Goal: Task Accomplishment & Management: Manage account settings

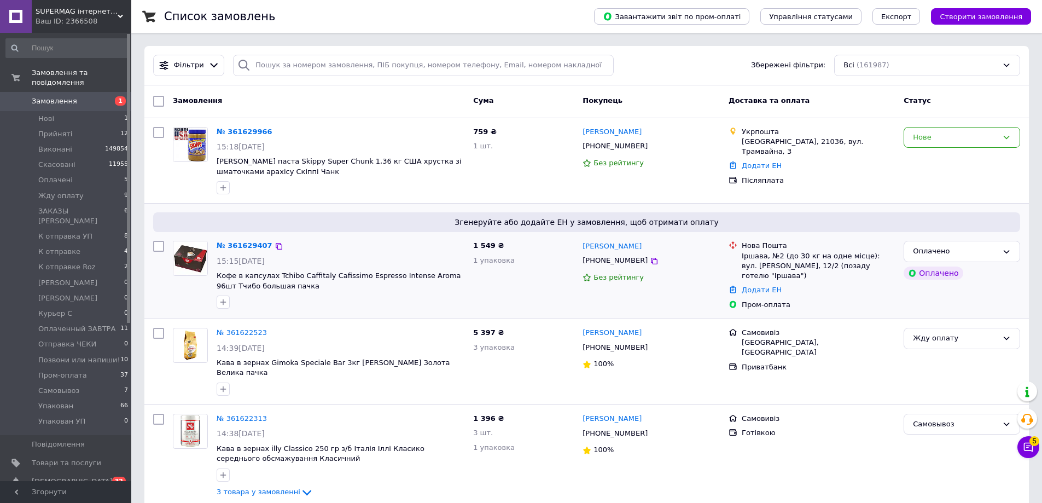
click at [71, 96] on span "Замовлення" at bounding box center [54, 101] width 45 height 10
click at [828, 300] on div "Пром-оплата" at bounding box center [818, 305] width 153 height 10
click at [77, 96] on span "Замовлення" at bounding box center [66, 101] width 69 height 10
click at [90, 458] on span "Товари та послуги" at bounding box center [66, 463] width 69 height 10
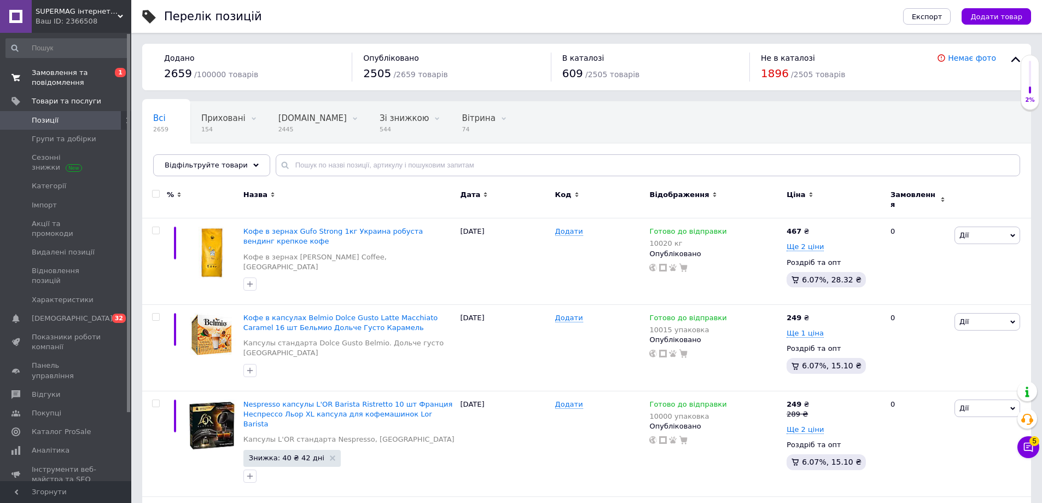
click at [94, 79] on span "Замовлення та повідомлення" at bounding box center [66, 78] width 69 height 20
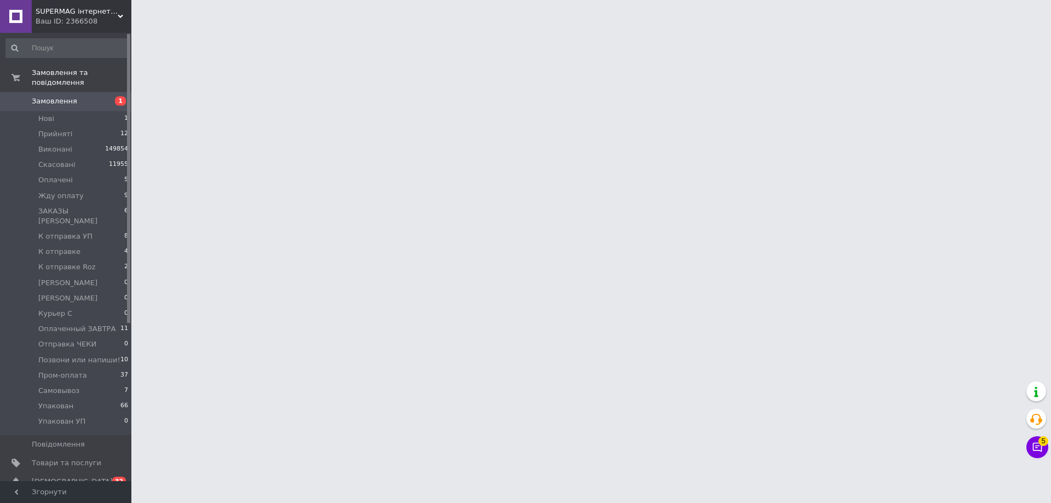
click at [881, 27] on html "SUPERMAG інтернет магазин Ваш ID: 2366508 Сайт SUPERMAG інтернет магазин Кабіне…" at bounding box center [525, 13] width 1051 height 27
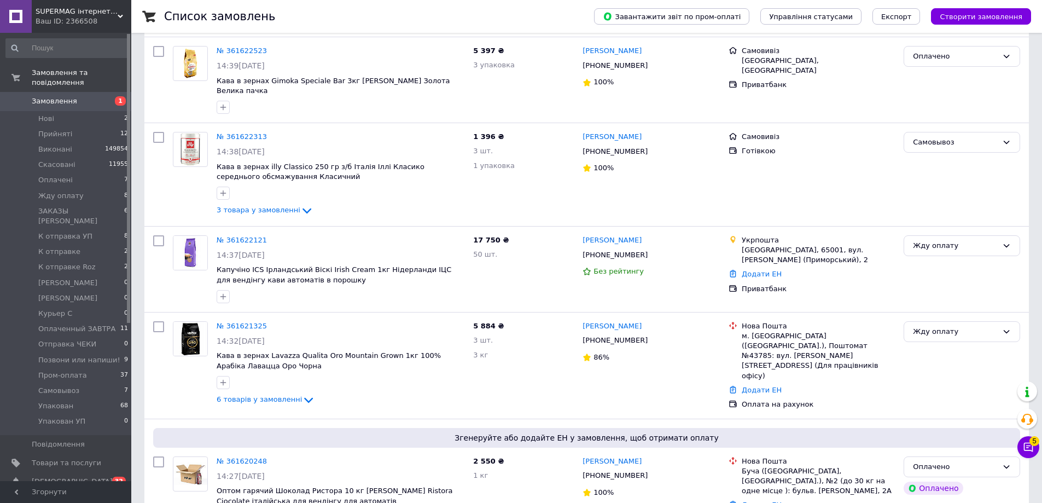
scroll to position [440, 0]
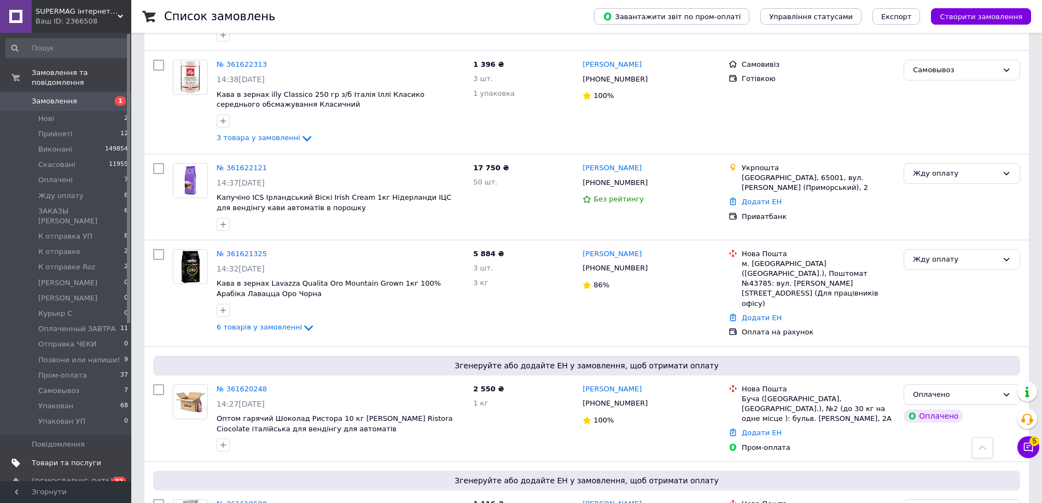
click at [84, 458] on span "Товари та послуги" at bounding box center [66, 463] width 69 height 10
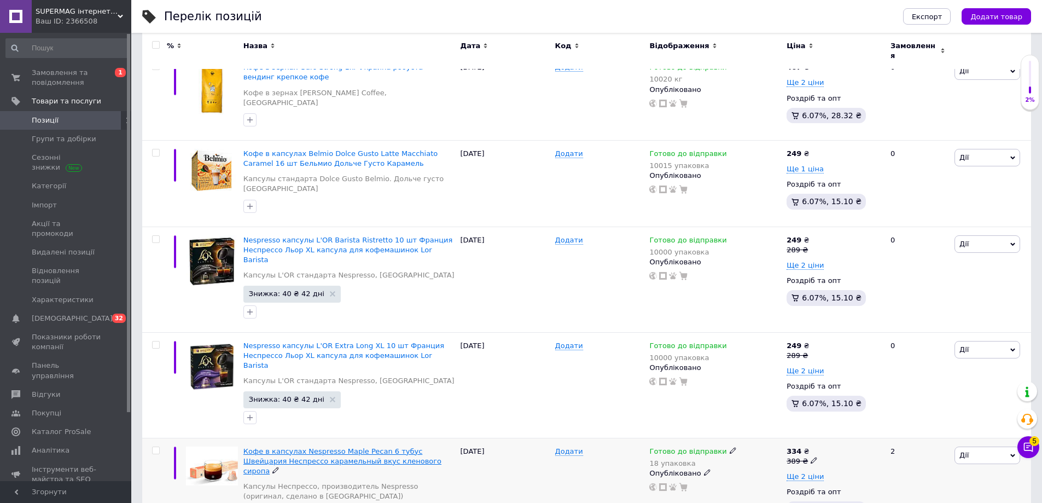
scroll to position [328, 0]
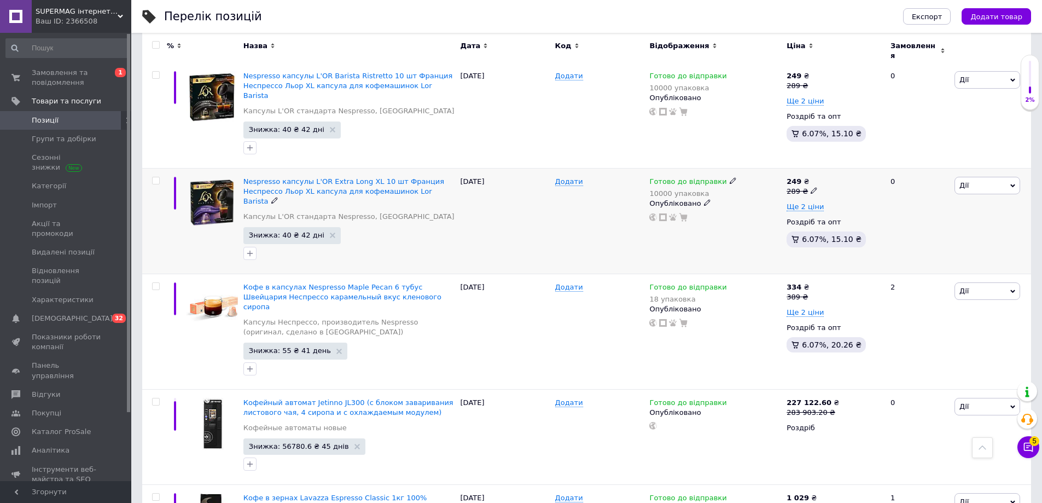
click at [846, 177] on div "249 ₴ 289 ₴" at bounding box center [834, 187] width 95 height 20
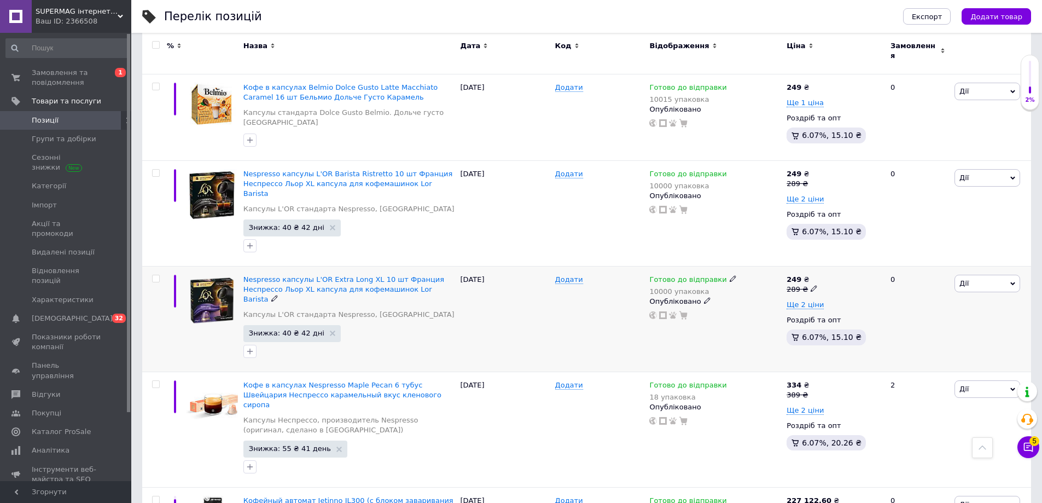
scroll to position [219, 0]
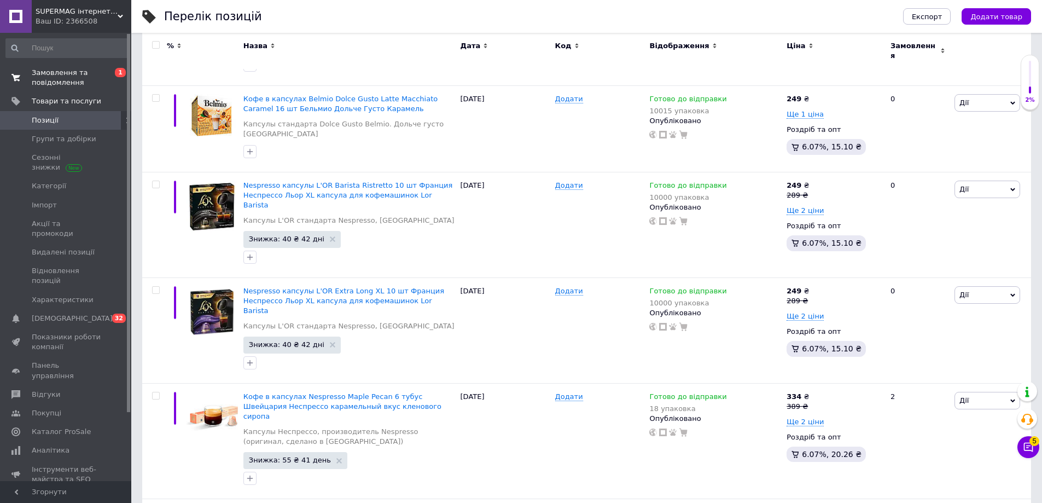
click at [71, 88] on link "Замовлення та повідомлення 0 1" at bounding box center [67, 77] width 135 height 28
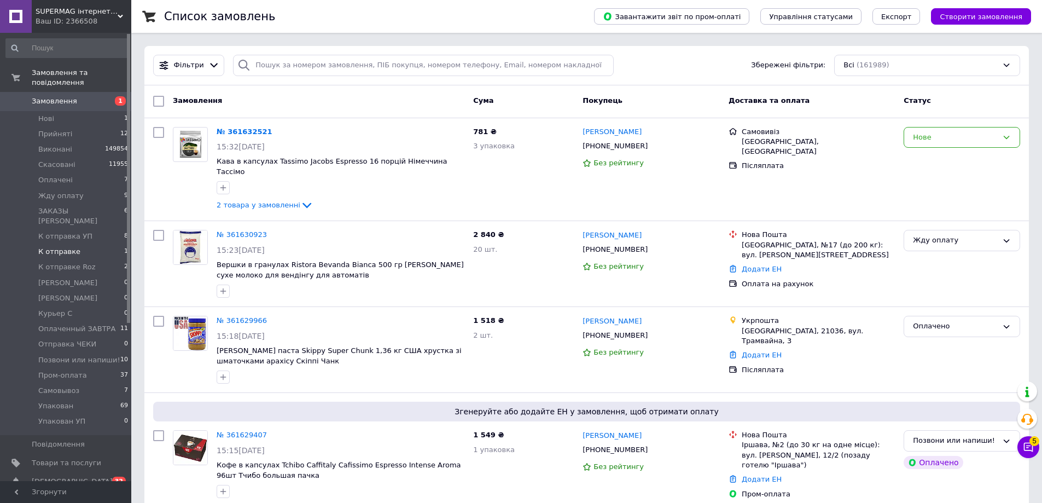
click at [100, 244] on li "К отправке 1" at bounding box center [67, 251] width 135 height 15
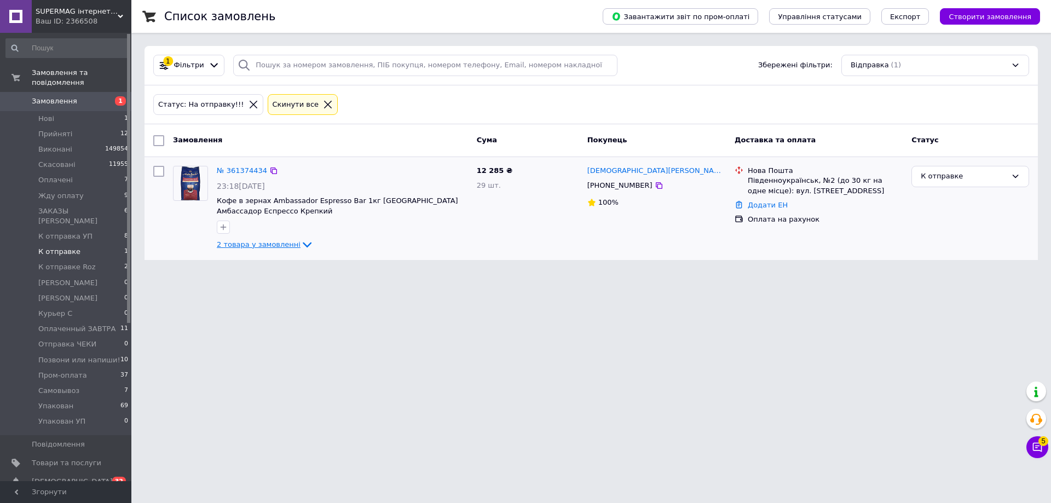
click at [301, 244] on icon at bounding box center [306, 244] width 13 height 13
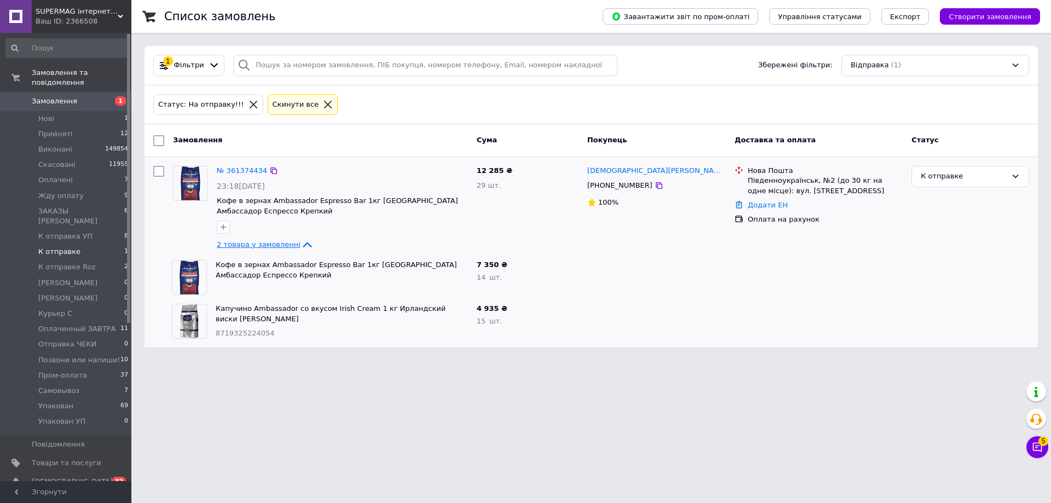
click at [301, 243] on icon at bounding box center [306, 244] width 13 height 13
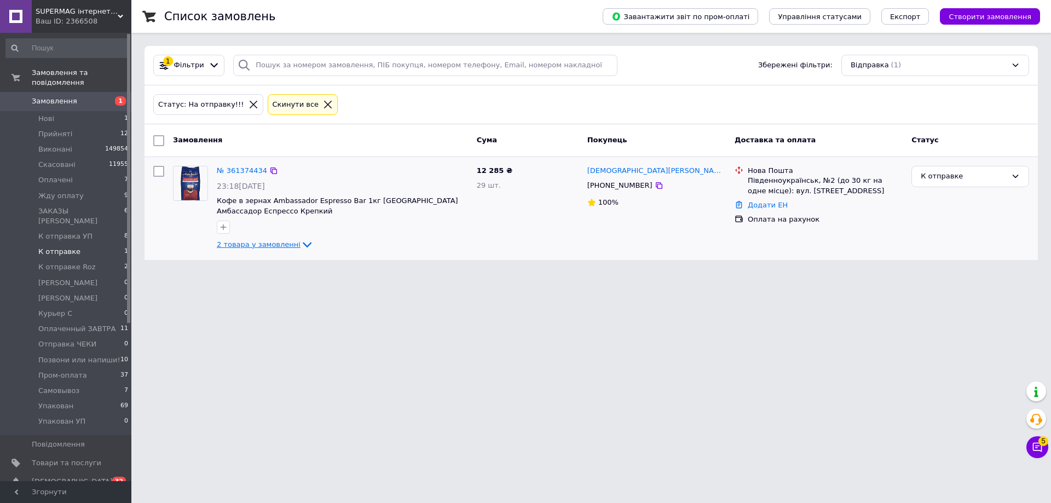
click at [933, 273] on html "SUPERMAG інтернет магазин Ваш ID: 2366508 Сайт SUPERMAG інтернет магазин Кабіне…" at bounding box center [525, 136] width 1051 height 273
click at [47, 96] on span "Замовлення" at bounding box center [54, 101] width 45 height 10
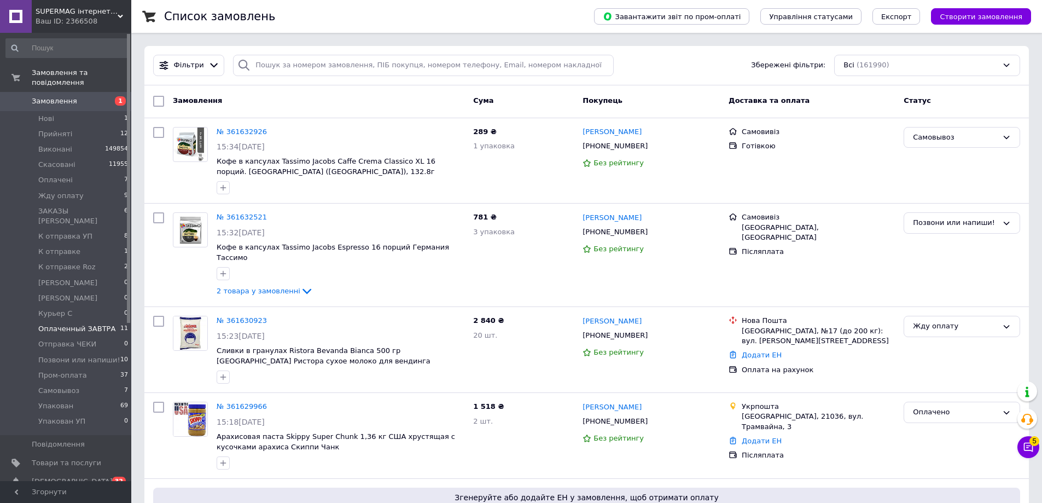
click at [45, 321] on li "Оплаченный ЗАВТРА 11" at bounding box center [67, 328] width 135 height 15
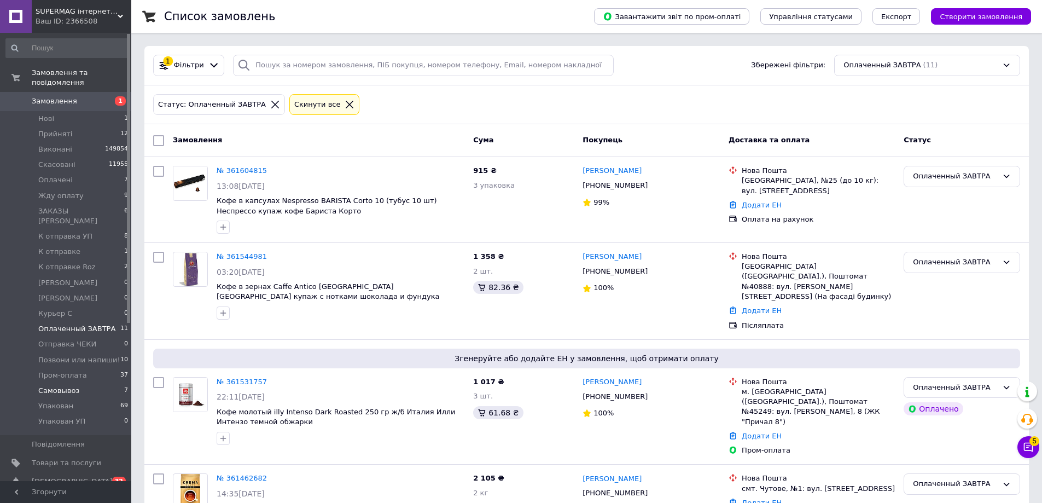
click at [70, 386] on span "Самовывоз" at bounding box center [58, 391] width 41 height 10
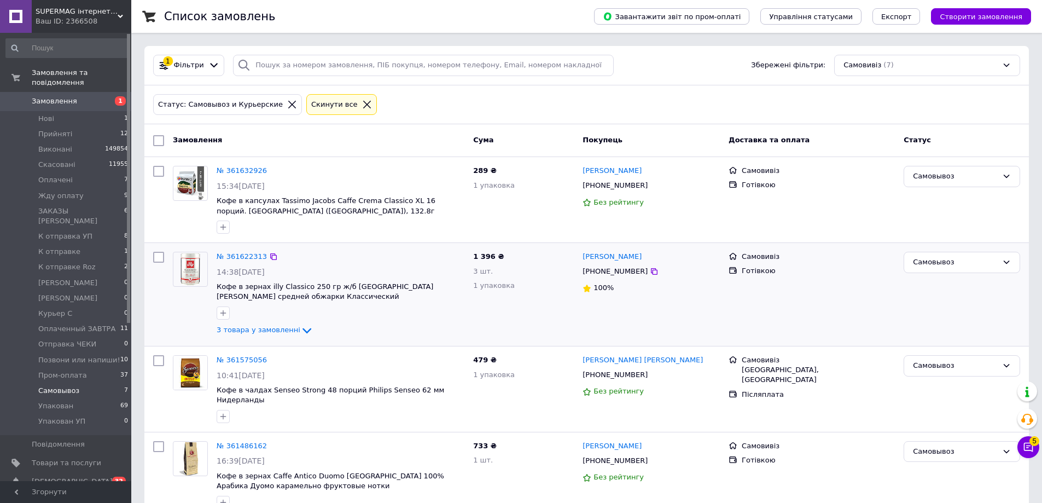
scroll to position [109, 0]
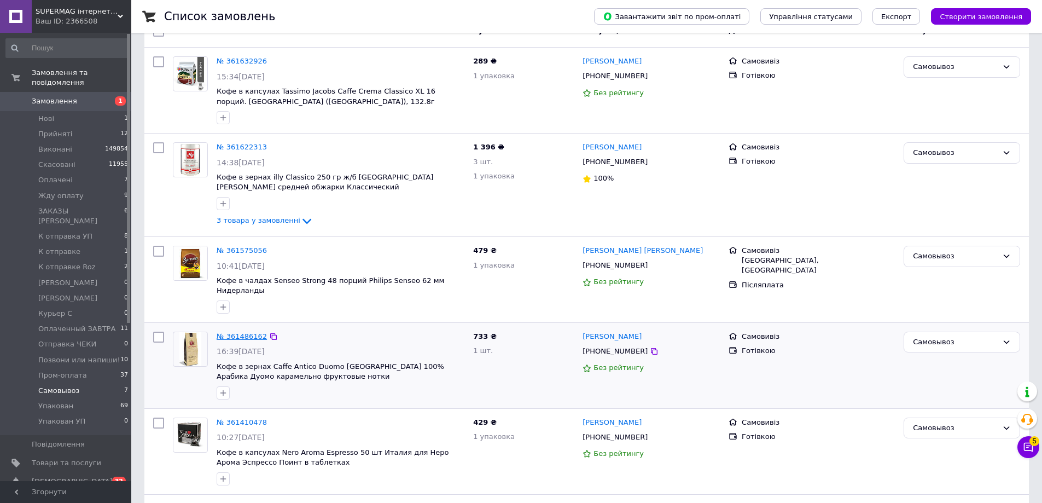
click at [238, 332] on link "№ 361486162" at bounding box center [242, 336] width 50 height 8
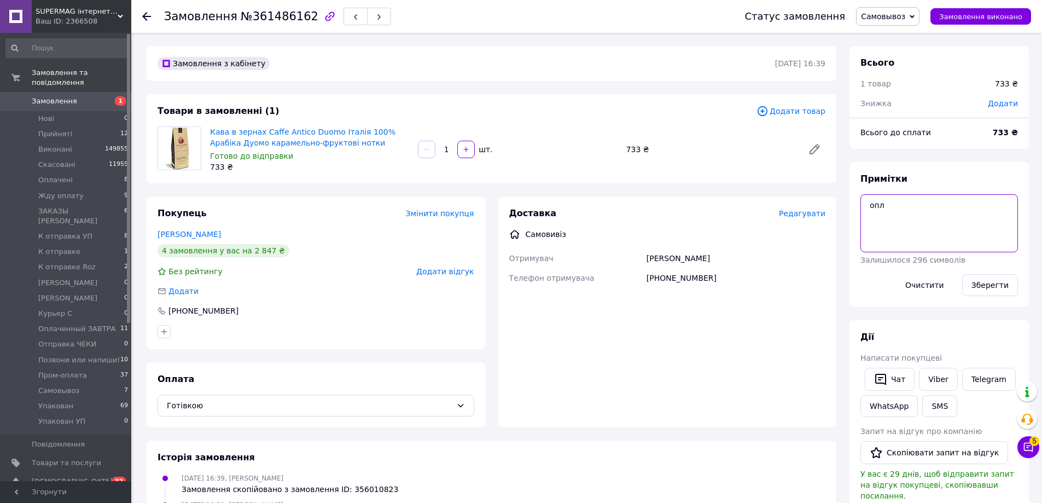
click at [913, 240] on textarea "опл" at bounding box center [940, 223] width 158 height 58
click at [885, 19] on span "Самовывоз" at bounding box center [883, 16] width 44 height 9
click at [879, 49] on li "Виконано" at bounding box center [908, 55] width 102 height 16
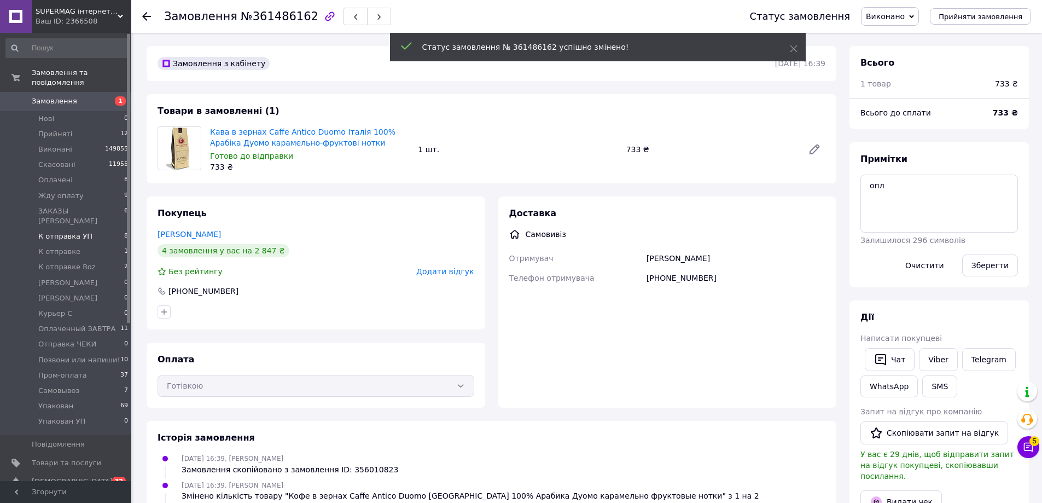
click at [101, 229] on li "К отправка УП 8" at bounding box center [67, 236] width 135 height 15
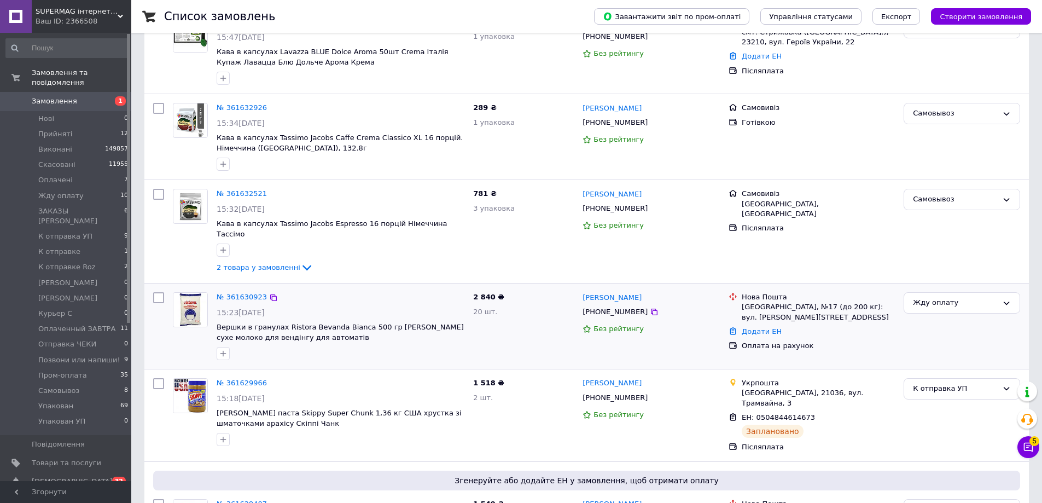
scroll to position [55, 0]
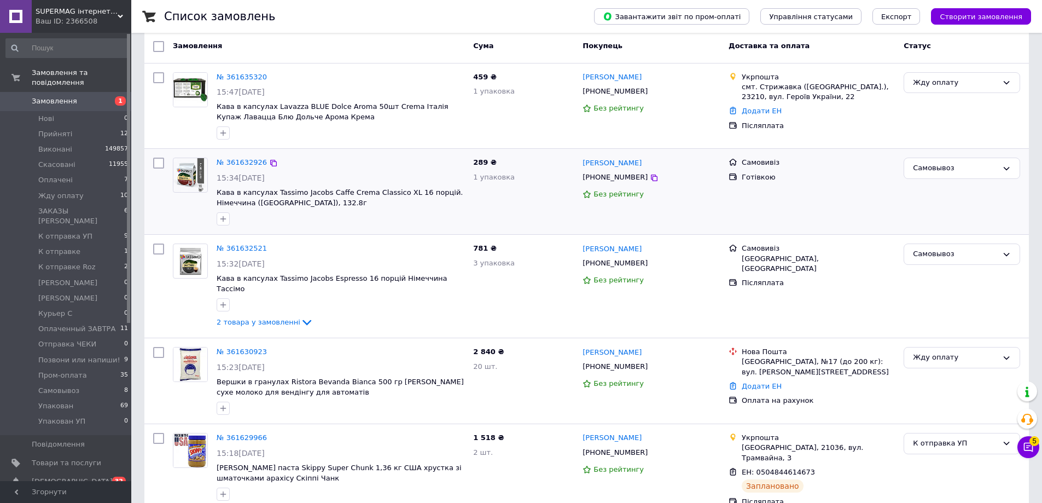
click at [879, 213] on div "Самовивіз Готівкою" at bounding box center [811, 191] width 175 height 77
click at [529, 303] on div "781 ₴ 3 упаковка" at bounding box center [523, 286] width 109 height 94
click at [100, 454] on link "Товари та послуги" at bounding box center [67, 463] width 135 height 19
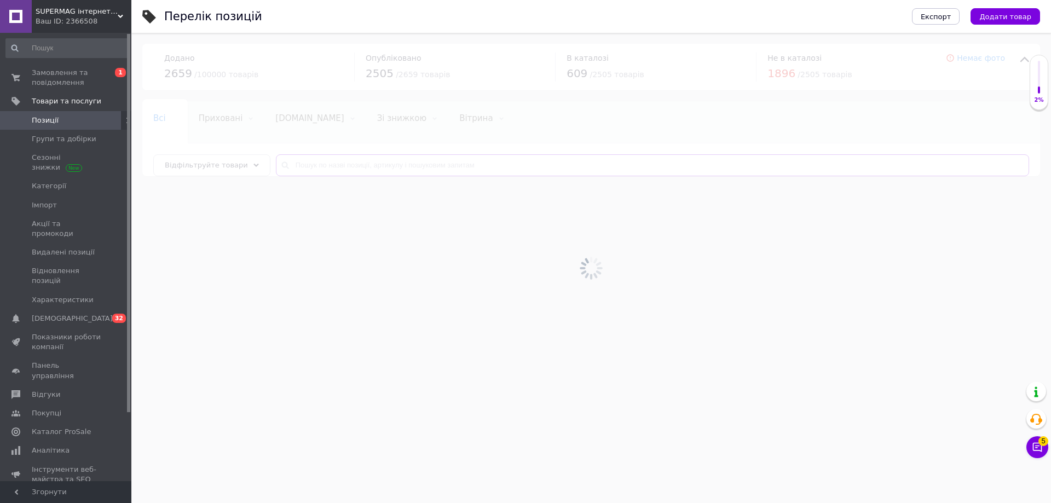
click at [409, 163] on input "text" at bounding box center [652, 165] width 753 height 22
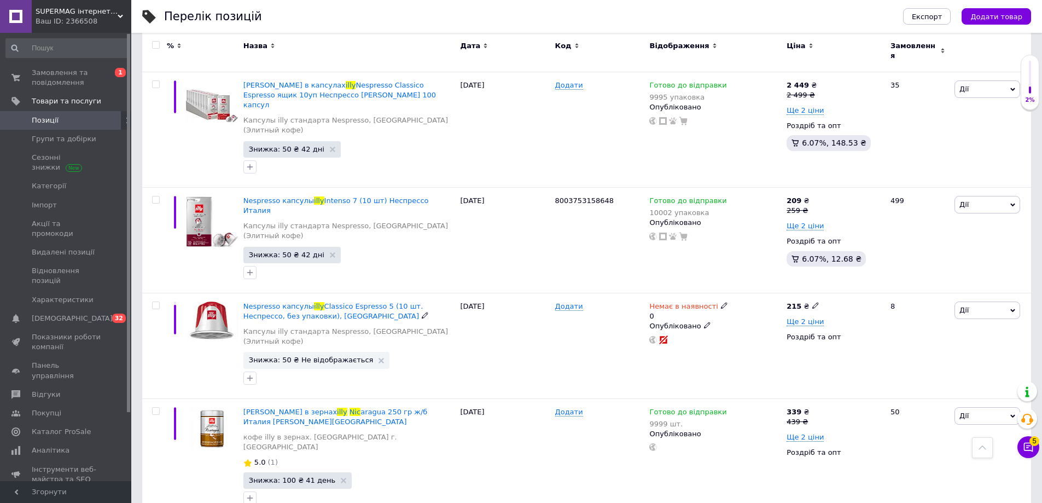
scroll to position [602, 0]
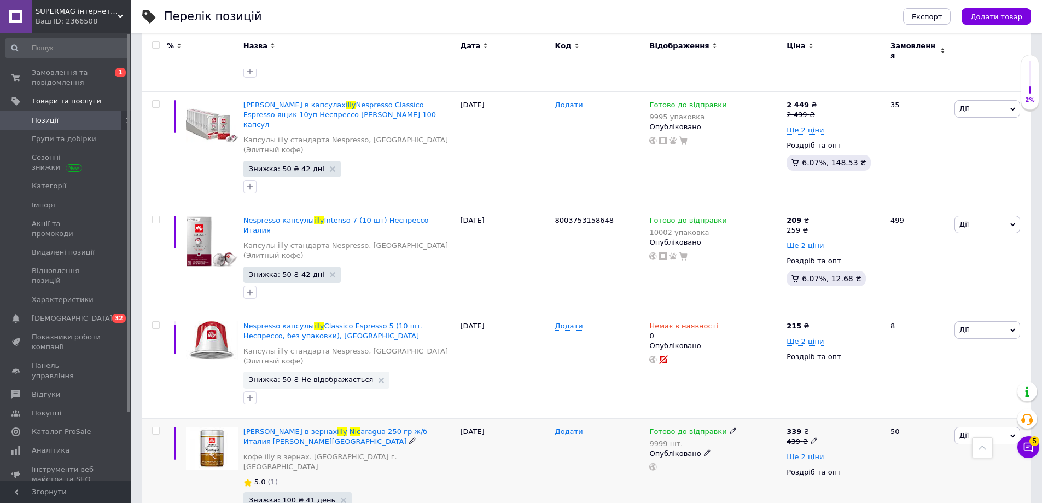
type input "illy nic"
click at [730, 427] on icon at bounding box center [733, 430] width 7 height 7
click at [863, 451] on div "Залишки 9999 шт." at bounding box center [805, 468] width 137 height 34
click at [804, 464] on input "9999" at bounding box center [778, 475] width 83 height 22
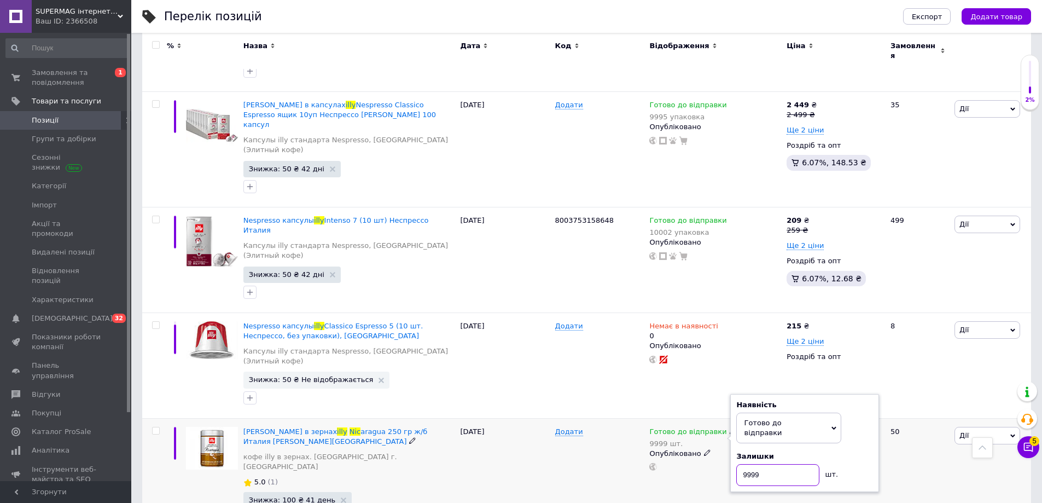
click at [804, 464] on input "9999" at bounding box center [778, 475] width 83 height 22
type input "10004"
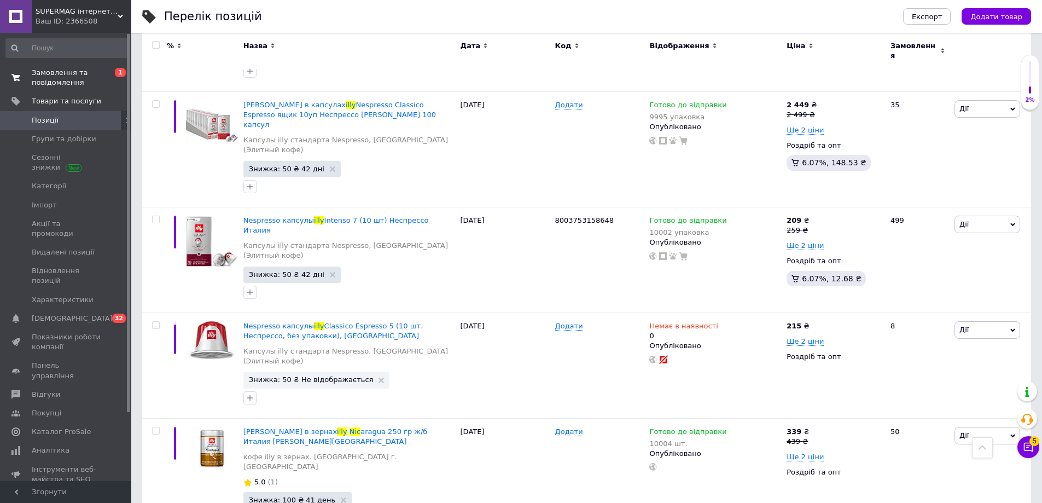
click at [94, 83] on span "Замовлення та повідомлення" at bounding box center [66, 78] width 69 height 20
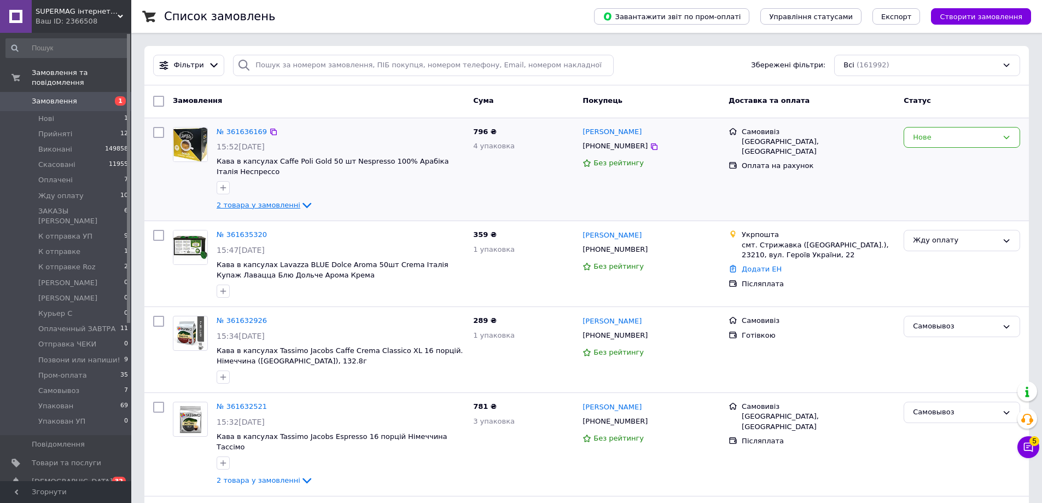
click at [302, 208] on icon at bounding box center [306, 205] width 13 height 13
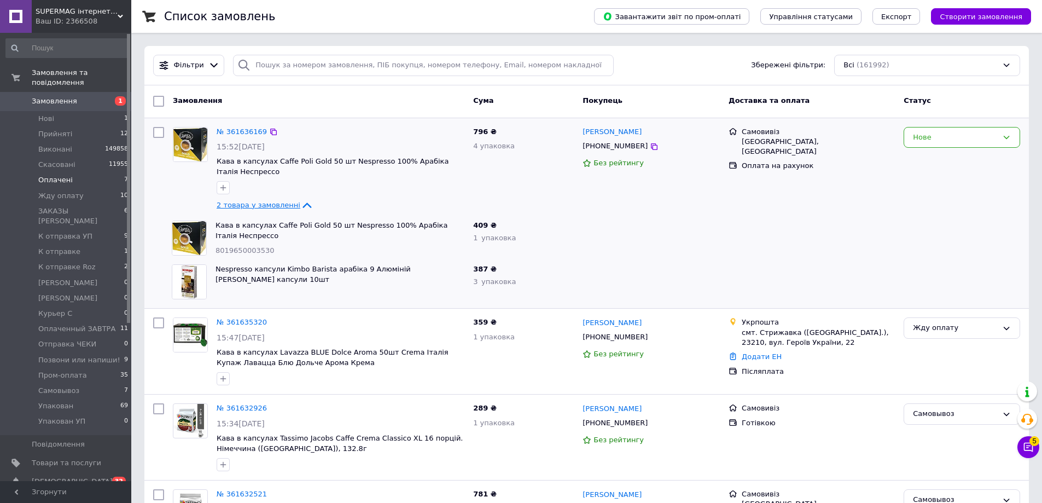
click at [123, 176] on li "Оплачені 7" at bounding box center [67, 179] width 135 height 15
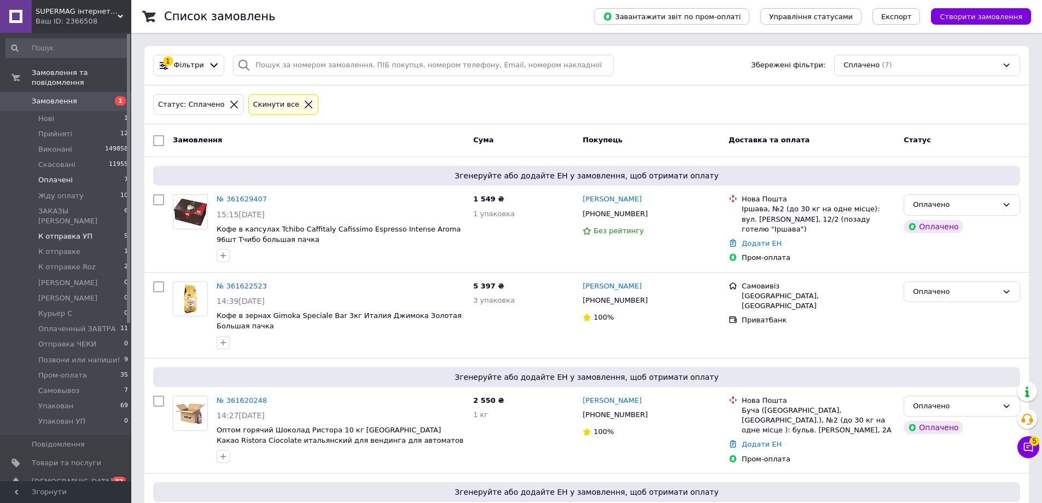
click at [107, 229] on li "К отправка УП 9" at bounding box center [67, 236] width 135 height 15
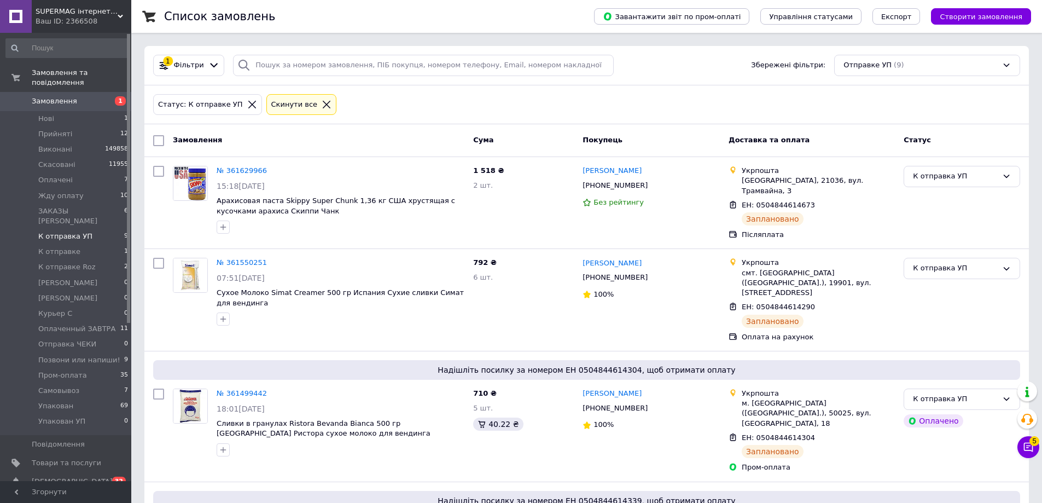
click at [88, 96] on span "Замовлення" at bounding box center [66, 101] width 69 height 10
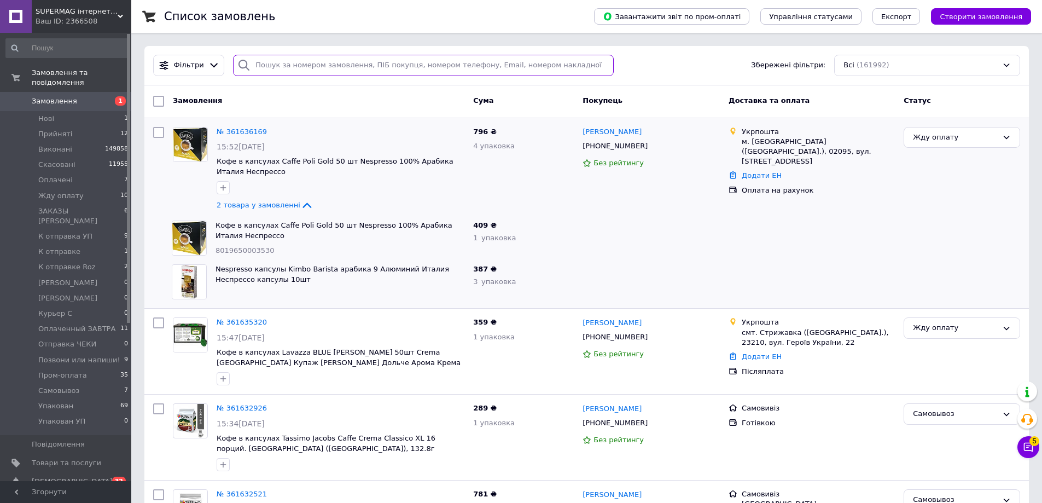
click at [377, 65] on input "search" at bounding box center [423, 65] width 381 height 21
paste input "+380994692191"
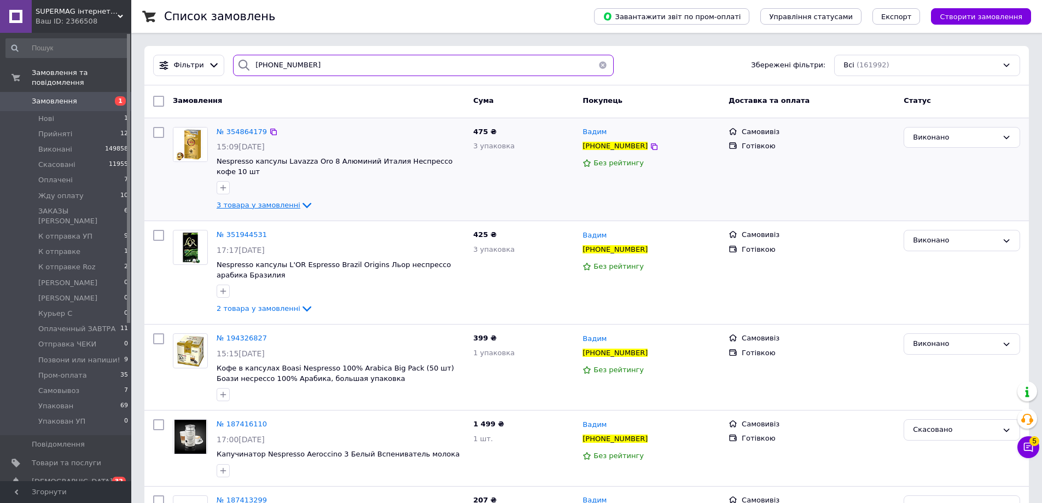
type input "+380994692191"
click at [300, 199] on icon at bounding box center [306, 205] width 13 height 13
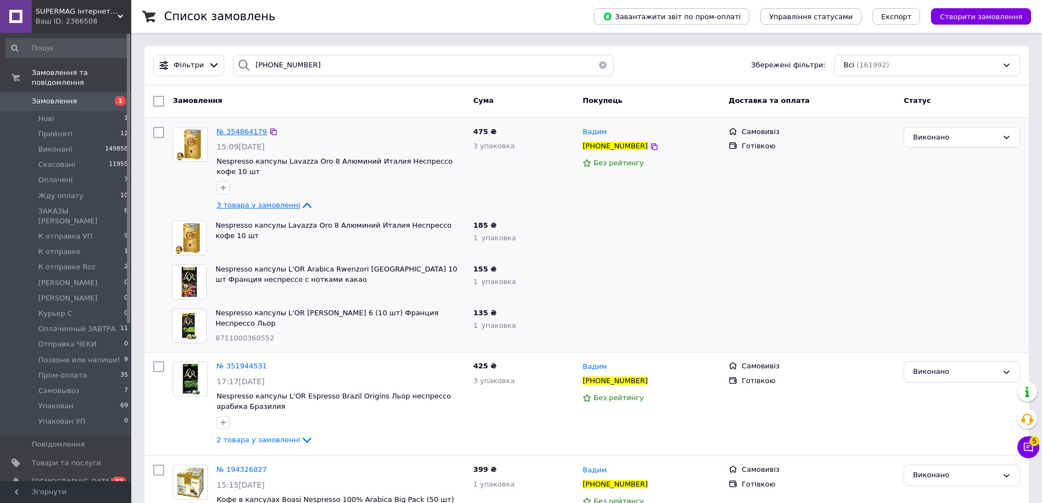
click at [243, 134] on span "№ 354864179" at bounding box center [242, 131] width 50 height 8
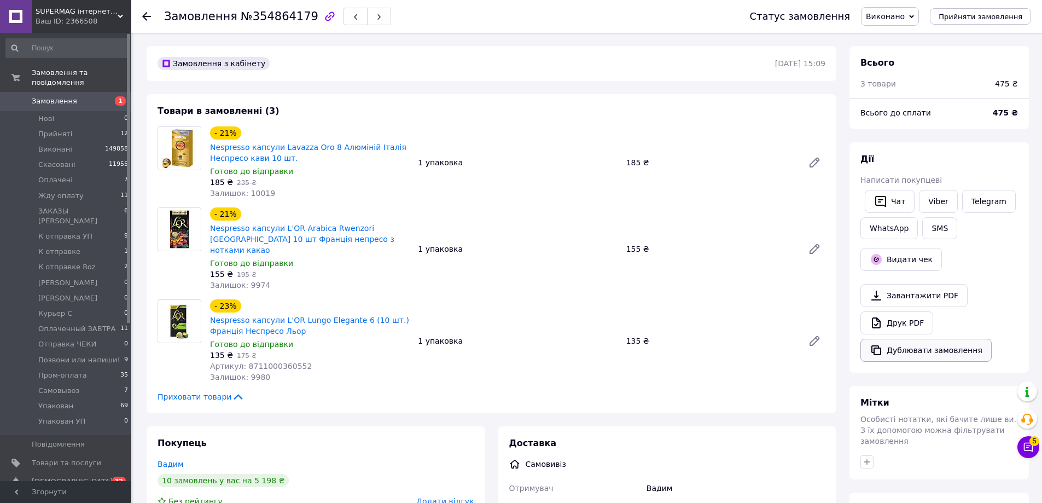
click at [894, 340] on button "Дублювати замовлення" at bounding box center [926, 350] width 131 height 23
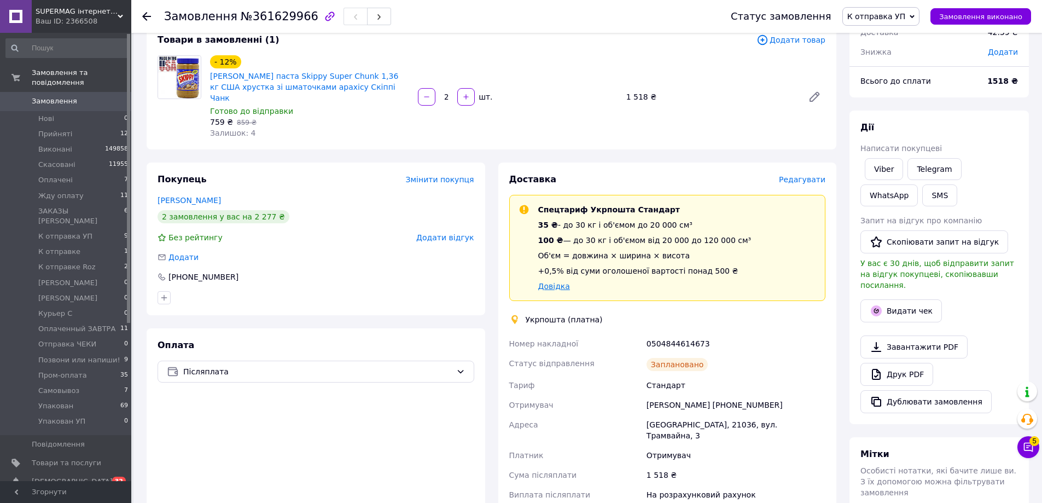
scroll to position [164, 0]
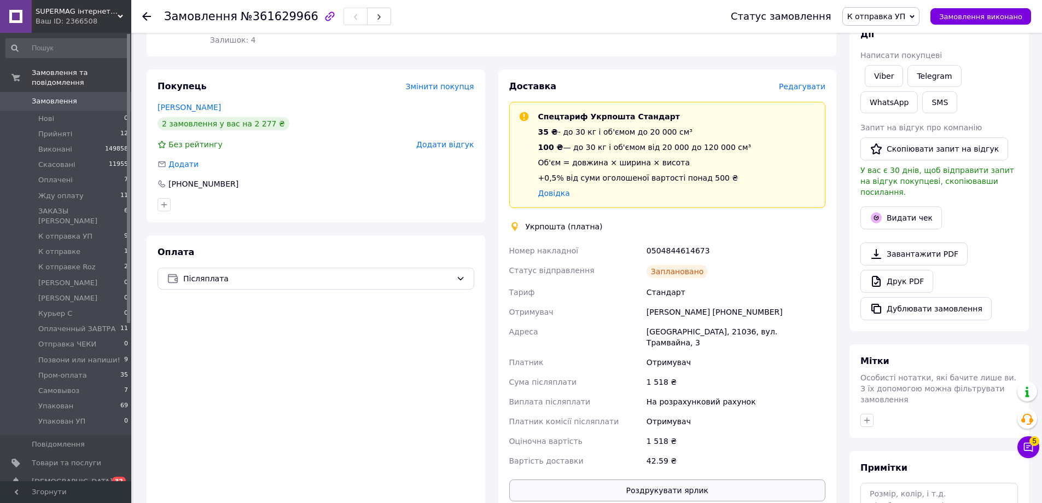
click at [565, 479] on button "Роздрукувати ярлик" at bounding box center [667, 490] width 317 height 22
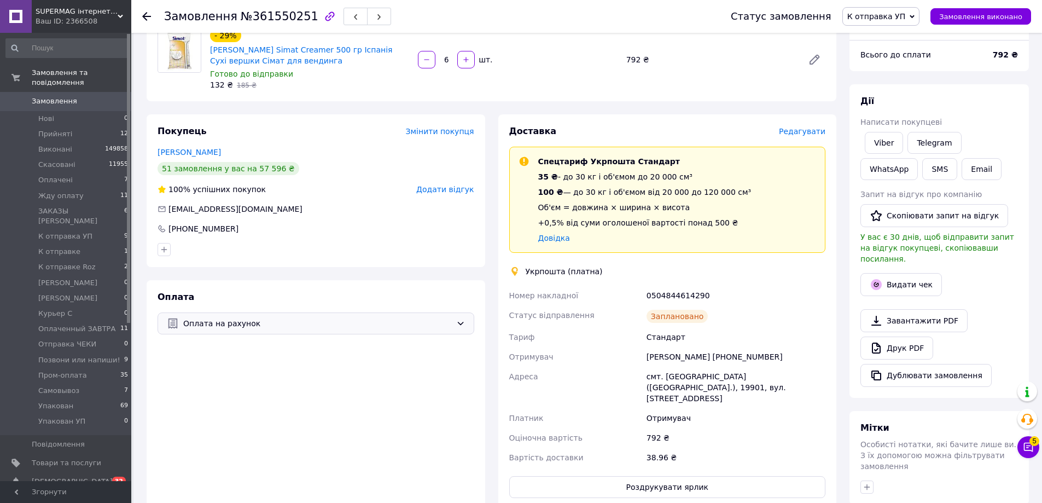
scroll to position [219, 0]
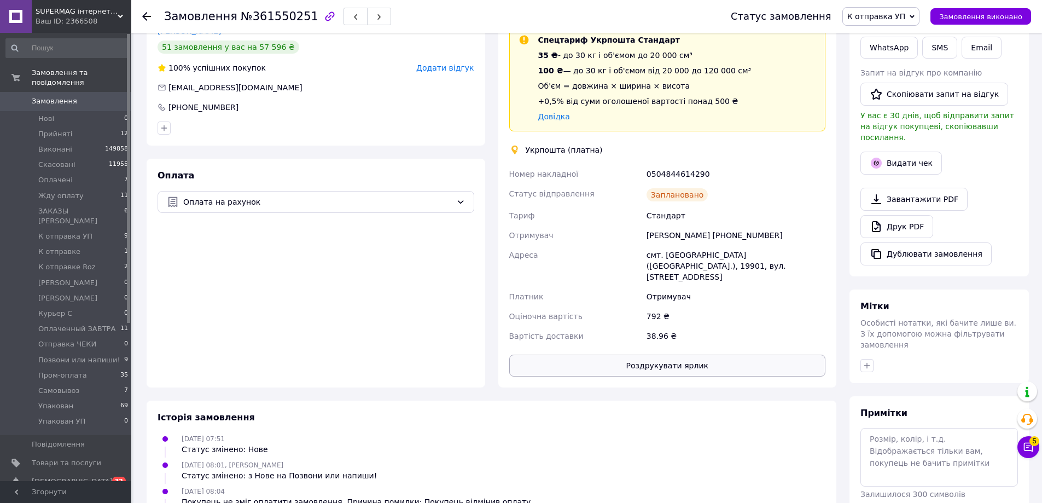
click at [602, 357] on button "Роздрукувати ярлик" at bounding box center [667, 366] width 317 height 22
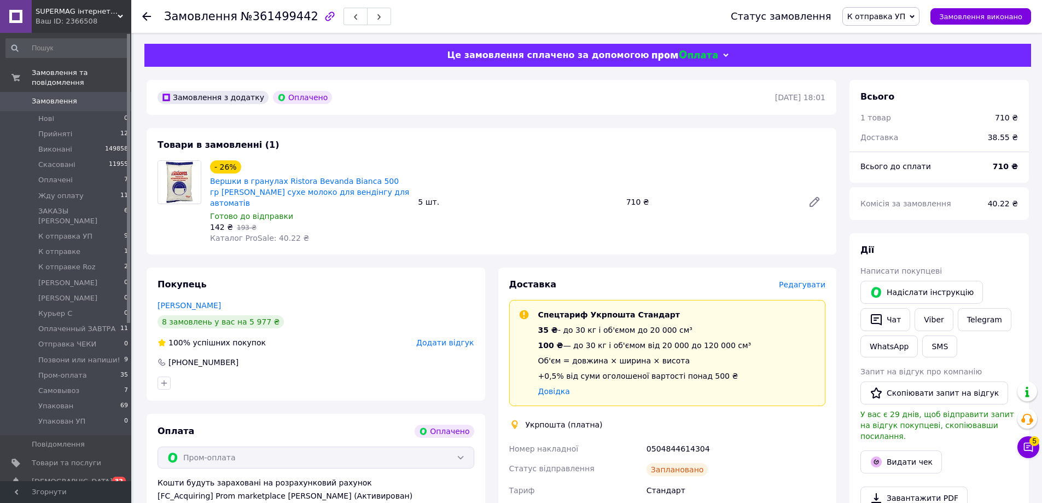
scroll to position [164, 0]
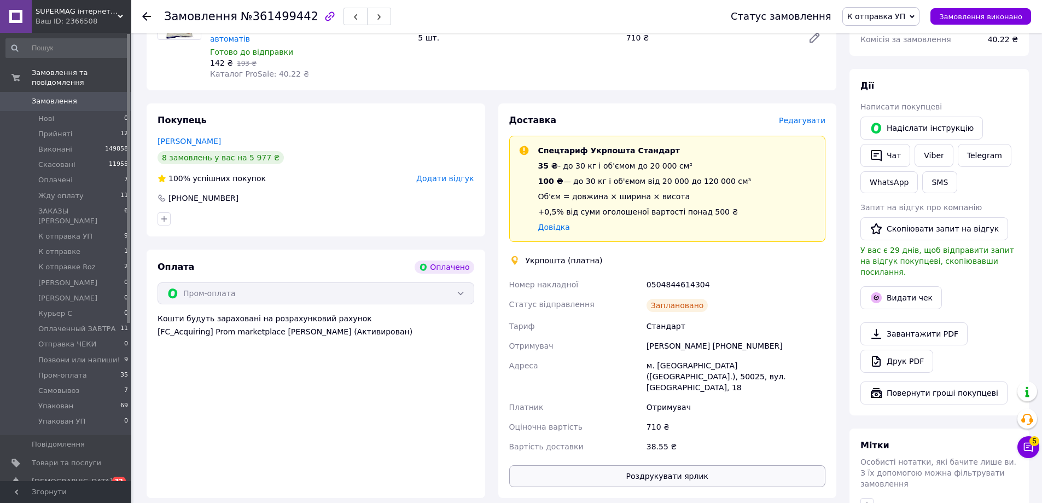
click at [600, 465] on button "Роздрукувати ярлик" at bounding box center [667, 476] width 317 height 22
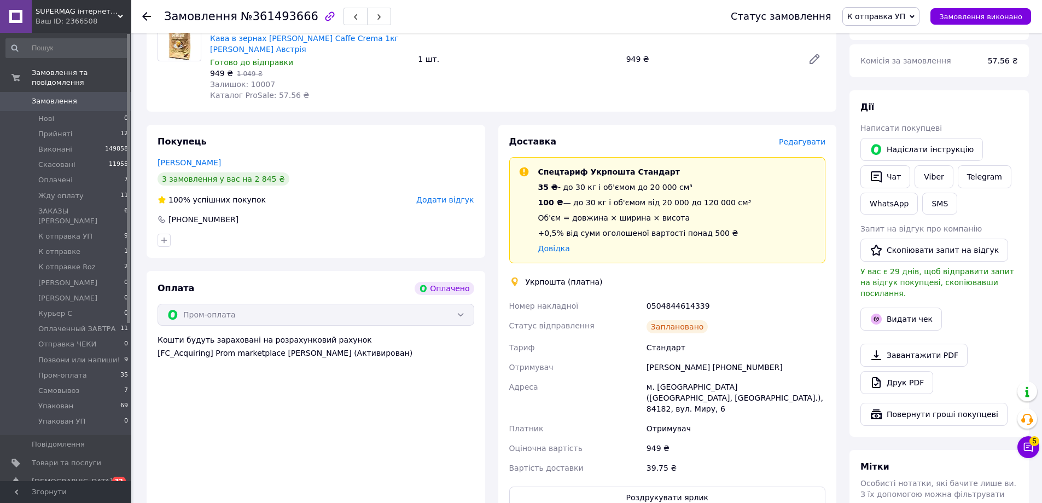
scroll to position [328, 0]
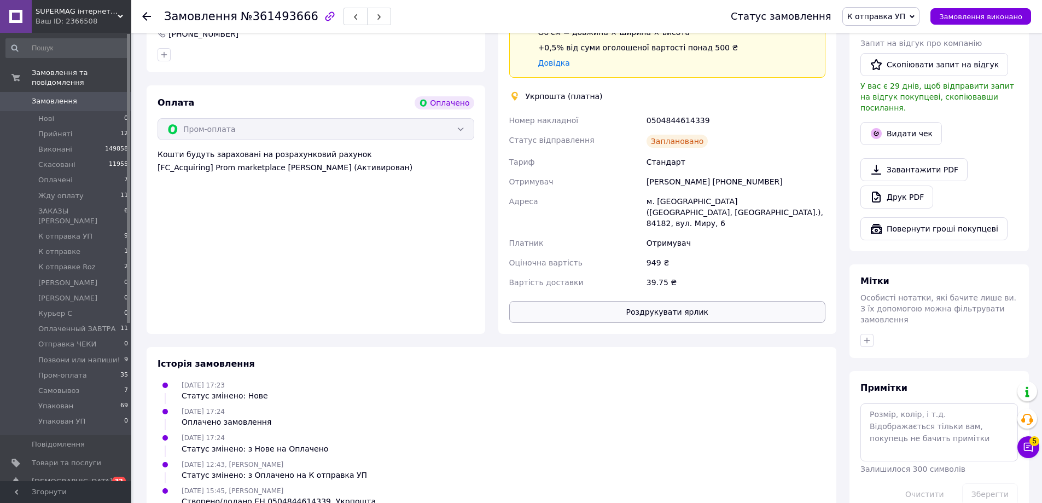
click at [581, 303] on button "Роздрукувати ярлик" at bounding box center [667, 312] width 317 height 22
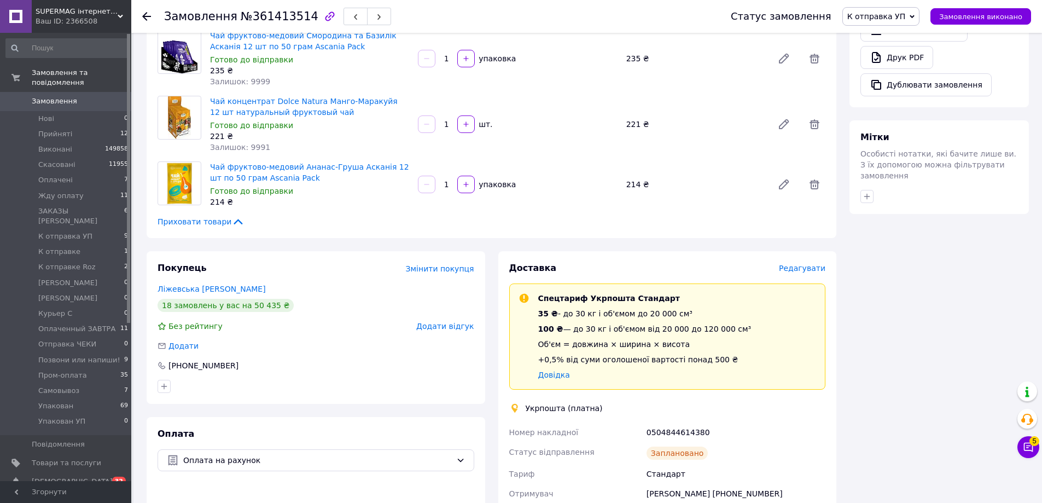
scroll to position [821, 0]
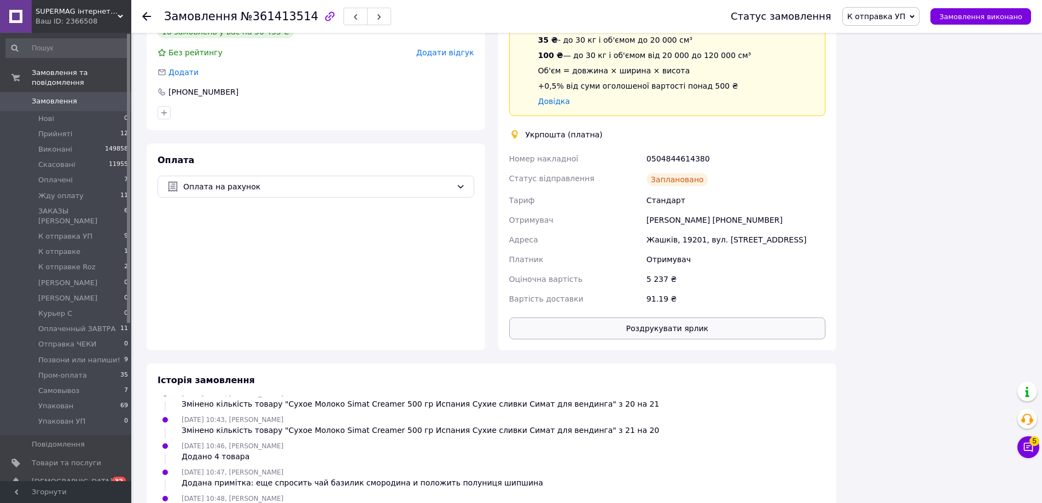
click at [700, 317] on button "Роздрукувати ярлик" at bounding box center [667, 328] width 317 height 22
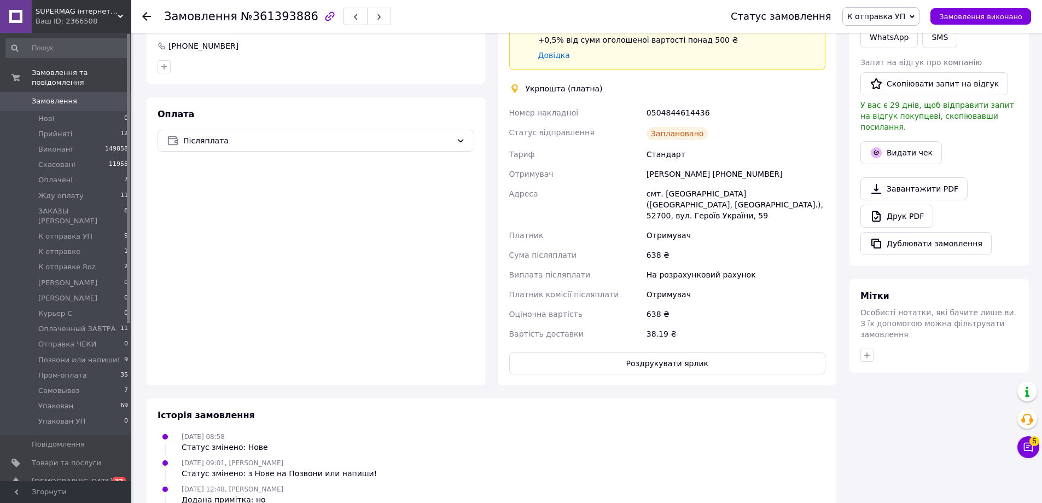
scroll to position [492, 0]
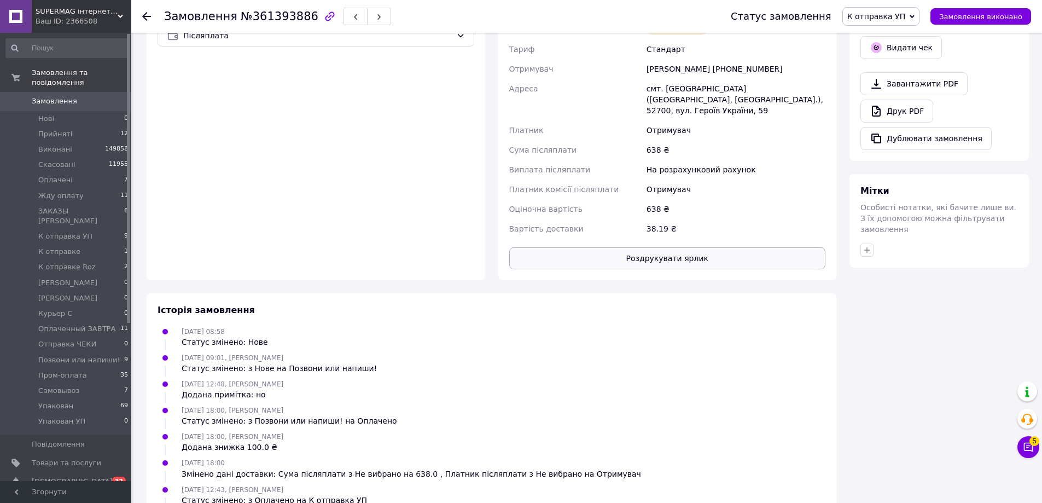
click at [690, 252] on button "Роздрукувати ярлик" at bounding box center [667, 258] width 317 height 22
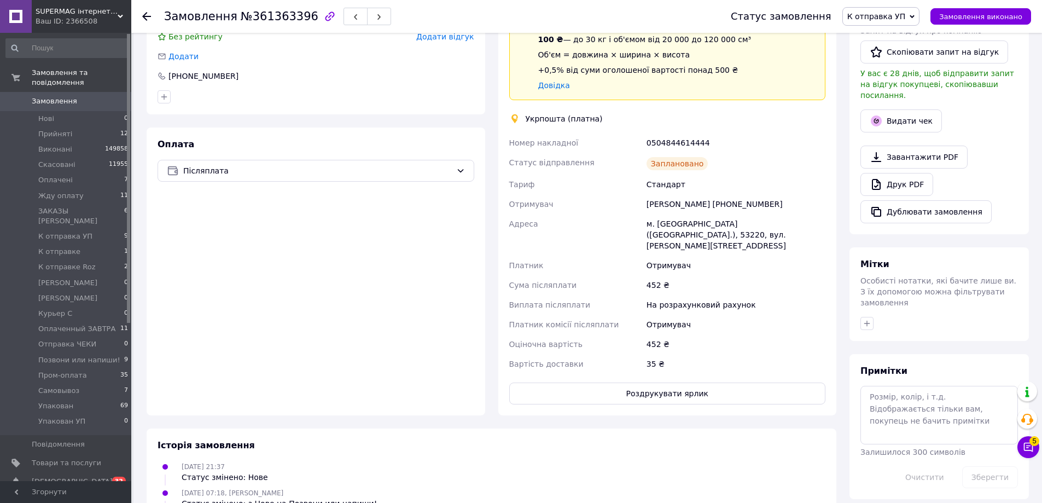
scroll to position [274, 0]
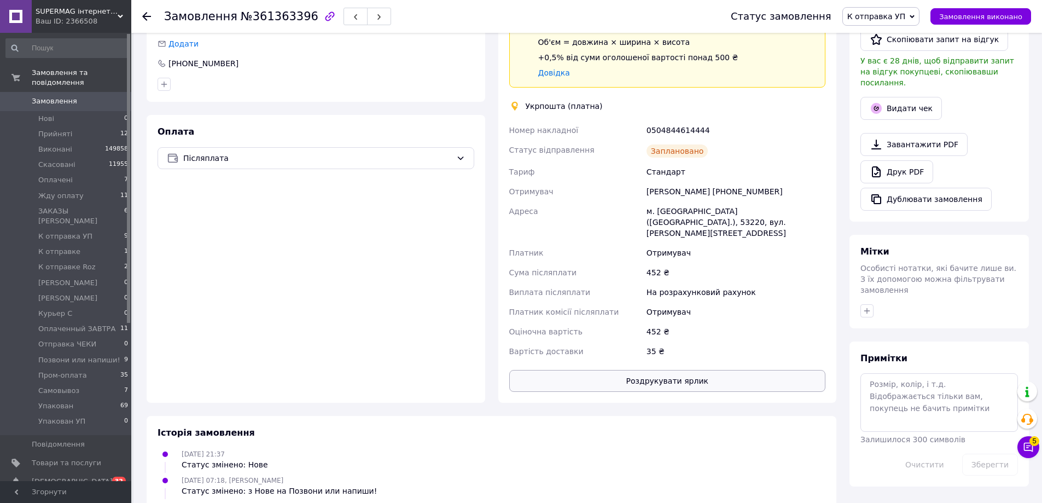
click at [677, 370] on button "Роздрукувати ярлик" at bounding box center [667, 381] width 317 height 22
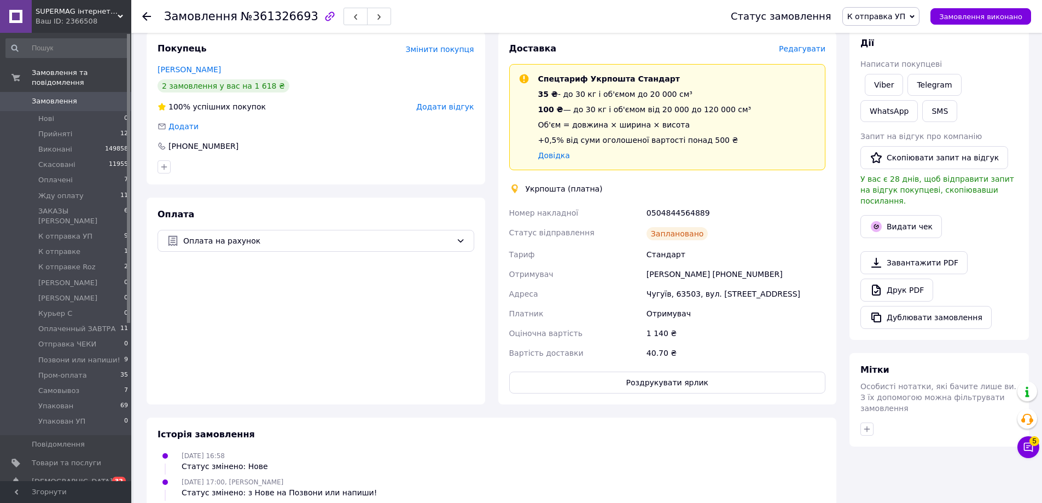
scroll to position [438, 0]
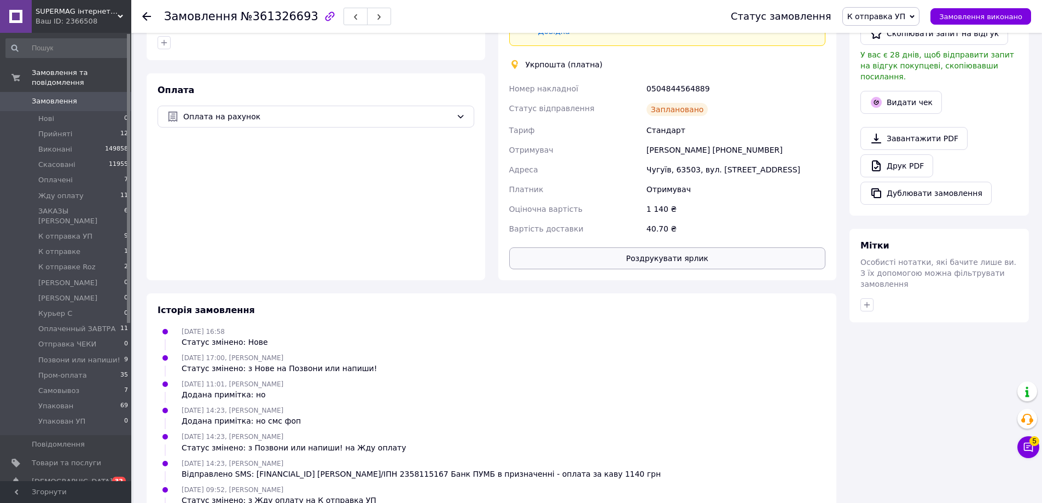
click at [710, 261] on button "Роздрукувати ярлик" at bounding box center [667, 258] width 317 height 22
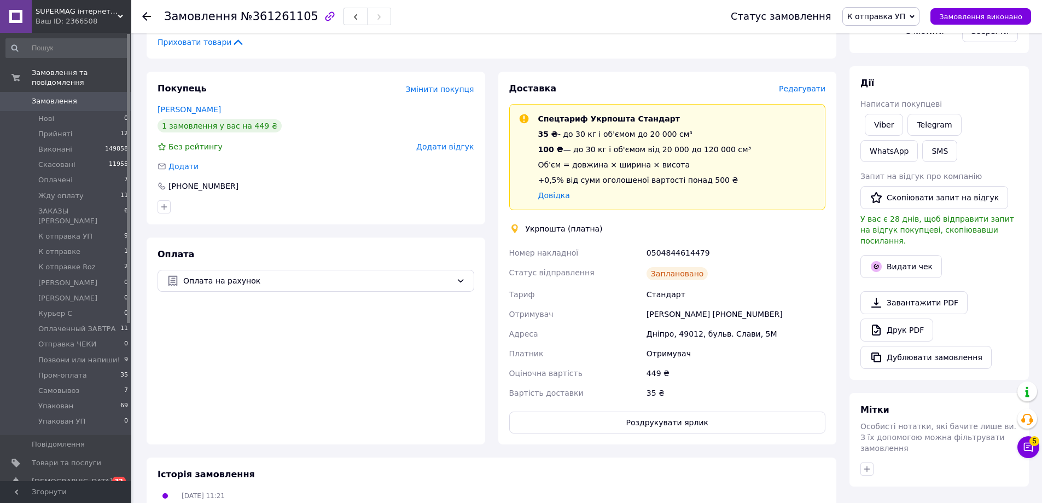
scroll to position [438, 0]
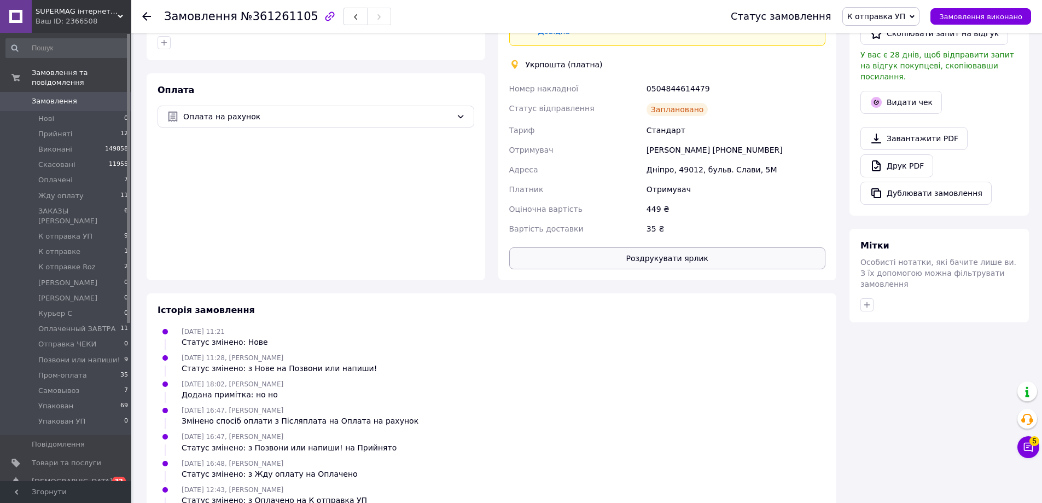
click at [714, 263] on button "Роздрукувати ярлик" at bounding box center [667, 258] width 317 height 22
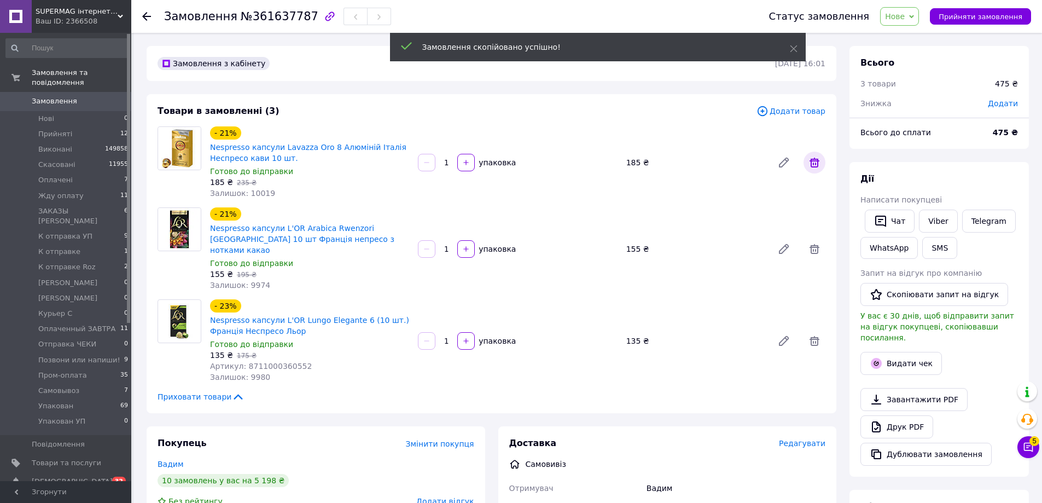
click at [804, 159] on span at bounding box center [815, 163] width 22 height 22
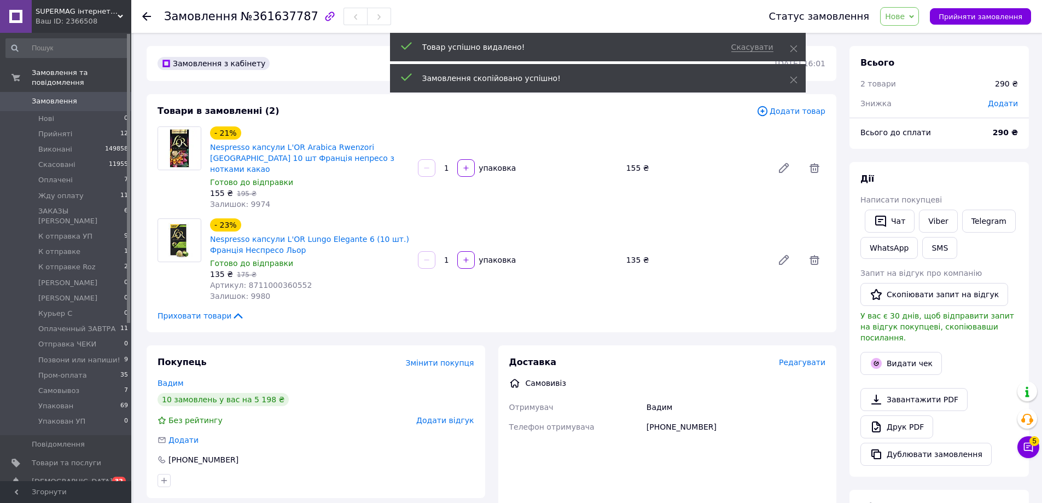
click at [814, 165] on icon at bounding box center [815, 168] width 10 height 10
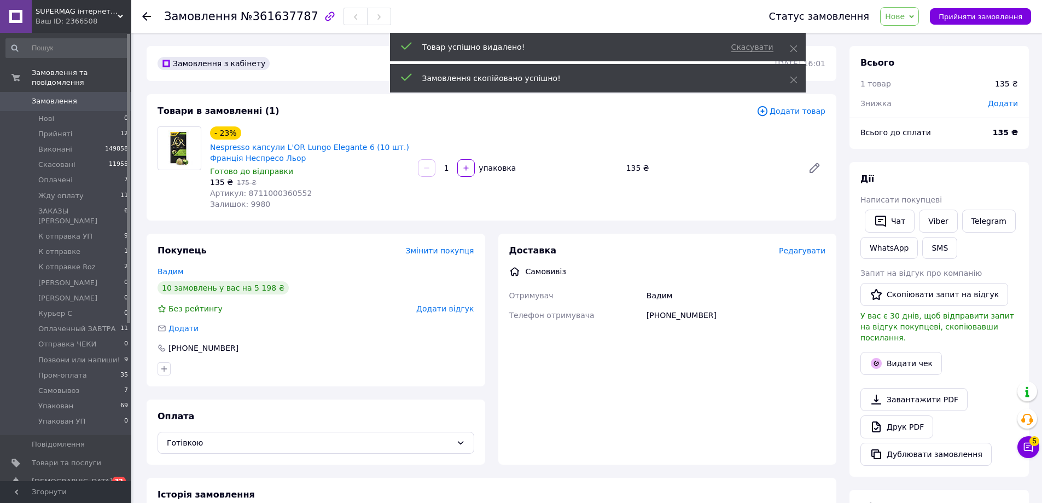
click at [819, 113] on span "Додати товар" at bounding box center [791, 111] width 69 height 12
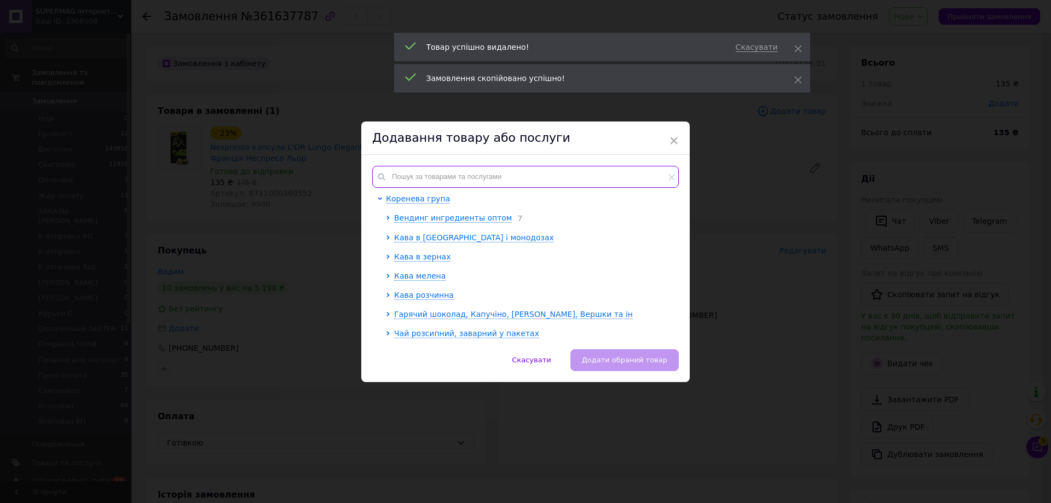
click at [514, 177] on input "text" at bounding box center [525, 177] width 306 height 22
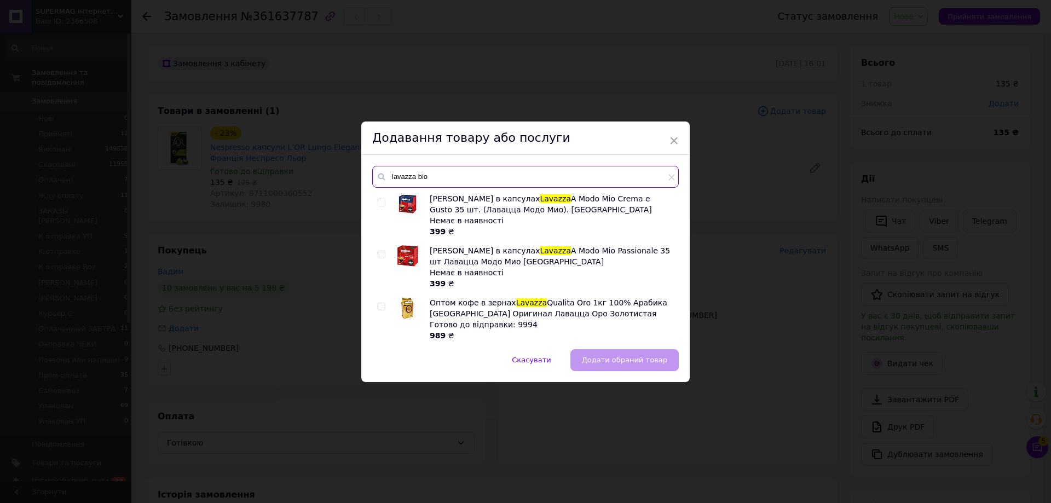
type input "lavazza bio"
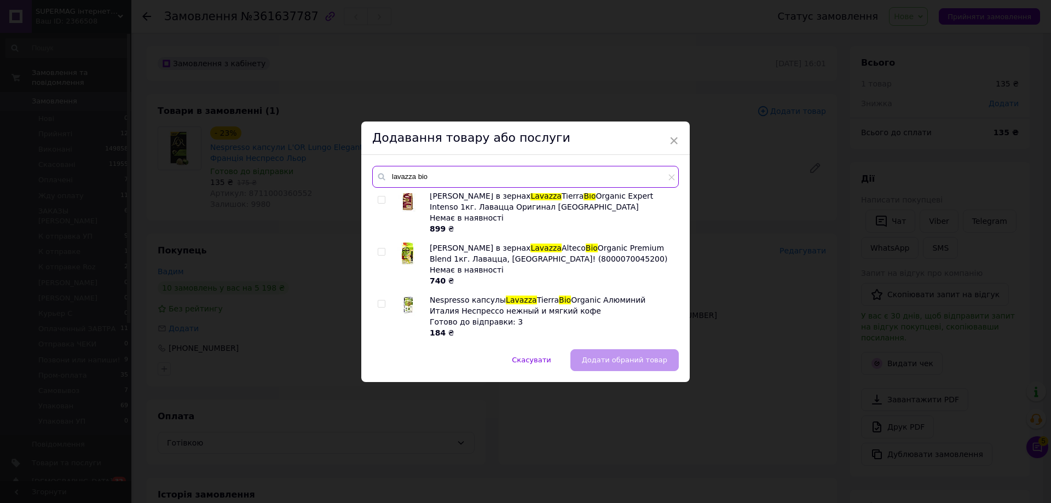
scroll to position [109, 0]
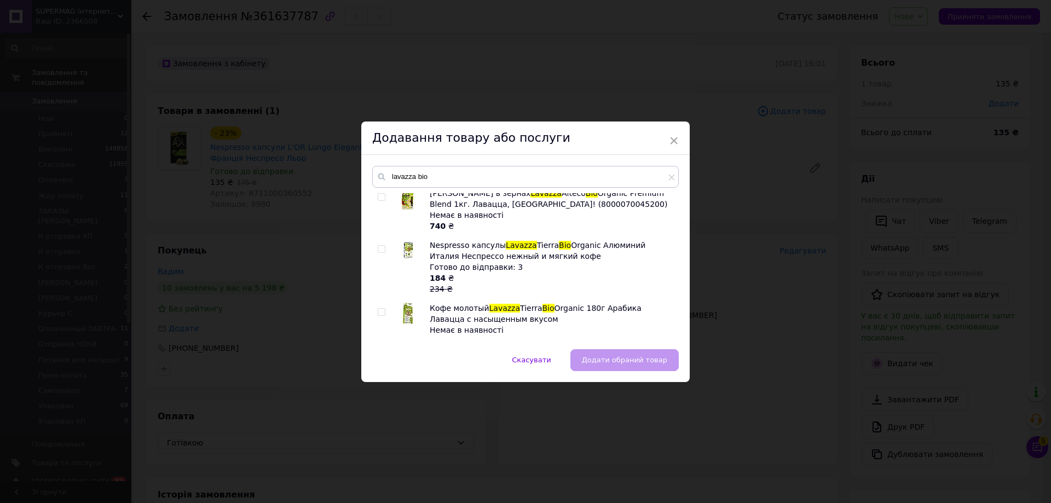
click at [381, 249] on input "checkbox" at bounding box center [381, 249] width 7 height 7
checkbox input "true"
click at [423, 174] on input "lavazza bio" at bounding box center [525, 177] width 306 height 22
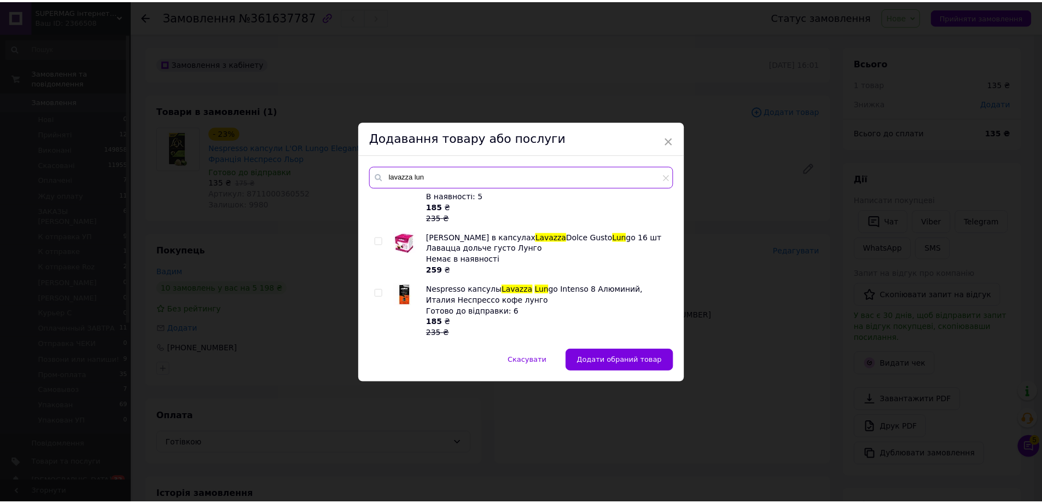
scroll to position [380, 0]
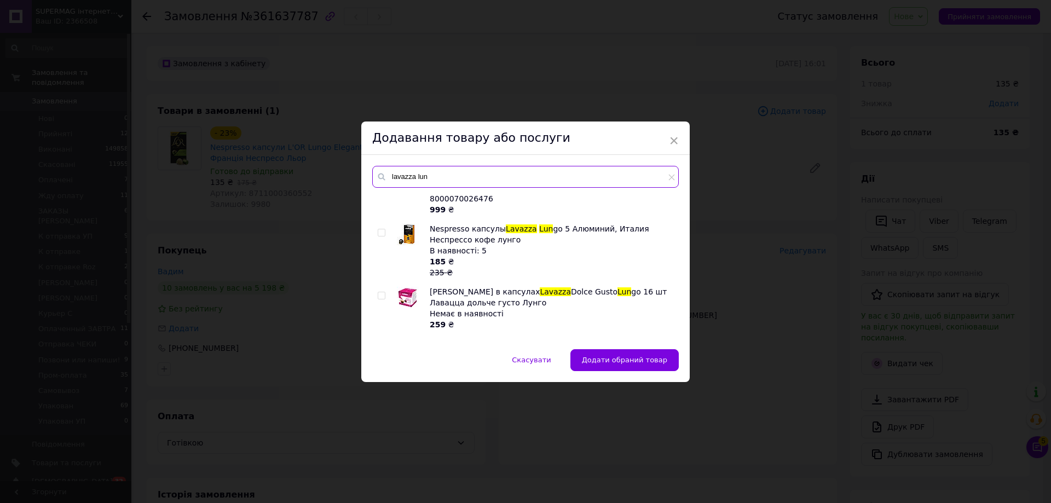
type input "lavazza lun"
click at [380, 232] on input "checkbox" at bounding box center [381, 232] width 7 height 7
checkbox input "true"
click at [607, 350] on button "Додати обрані товари" at bounding box center [625, 360] width 106 height 22
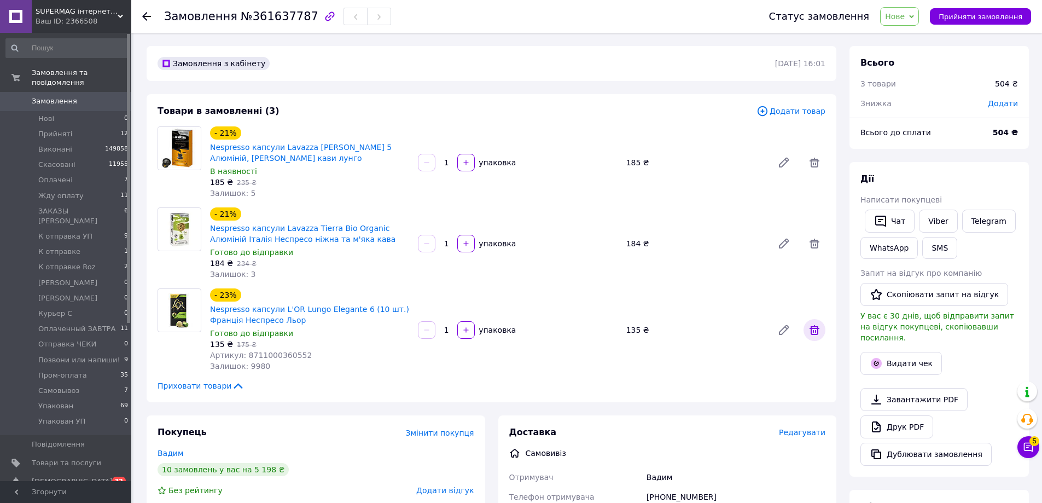
click at [815, 329] on icon at bounding box center [814, 329] width 13 height 13
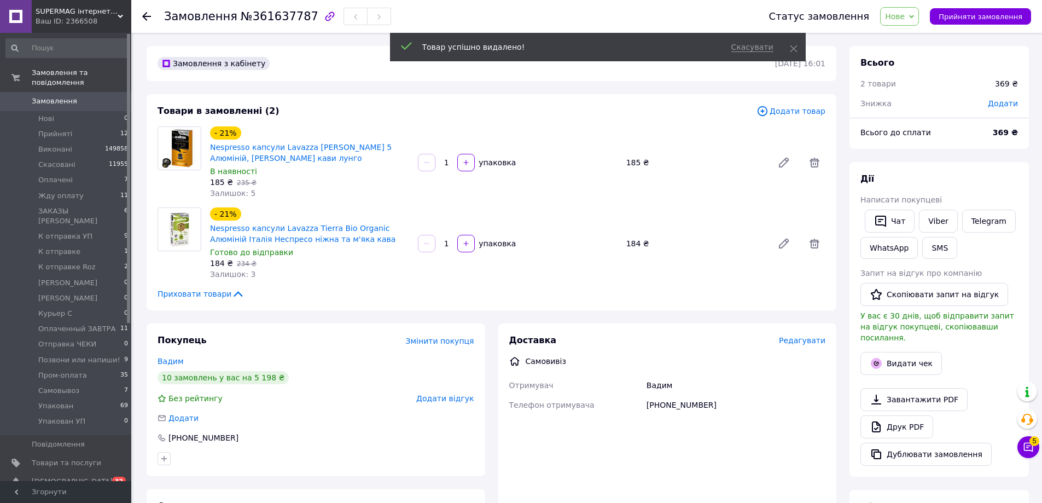
click at [905, 19] on span "Нове" at bounding box center [895, 16] width 20 height 9
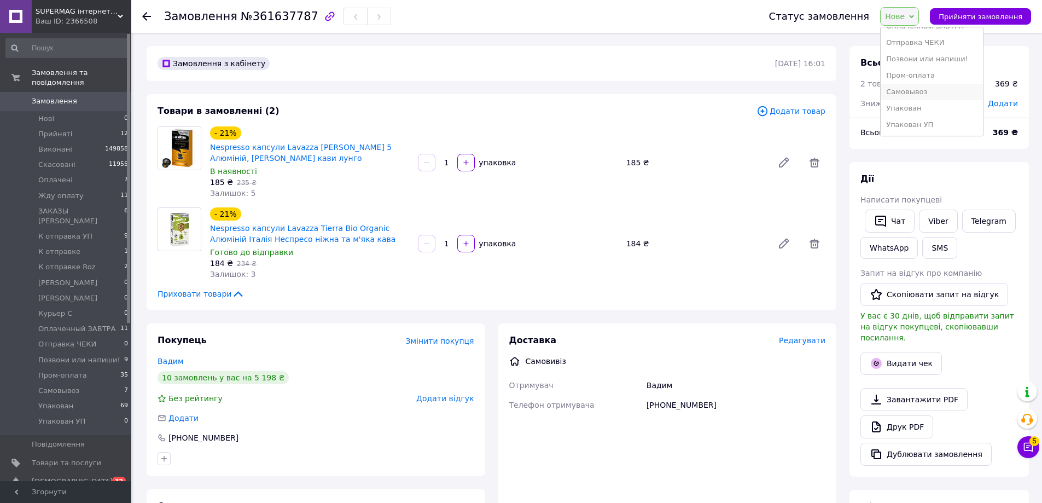
click at [935, 96] on li "Самовывоз" at bounding box center [932, 92] width 102 height 16
click at [69, 386] on span "Самовывоз" at bounding box center [58, 391] width 41 height 10
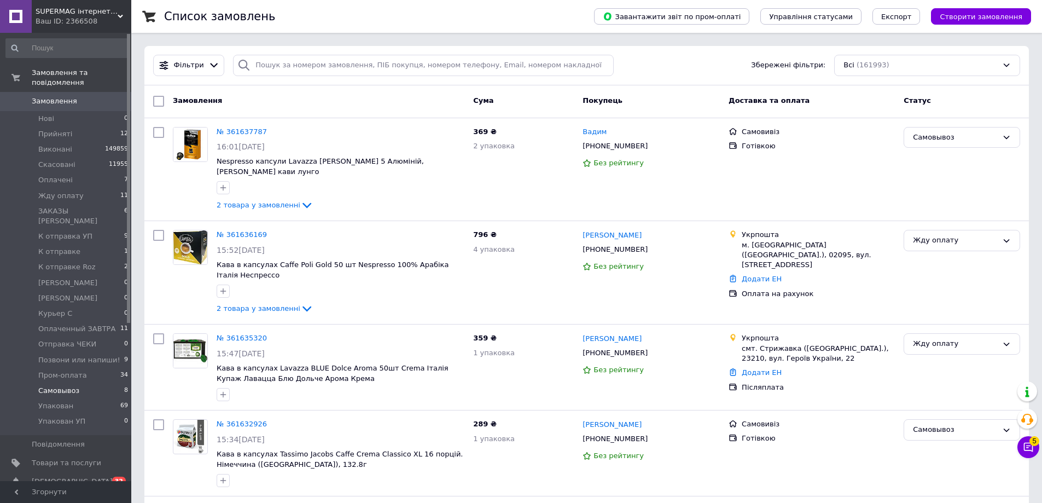
click at [124, 386] on span "8" at bounding box center [126, 391] width 4 height 10
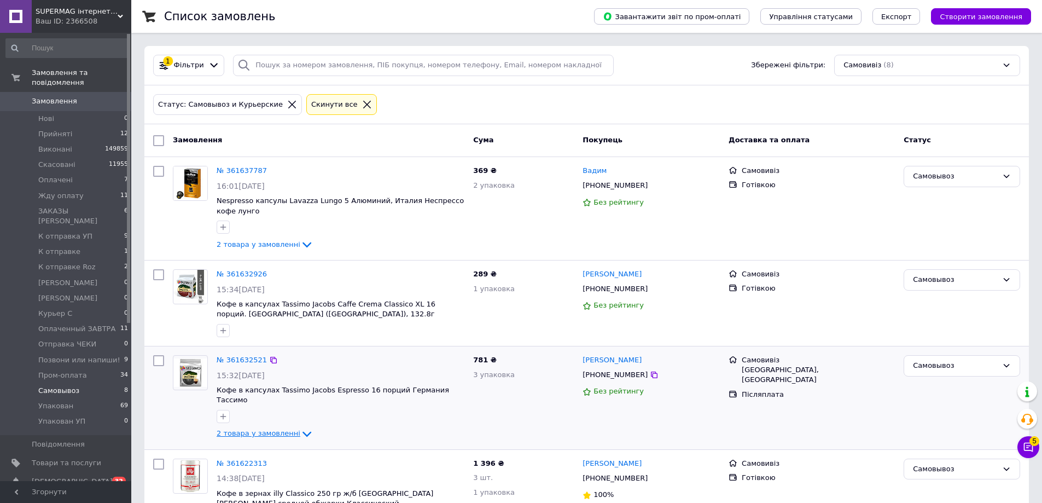
click at [300, 427] on icon at bounding box center [306, 433] width 13 height 13
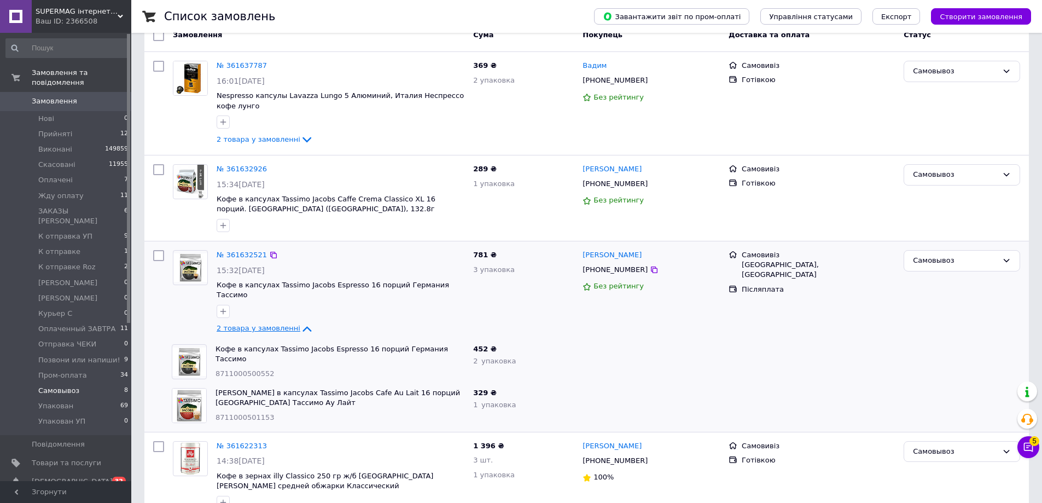
scroll to position [109, 0]
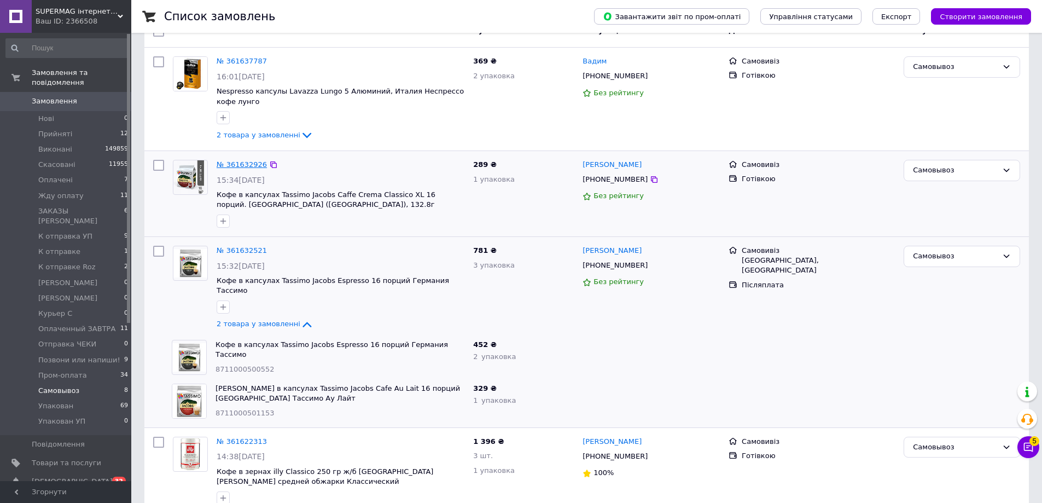
click at [232, 161] on link "№ 361632926" at bounding box center [242, 164] width 50 height 8
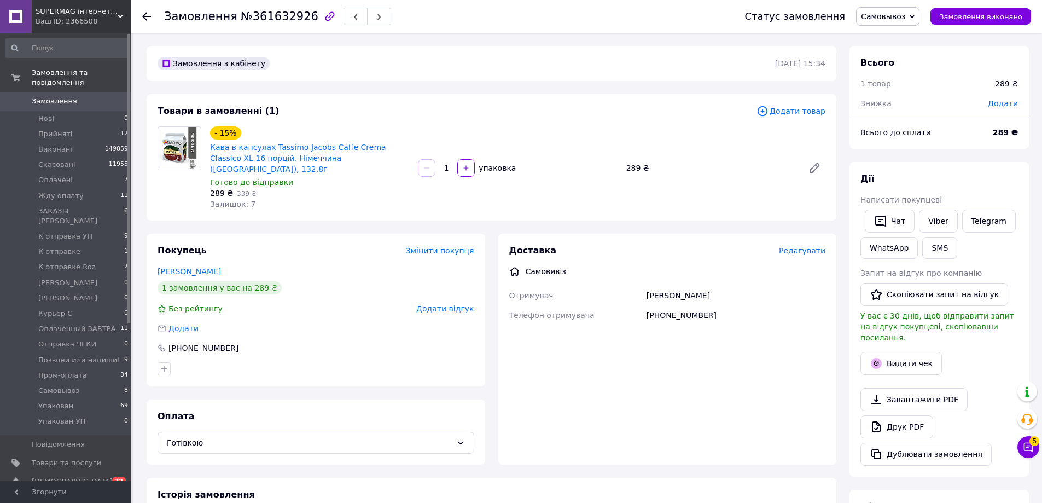
click at [853, 248] on div "Дії Написати покупцеві   Чат Viber Telegram WhatsApp SMS Запит на відгук про ко…" at bounding box center [939, 319] width 179 height 315
drag, startPoint x: 206, startPoint y: 147, endPoint x: 420, endPoint y: 137, distance: 214.7
click at [420, 137] on div "- 15% Кава в капсулах Tassimo Jacobs Caffe Crema Classico XL 16 порцій. Німеччи…" at bounding box center [518, 168] width 624 height 88
copy link "Кава в капсулах Tassimo Jacobs Caffe Crema Classico XL"
click at [88, 458] on span "Товари та послуги" at bounding box center [66, 463] width 69 height 10
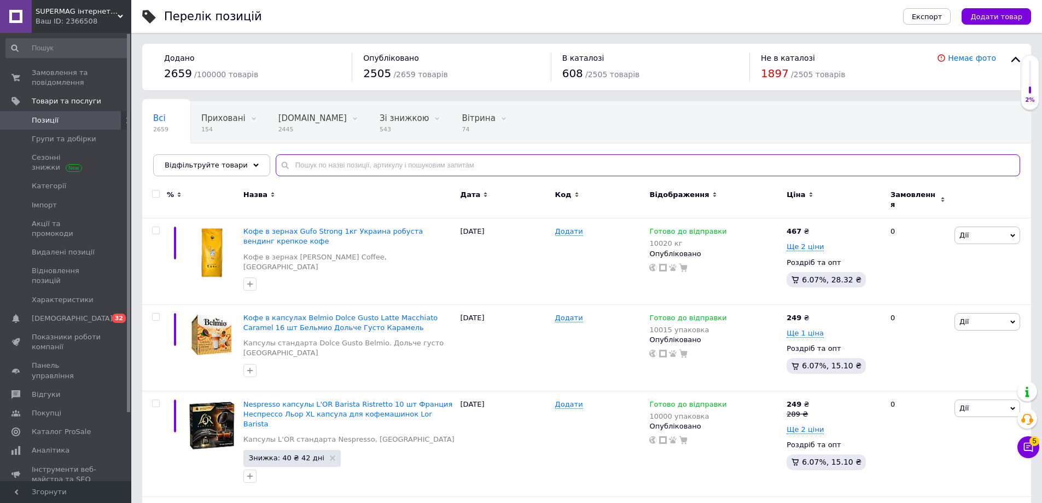
click at [318, 170] on input "text" at bounding box center [648, 165] width 745 height 22
paste input "Кава в капсулах Tassimo Jacobs Caffe Crema Classico XL"
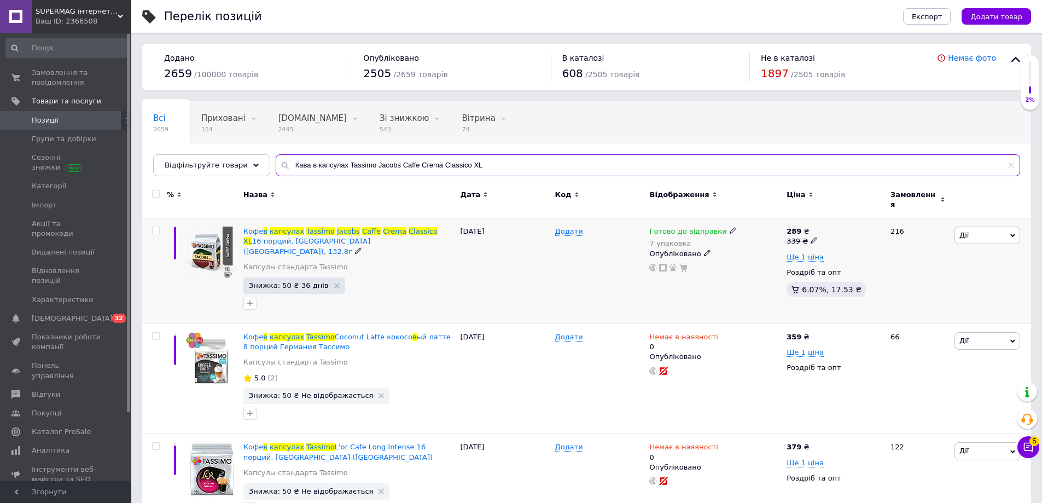
type input "Кава в капсулах Tassimo Jacobs Caffe Crema Classico XL"
click at [730, 227] on span at bounding box center [733, 230] width 7 height 7
click at [769, 263] on li "Немає в наявності" at bounding box center [789, 270] width 104 height 15
click at [769, 260] on input "7" at bounding box center [778, 265] width 83 height 22
click at [547, 287] on div "12.09.2025" at bounding box center [505, 271] width 95 height 106
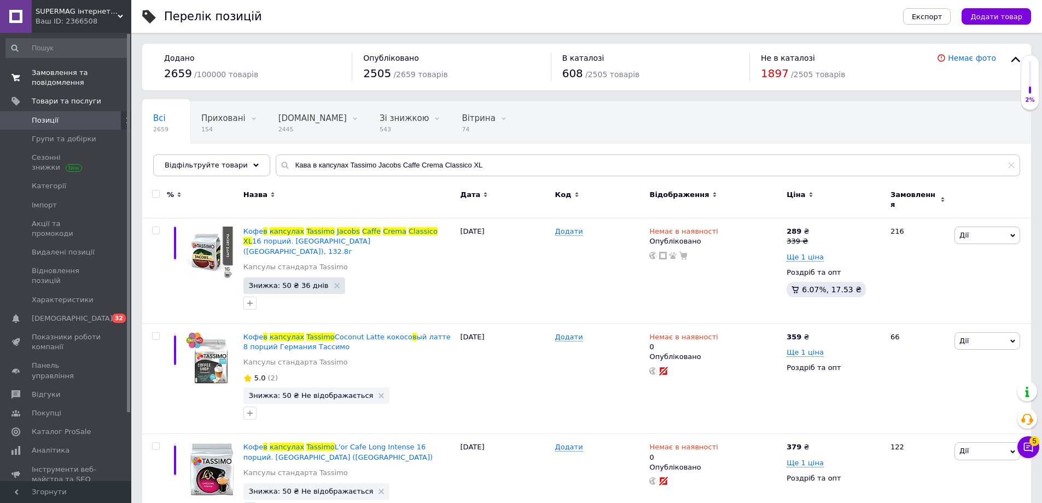
click at [95, 79] on span "Замовлення та повідомлення" at bounding box center [66, 78] width 69 height 20
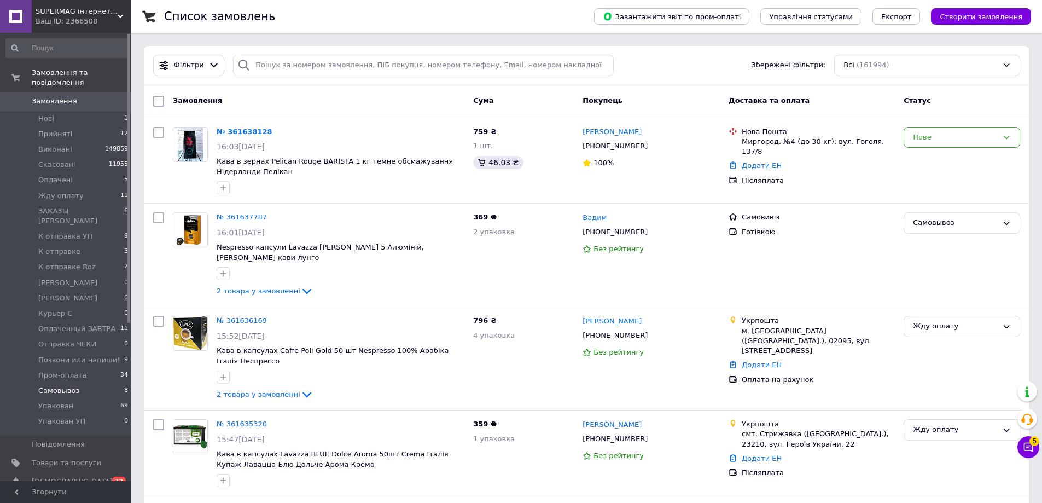
click at [60, 383] on li "Самовывоз 8" at bounding box center [67, 390] width 135 height 15
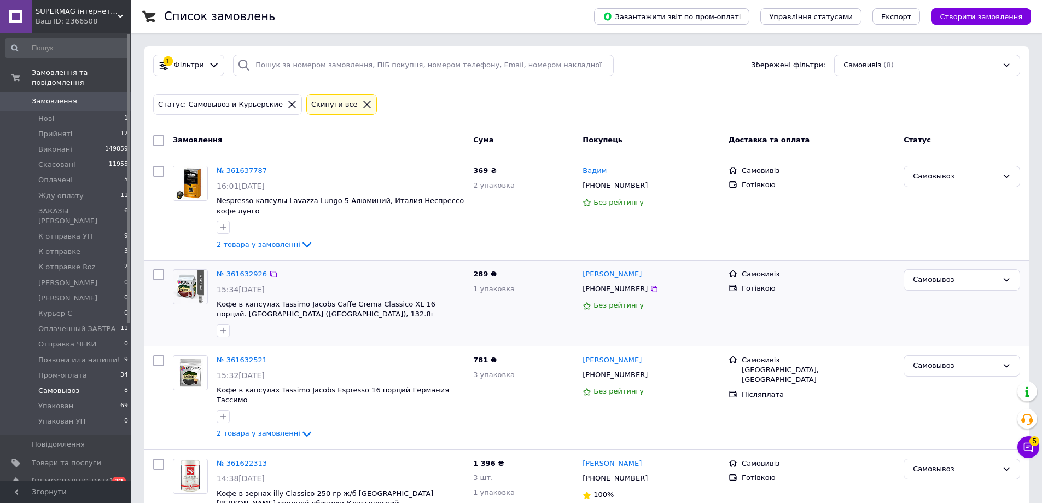
click at [239, 273] on link "№ 361632926" at bounding box center [242, 274] width 50 height 8
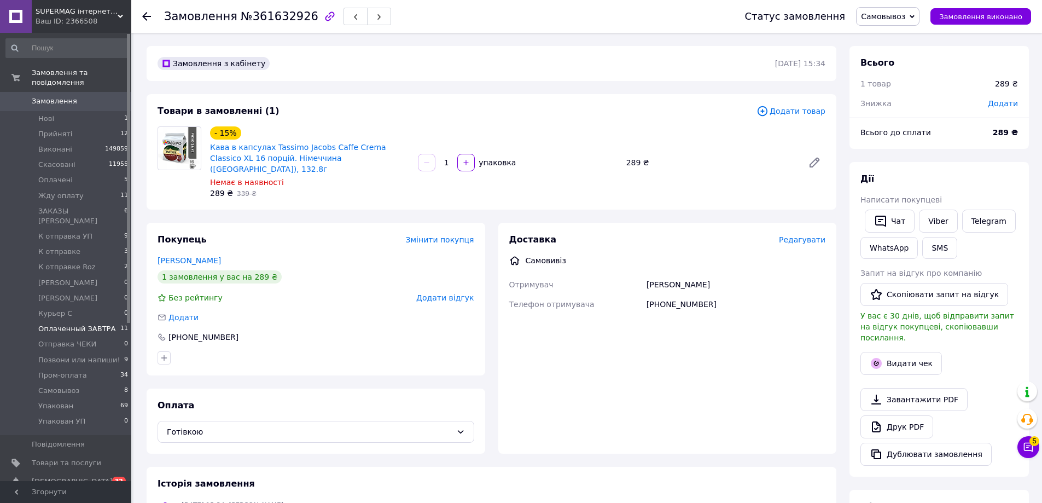
click at [95, 324] on span "Оплаченный ЗАВТРА" at bounding box center [76, 329] width 77 height 10
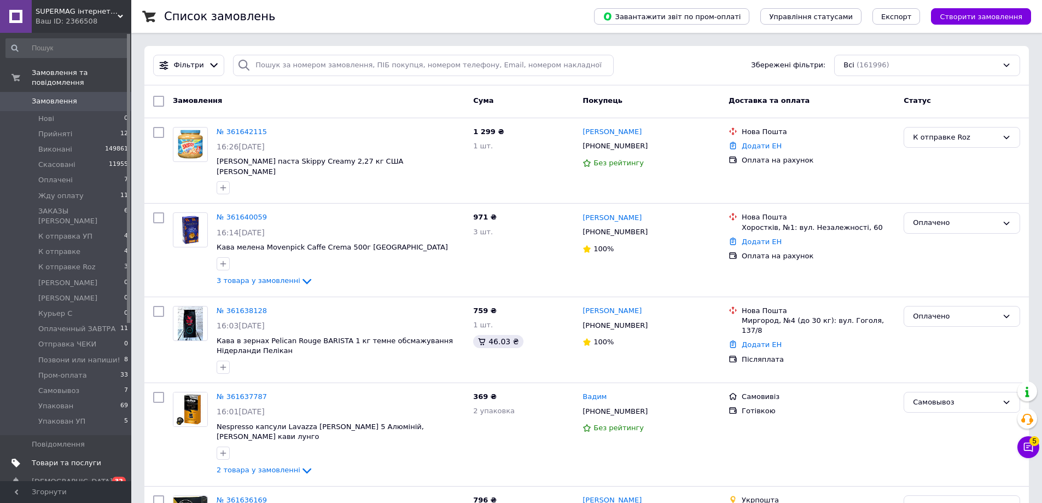
click at [84, 458] on span "Товари та послуги" at bounding box center [66, 463] width 69 height 10
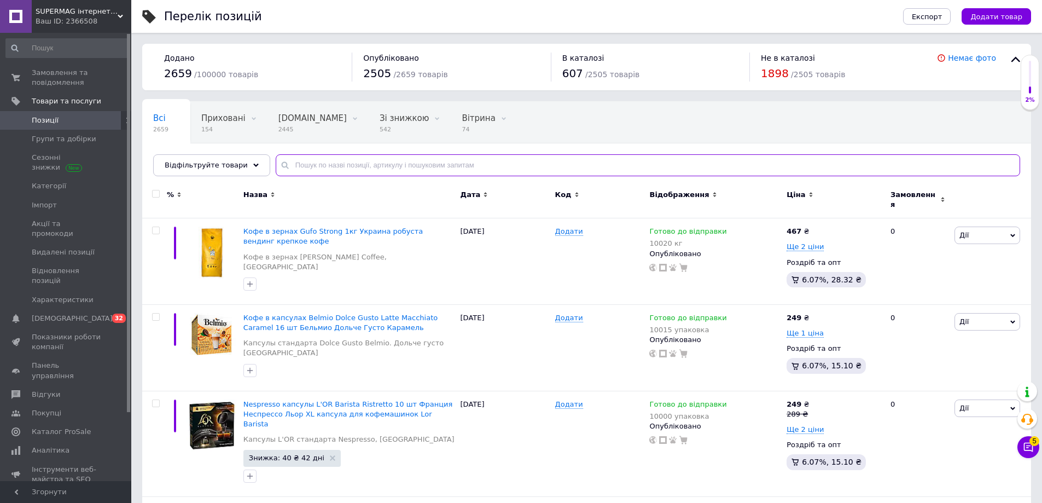
click at [365, 166] on input "text" at bounding box center [648, 165] width 745 height 22
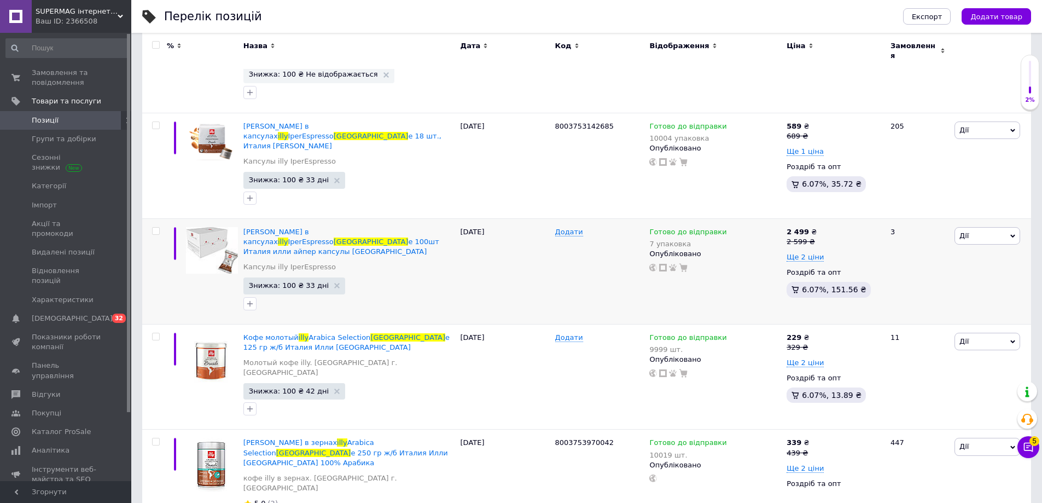
scroll to position [217, 0]
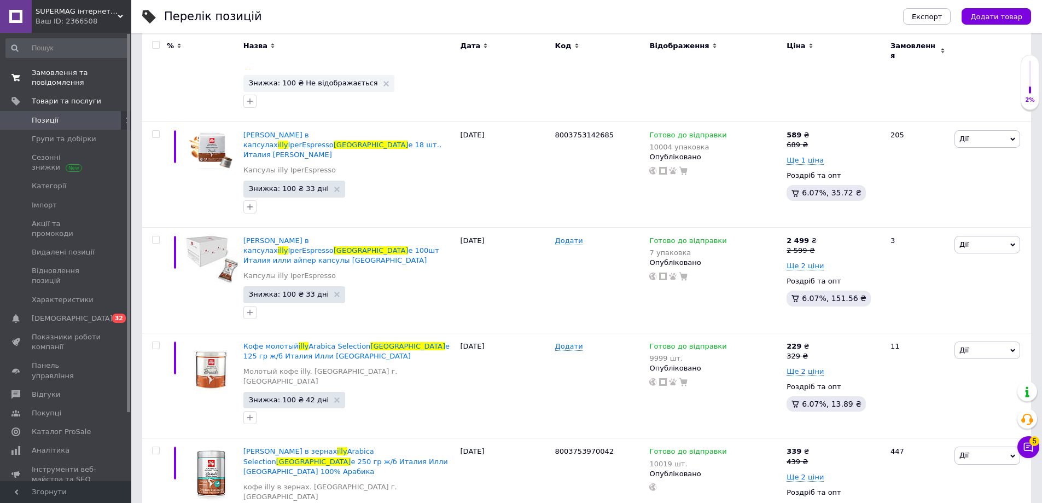
type input "illy brasil"
click at [80, 72] on span "Замовлення та повідомлення" at bounding box center [66, 78] width 69 height 20
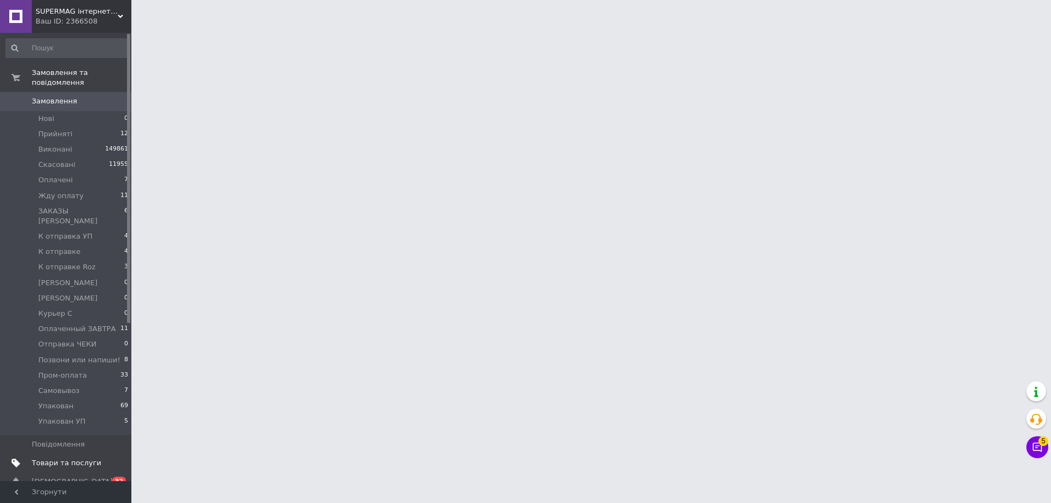
click at [76, 454] on link "Товари та послуги" at bounding box center [67, 463] width 135 height 19
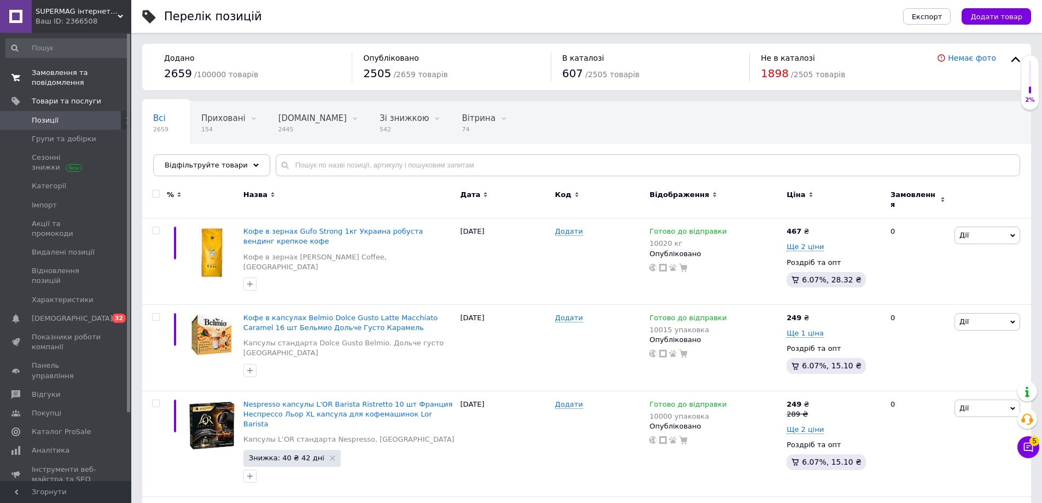
click at [88, 78] on span "Замовлення та повідомлення" at bounding box center [66, 78] width 69 height 20
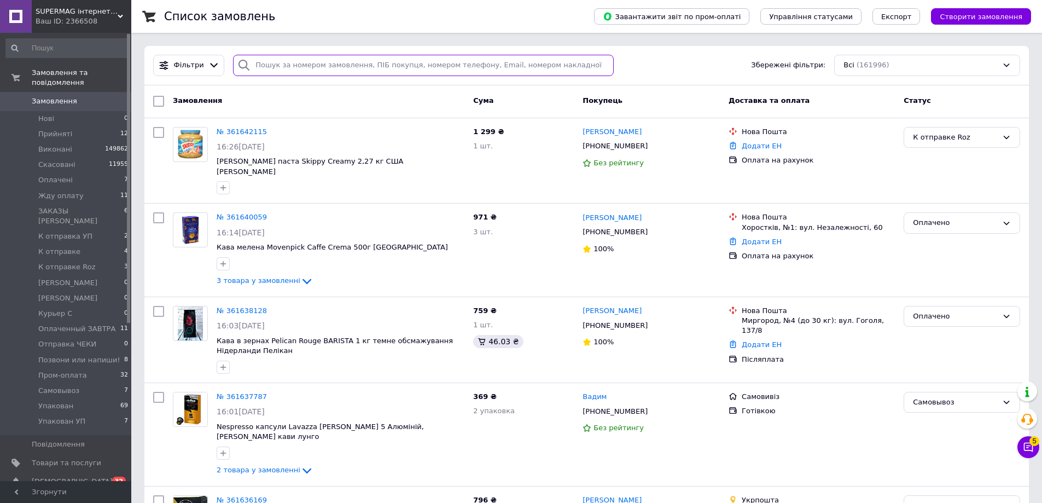
click at [296, 72] on input "search" at bounding box center [423, 65] width 381 height 21
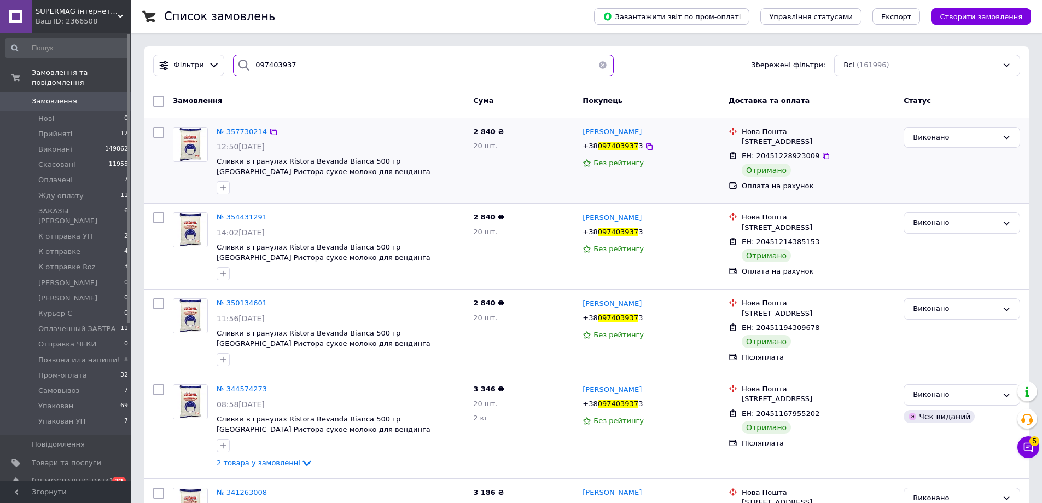
type input "097403937"
click at [228, 130] on span "№ 357730214" at bounding box center [242, 131] width 50 height 8
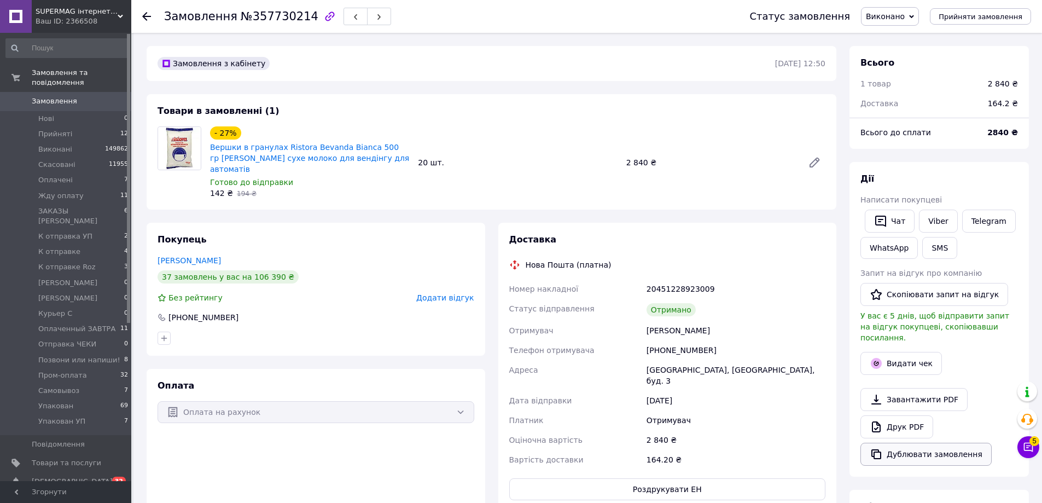
click at [908, 443] on button "Дублювати замовлення" at bounding box center [926, 454] width 131 height 23
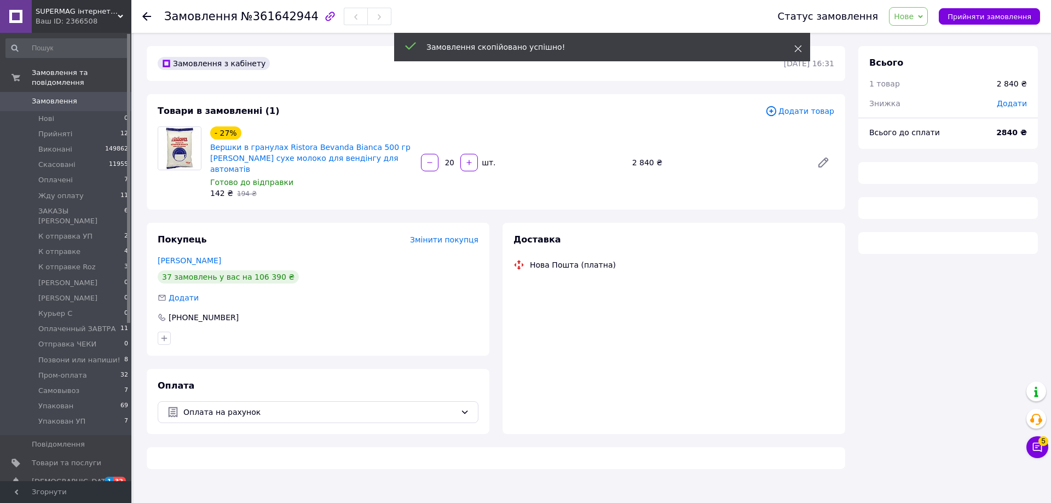
click at [798, 48] on icon at bounding box center [798, 49] width 8 height 8
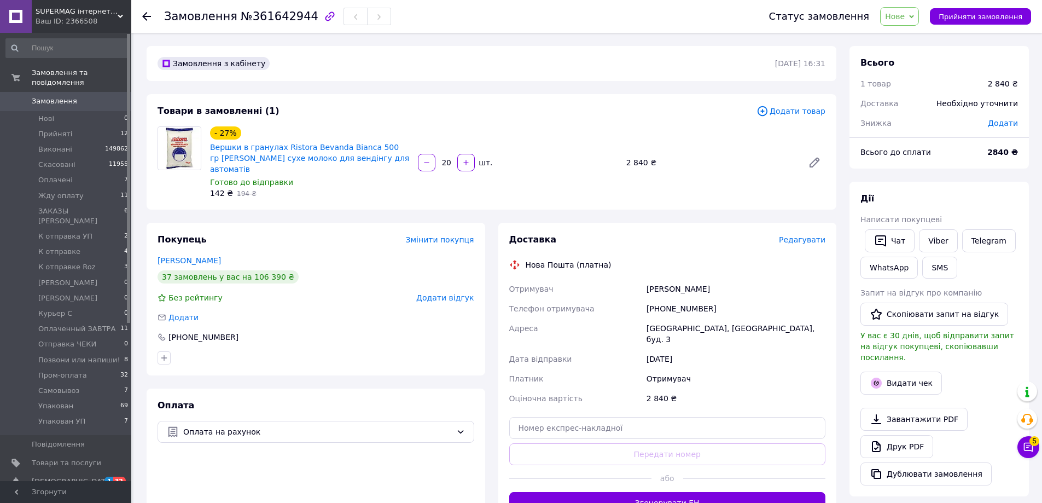
click at [917, 12] on span "Нове" at bounding box center [899, 16] width 39 height 19
click at [908, 108] on li "Жду оплату" at bounding box center [932, 104] width 102 height 16
click at [929, 241] on link "Viber" at bounding box center [938, 240] width 38 height 23
click at [95, 177] on li "Оплачені 7" at bounding box center [67, 179] width 135 height 15
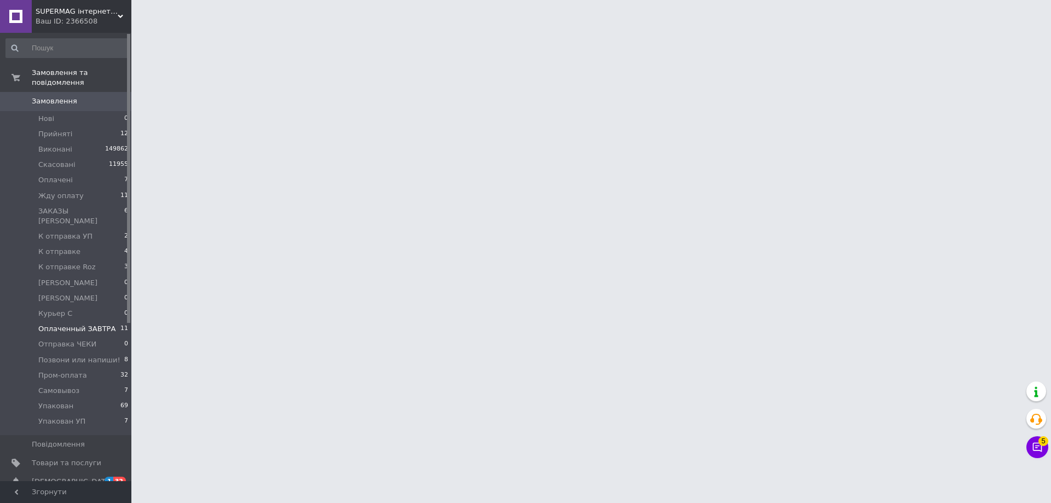
click at [77, 324] on span "Оплаченный ЗАВТРА" at bounding box center [76, 329] width 77 height 10
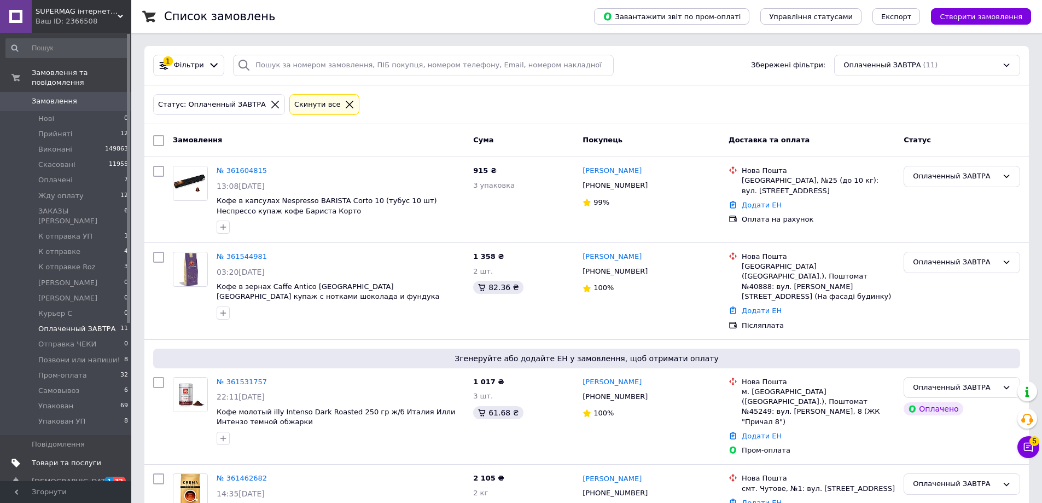
click at [83, 458] on span "Товари та послуги" at bounding box center [66, 463] width 69 height 10
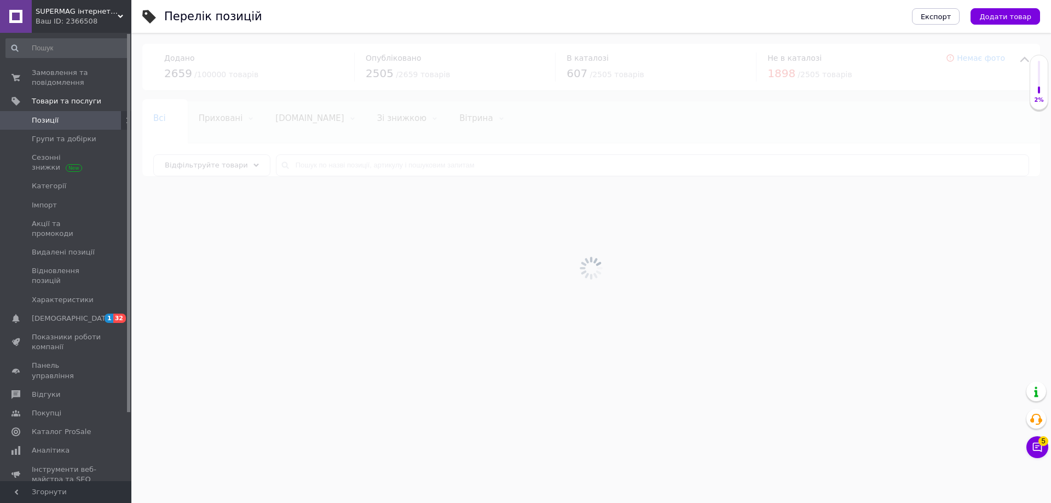
click at [299, 166] on div at bounding box center [590, 268] width 919 height 470
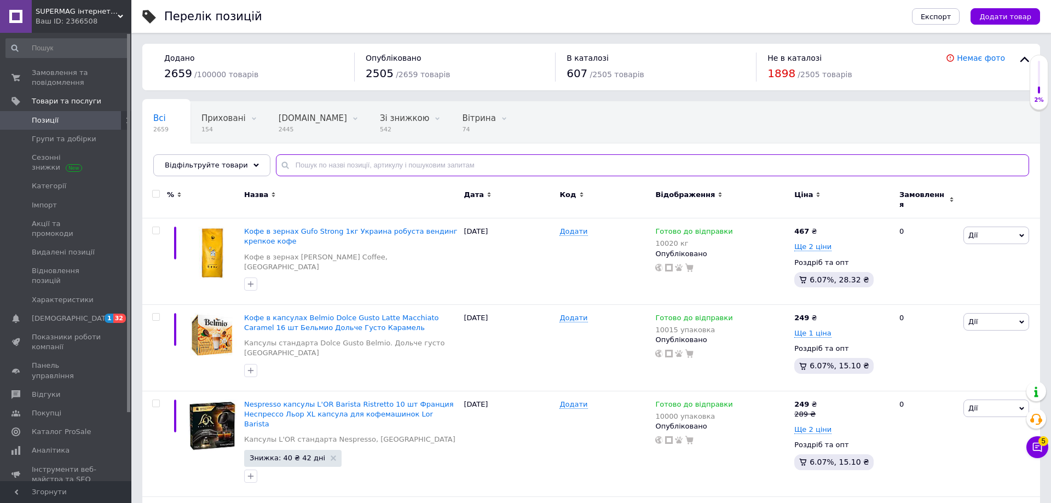
click at [298, 166] on input "text" at bounding box center [652, 165] width 753 height 22
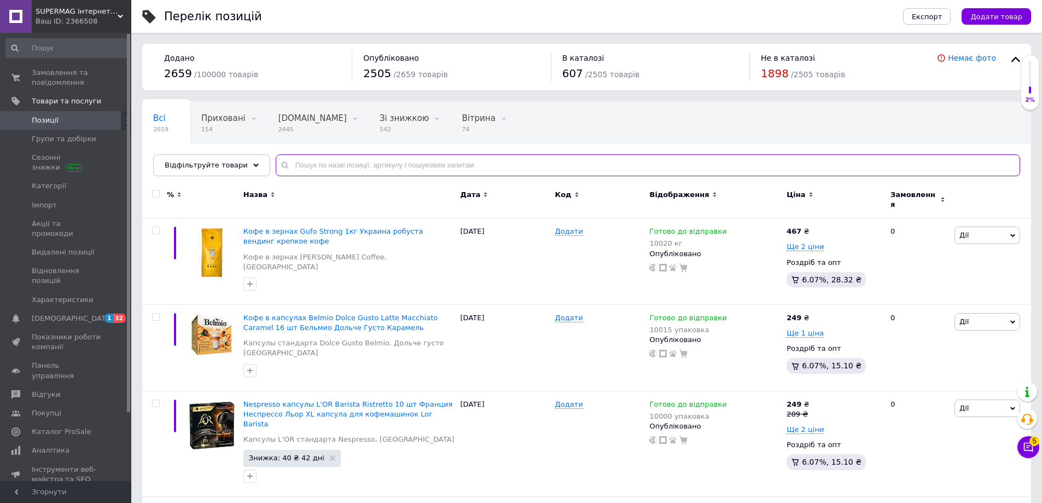
click at [298, 166] on input "text" at bounding box center [648, 165] width 745 height 22
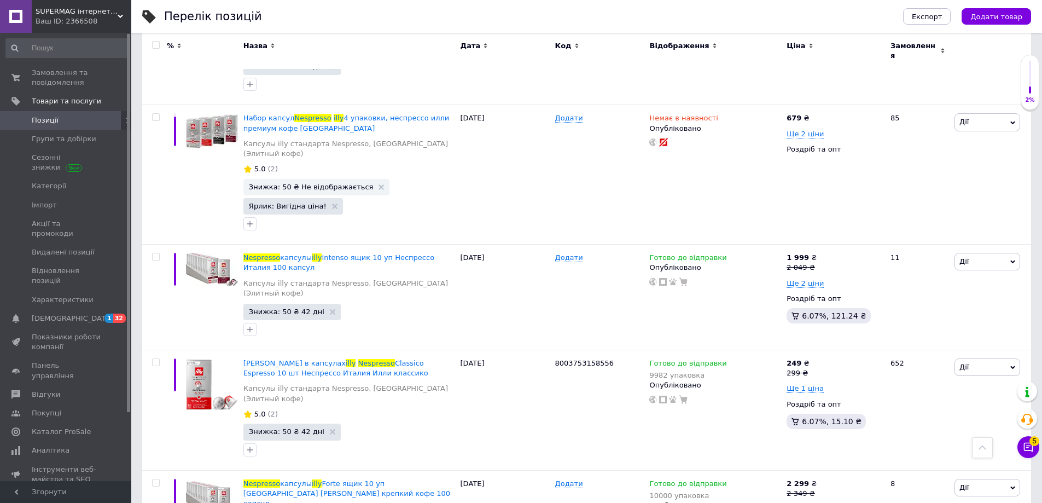
scroll to position [930, 0]
type input "illy nespresso"
click at [730, 358] on icon at bounding box center [733, 361] width 7 height 7
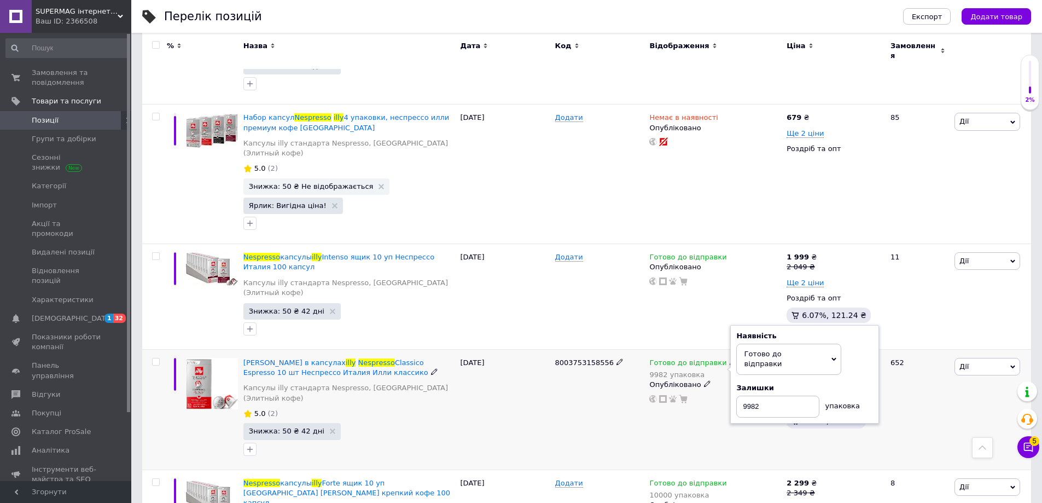
click at [871, 383] on div "Залишки" at bounding box center [805, 388] width 137 height 10
click at [769, 396] on input "9982" at bounding box center [778, 407] width 83 height 22
type input "10040"
click at [592, 350] on div "8003753158556" at bounding box center [600, 410] width 95 height 120
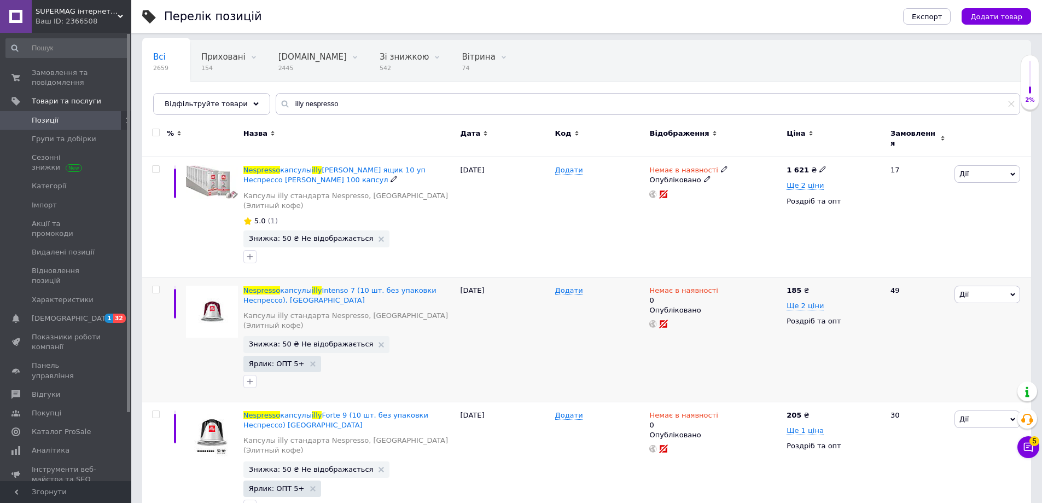
scroll to position [274, 0]
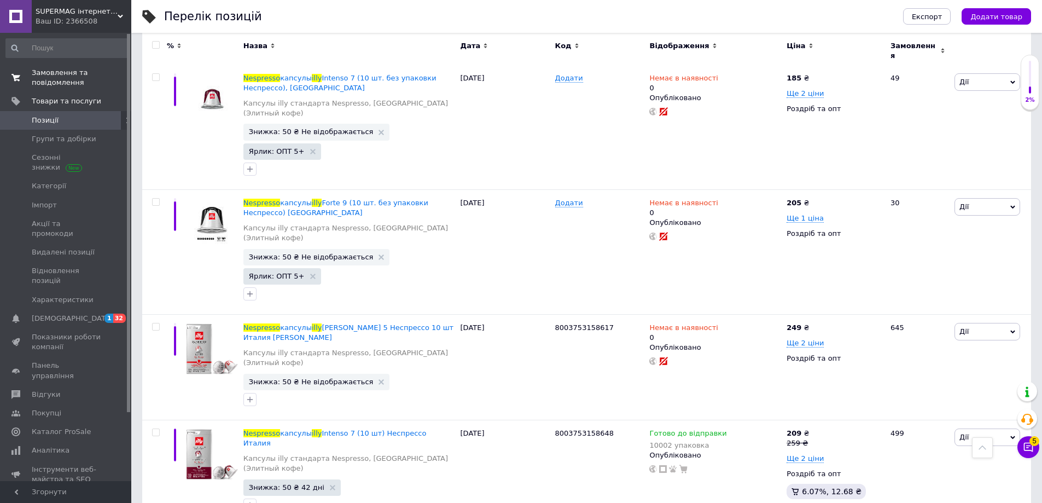
click at [86, 79] on span "Замовлення та повідомлення" at bounding box center [66, 78] width 69 height 20
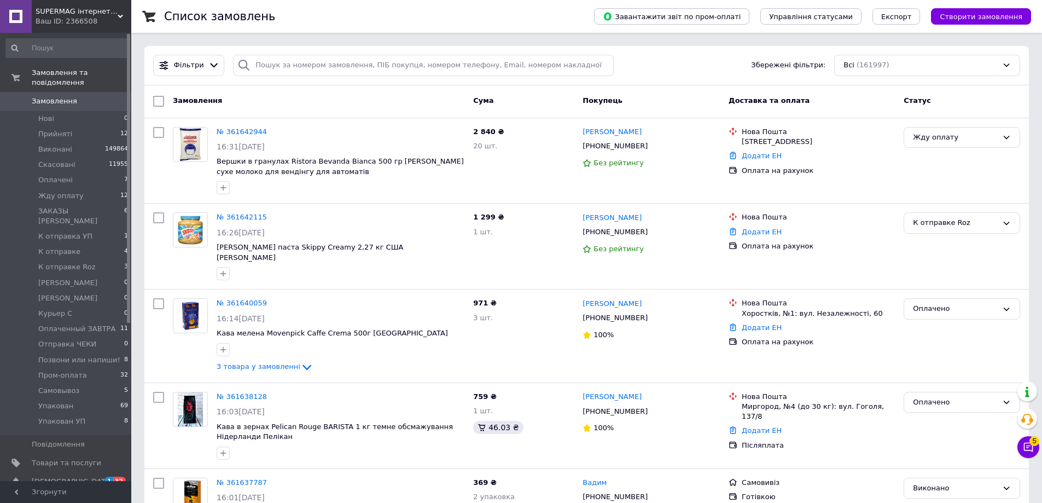
click at [52, 96] on span "Замовлення" at bounding box center [54, 101] width 45 height 10
click at [85, 324] on span "Оплаченный ЗАВТРА" at bounding box center [76, 329] width 77 height 10
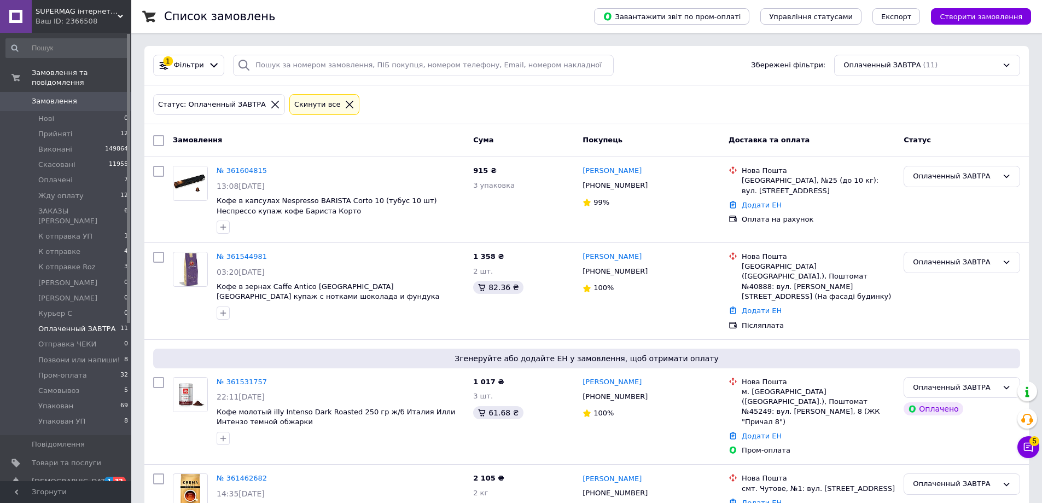
click at [96, 454] on link "Товари та послуги" at bounding box center [67, 463] width 135 height 19
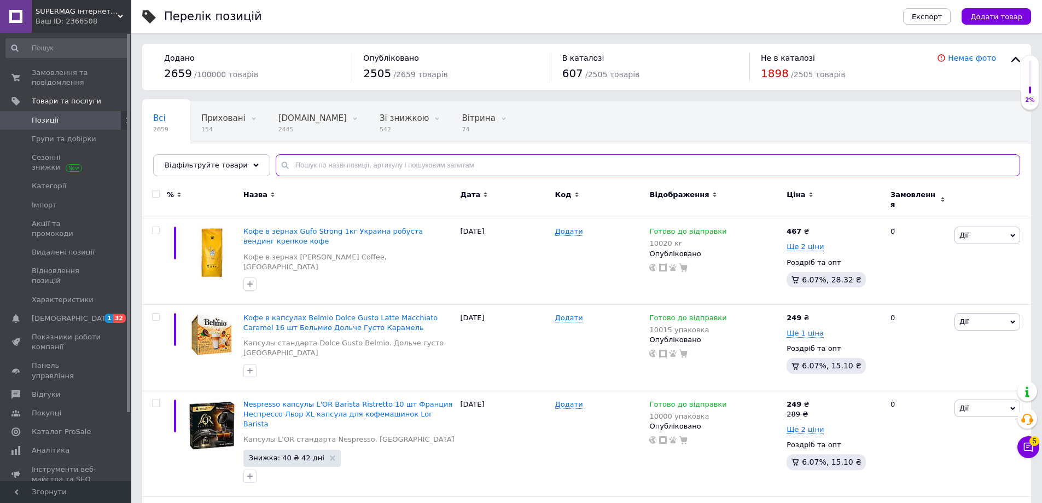
click at [300, 170] on input "text" at bounding box center [648, 165] width 745 height 22
click at [96, 78] on span "Замовлення та повідомлення" at bounding box center [66, 78] width 69 height 20
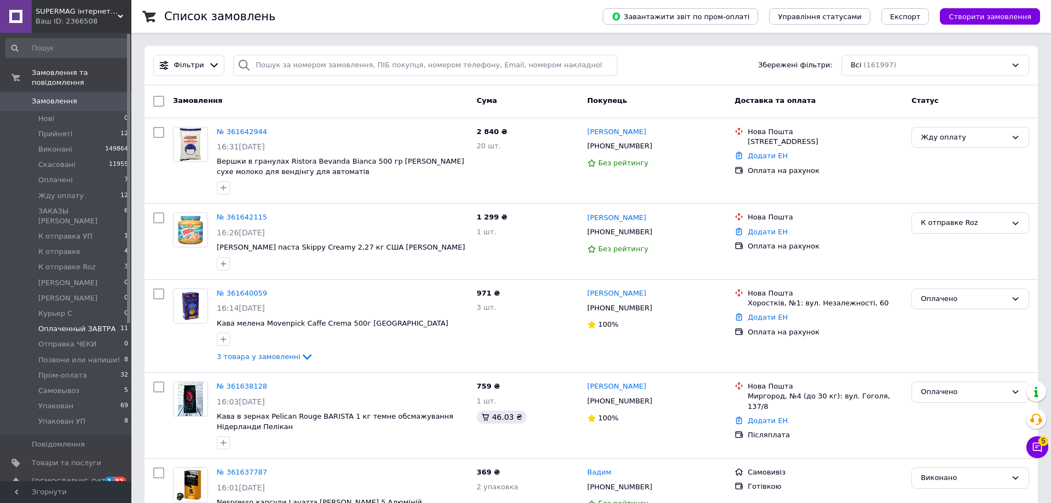
click at [89, 324] on span "Оплаченный ЗАВТРА" at bounding box center [76, 329] width 77 height 10
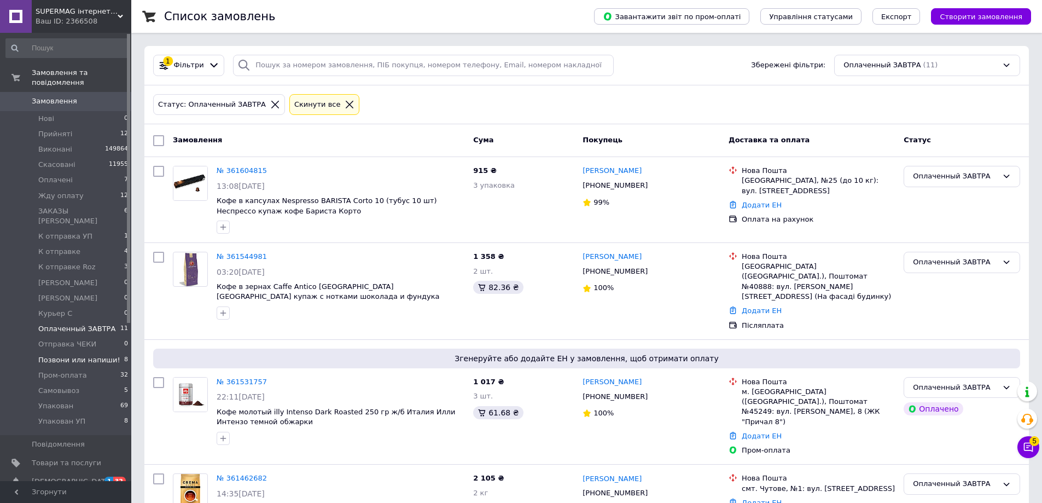
click at [108, 355] on span "Позвони или напиши!" at bounding box center [79, 360] width 82 height 10
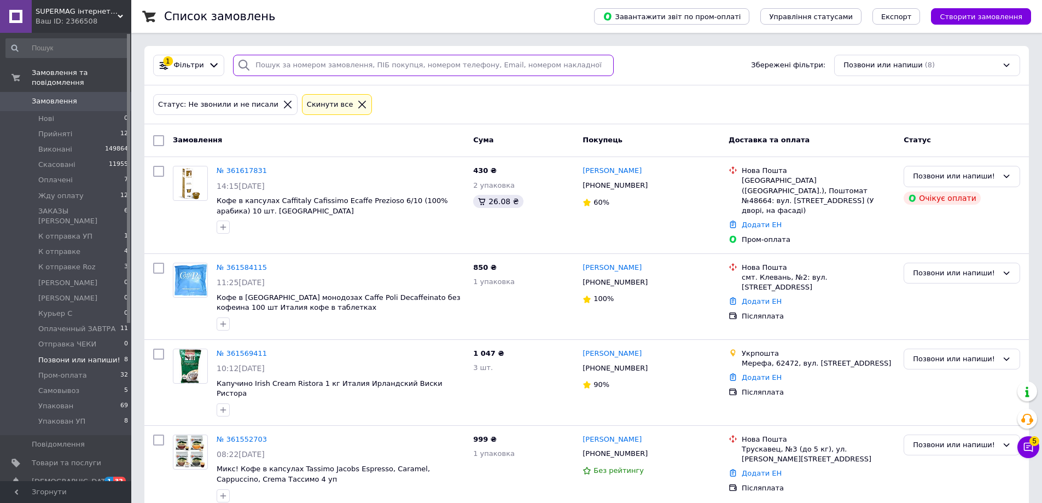
click at [331, 68] on input "search" at bounding box center [423, 65] width 381 height 21
click at [92, 458] on span "Товари та послуги" at bounding box center [66, 463] width 69 height 10
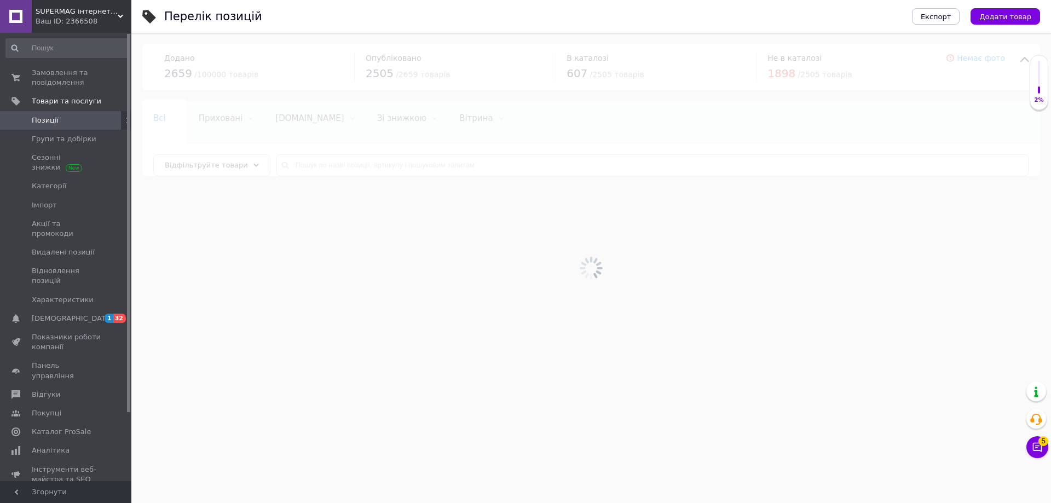
click at [305, 163] on div at bounding box center [590, 268] width 919 height 470
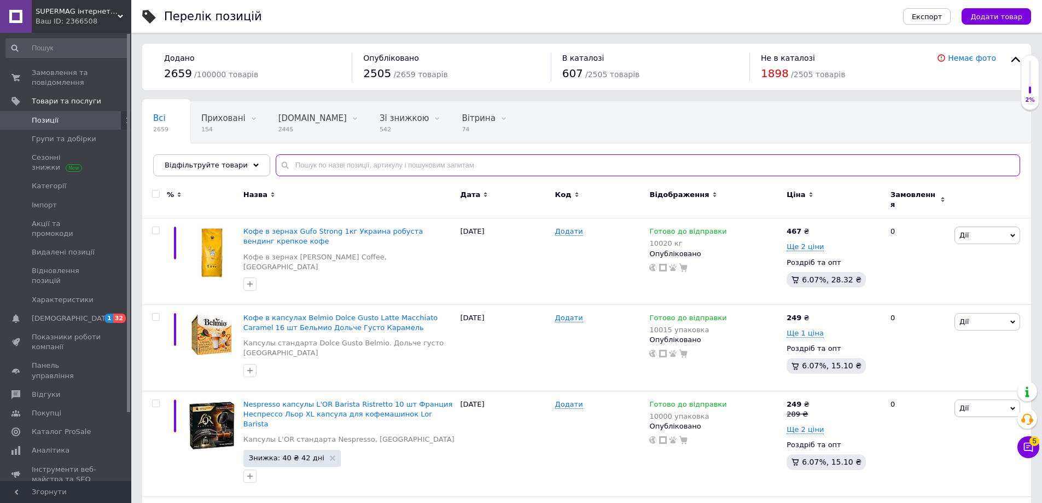
click at [305, 163] on input "text" at bounding box center [648, 165] width 745 height 22
click at [74, 80] on span "Замовлення та повідомлення" at bounding box center [66, 78] width 69 height 20
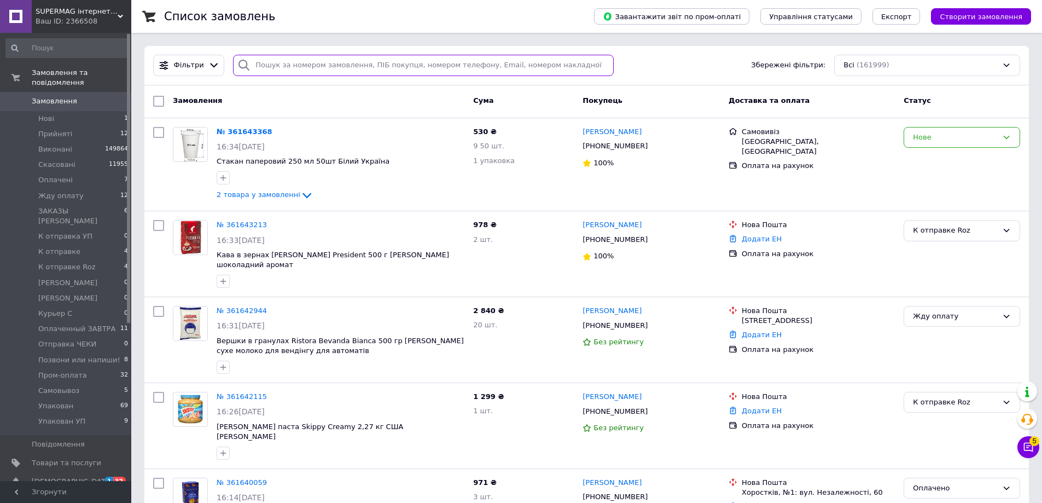
click at [304, 65] on input "search" at bounding box center [423, 65] width 381 height 21
paste input "+380961624473"
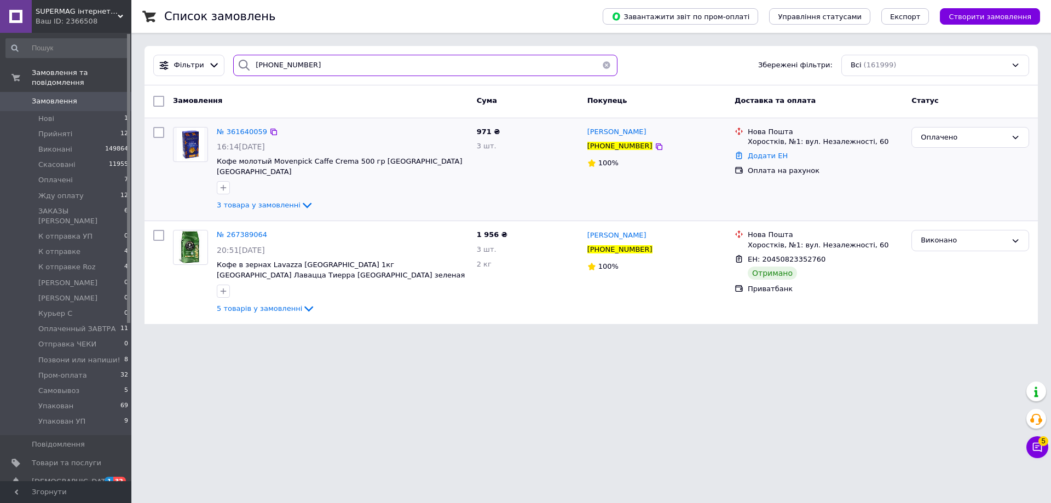
type input "+380961624473"
click at [100, 244] on li "К отправке 4" at bounding box center [67, 251] width 135 height 15
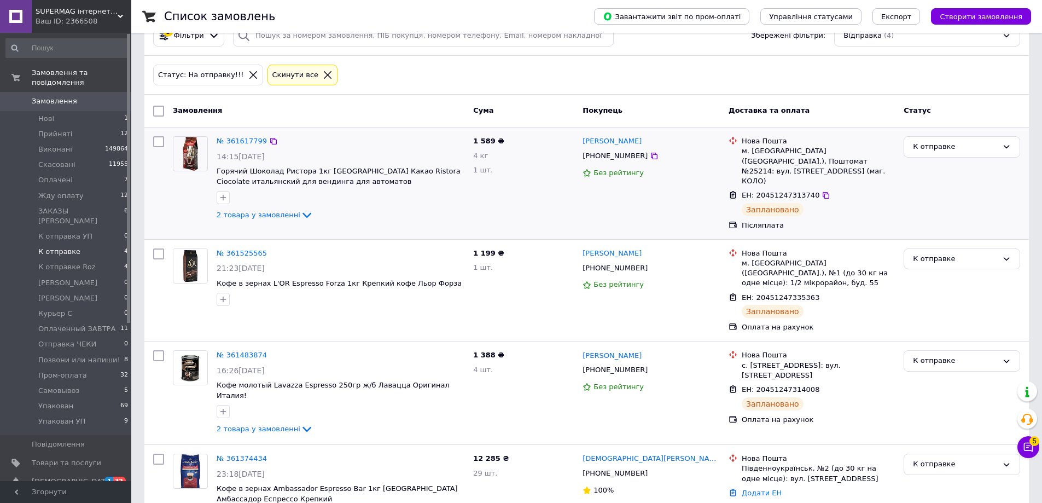
scroll to position [59, 0]
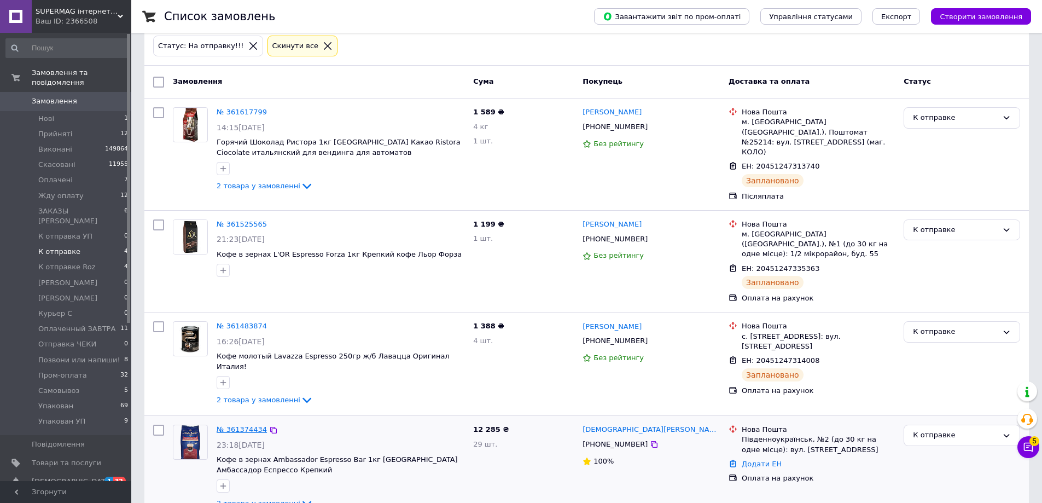
click at [247, 425] on link "№ 361374434" at bounding box center [242, 429] width 50 height 8
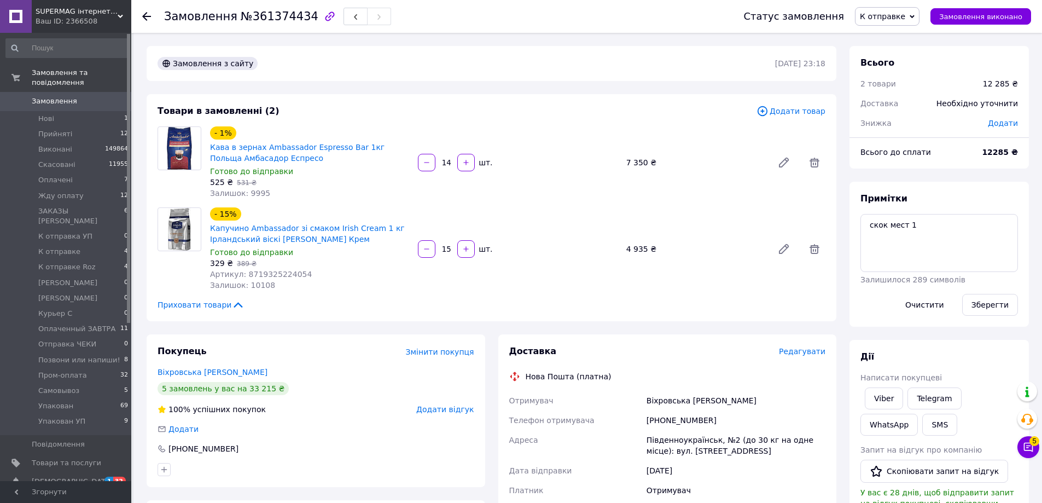
click at [387, 62] on div "Замовлення з сайту" at bounding box center [465, 64] width 620 height 18
click at [43, 96] on span "Замовлення" at bounding box center [54, 101] width 45 height 10
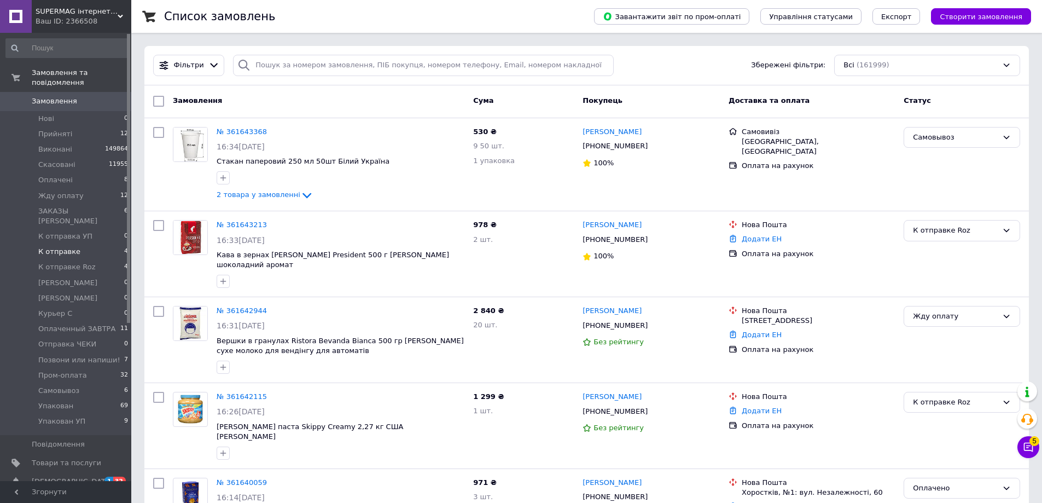
click at [103, 244] on li "К отправке 4" at bounding box center [67, 251] width 135 height 15
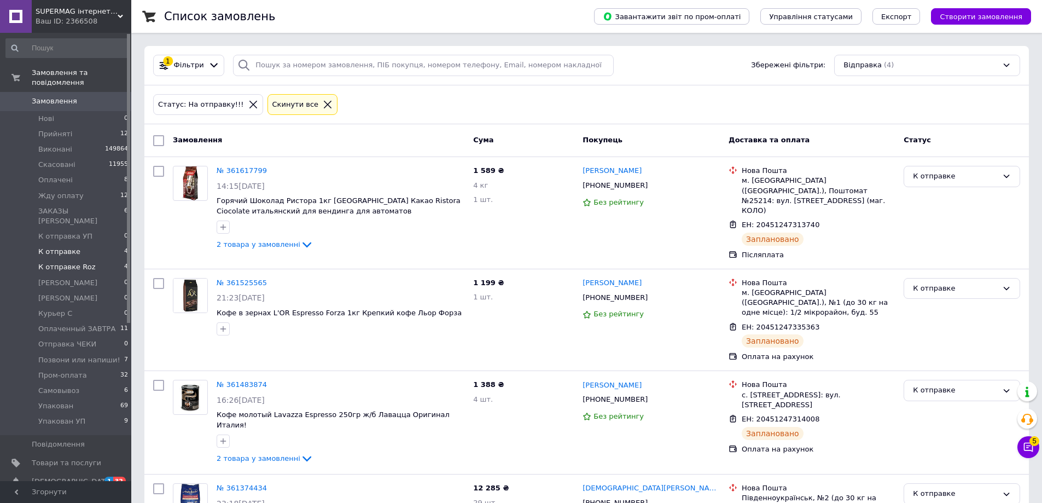
click at [72, 259] on li "К отправке Roz 4" at bounding box center [67, 266] width 135 height 15
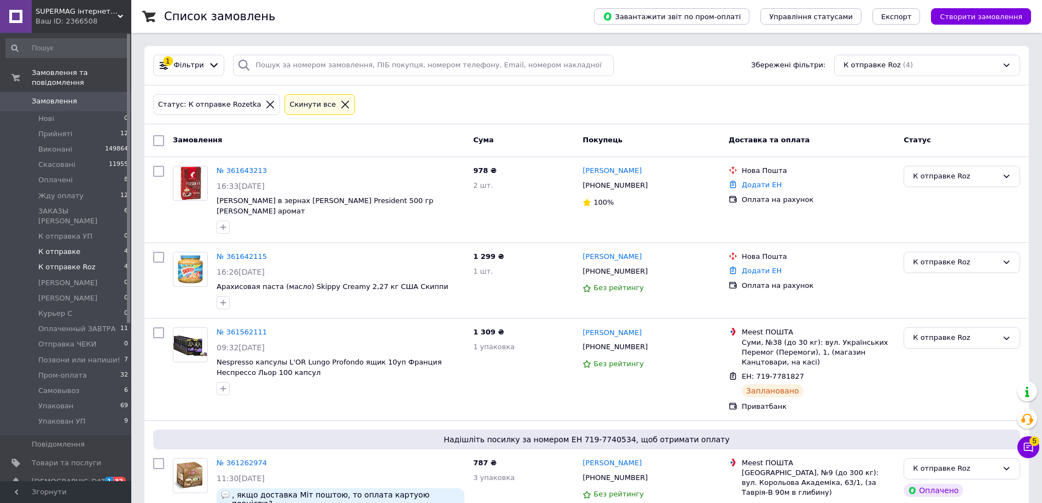
click at [84, 244] on li "К отправке 4" at bounding box center [67, 251] width 135 height 15
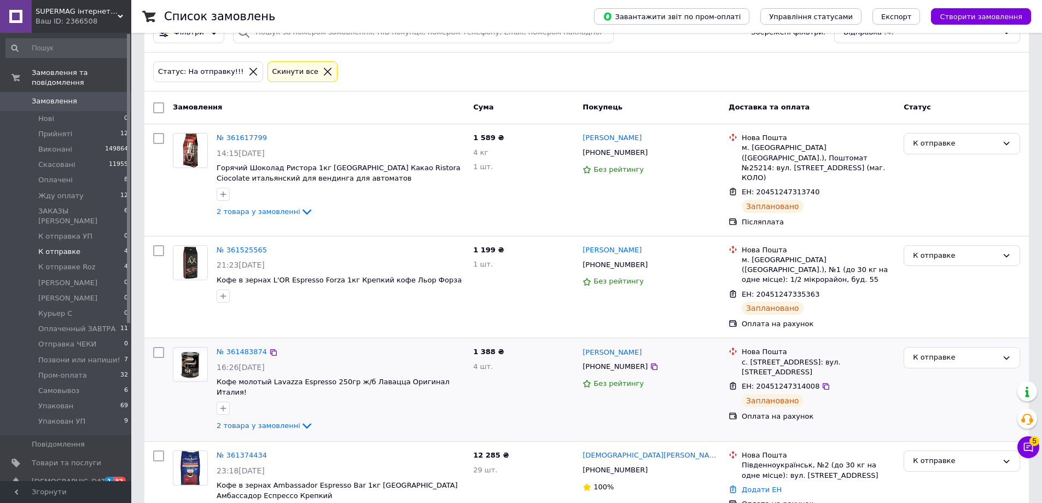
scroll to position [59, 0]
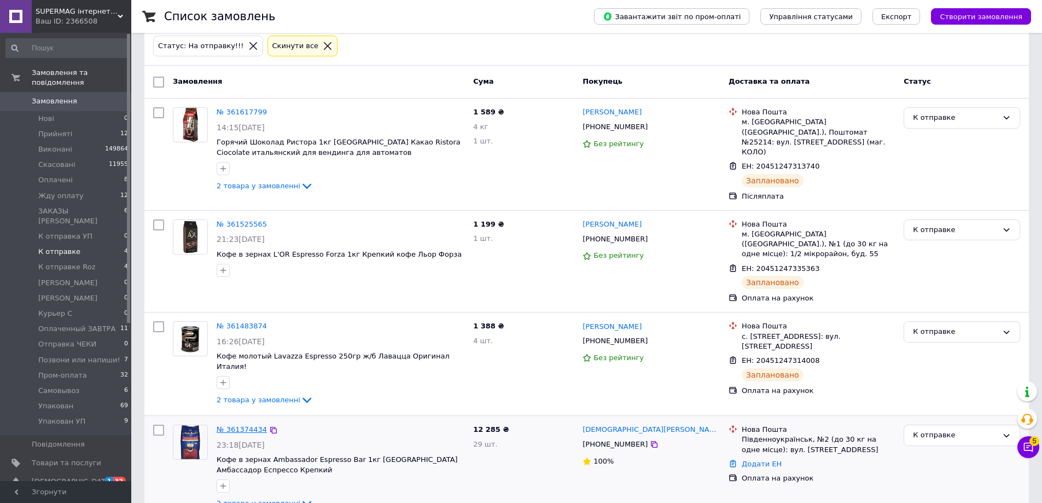
click at [227, 425] on link "№ 361374434" at bounding box center [242, 429] width 50 height 8
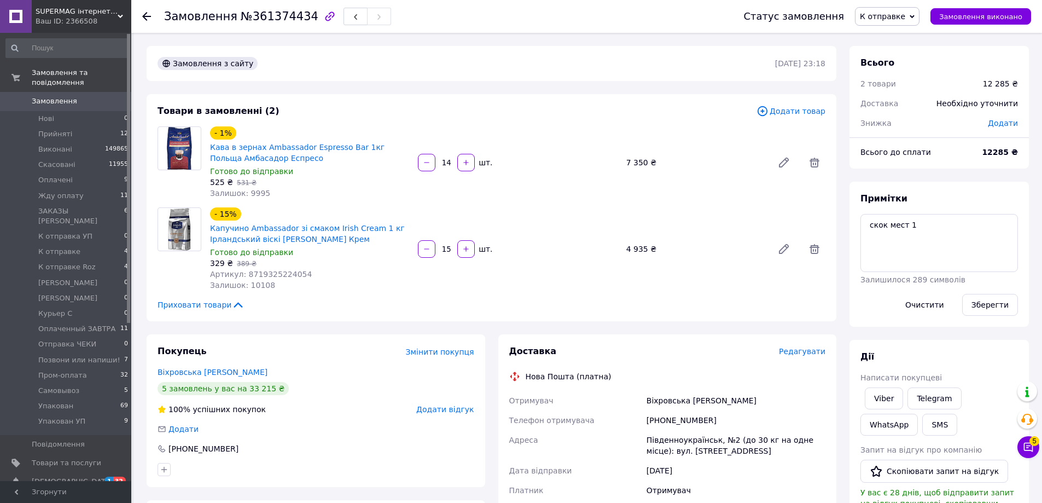
click at [797, 348] on span "Редагувати" at bounding box center [802, 351] width 47 height 9
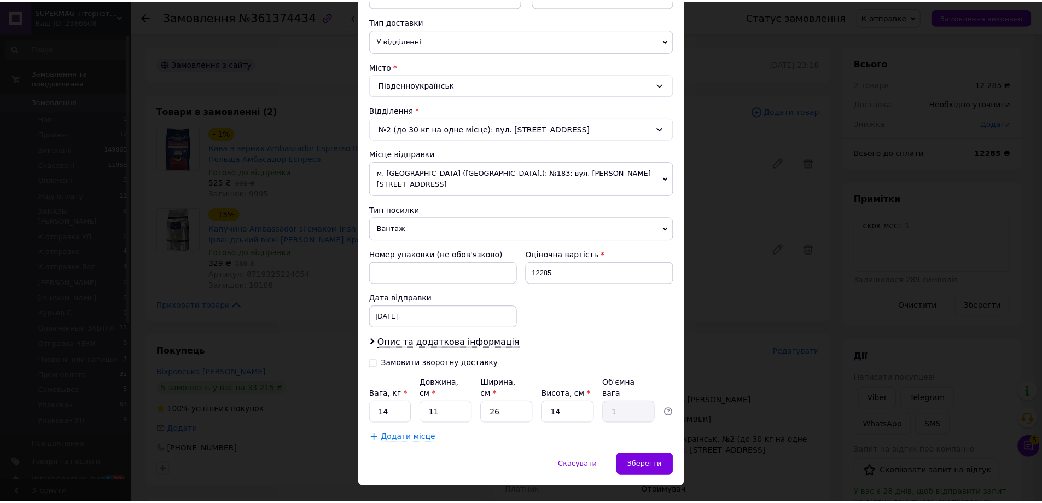
scroll to position [243, 0]
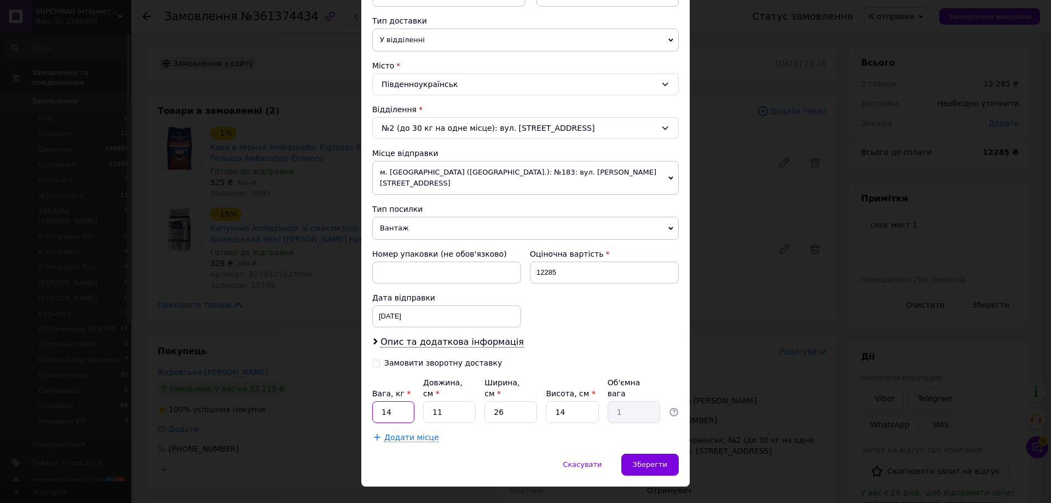
click at [411, 401] on input "14" at bounding box center [393, 412] width 42 height 22
type input "28"
click at [630, 315] on div "Номер упаковки (не обов'язково) Оціночна вартість 12285 Дата відправки 12.09.20…" at bounding box center [525, 288] width 315 height 88
click at [639, 460] on span "Зберегти" at bounding box center [650, 464] width 34 height 8
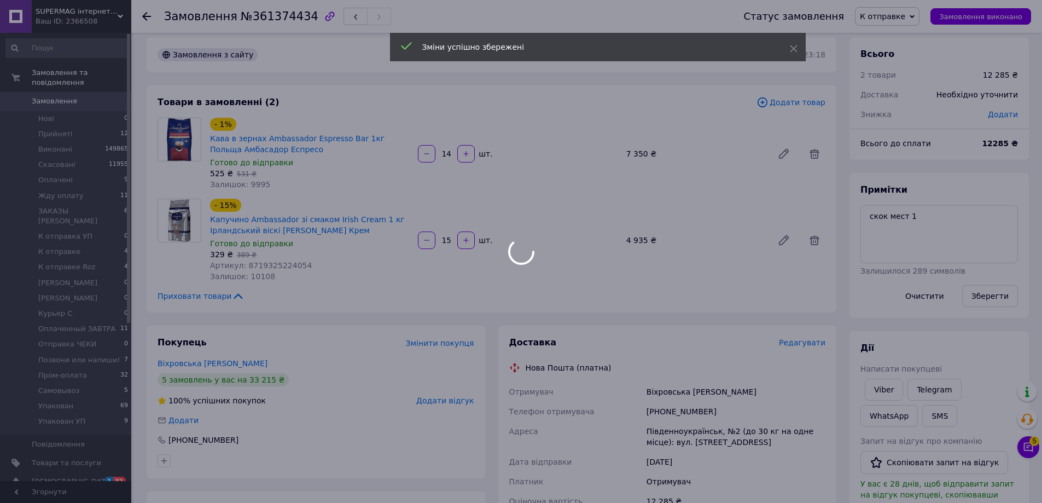
scroll to position [219, 0]
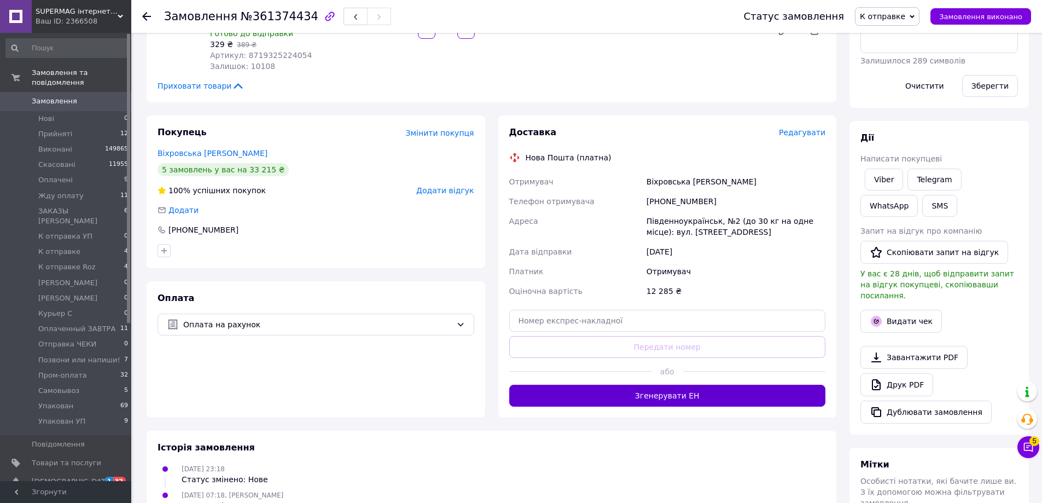
click at [583, 387] on button "Згенерувати ЕН" at bounding box center [667, 396] width 317 height 22
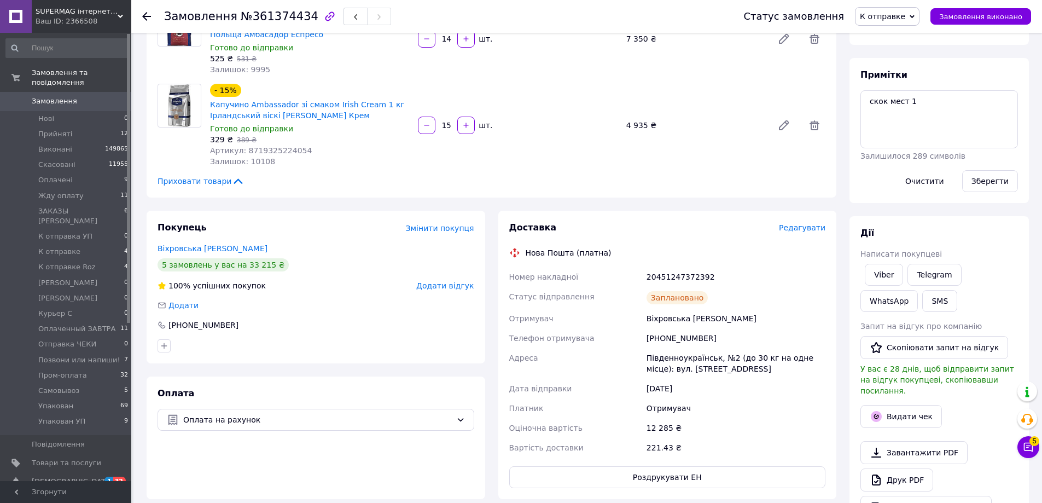
scroll to position [55, 0]
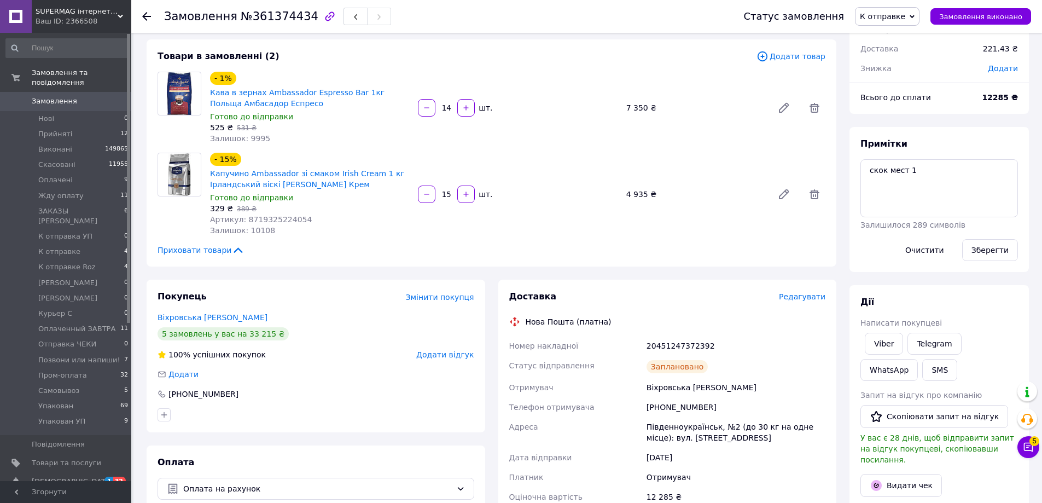
click at [69, 96] on span "Замовлення" at bounding box center [54, 101] width 45 height 10
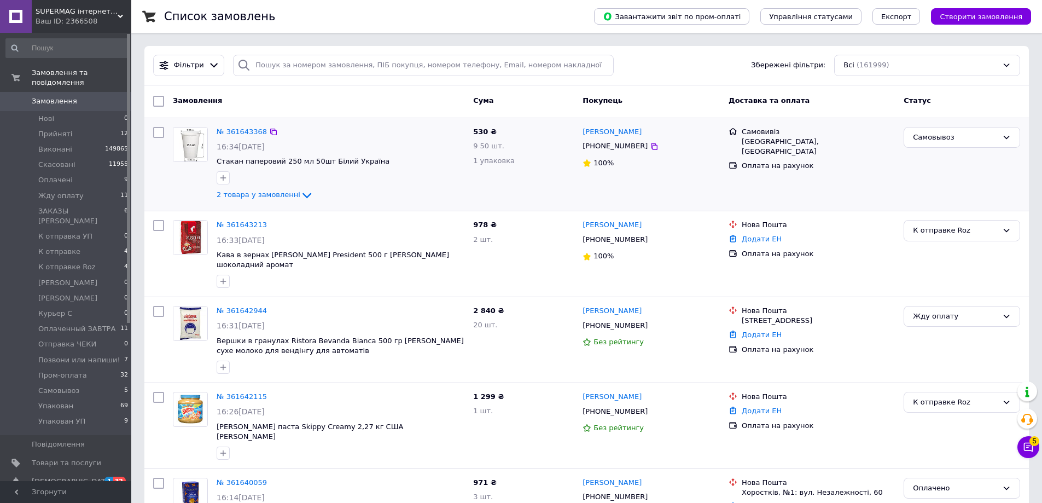
click at [787, 195] on div "Самовивіз Киев, Київ Оплата на рахунок" at bounding box center [811, 165] width 175 height 84
click at [70, 191] on span "Жду оплату" at bounding box center [60, 196] width 45 height 10
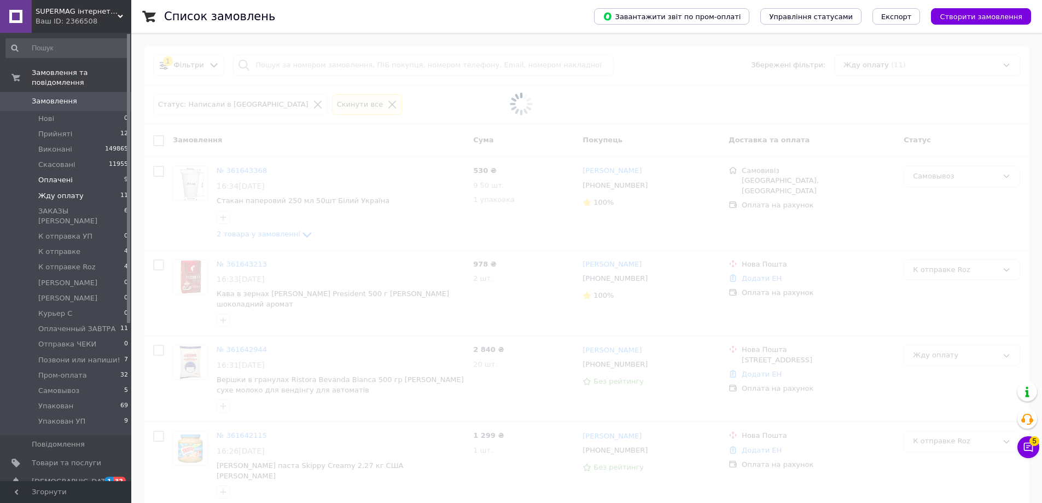
click at [72, 176] on li "Оплачені 9" at bounding box center [67, 179] width 135 height 15
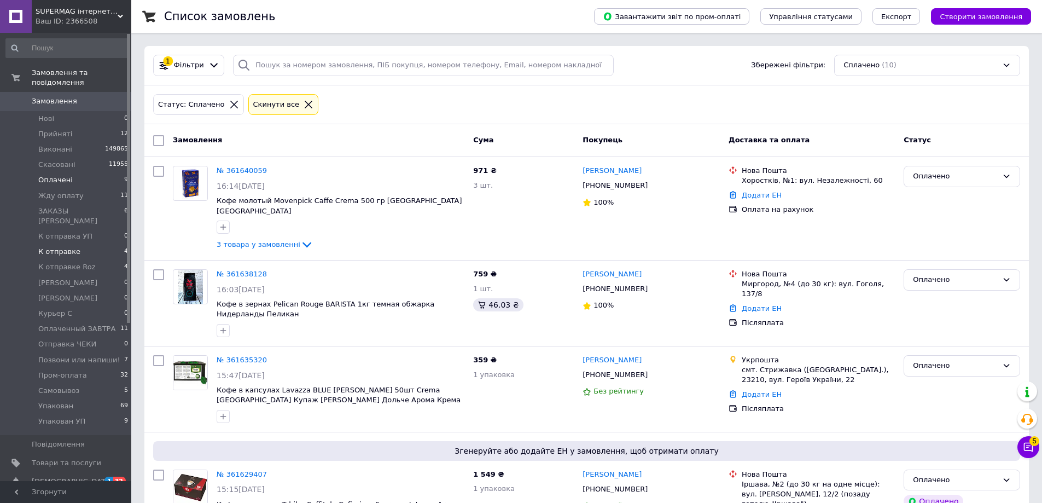
click at [109, 244] on li "К отправке 4" at bounding box center [67, 251] width 135 height 15
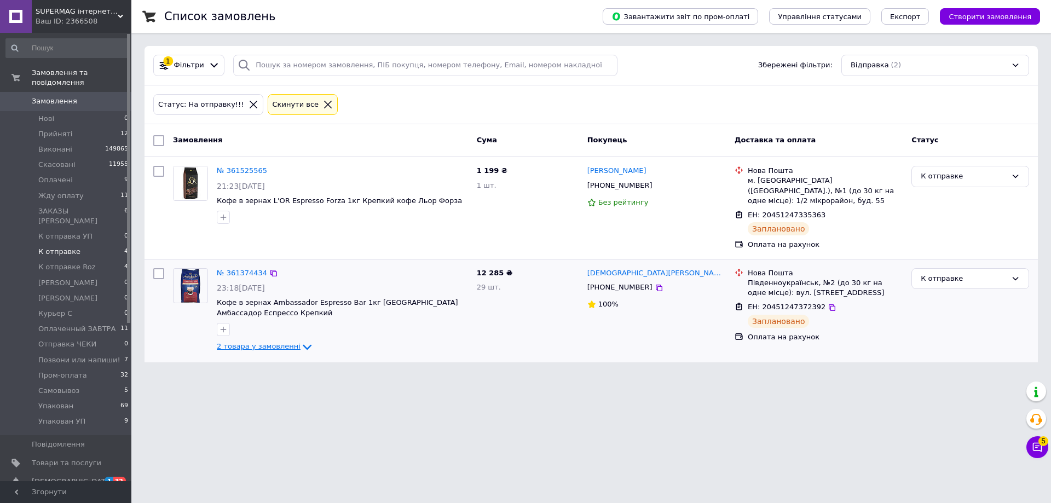
click at [300, 340] on icon at bounding box center [306, 346] width 13 height 13
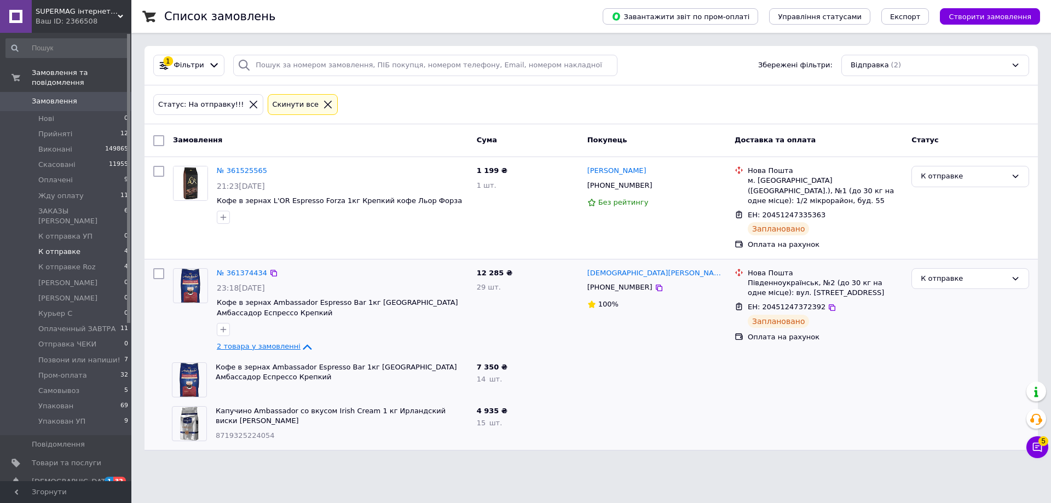
click at [300, 340] on icon at bounding box center [306, 346] width 13 height 13
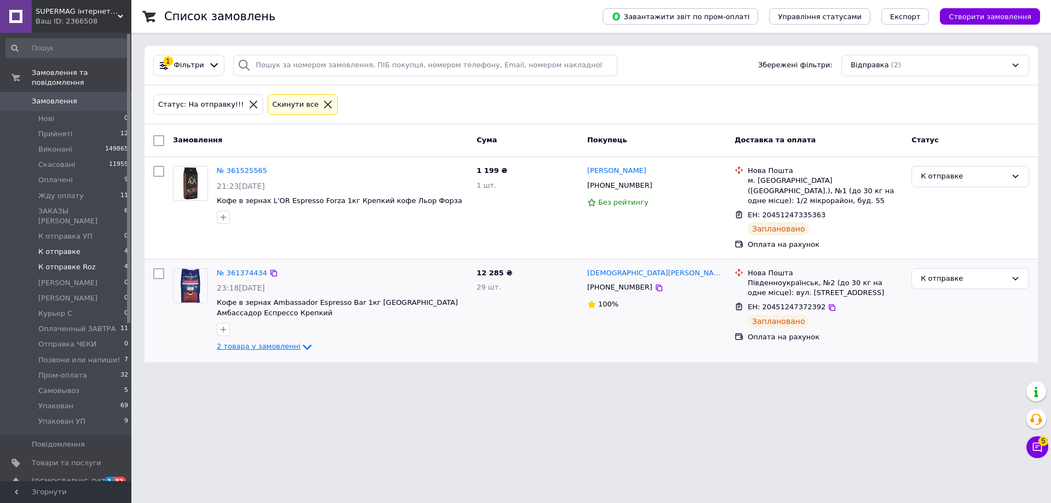
click at [73, 262] on span "К отправке Roz" at bounding box center [66, 267] width 57 height 10
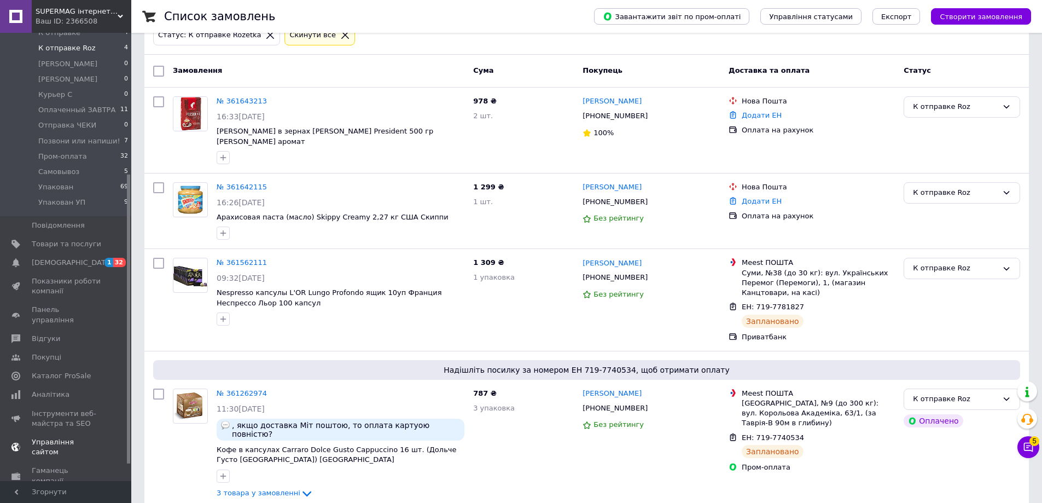
scroll to position [245, 0]
click at [857, 218] on div "Нова Пошта Додати ЕН Оплата на рахунок" at bounding box center [811, 211] width 175 height 66
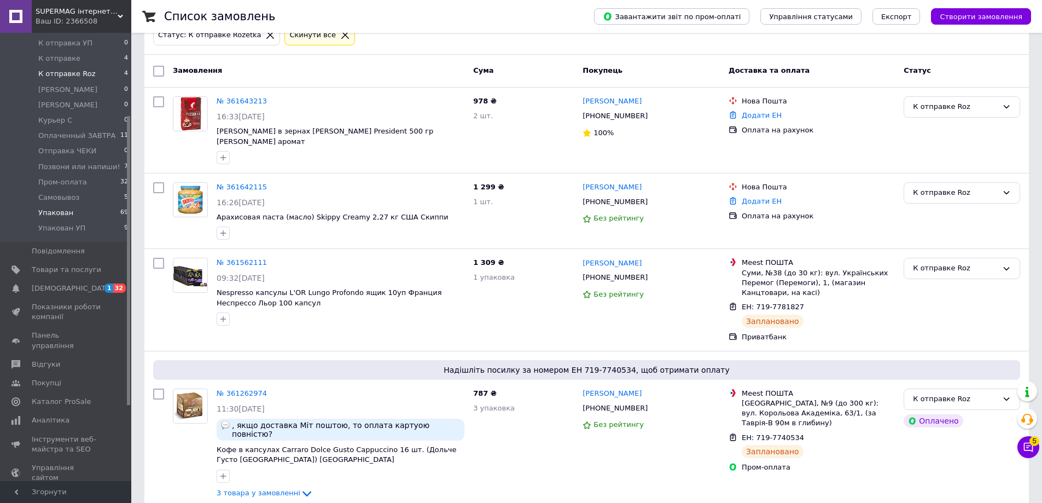
scroll to position [80, 0]
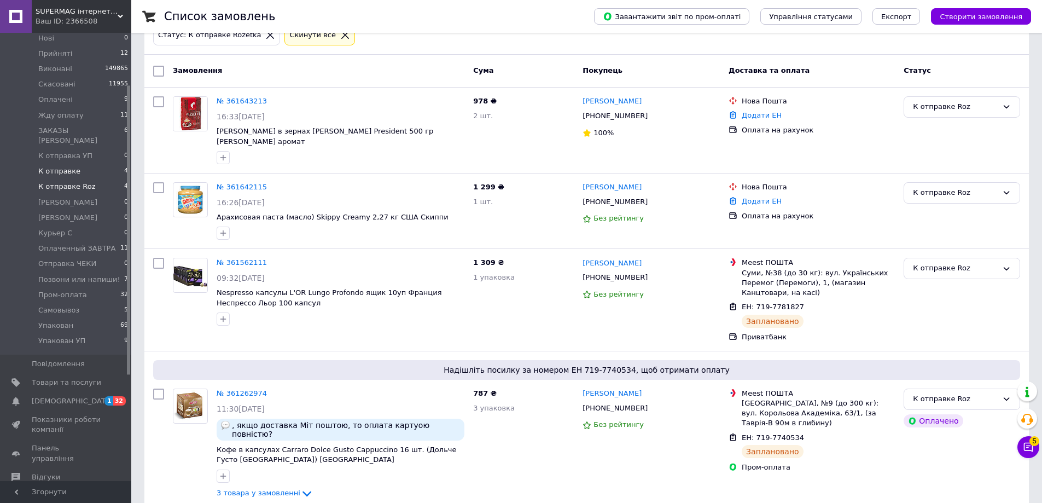
click at [101, 164] on li "К отправке 4" at bounding box center [67, 171] width 135 height 15
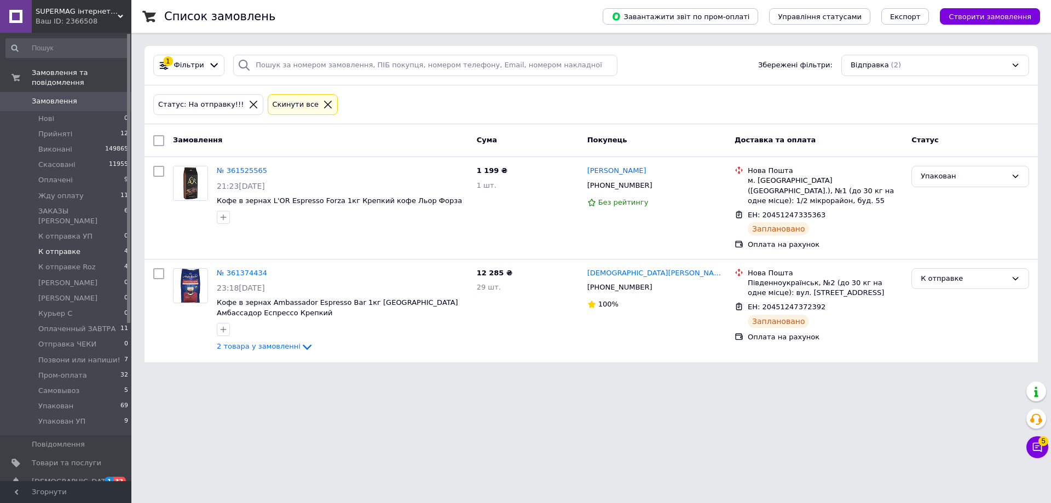
click at [77, 96] on span "Замовлення" at bounding box center [66, 101] width 69 height 10
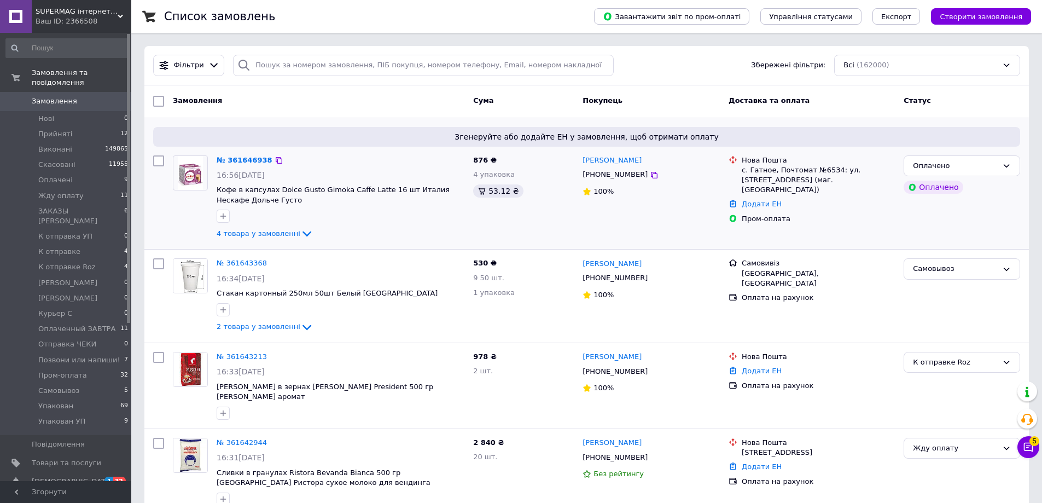
drag, startPoint x: 866, startPoint y: 146, endPoint x: 844, endPoint y: 140, distance: 22.7
click at [865, 146] on div "Згенеруйте або додайте ЕН у замовлення, щоб отримати оплату" at bounding box center [586, 137] width 867 height 20
click at [363, 72] on input "search" at bounding box center [423, 65] width 381 height 21
paste input "+380632727843"
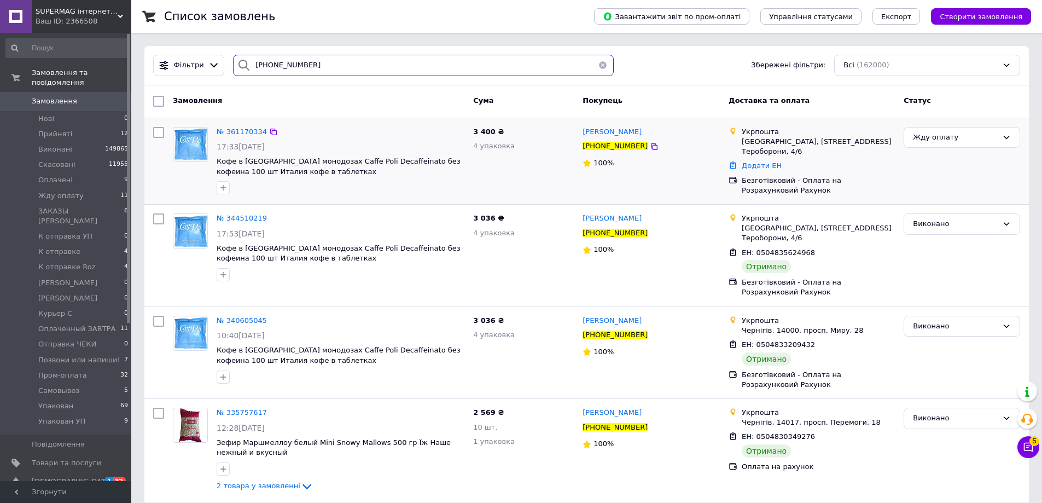
type input "+380632727843"
click at [175, 68] on span "Фільтри" at bounding box center [189, 65] width 30 height 10
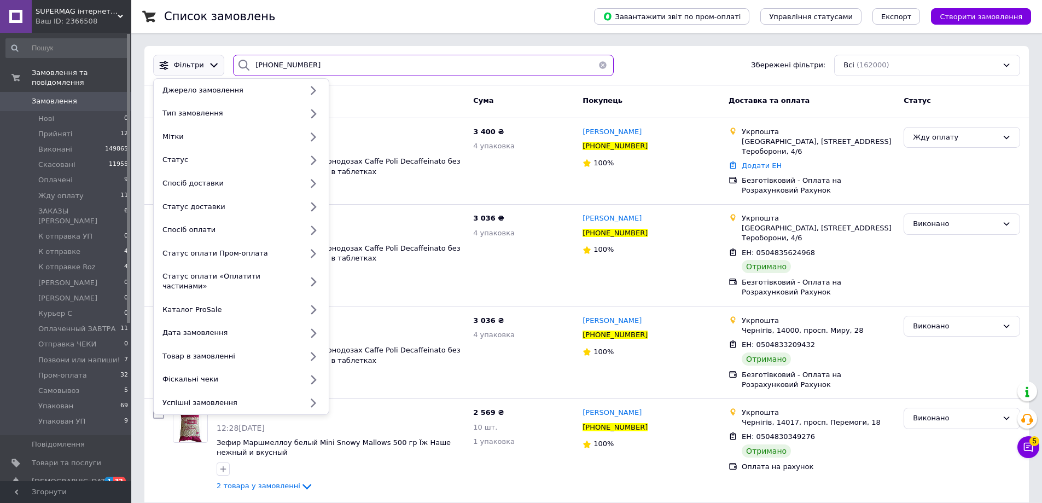
click at [331, 55] on input "+380632727843" at bounding box center [423, 65] width 381 height 21
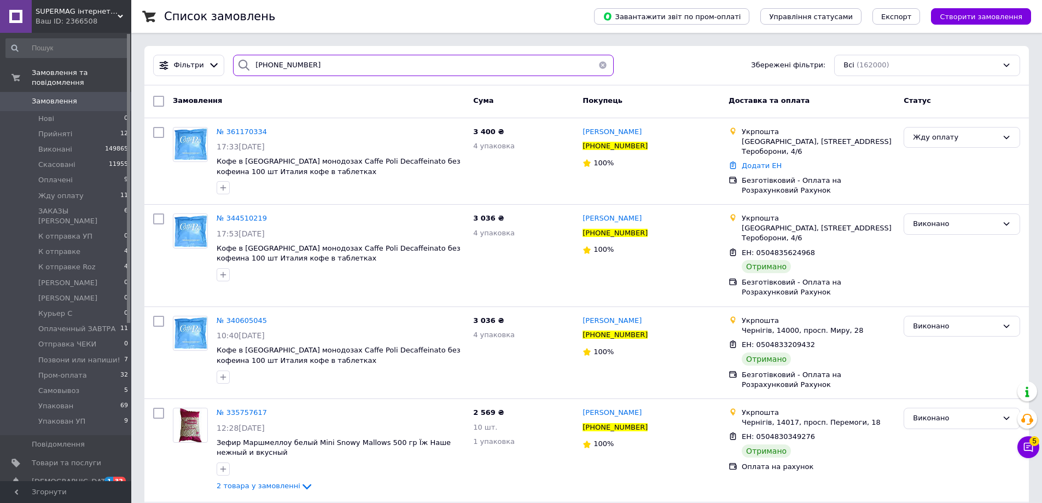
click at [331, 55] on input "+380632727843" at bounding box center [423, 65] width 381 height 21
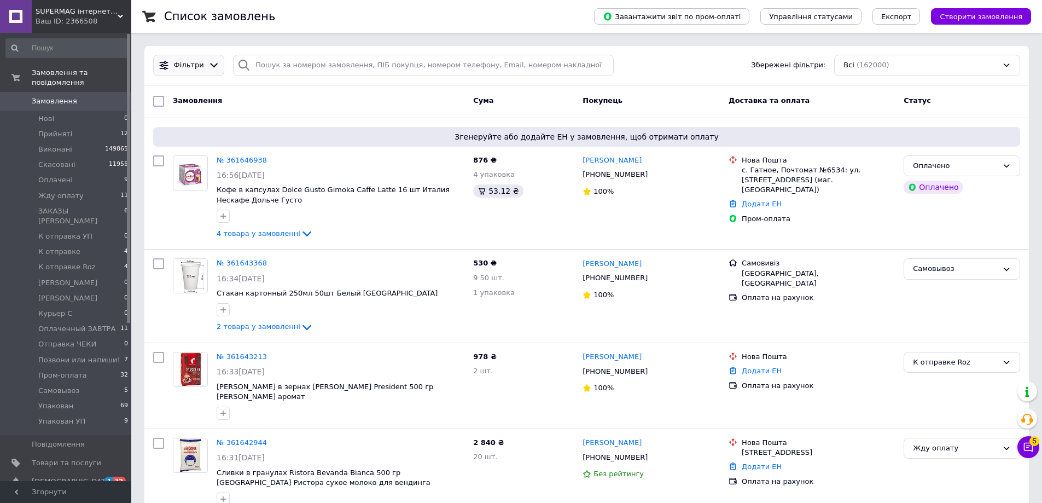
click at [208, 61] on icon at bounding box center [213, 65] width 11 height 11
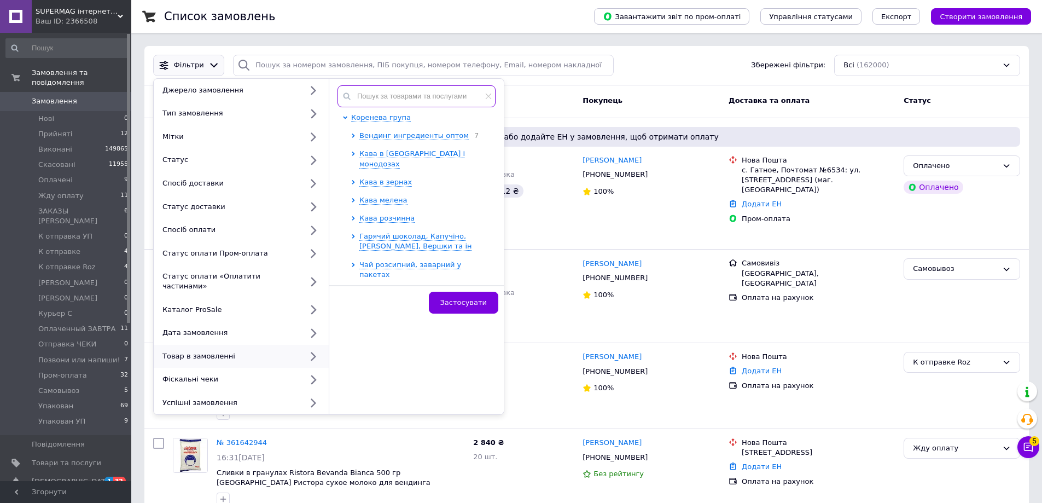
click at [378, 101] on input "text" at bounding box center [417, 96] width 158 height 22
type input "з"
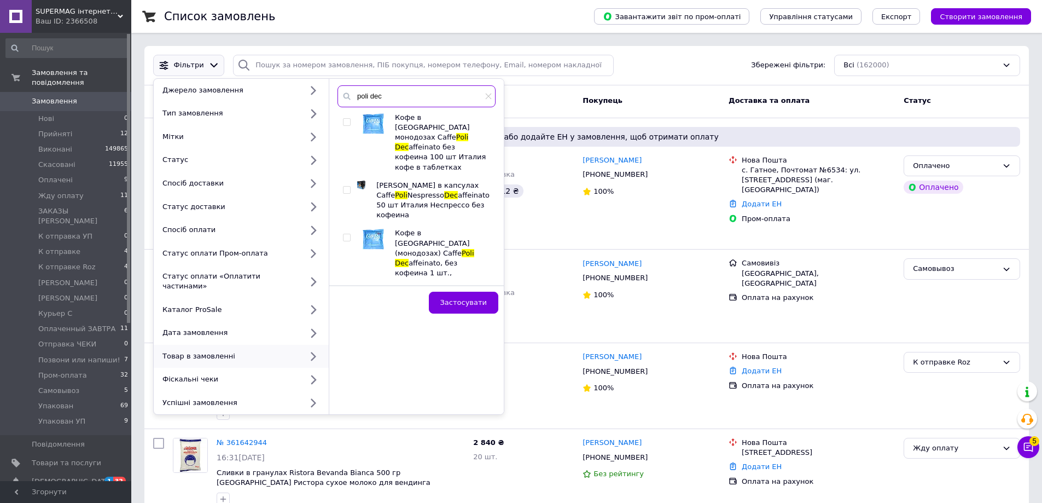
type input "poli dec"
click at [343, 120] on input "checkbox" at bounding box center [346, 122] width 7 height 7
checkbox input "true"
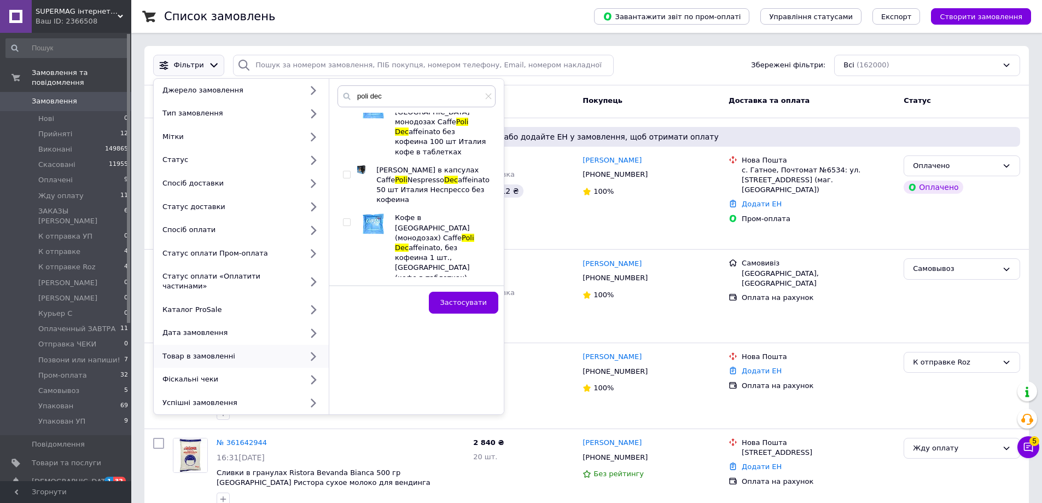
scroll to position [20, 0]
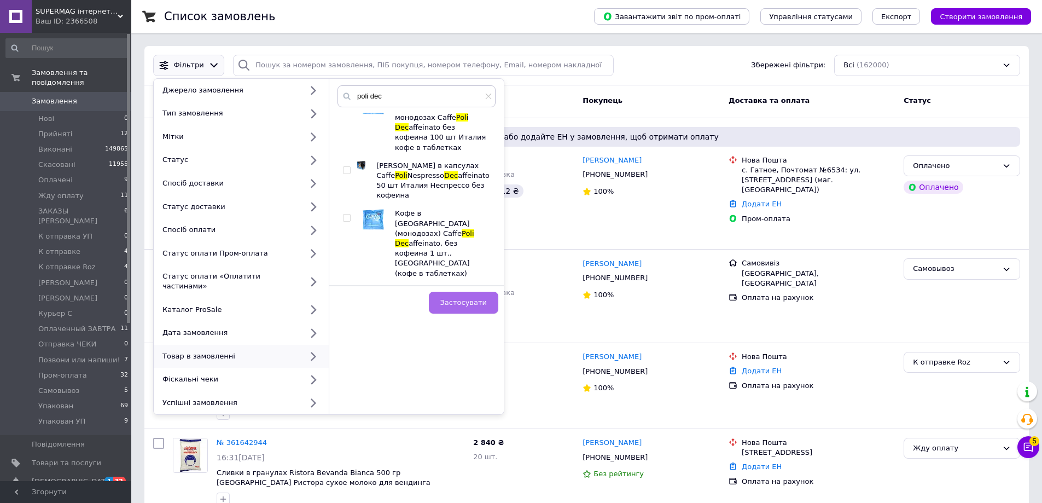
click at [473, 302] on span "Застосувати" at bounding box center [463, 302] width 47 height 8
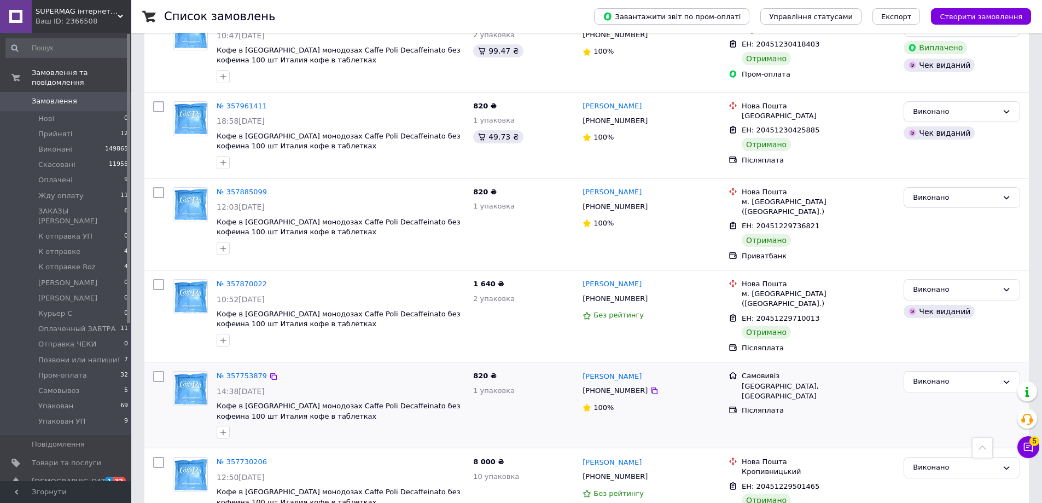
scroll to position [4487, 0]
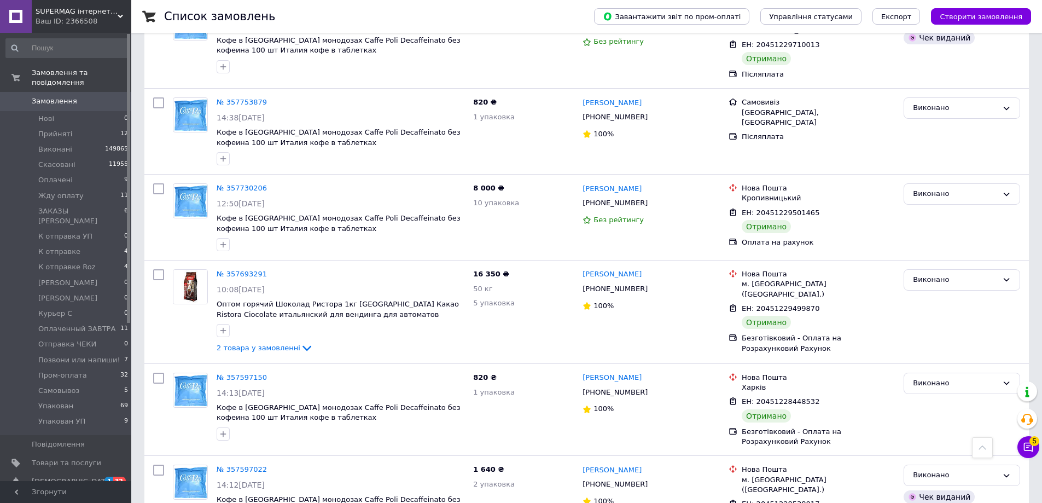
click at [68, 97] on link "Замовлення 0" at bounding box center [67, 101] width 135 height 19
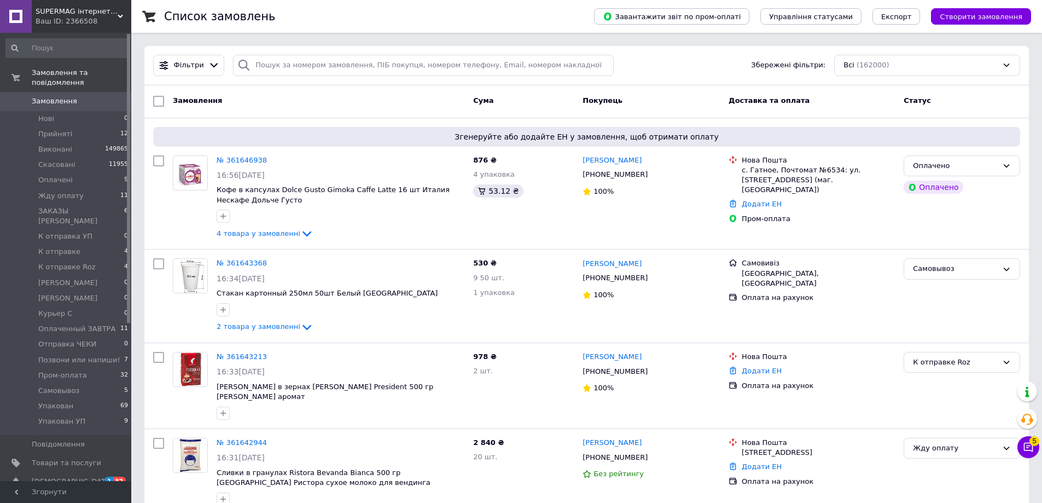
click at [100, 96] on span "Замовлення" at bounding box center [66, 101] width 69 height 10
click at [62, 96] on span "Замовлення" at bounding box center [54, 101] width 45 height 10
click at [850, 260] on div "Самовивіз" at bounding box center [818, 263] width 153 height 10
click at [62, 191] on span "Жду оплату" at bounding box center [60, 196] width 45 height 10
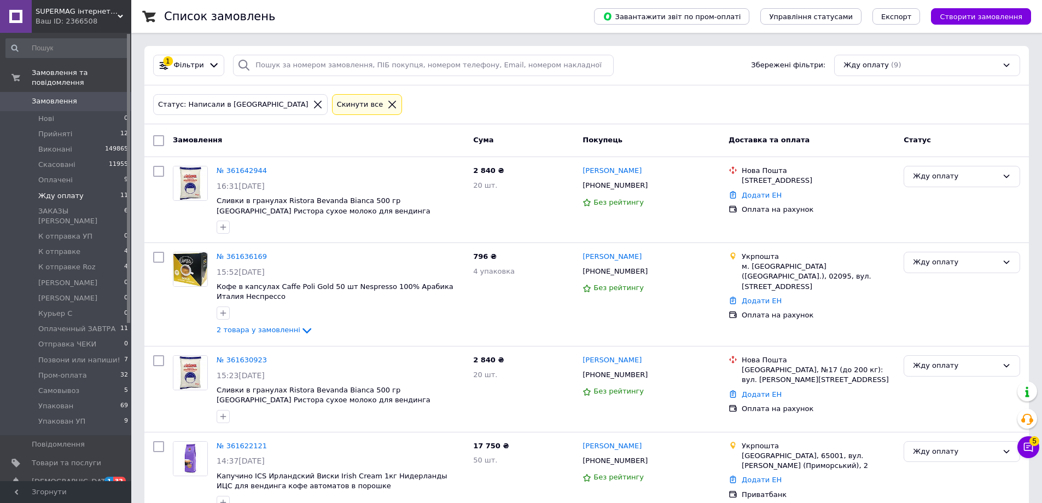
click at [115, 92] on link "Замовлення 0" at bounding box center [67, 101] width 135 height 19
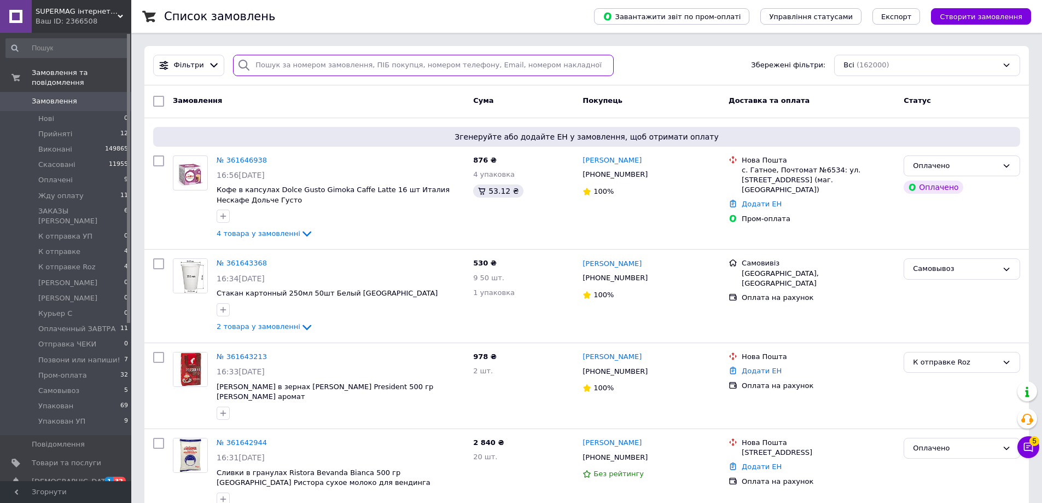
click at [325, 63] on input "search" at bounding box center [423, 65] width 381 height 21
paste input "+380970441007"
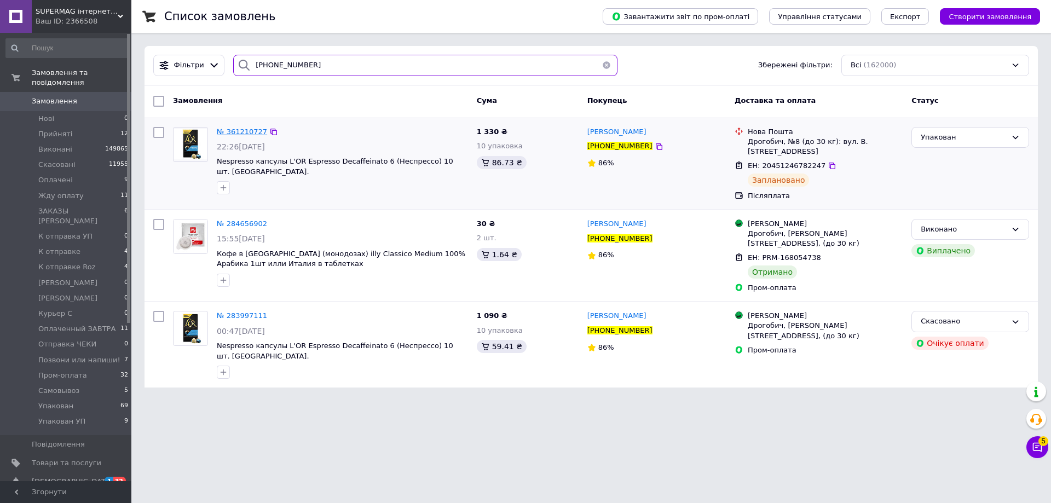
type input "+380970441007"
click at [250, 132] on span "№ 361210727" at bounding box center [242, 131] width 50 height 8
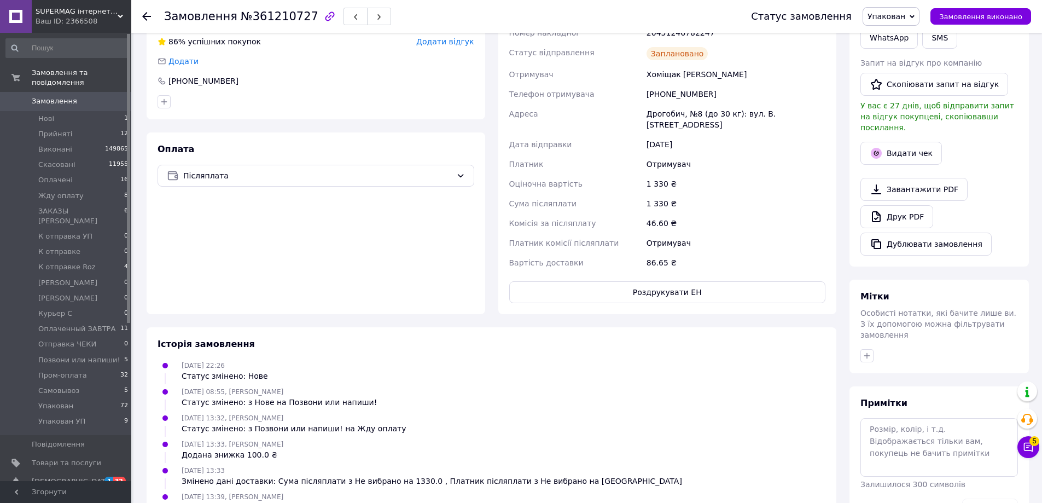
scroll to position [143, 0]
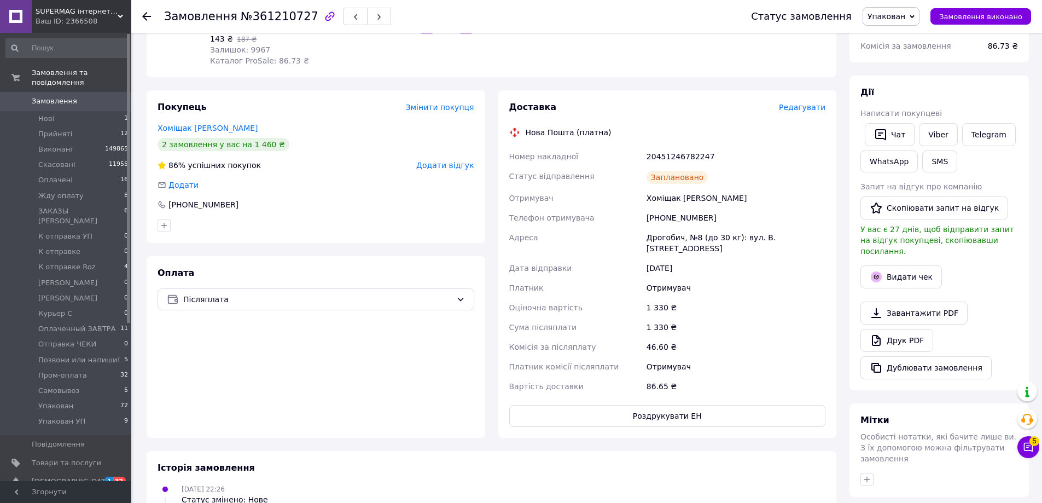
click at [809, 317] on div "1 330 ₴" at bounding box center [736, 327] width 183 height 20
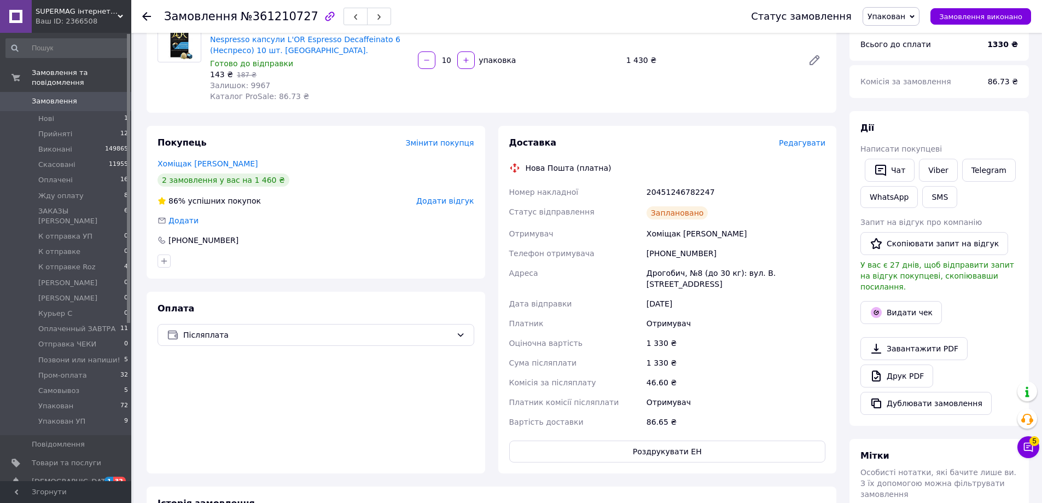
scroll to position [89, 0]
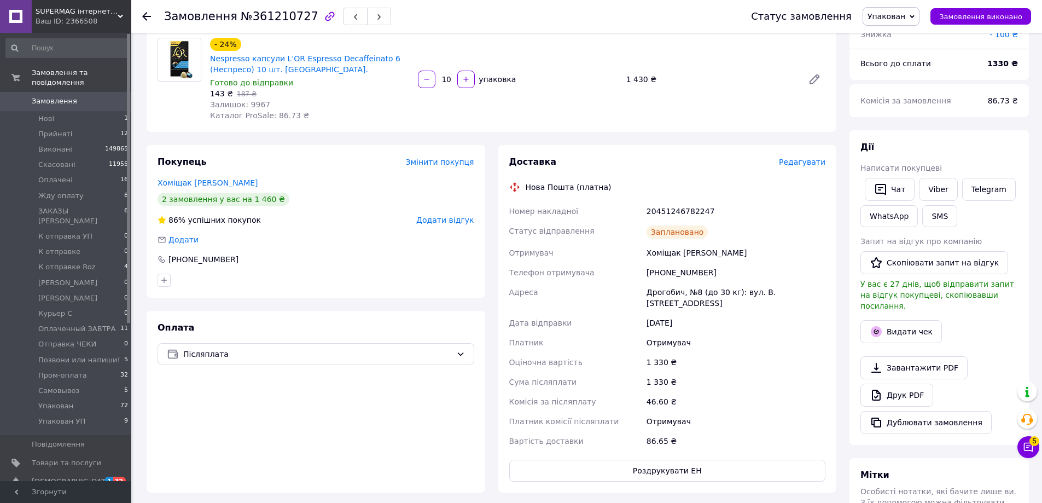
click at [758, 277] on div "+380970441007" at bounding box center [736, 273] width 183 height 20
click at [821, 333] on div "Отримувач" at bounding box center [736, 343] width 183 height 20
click at [619, 143] on div "Замовлення з додатку 09.09.2025 | 22:26 Товари в замовленні (1) Додати товар - …" at bounding box center [491, 398] width 703 height 883
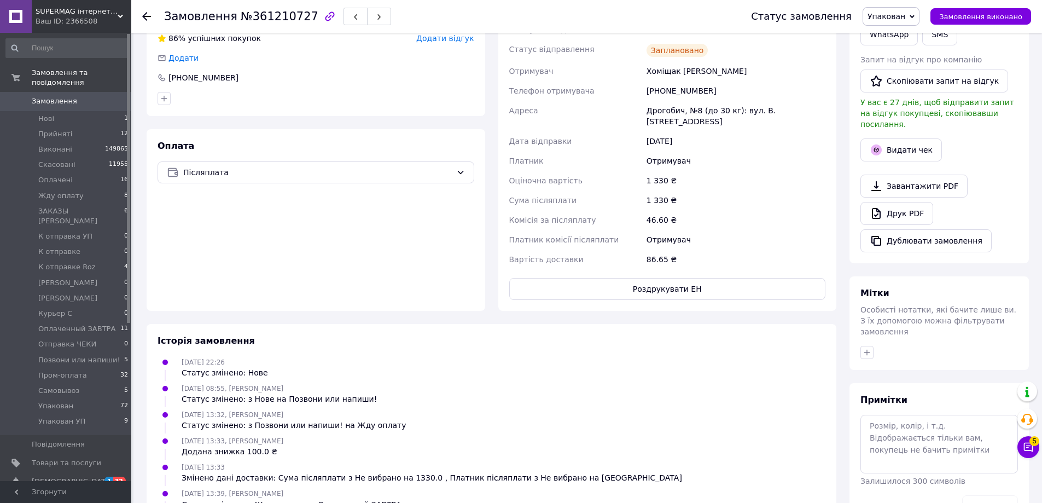
scroll to position [274, 0]
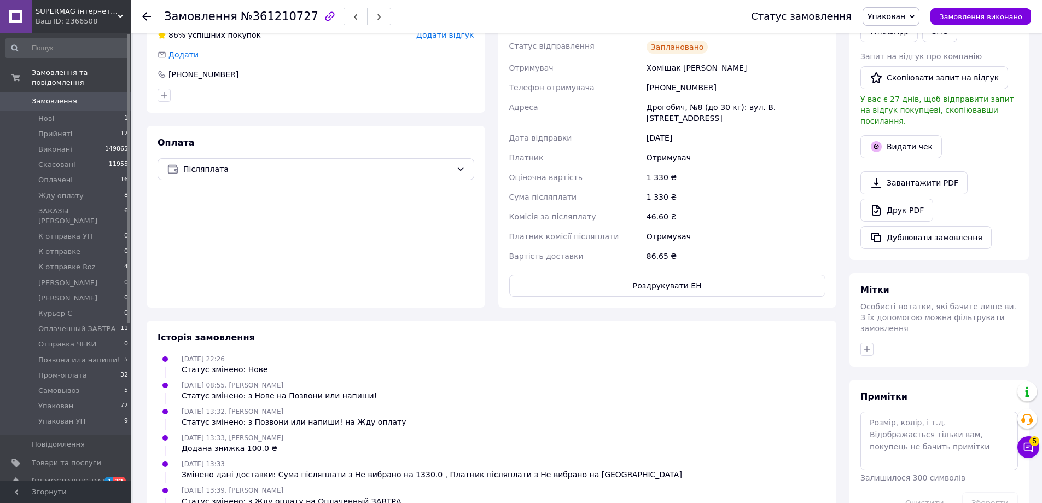
click at [818, 247] on div "86.65 ₴" at bounding box center [736, 256] width 183 height 20
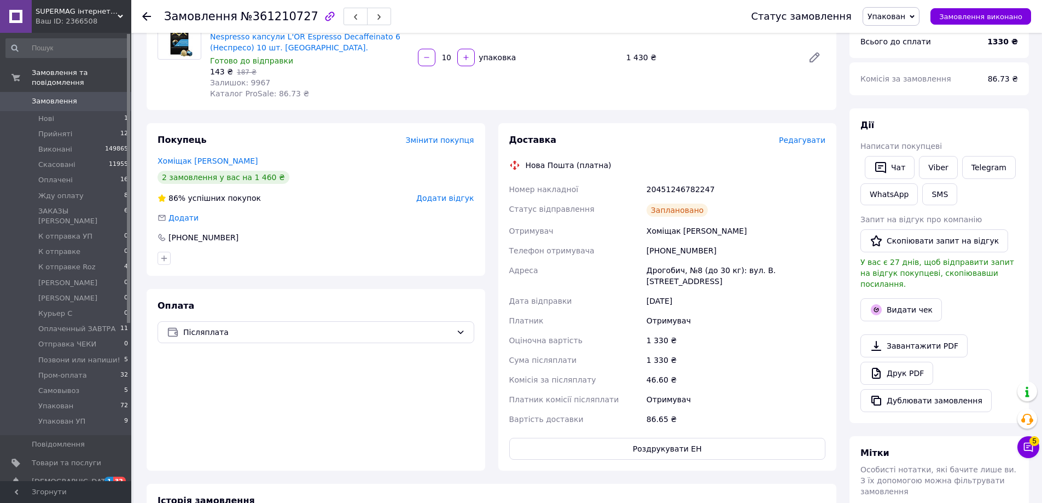
scroll to position [109, 0]
click at [827, 237] on div "Хоміщак Катерина" at bounding box center [736, 232] width 183 height 20
click at [105, 96] on span "0" at bounding box center [116, 101] width 30 height 10
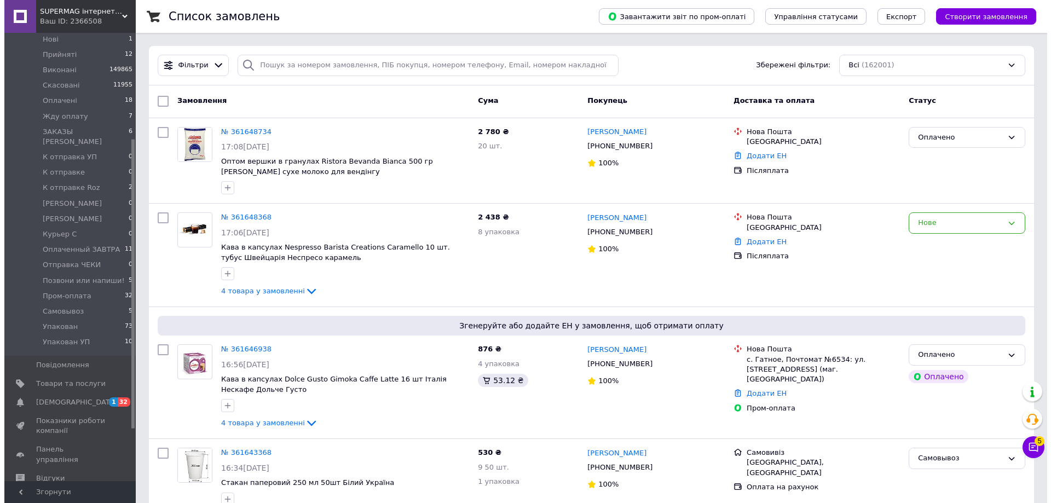
scroll to position [164, 0]
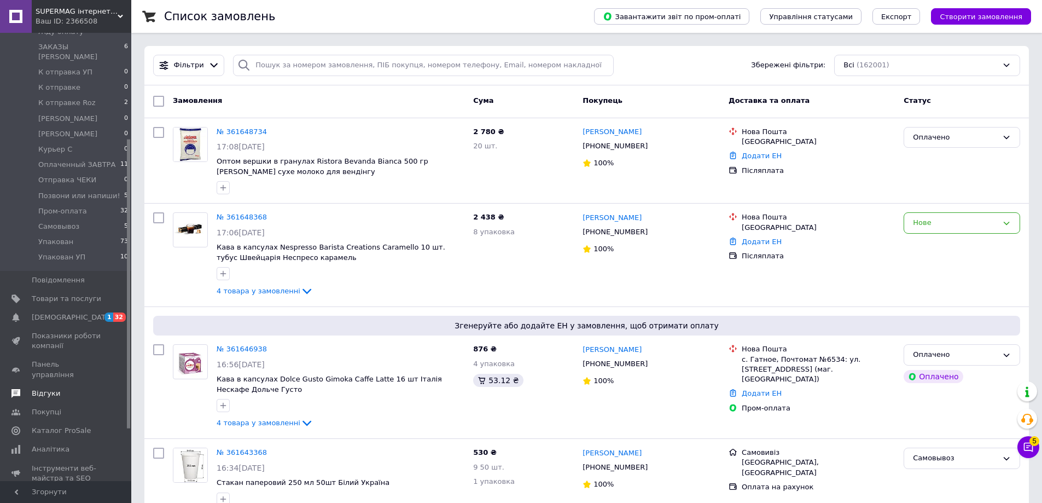
click at [54, 389] on span "Відгуки" at bounding box center [46, 394] width 28 height 10
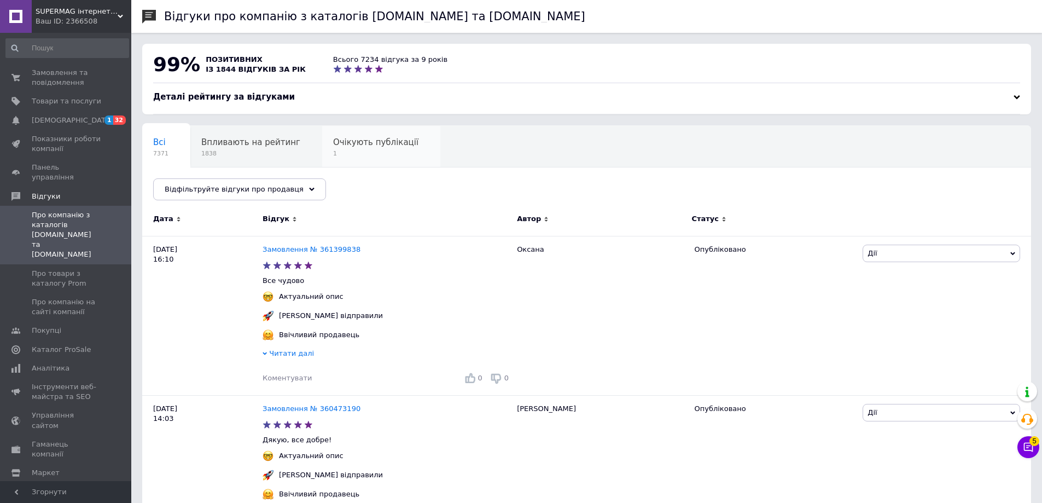
click at [358, 135] on div "Очікують публікації 1" at bounding box center [381, 147] width 118 height 42
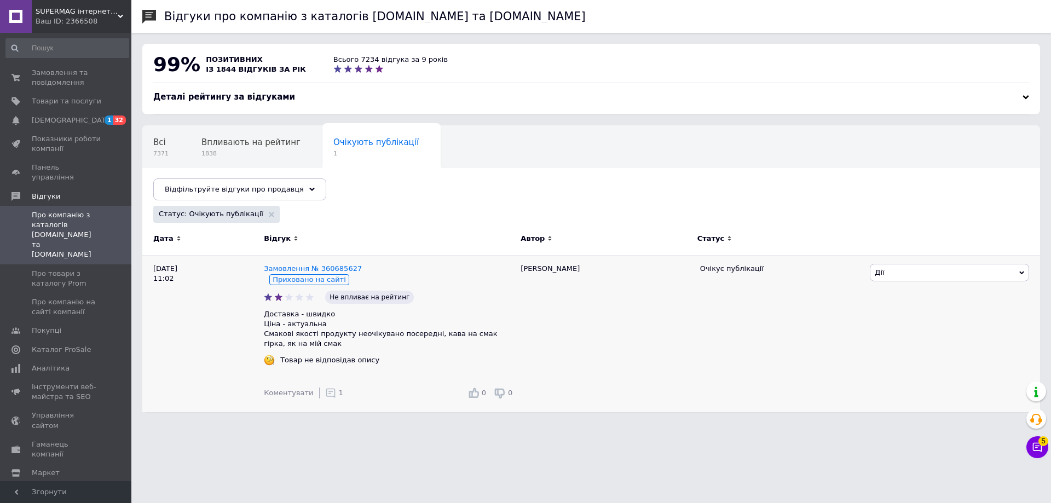
click at [327, 394] on use at bounding box center [330, 392] width 9 height 9
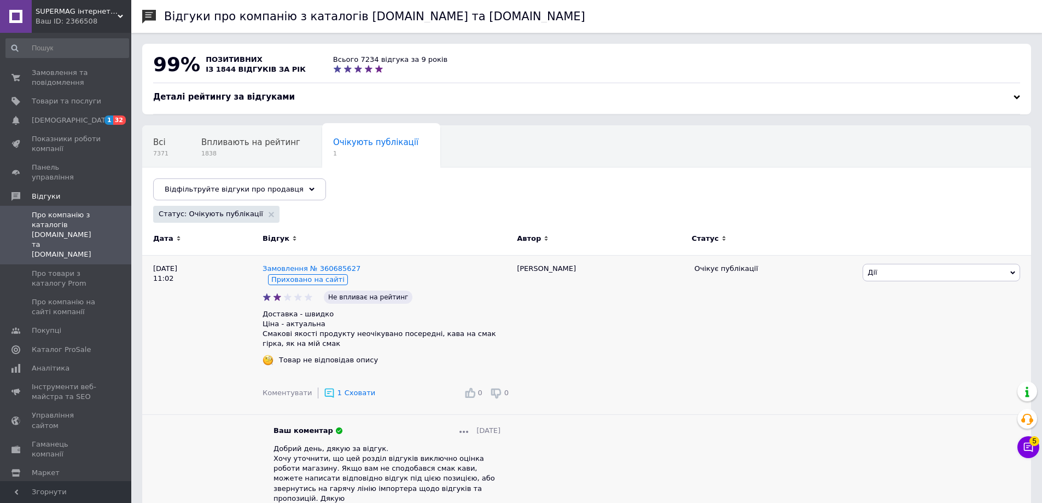
scroll to position [43, 0]
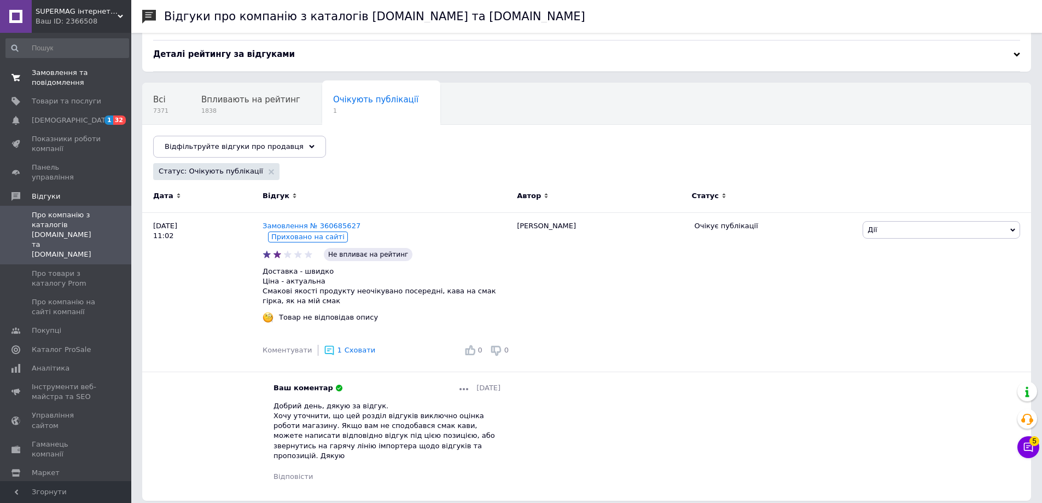
click at [96, 80] on span "Замовлення та повідомлення" at bounding box center [66, 78] width 69 height 20
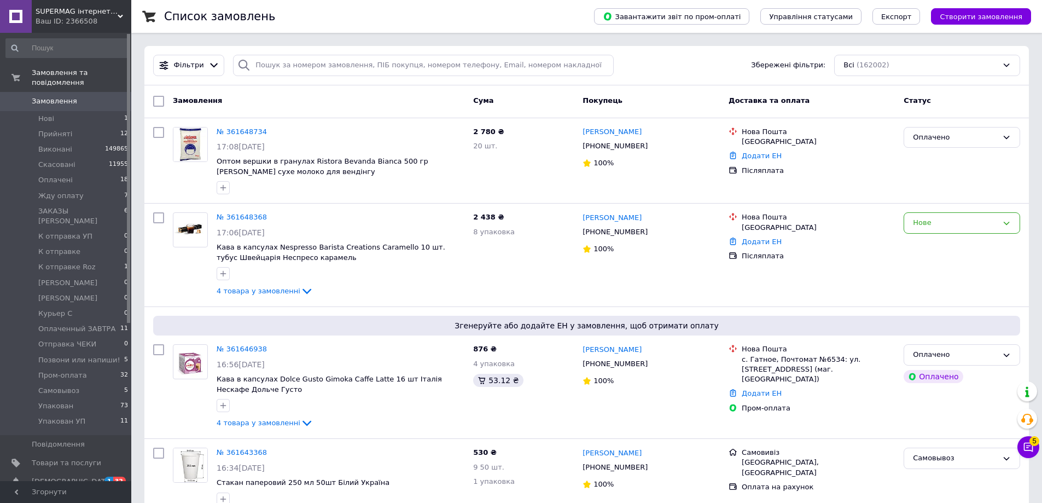
click at [96, 96] on span "Замовлення" at bounding box center [66, 101] width 69 height 10
click at [100, 111] on li "Нові 1" at bounding box center [67, 118] width 135 height 15
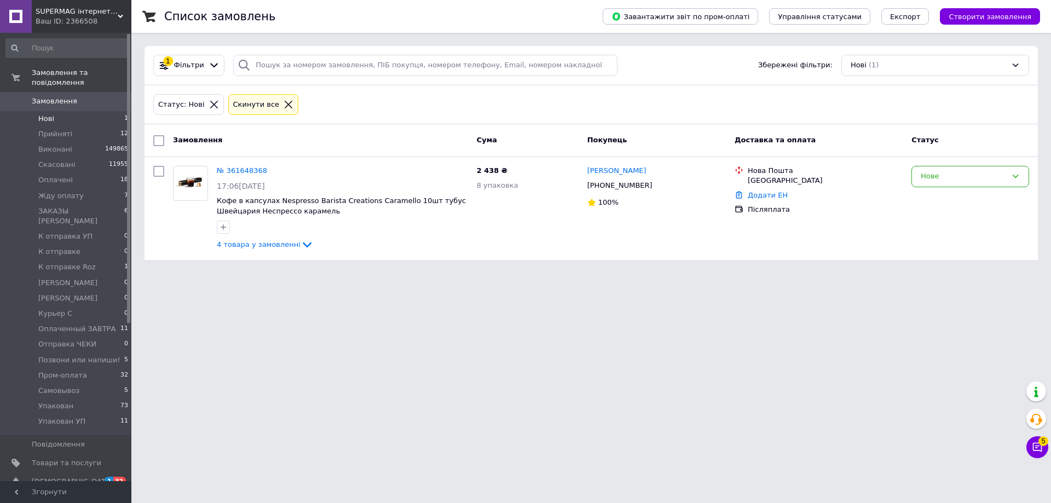
click at [107, 96] on span "0" at bounding box center [116, 101] width 30 height 10
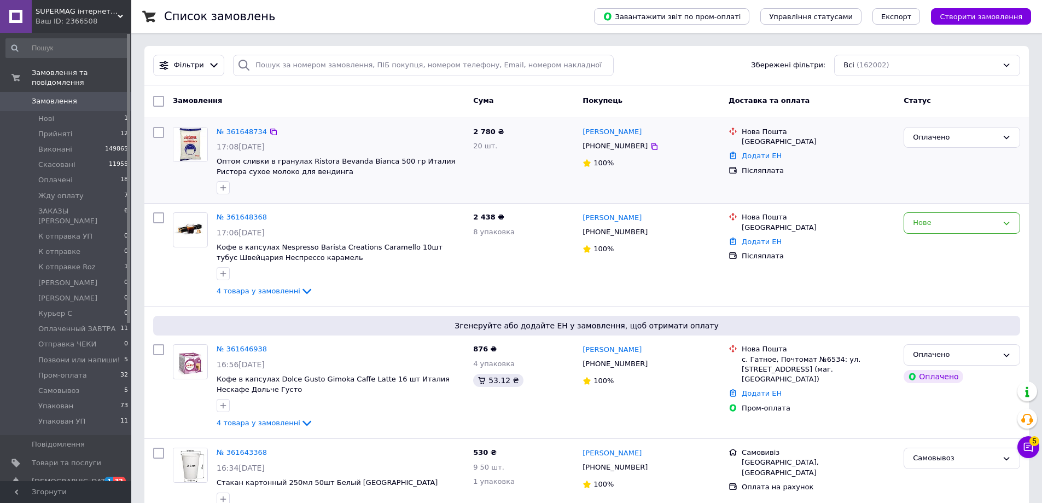
drag, startPoint x: 855, startPoint y: 172, endPoint x: 848, endPoint y: 173, distance: 6.6
click at [855, 172] on div "Післяплата" at bounding box center [818, 171] width 153 height 10
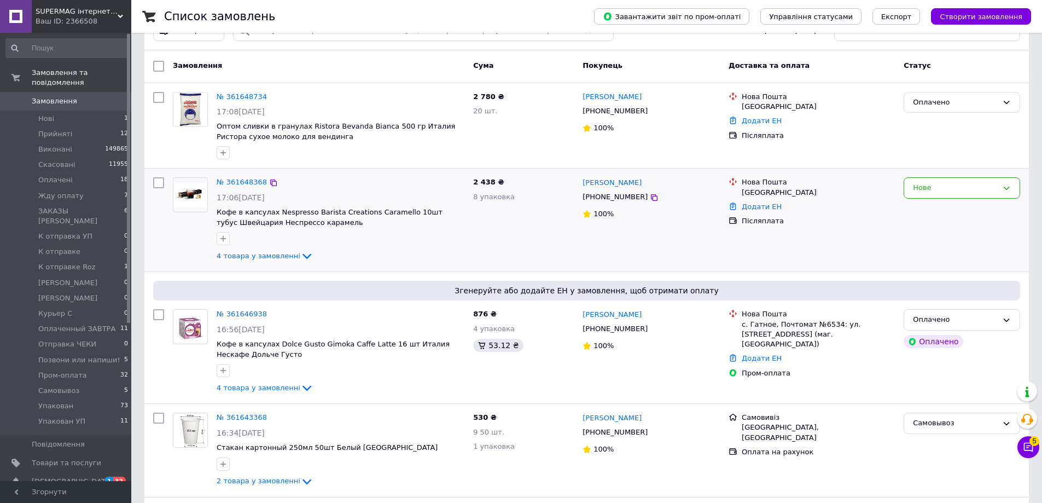
scroll to position [55, 0]
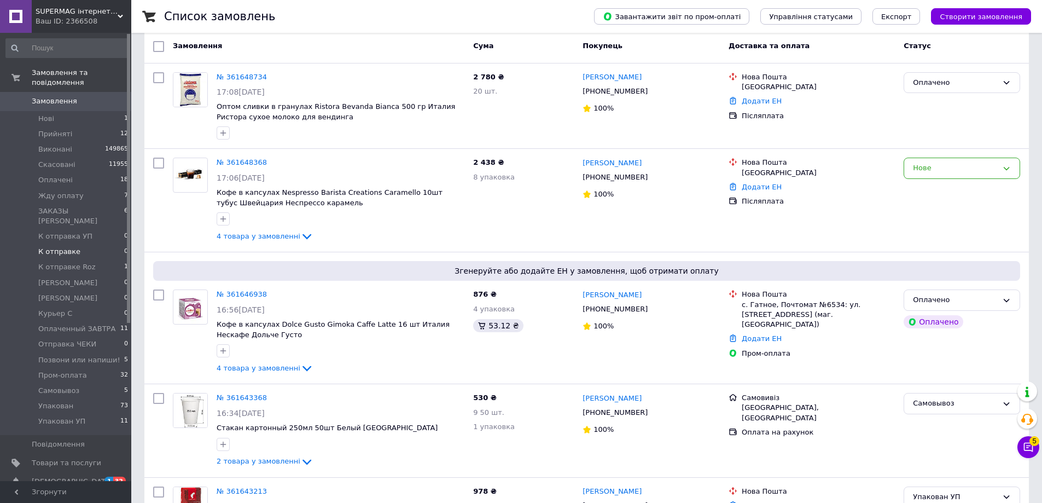
click at [97, 244] on li "К отправке 0" at bounding box center [67, 251] width 135 height 15
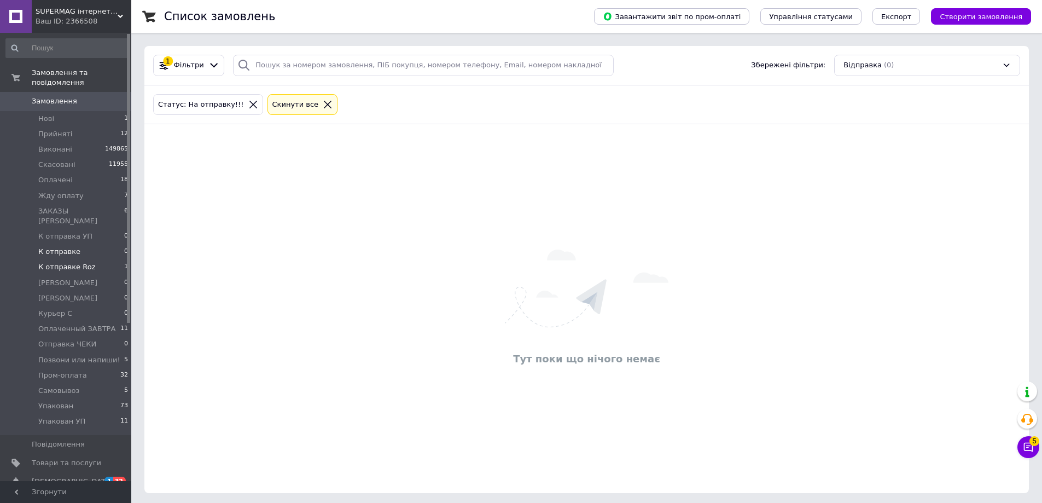
click at [106, 259] on li "К отправке Roz 1" at bounding box center [67, 266] width 135 height 15
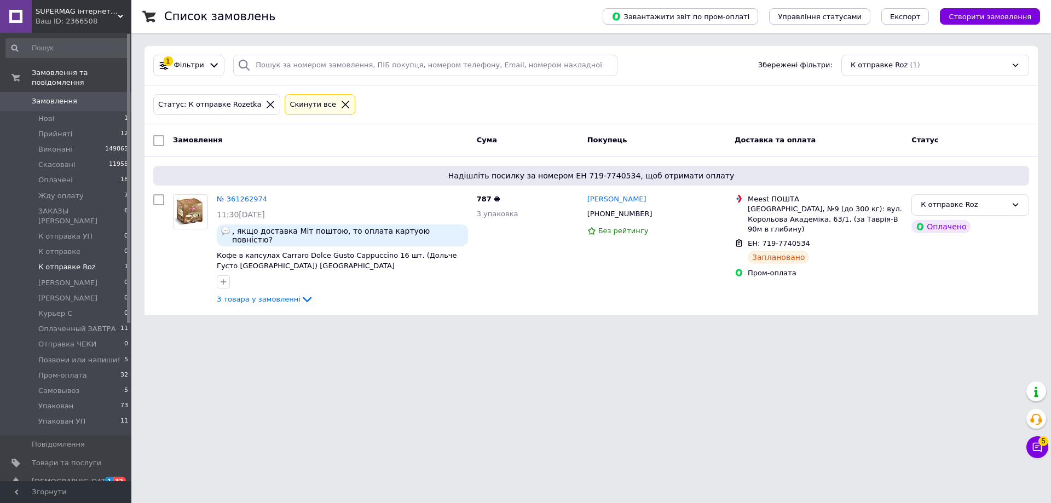
click at [106, 259] on li "К отправке Roz 1" at bounding box center [67, 266] width 135 height 15
click at [107, 458] on span at bounding box center [116, 463] width 30 height 10
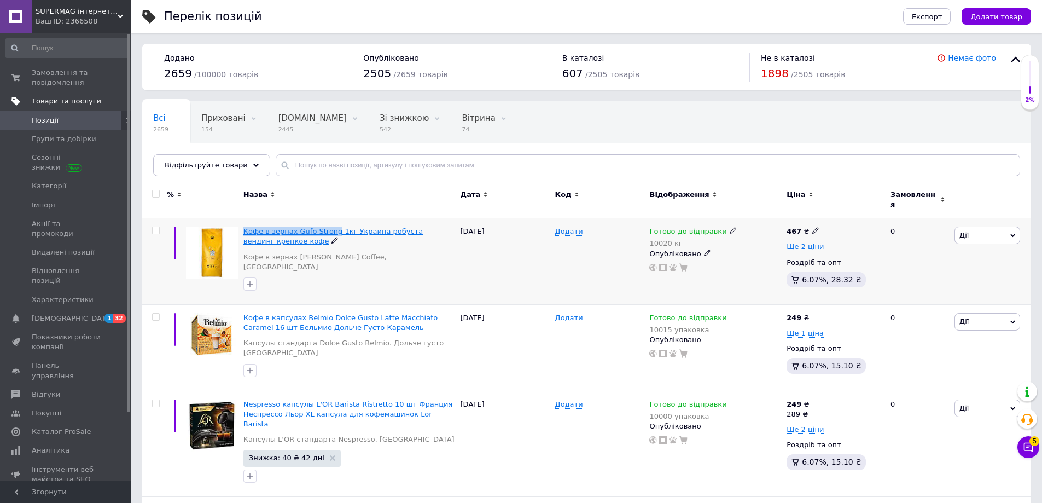
drag, startPoint x: 242, startPoint y: 223, endPoint x: 331, endPoint y: 228, distance: 88.8
click at [331, 228] on div "Кофе в зернах Gufo Strong 1кг Украина робуста вендинг крепкое кофе Кофе в зерна…" at bounding box center [349, 261] width 217 height 86
copy span "Кофе в зернах Gufo Strong"
click at [799, 242] on span "Ще 2 ціни" at bounding box center [805, 246] width 37 height 9
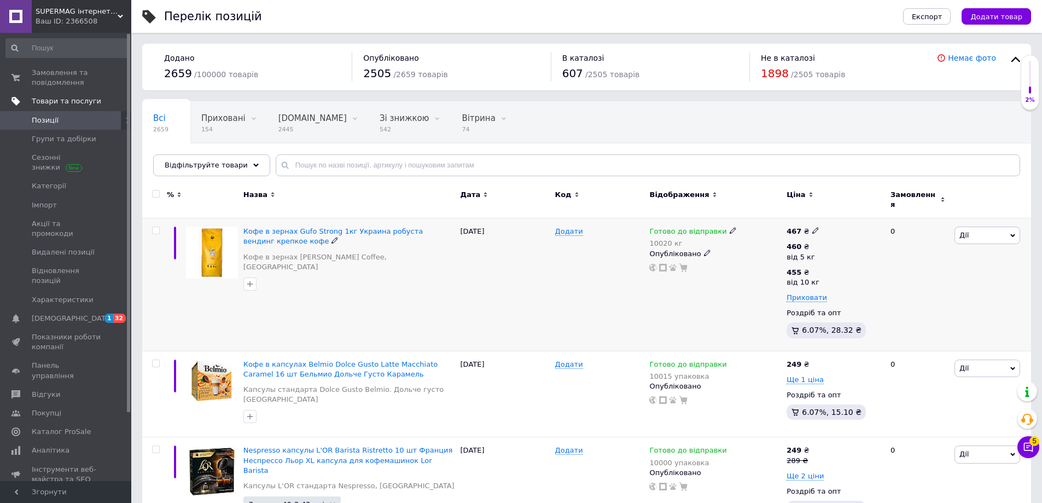
click at [688, 287] on div "Готово до відправки 10020 кг Опубліковано" at bounding box center [715, 284] width 137 height 133
click at [413, 165] on input "text" at bounding box center [648, 165] width 745 height 22
click at [77, 69] on span "Замовлення та повідомлення" at bounding box center [66, 78] width 69 height 20
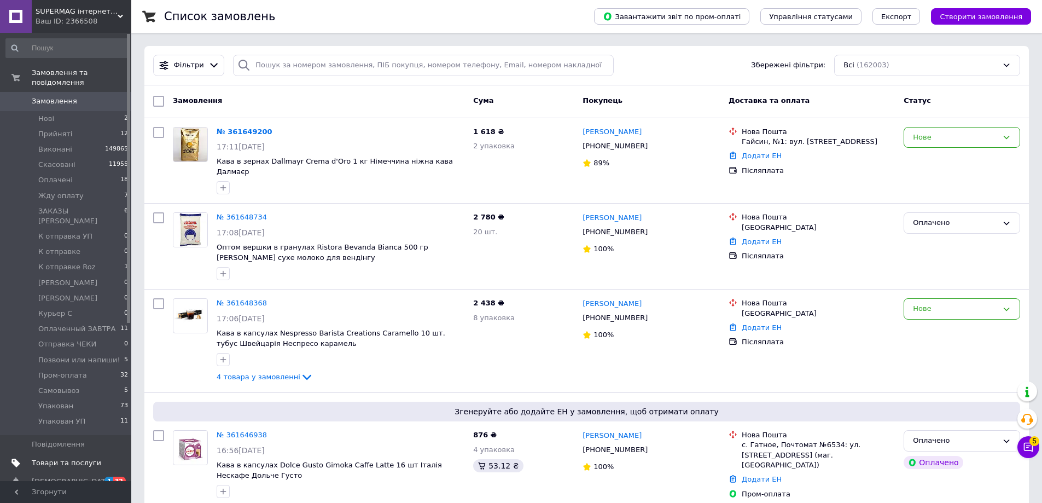
click at [49, 96] on span "Замовлення" at bounding box center [54, 101] width 45 height 10
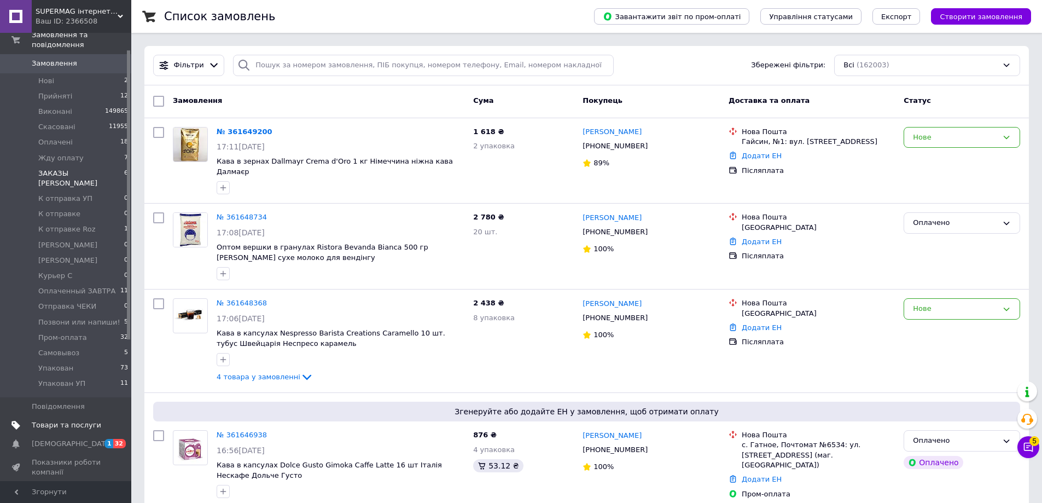
scroll to position [26, 0]
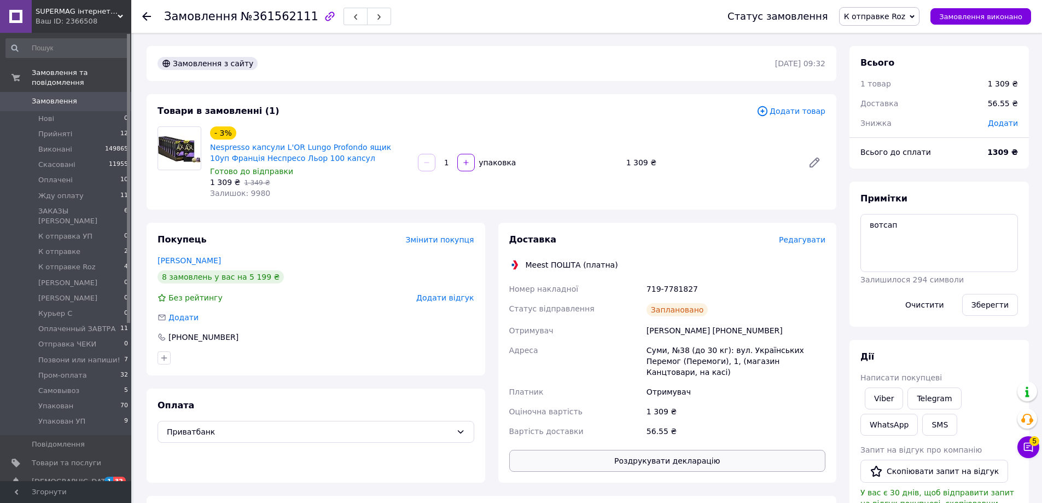
click at [630, 450] on button "Роздрукувати декларацію" at bounding box center [667, 461] width 317 height 22
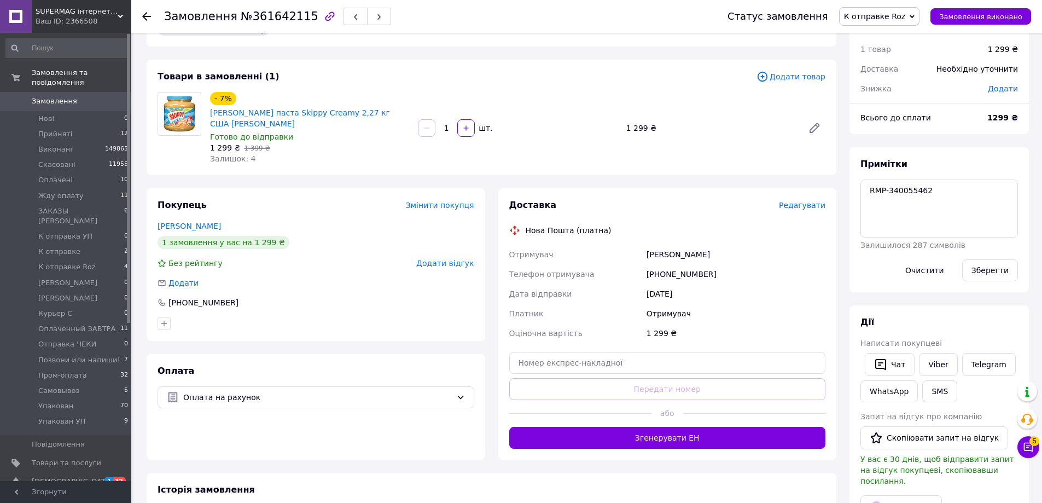
scroll to position [55, 0]
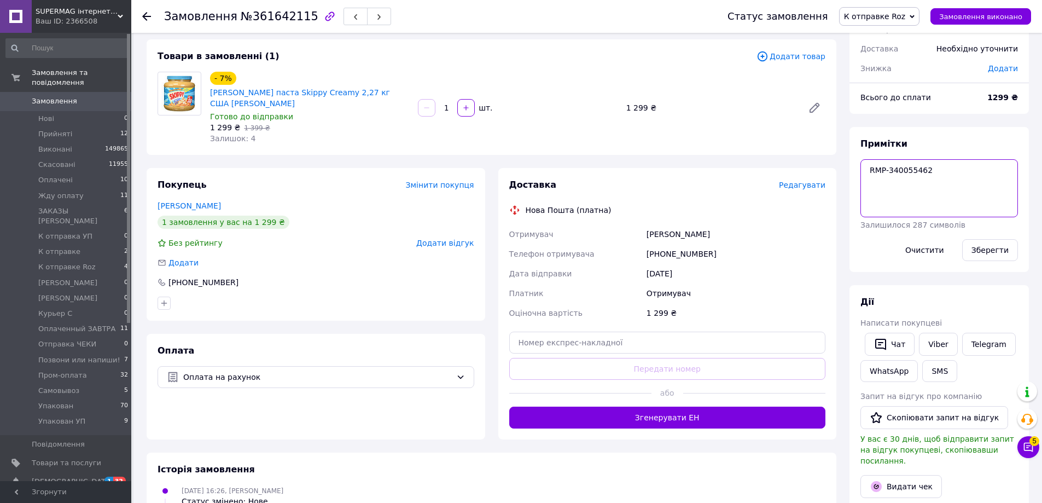
click at [889, 170] on textarea "RMP-340055462" at bounding box center [940, 188] width 158 height 58
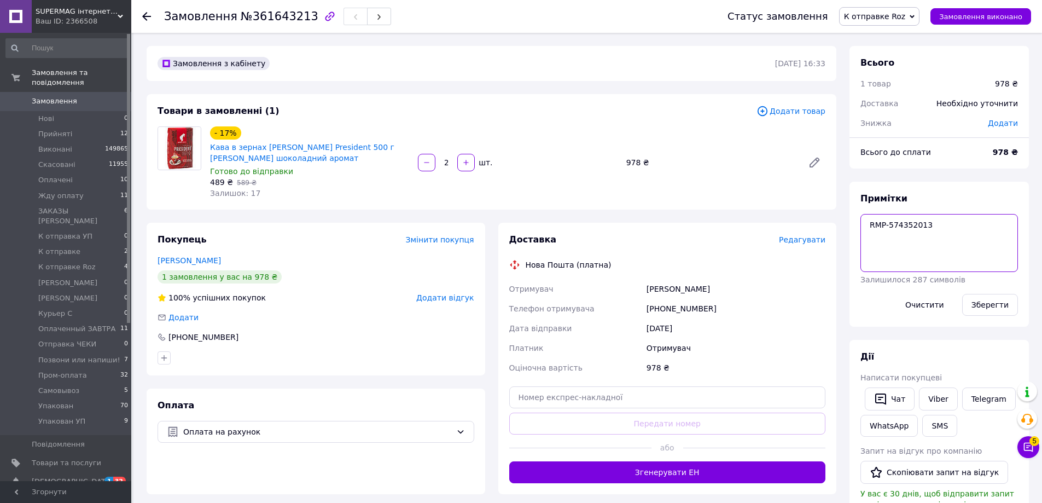
click at [891, 229] on textarea "RMP-574352013" at bounding box center [940, 243] width 158 height 58
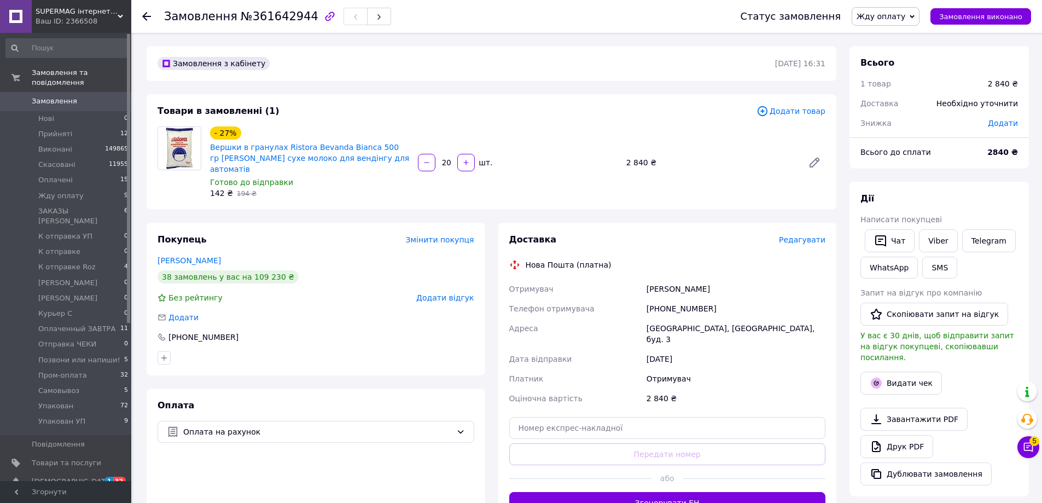
click at [906, 16] on span "Жду оплату" at bounding box center [881, 16] width 49 height 9
click at [903, 92] on li "Оплачено" at bounding box center [904, 87] width 102 height 16
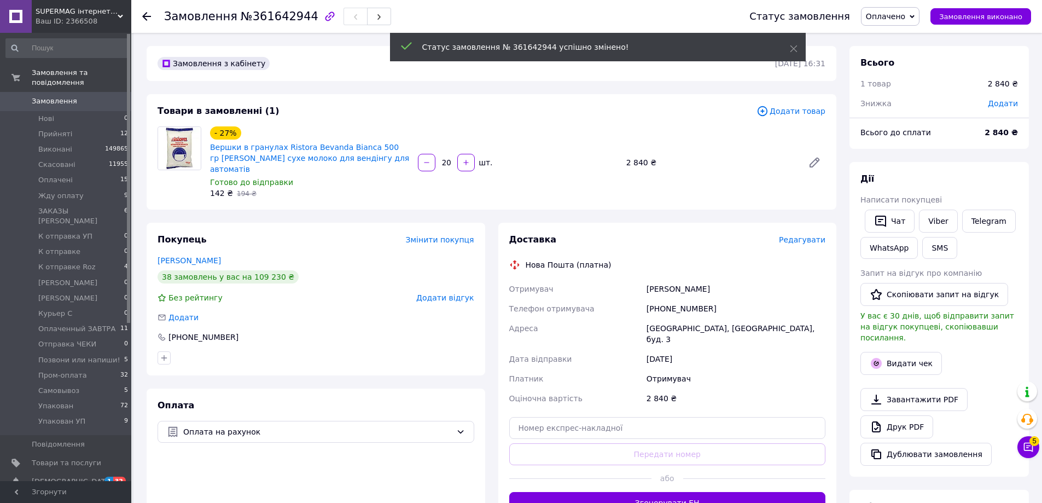
click at [935, 205] on div "Написати покупцеві" at bounding box center [940, 199] width 158 height 11
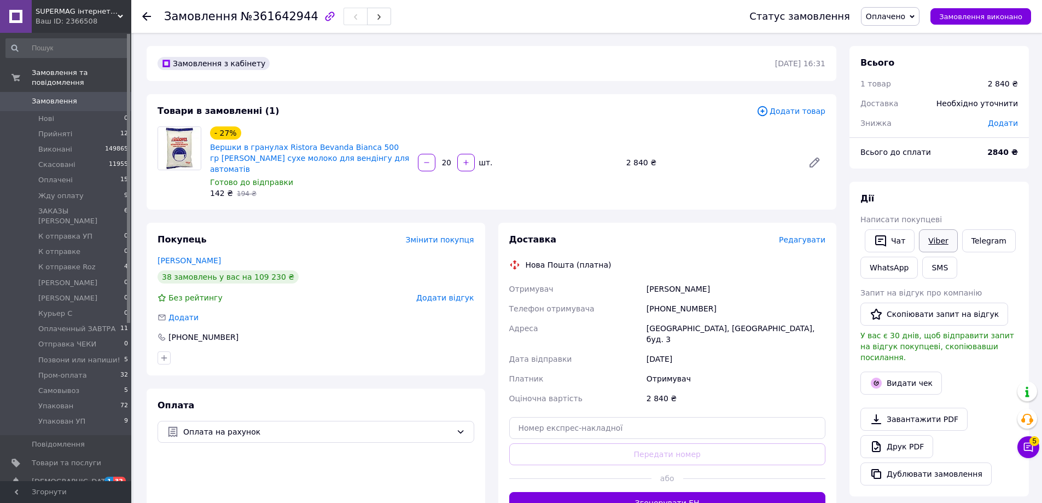
click at [938, 245] on link "Viber" at bounding box center [938, 240] width 38 height 23
click at [890, 244] on link "Viber" at bounding box center [884, 240] width 38 height 22
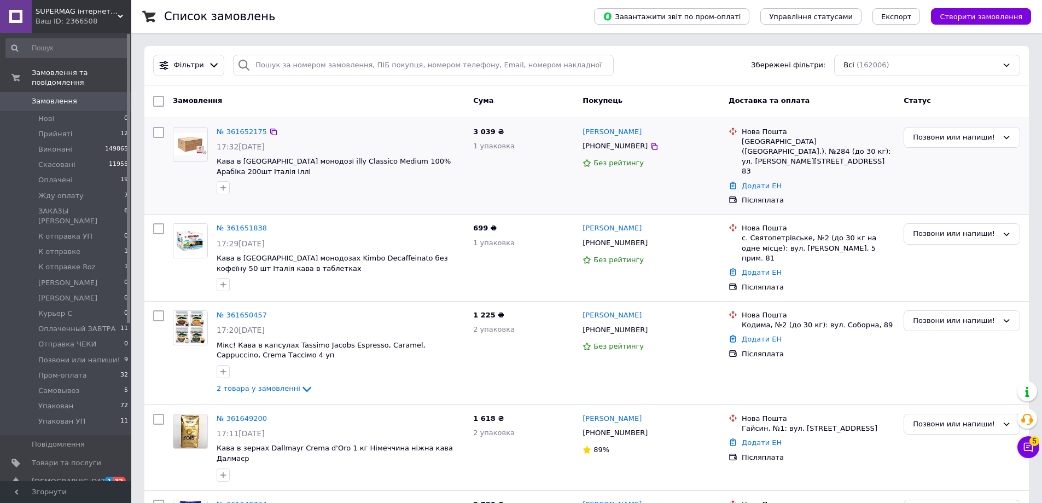
click at [836, 192] on div "№ 361652175 17:32[DATE] Кава в чалдах монодозі illy Classico Medium 100% Арабік…" at bounding box center [586, 166] width 885 height 96
click at [69, 247] on span "К отправке" at bounding box center [59, 252] width 42 height 10
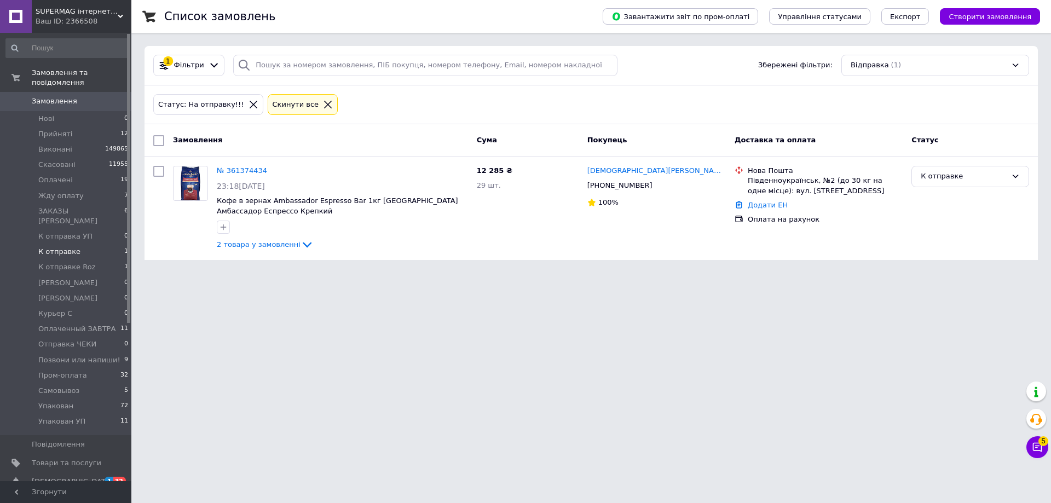
click at [34, 96] on span "Замовлення" at bounding box center [54, 101] width 45 height 10
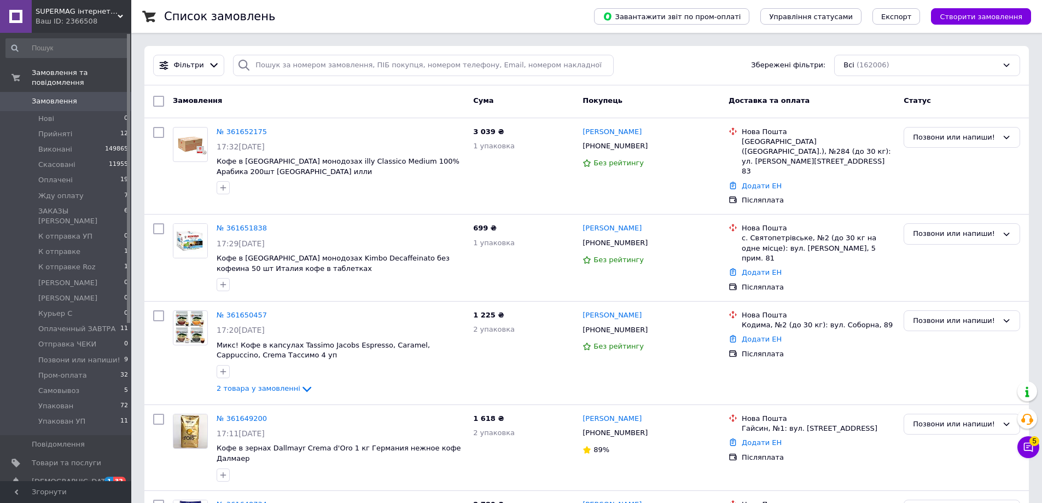
click at [118, 97] on link "Замовлення 0" at bounding box center [67, 101] width 135 height 19
click at [914, 194] on div "Позвони или напиши!" at bounding box center [962, 167] width 125 height 88
click at [838, 108] on div "Доставка та оплата" at bounding box center [811, 101] width 175 height 20
click at [56, 97] on link "Замовлення 0" at bounding box center [67, 101] width 135 height 19
click at [73, 247] on span "К отправке" at bounding box center [59, 252] width 42 height 10
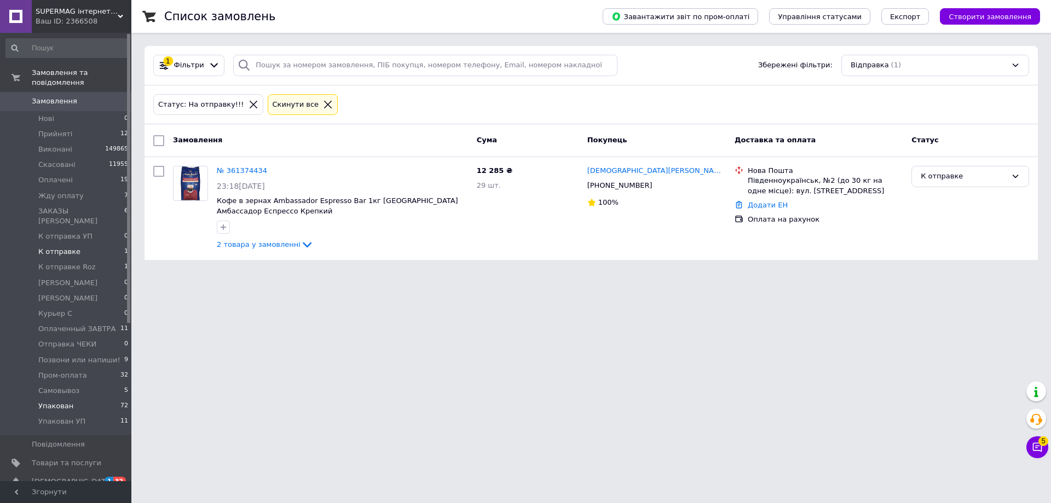
click at [71, 398] on li "Упакован 72" at bounding box center [67, 405] width 135 height 15
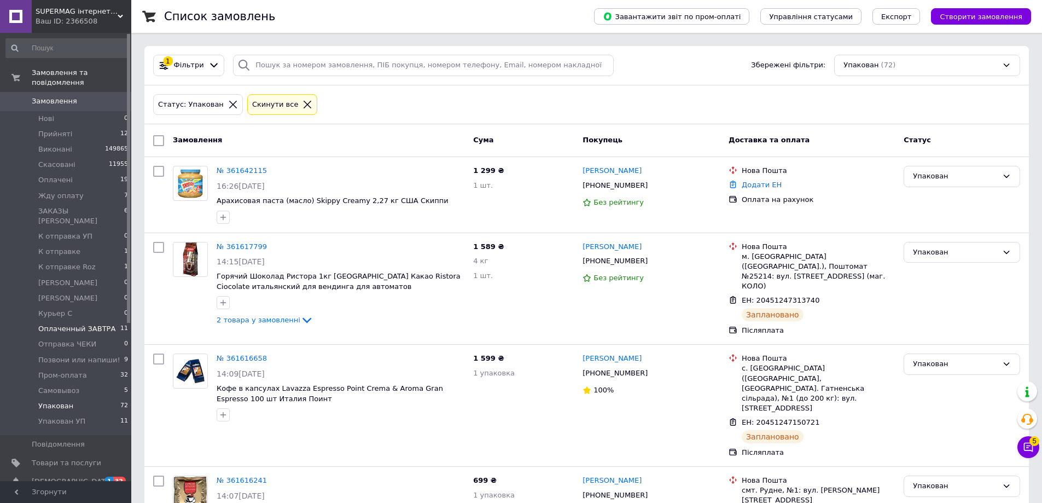
click at [120, 324] on span "11" at bounding box center [124, 329] width 8 height 10
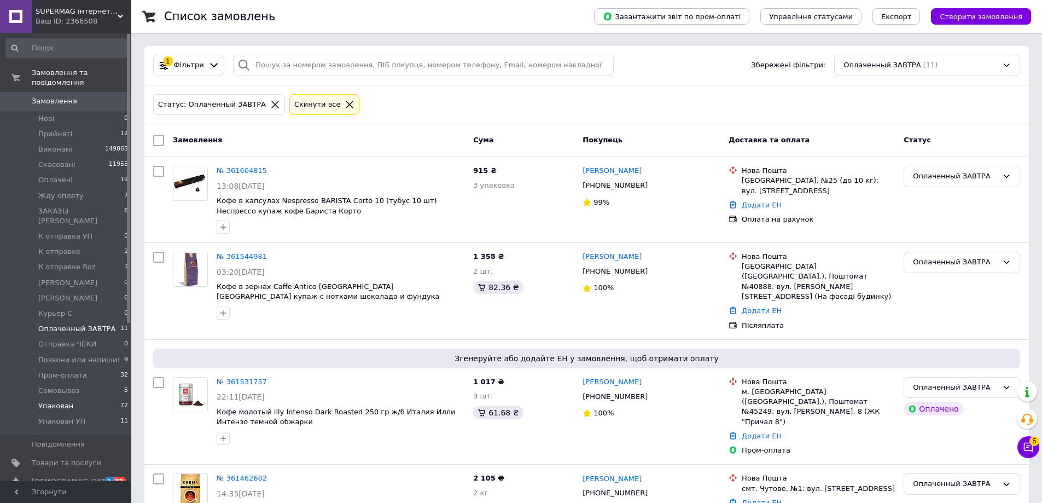
click at [108, 398] on li "Упакован 72" at bounding box center [67, 405] width 135 height 15
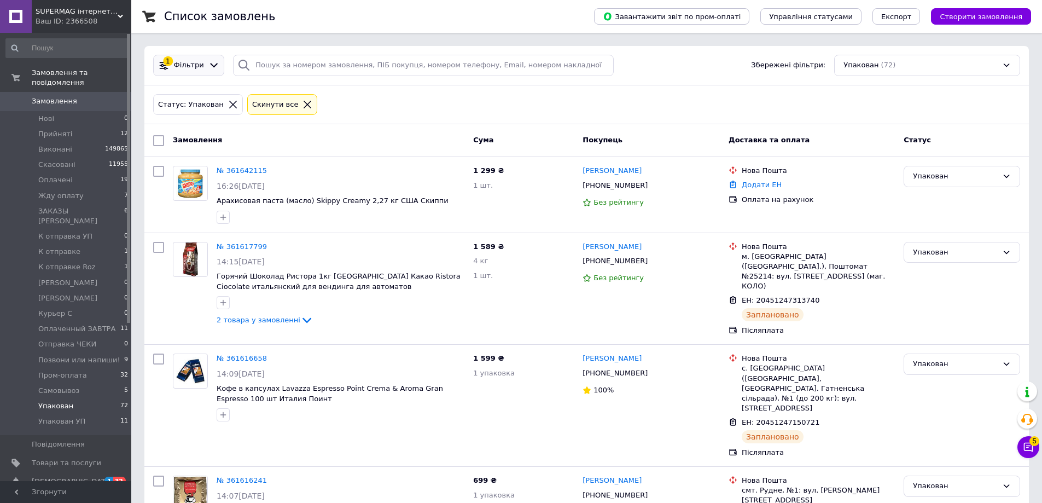
click at [206, 69] on div at bounding box center [214, 65] width 16 height 11
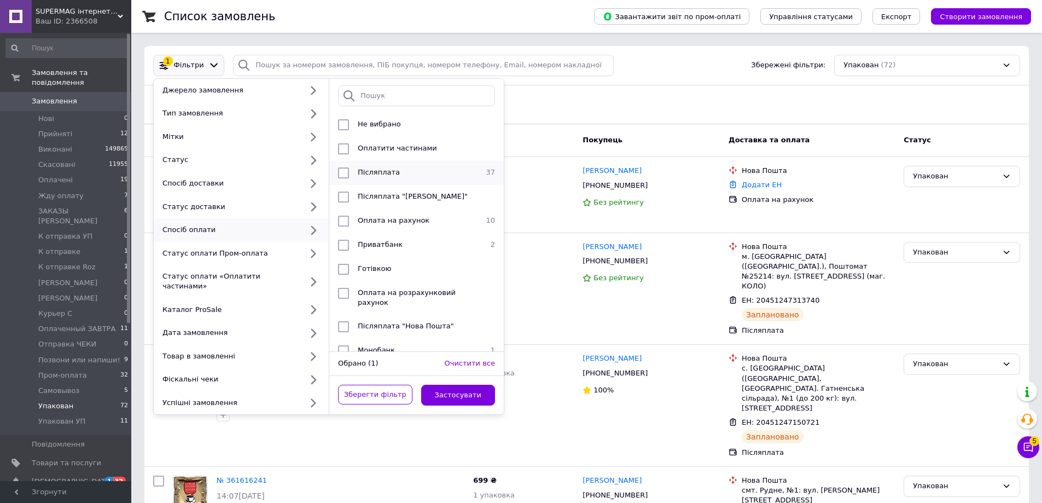
click at [418, 169] on div "Післяплата" at bounding box center [415, 172] width 124 height 11
checkbox input "true"
click at [450, 387] on button "Застосувати" at bounding box center [458, 395] width 74 height 21
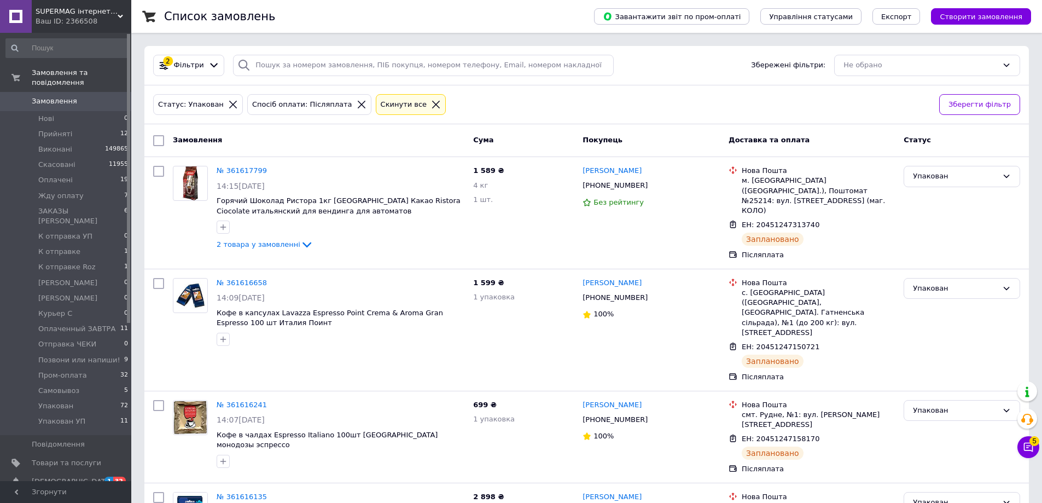
click at [160, 141] on input "checkbox" at bounding box center [158, 140] width 11 height 11
checkbox input "true"
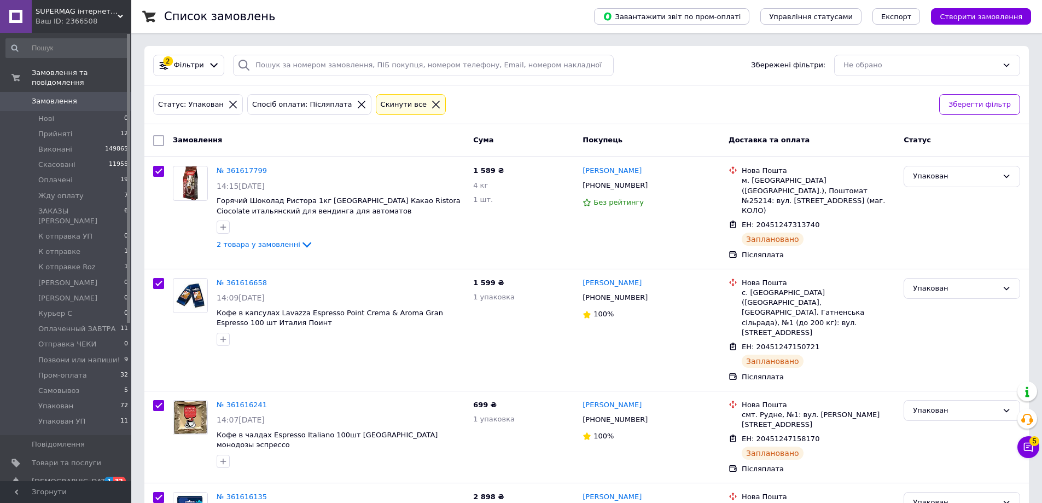
checkbox input "true"
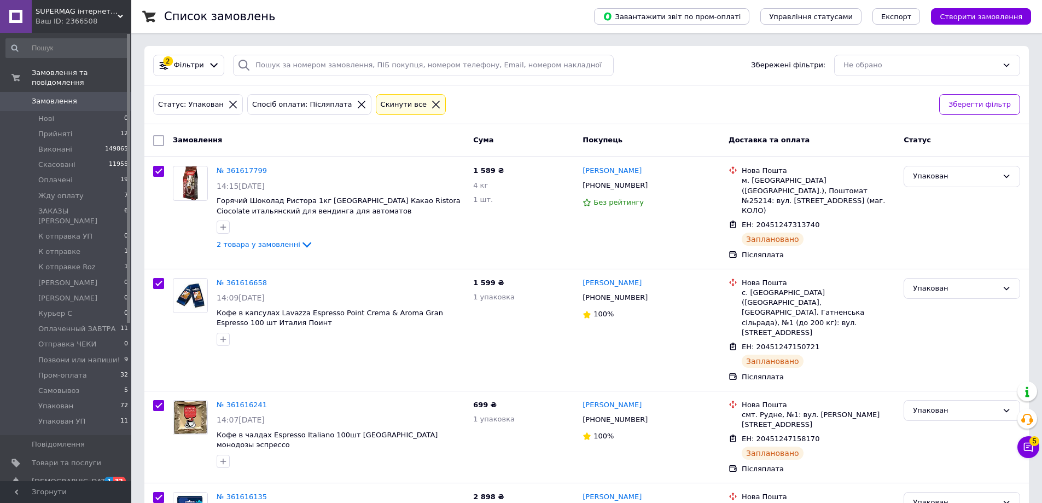
checkbox input "true"
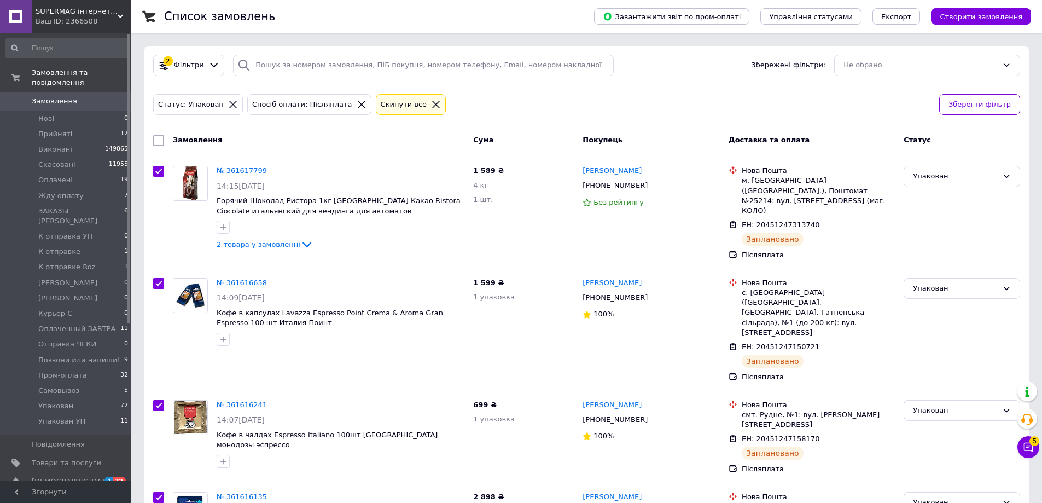
checkbox input "true"
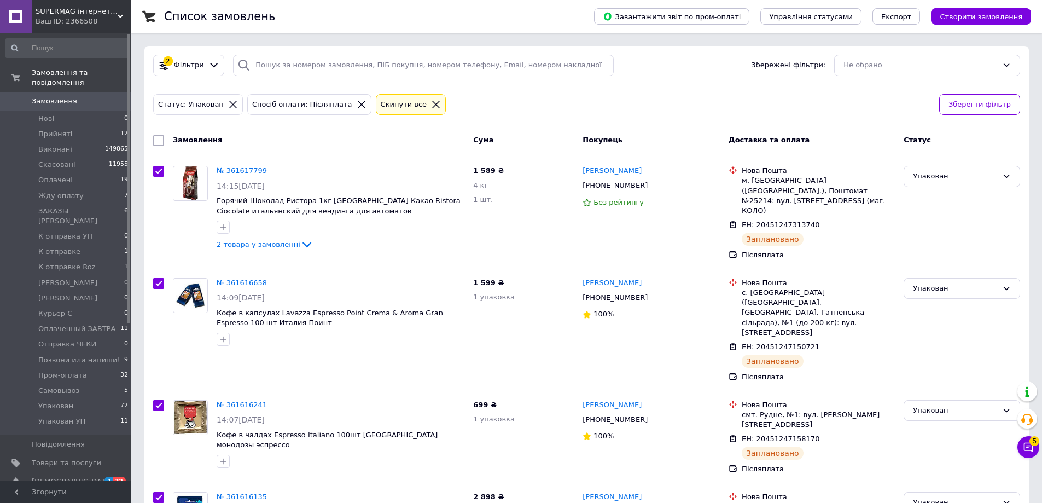
checkbox input "true"
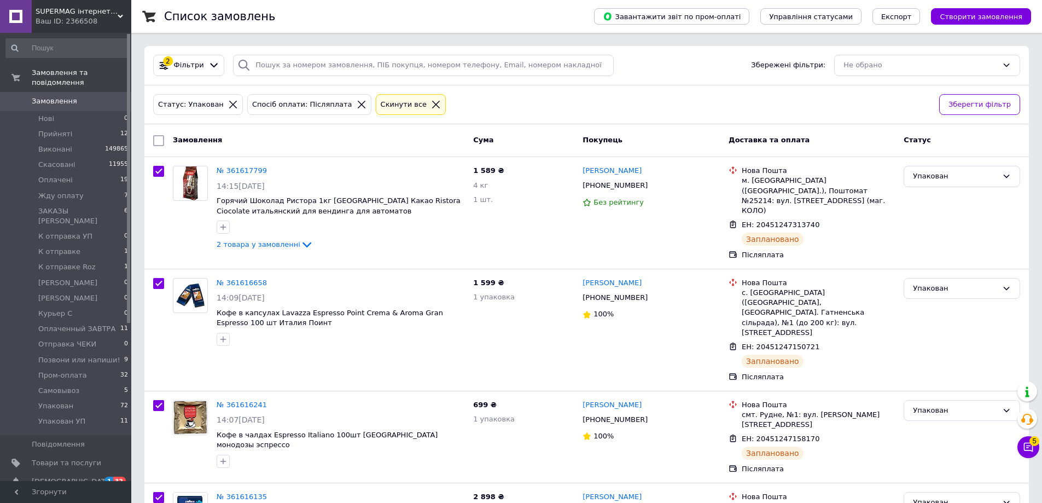
checkbox input "true"
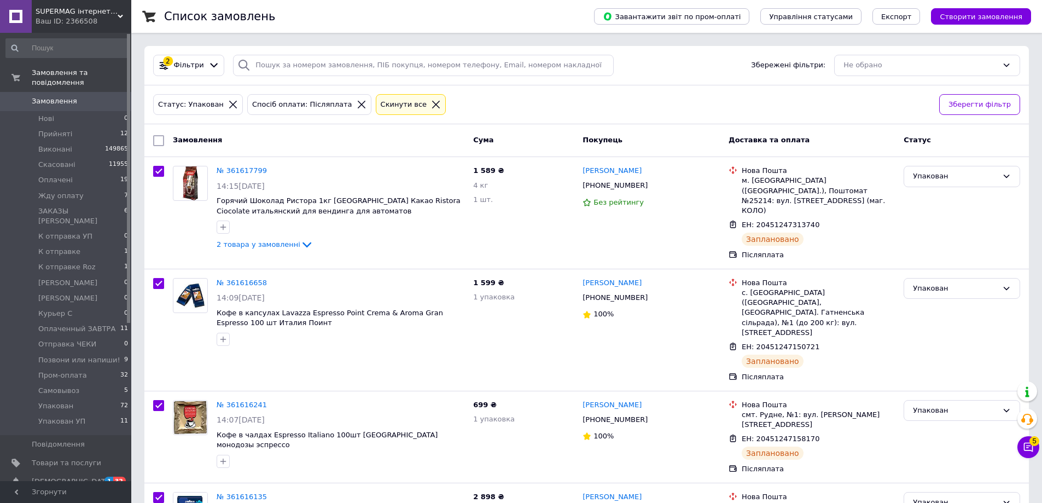
checkbox input "true"
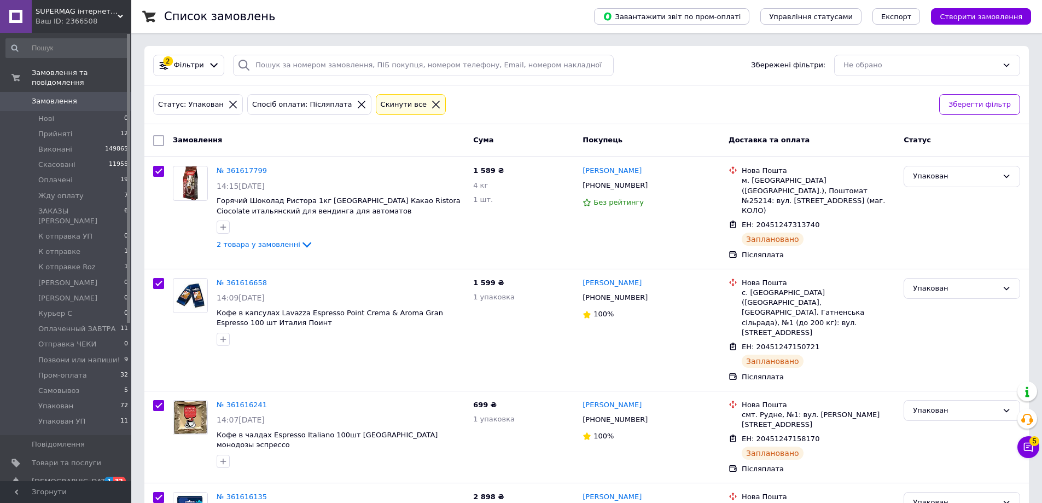
checkbox input "true"
click at [219, 151] on div "Дії для 37 замовлень Вибрати все 37 замовлень Вибрані всі 37 замовлень Скасуват…" at bounding box center [587, 140] width 880 height 28
click at [223, 142] on span "Дії для 37 замовлень" at bounding box center [212, 141] width 79 height 10
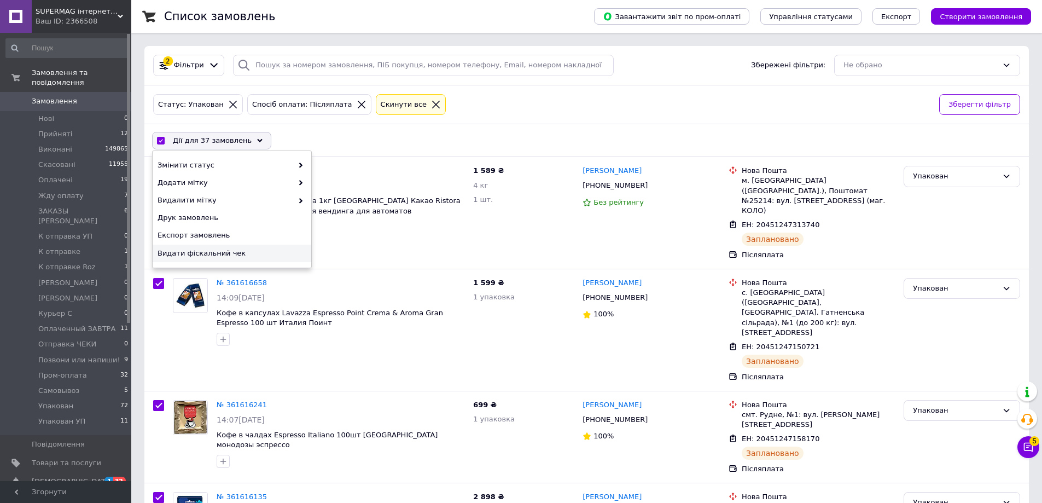
click at [218, 254] on span "Видати фіскальний чек" at bounding box center [231, 253] width 146 height 10
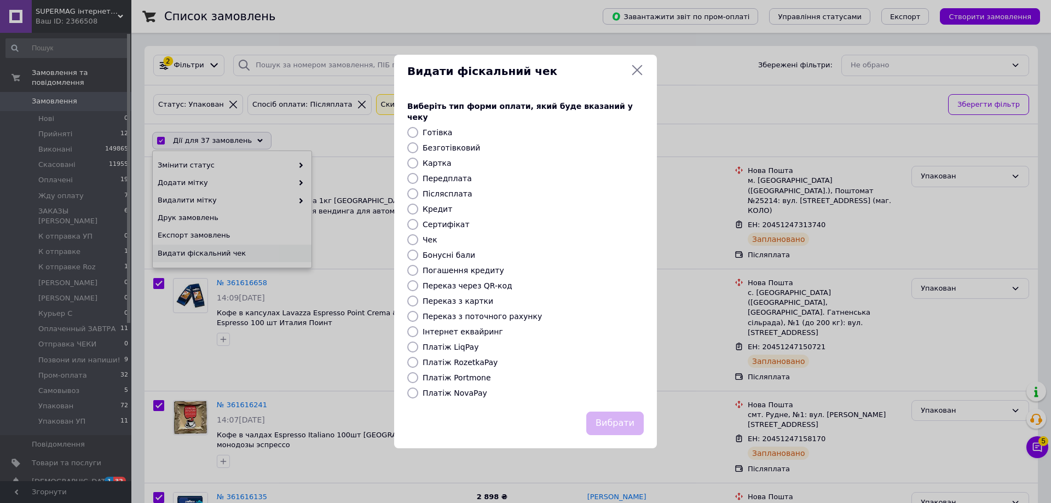
click at [457, 190] on label "Післясплата" at bounding box center [447, 193] width 50 height 9
click at [418, 190] on input "Післясплата" at bounding box center [412, 193] width 11 height 11
radio input "true"
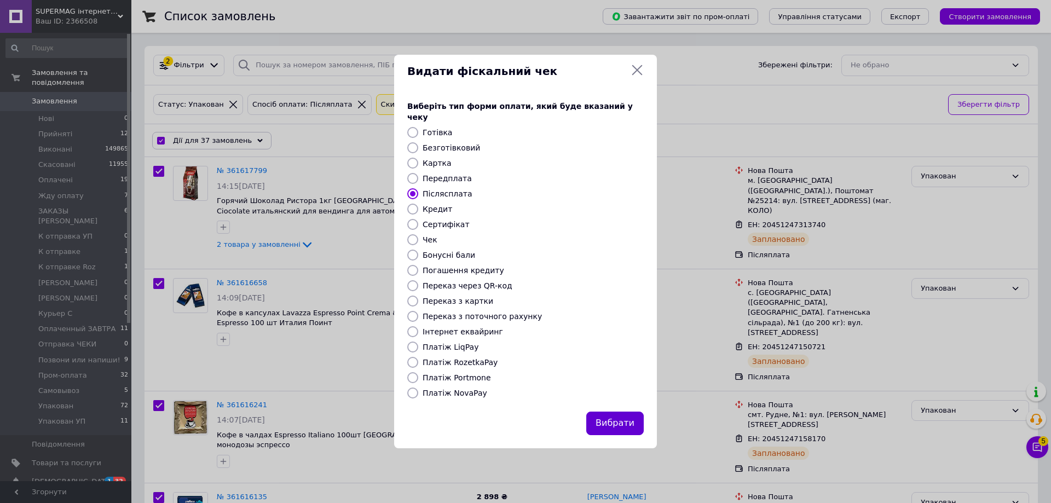
click at [639, 422] on button "Вибрати" at bounding box center [614, 423] width 57 height 24
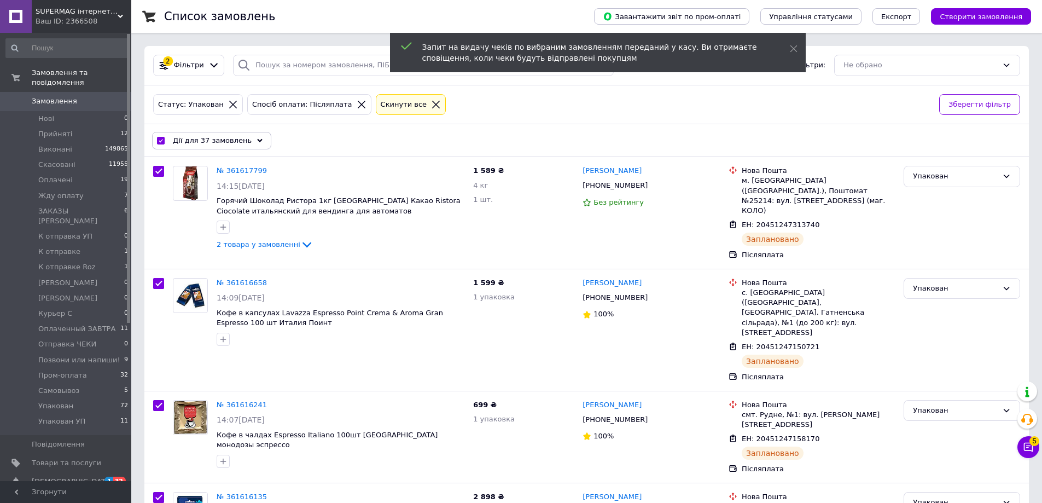
click at [161, 141] on input "checkbox" at bounding box center [160, 140] width 7 height 7
checkbox input "false"
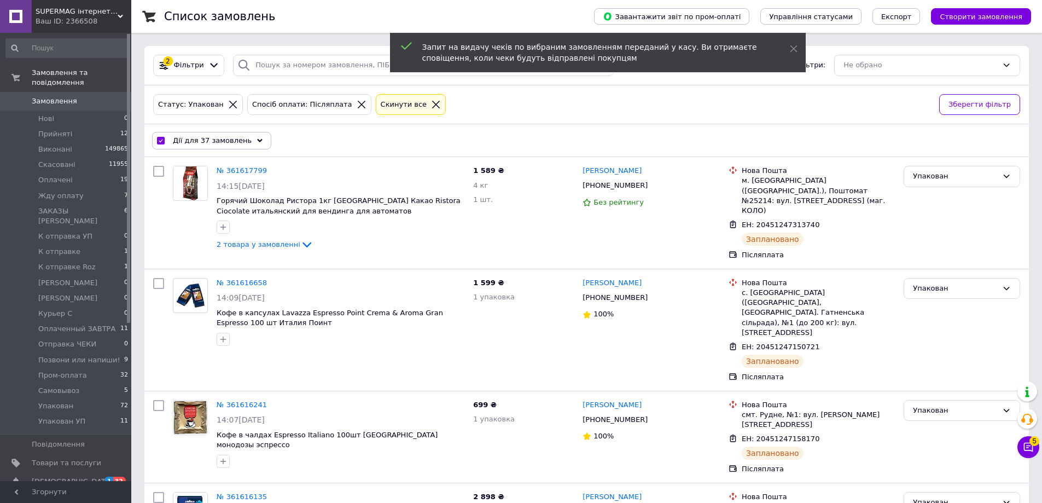
checkbox input "false"
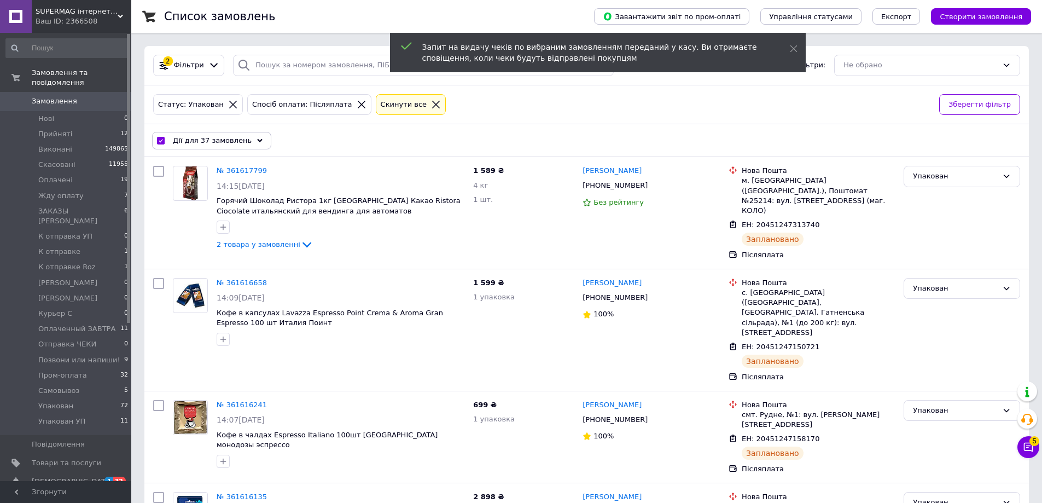
checkbox input "false"
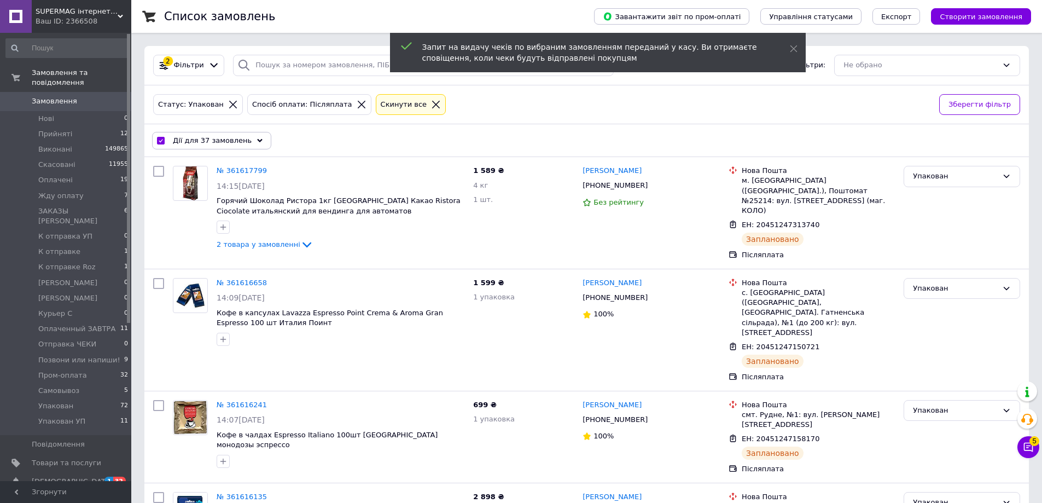
checkbox input "false"
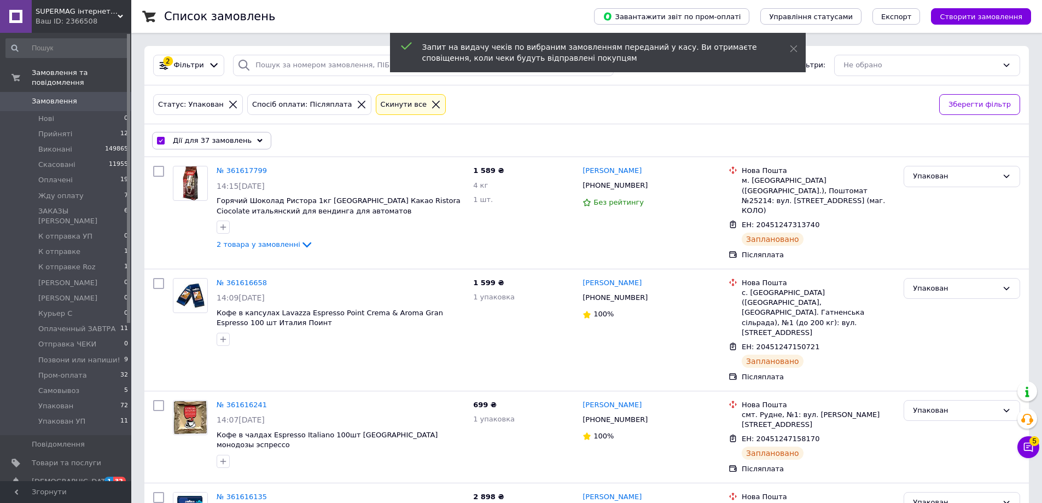
checkbox input "false"
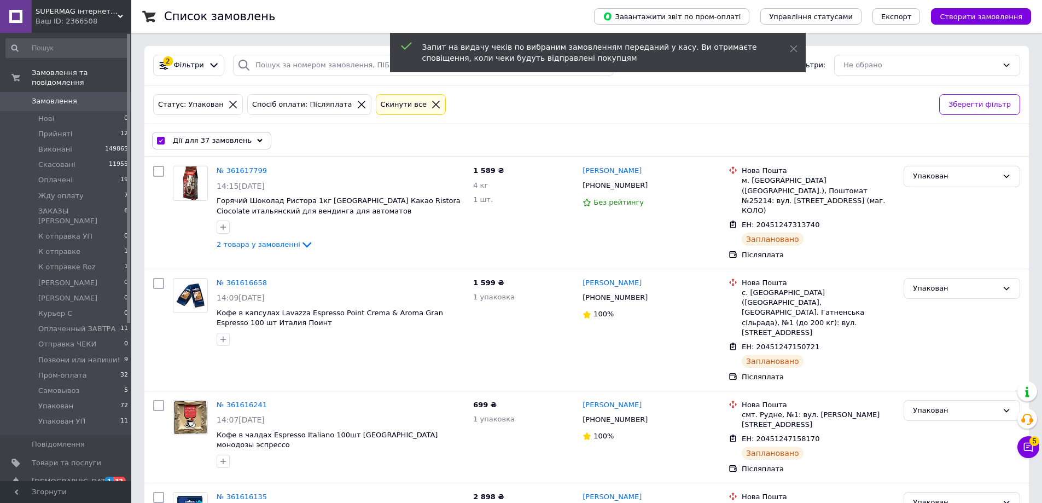
checkbox input "false"
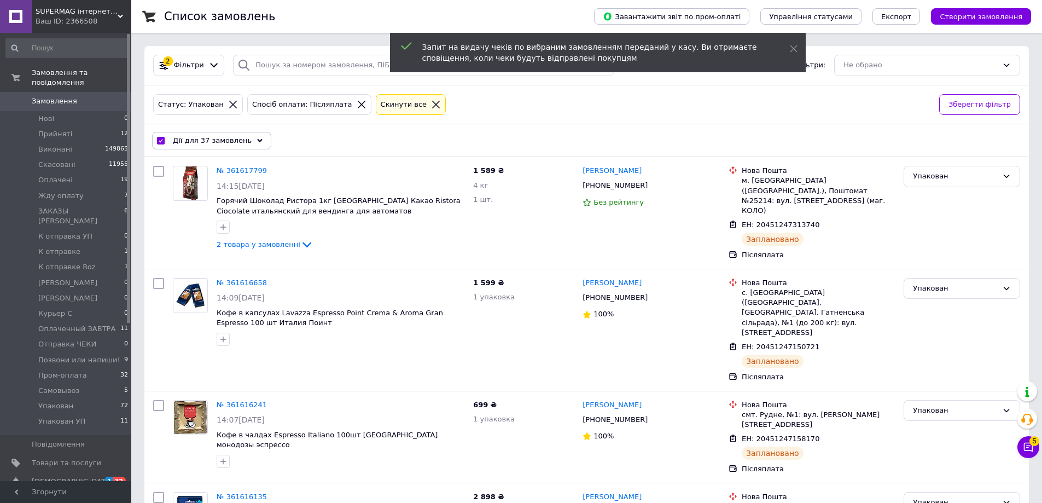
checkbox input "false"
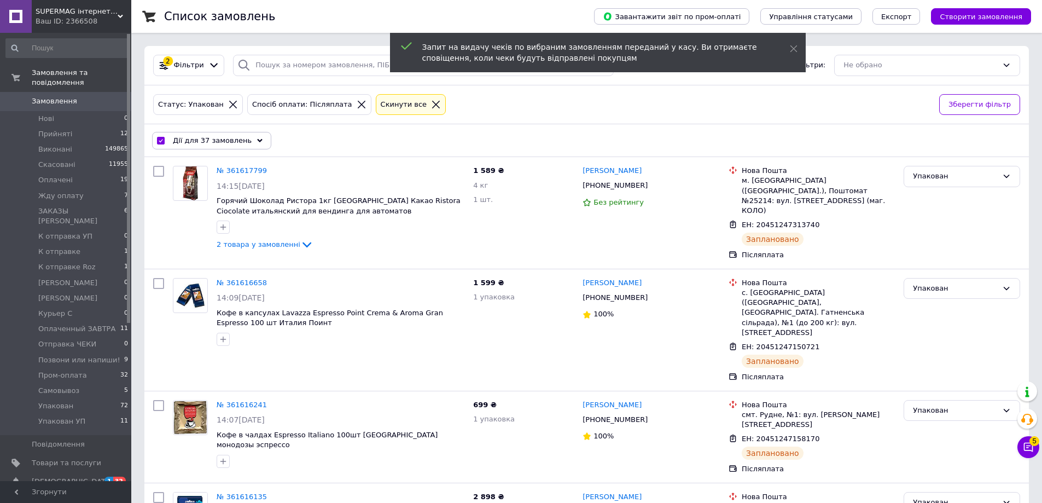
checkbox input "false"
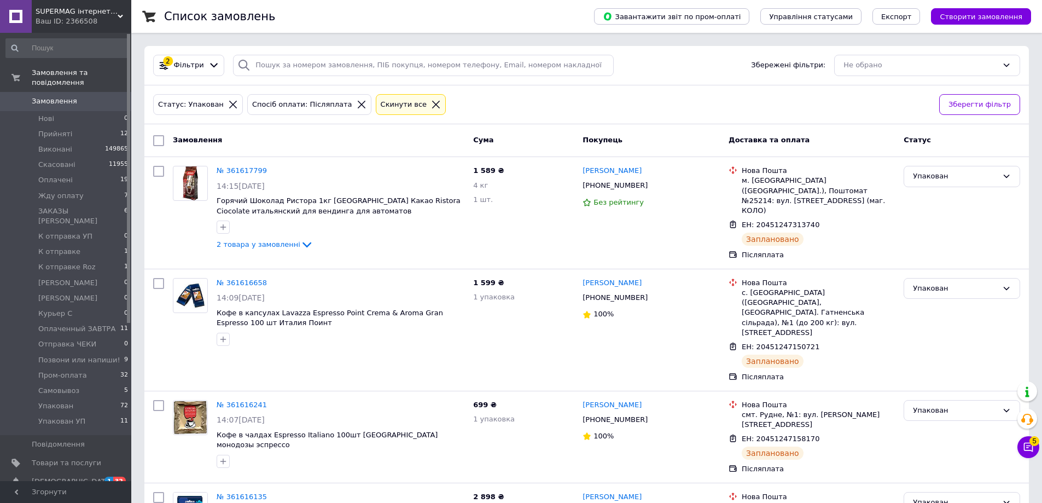
click at [92, 96] on span "Замовлення" at bounding box center [66, 101] width 69 height 10
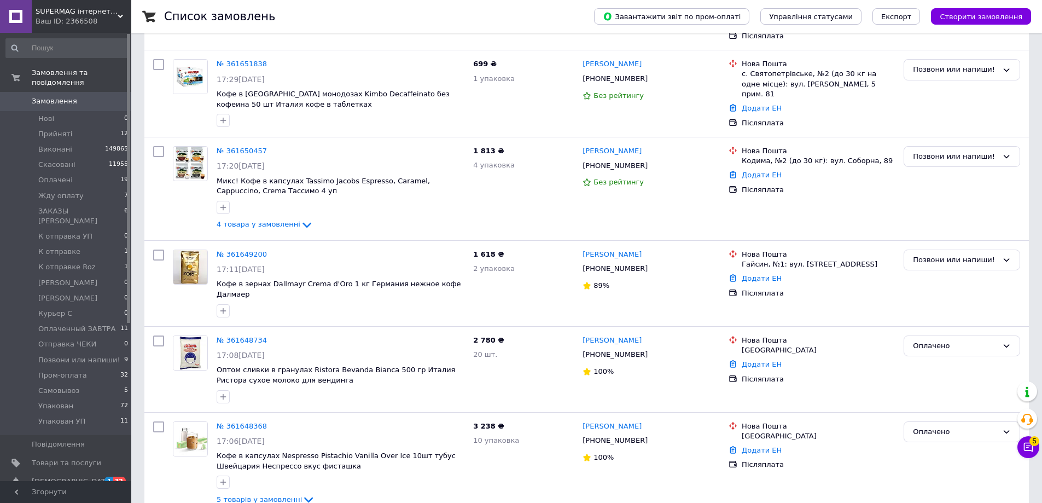
drag, startPoint x: 101, startPoint y: 386, endPoint x: 134, endPoint y: 368, distance: 37.7
click at [101, 398] on li "Упакован 72" at bounding box center [67, 405] width 135 height 15
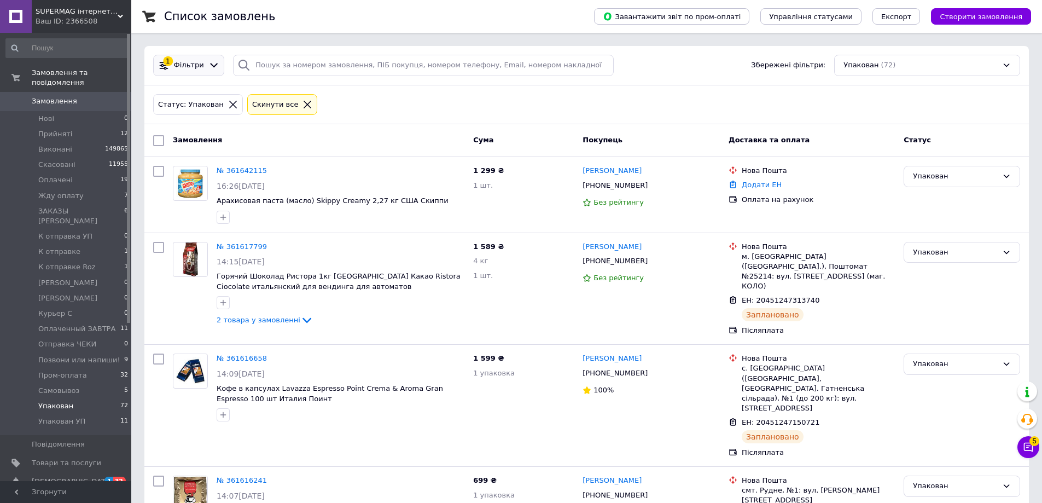
click at [208, 66] on icon at bounding box center [213, 65] width 11 height 11
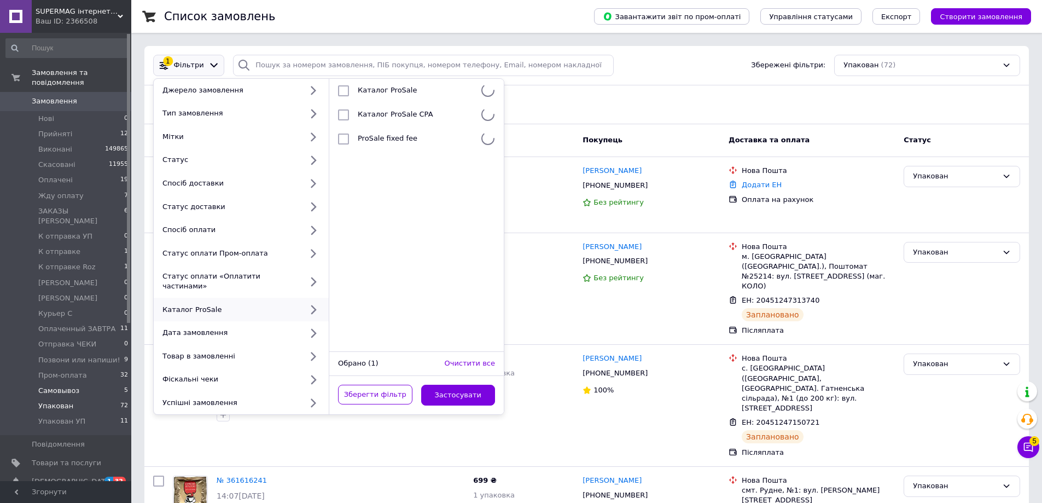
click at [91, 383] on li "Самовывоз 5" at bounding box center [67, 390] width 135 height 15
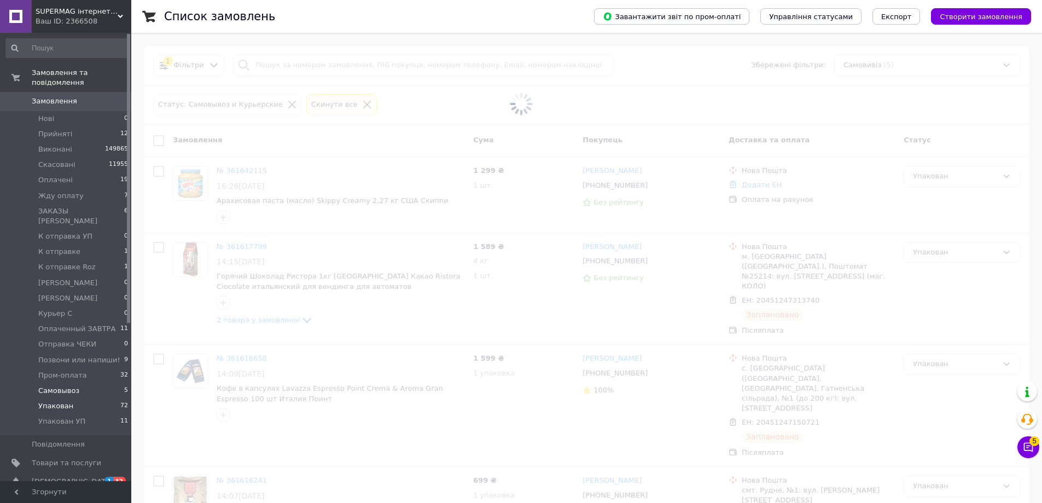
click at [94, 398] on li "Упакован 72" at bounding box center [67, 405] width 135 height 15
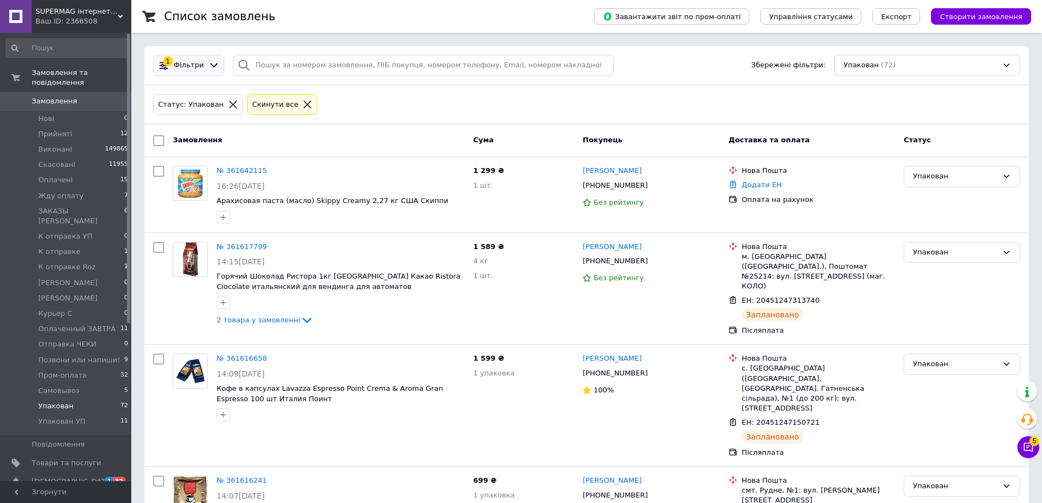
click at [210, 64] on icon at bounding box center [214, 65] width 8 height 4
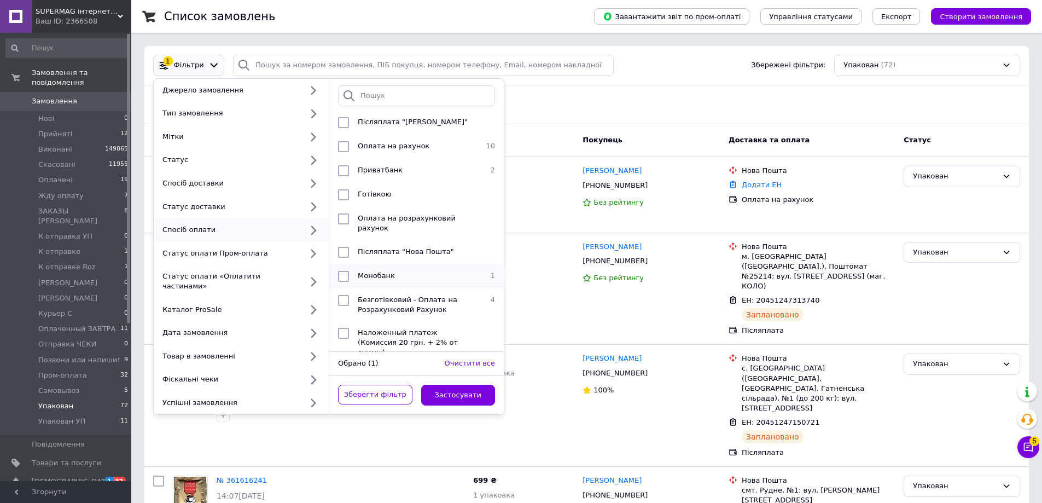
scroll to position [135, 0]
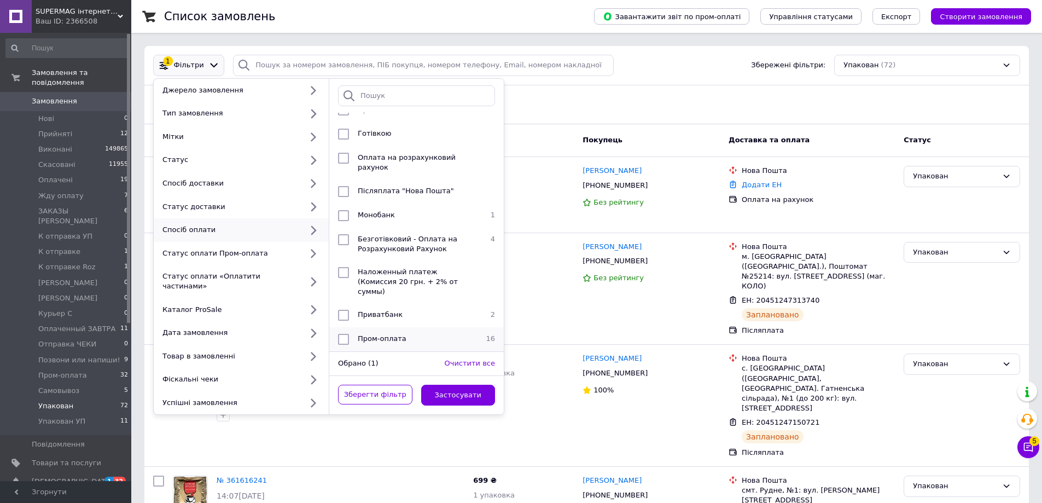
click at [395, 334] on span "Пром-оплата" at bounding box center [382, 338] width 49 height 8
checkbox input "true"
click at [449, 385] on button "Застосувати" at bounding box center [458, 395] width 74 height 21
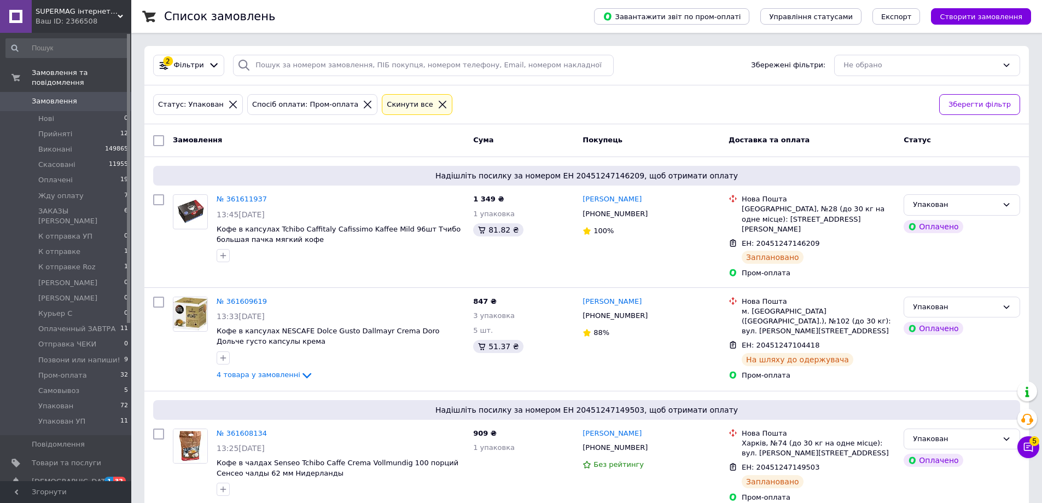
click at [159, 142] on input "checkbox" at bounding box center [158, 140] width 11 height 11
checkbox input "true"
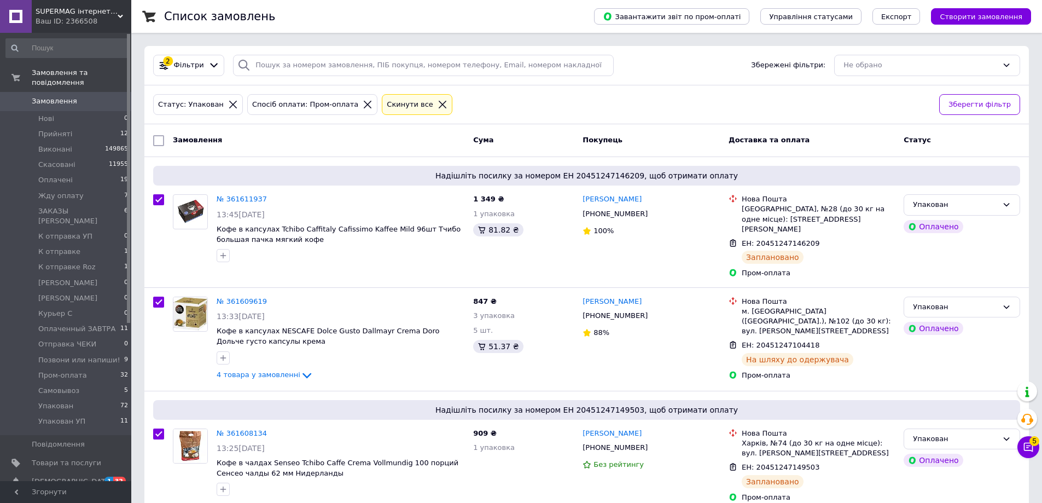
checkbox input "true"
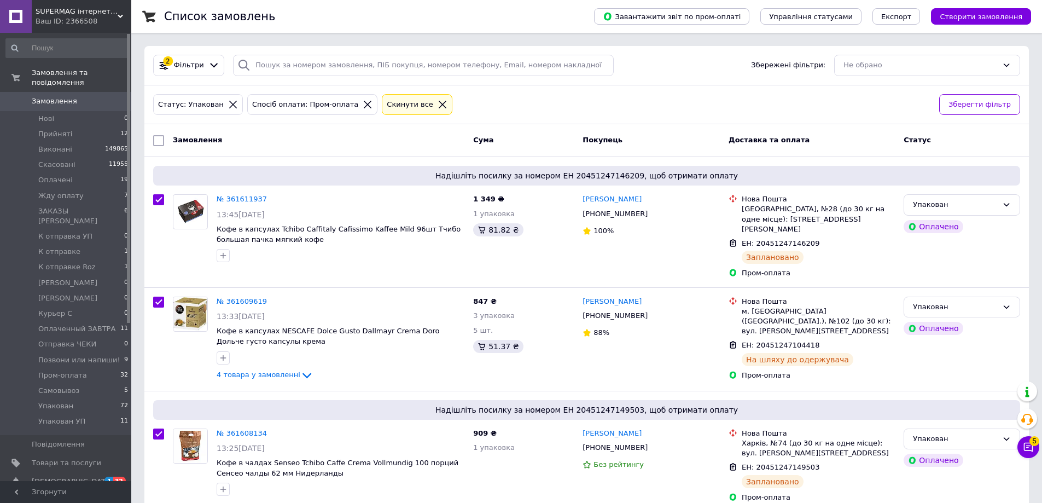
checkbox input "true"
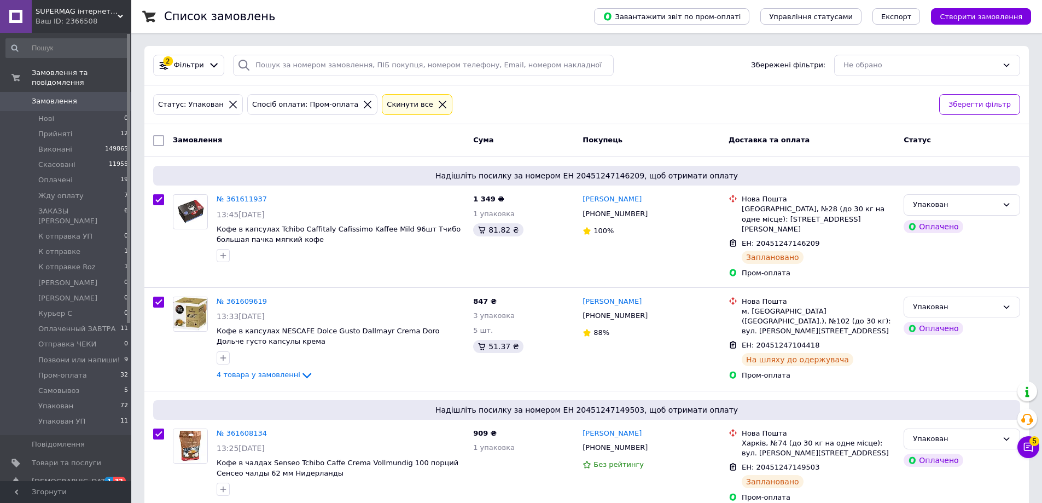
checkbox input "true"
click at [190, 136] on span "Дії для 16 замовлень" at bounding box center [212, 141] width 79 height 10
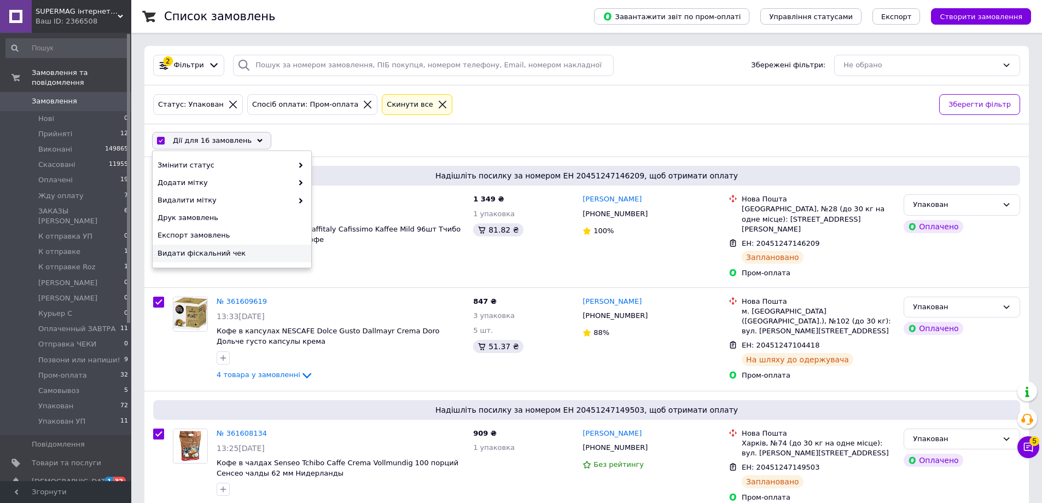
click at [248, 258] on span "Видати фіскальний чек" at bounding box center [231, 253] width 146 height 10
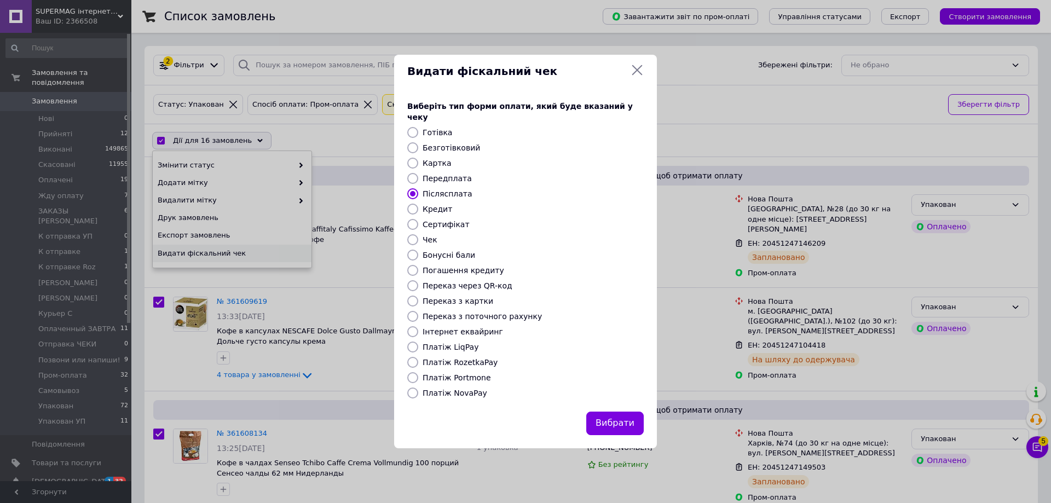
click at [443, 143] on label "Безготівковий" at bounding box center [450, 147] width 57 height 9
click at [418, 143] on input "Безготівковий" at bounding box center [412, 147] width 11 height 11
radio input "true"
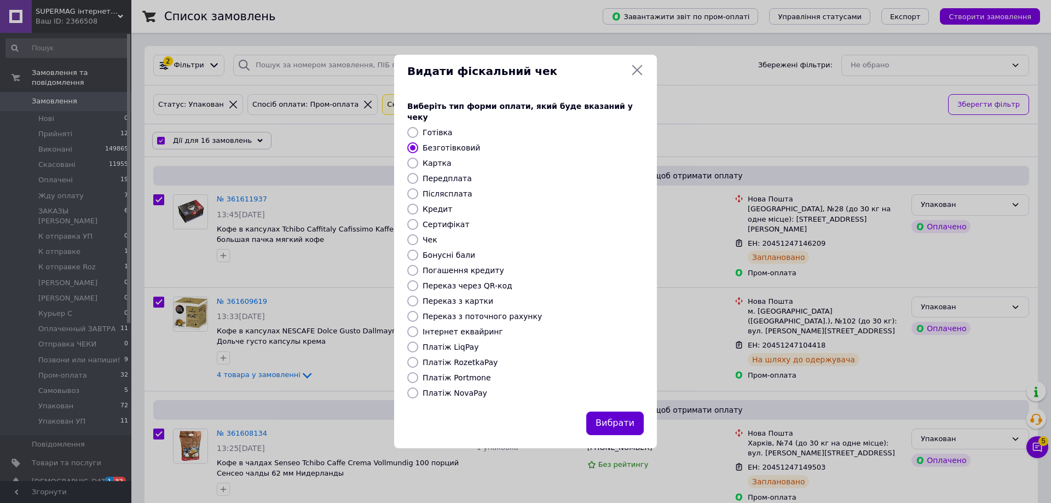
click at [616, 424] on button "Вибрати" at bounding box center [614, 423] width 57 height 24
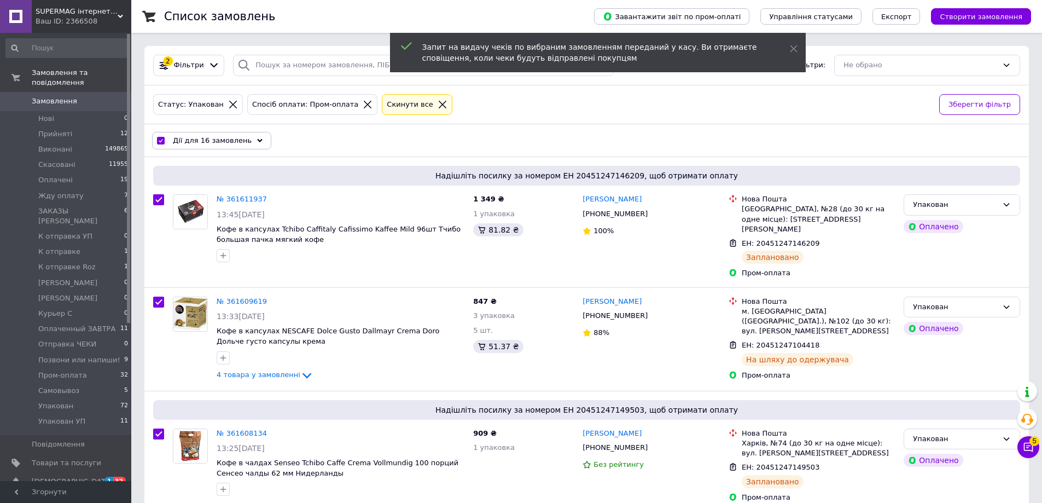
click at [162, 140] on input "checkbox" at bounding box center [160, 140] width 7 height 7
checkbox input "false"
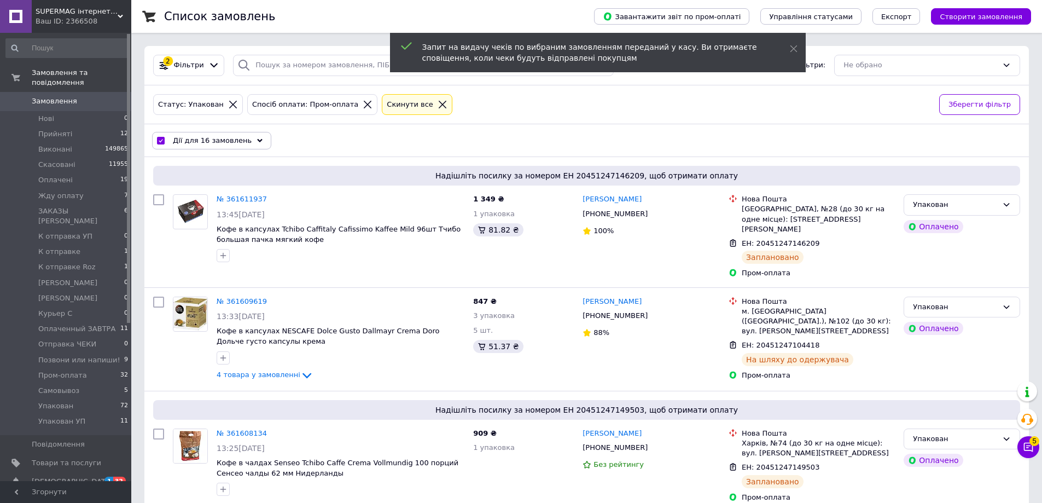
checkbox input "false"
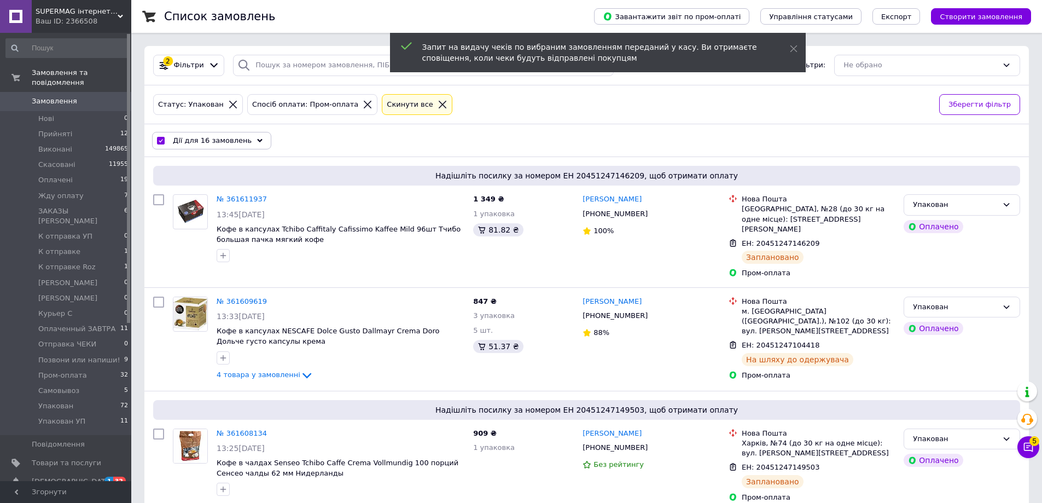
checkbox input "false"
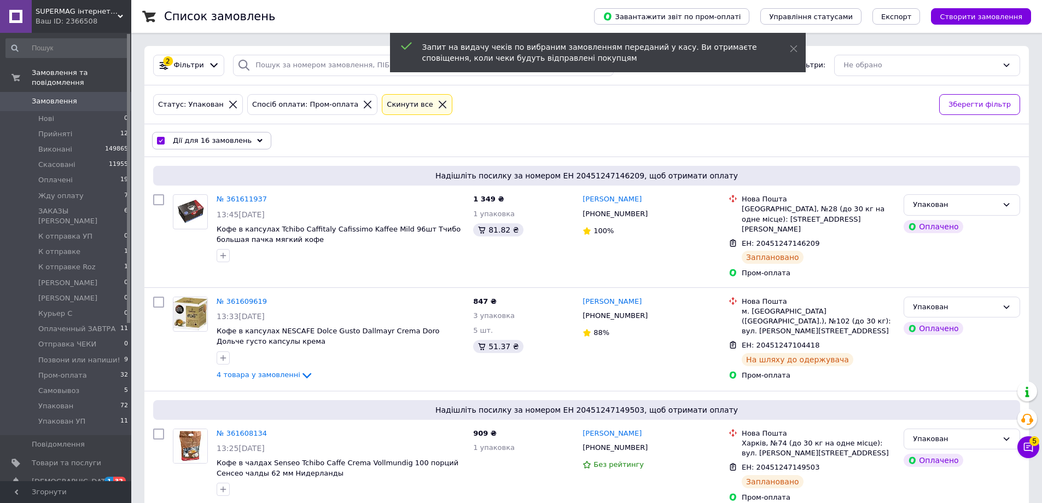
checkbox input "false"
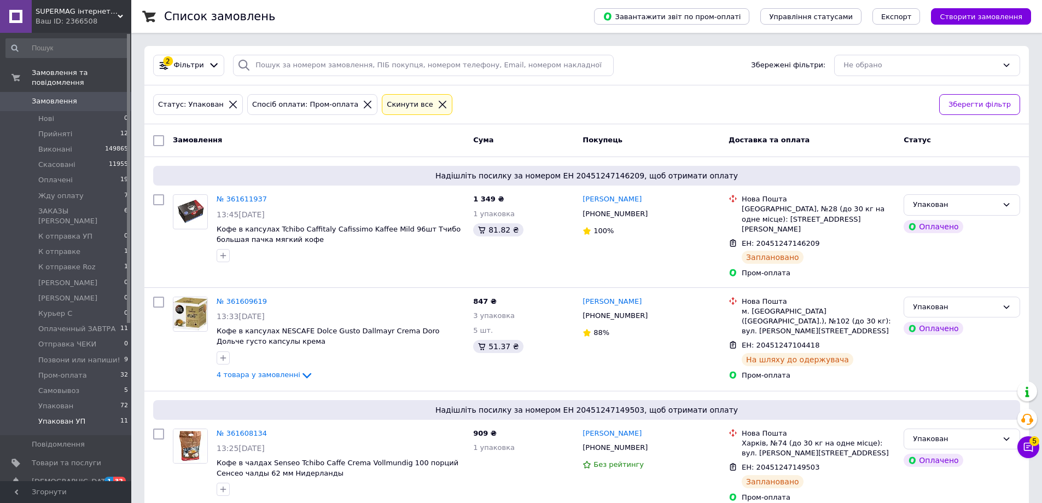
click at [78, 416] on span "Упакован УП" at bounding box center [61, 421] width 47 height 10
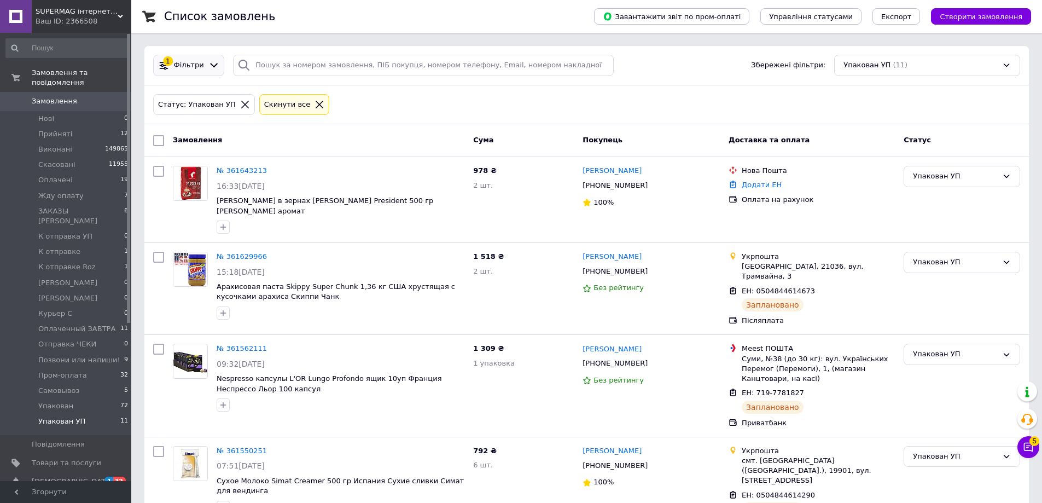
click at [164, 70] on icon at bounding box center [163, 65] width 11 height 11
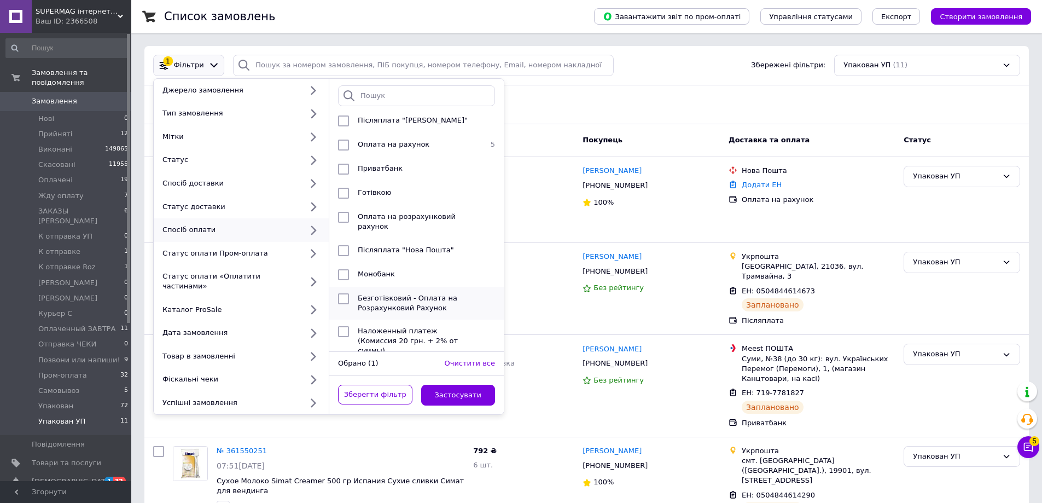
scroll to position [135, 0]
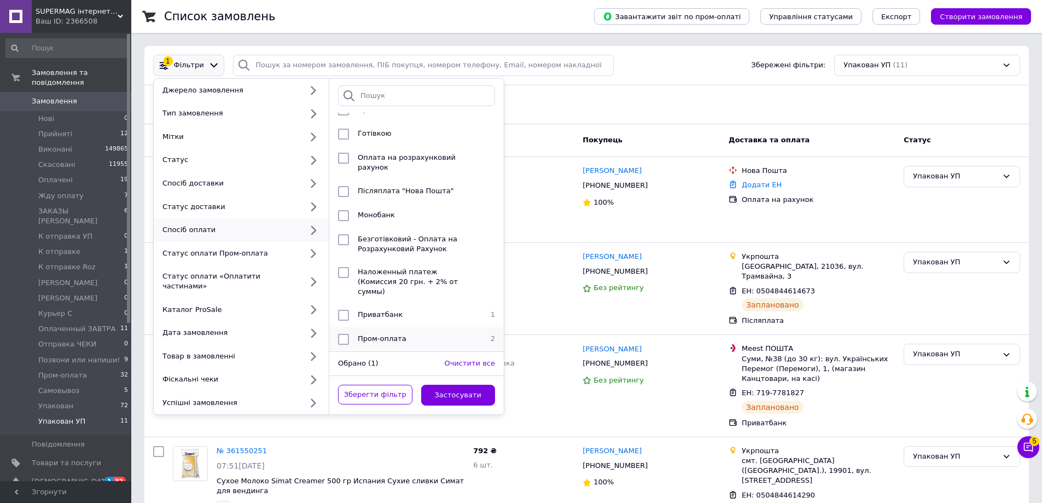
click at [419, 335] on div "Пром-оплата" at bounding box center [415, 339] width 124 height 11
checkbox input "true"
click at [474, 386] on button "Застосувати" at bounding box center [458, 395] width 74 height 21
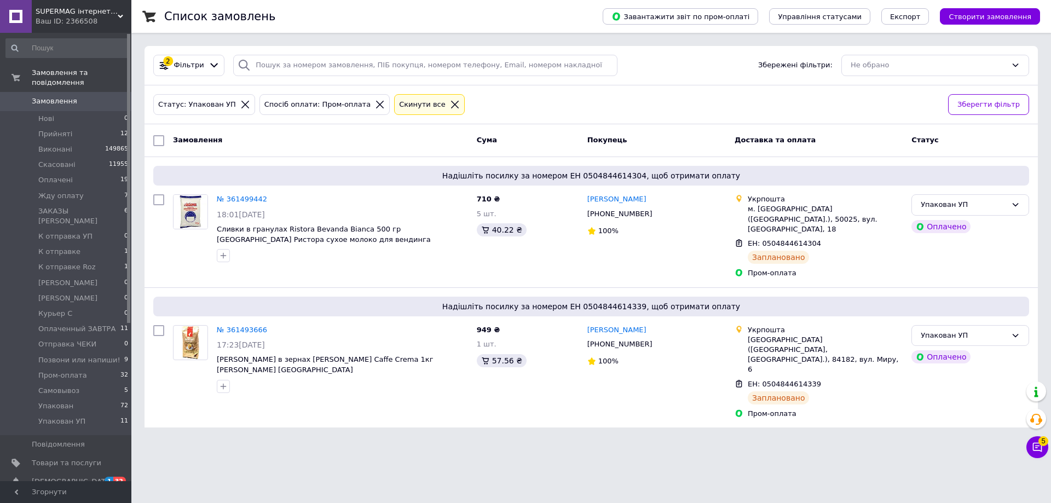
click at [159, 142] on input "checkbox" at bounding box center [158, 140] width 11 height 11
checkbox input "true"
click at [192, 130] on div "Дії для 2 замовлень Вибрати все 2 замовлень Вибрані всі 2 замовлень Скасувати в…" at bounding box center [591, 140] width 889 height 28
click at [200, 139] on span "Дії для 2 замовлень" at bounding box center [210, 141] width 74 height 10
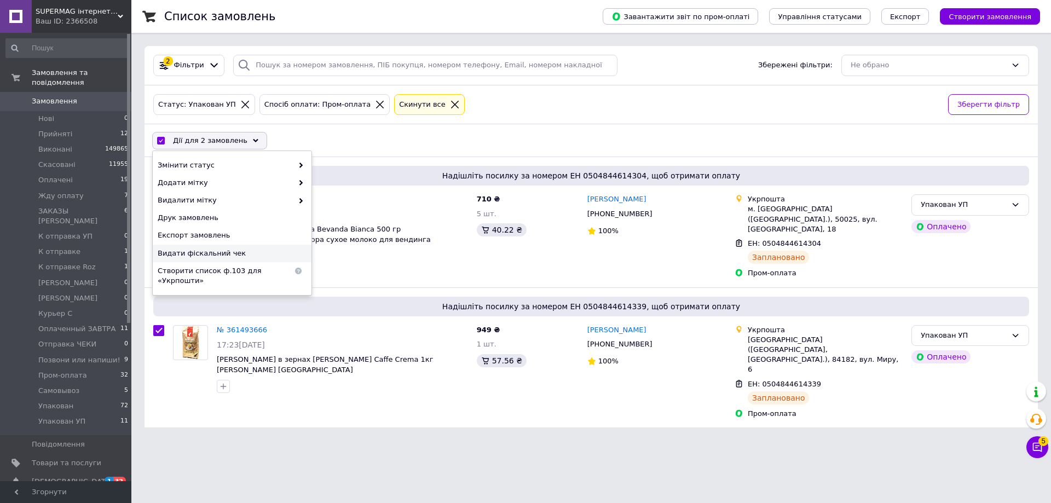
click at [225, 253] on span "Видати фіскальний чек" at bounding box center [231, 253] width 146 height 10
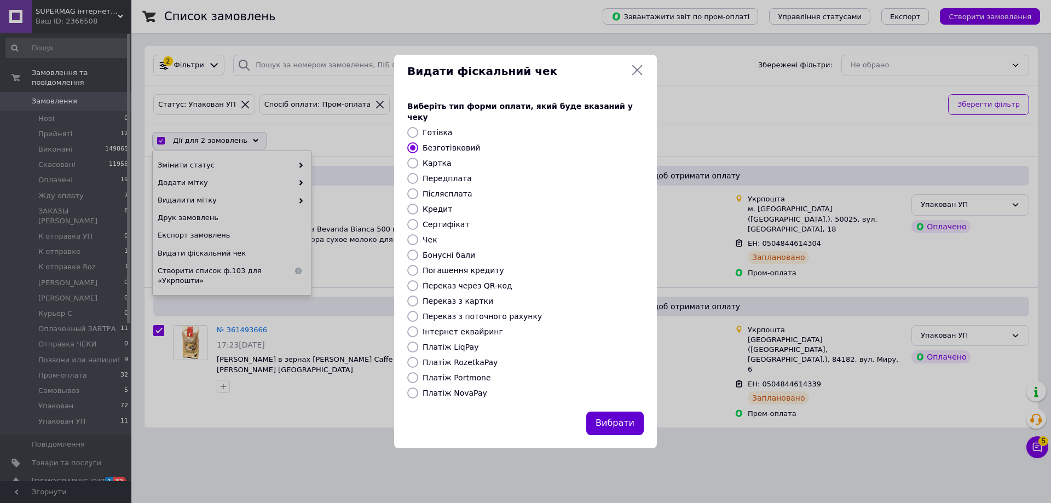
click at [619, 418] on button "Вибрати" at bounding box center [614, 423] width 57 height 24
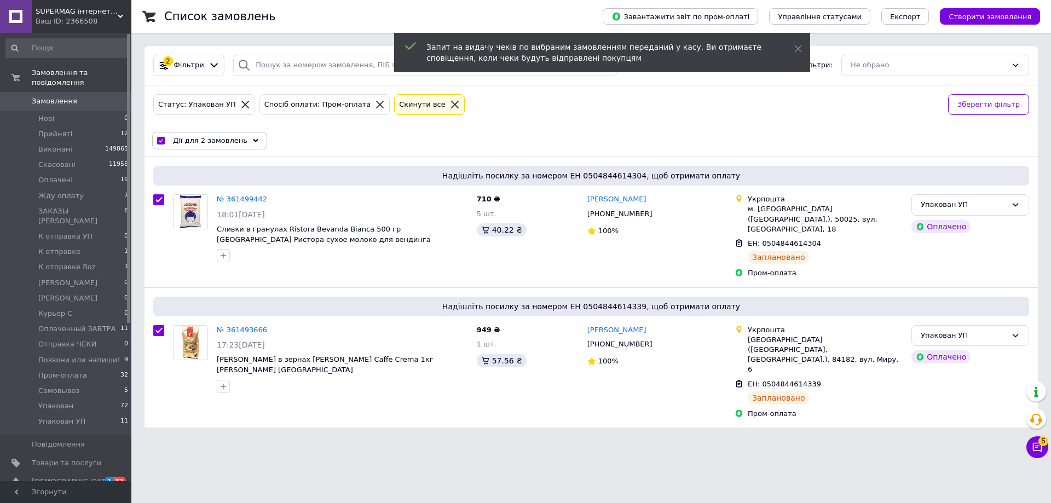
click at [161, 140] on input "checkbox" at bounding box center [160, 140] width 7 height 7
checkbox input "false"
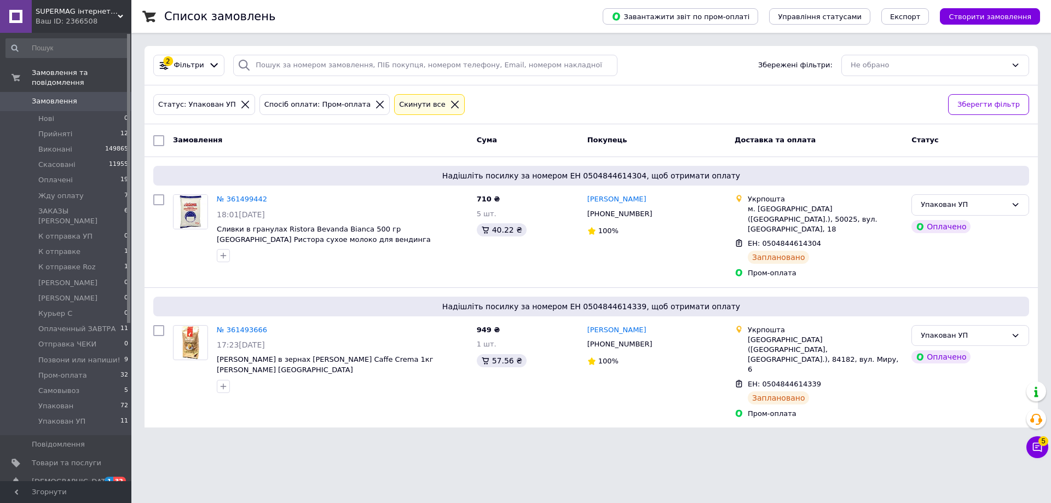
click at [100, 101] on link "Замовлення 0" at bounding box center [67, 101] width 135 height 19
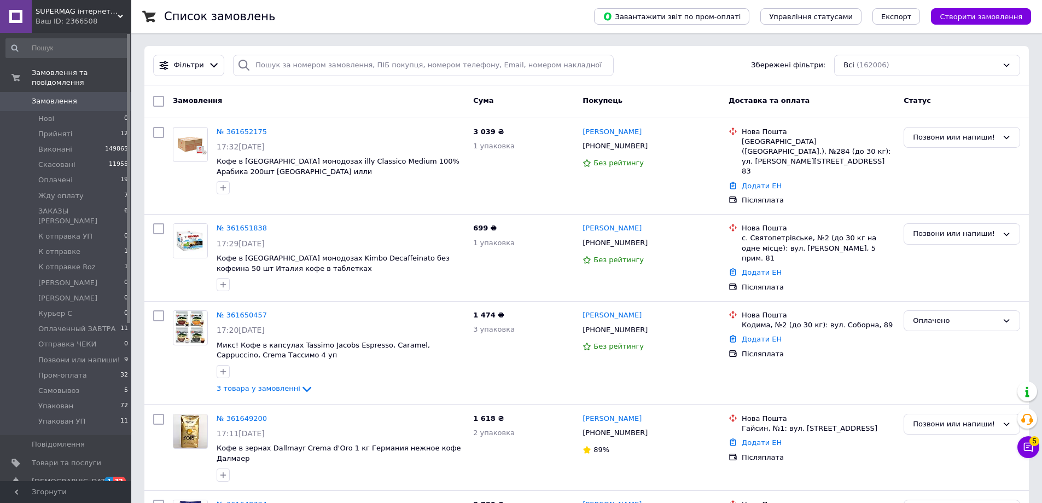
click at [171, 110] on div "Замовлення" at bounding box center [319, 101] width 300 height 20
click at [251, 171] on span "Кофе в чалдах монодозах illy Classico Medium 100% Арабика 200шт Италия илли" at bounding box center [341, 166] width 248 height 20
click at [51, 458] on span "Товари та послуги" at bounding box center [66, 463] width 69 height 10
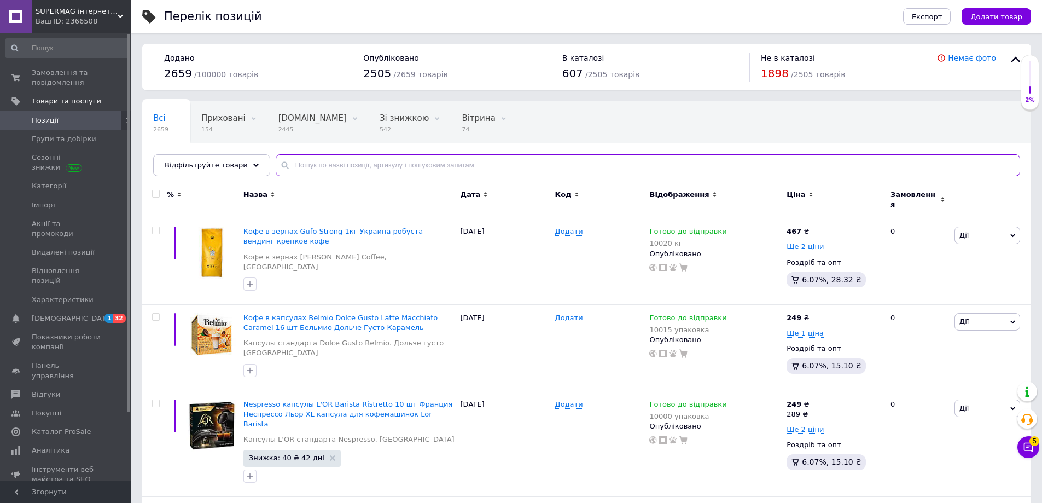
click at [839, 172] on input "text" at bounding box center [648, 165] width 745 height 22
type input "Д"
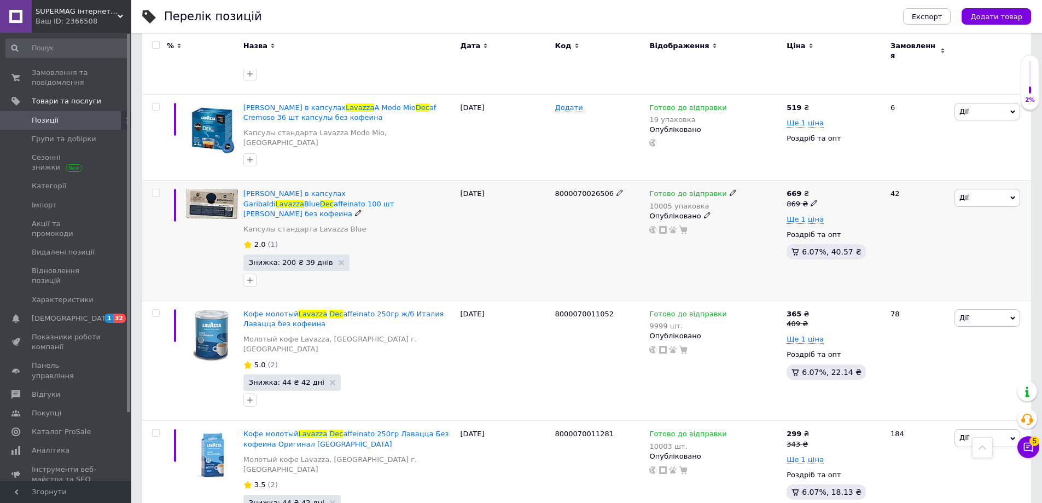
scroll to position [1094, 0]
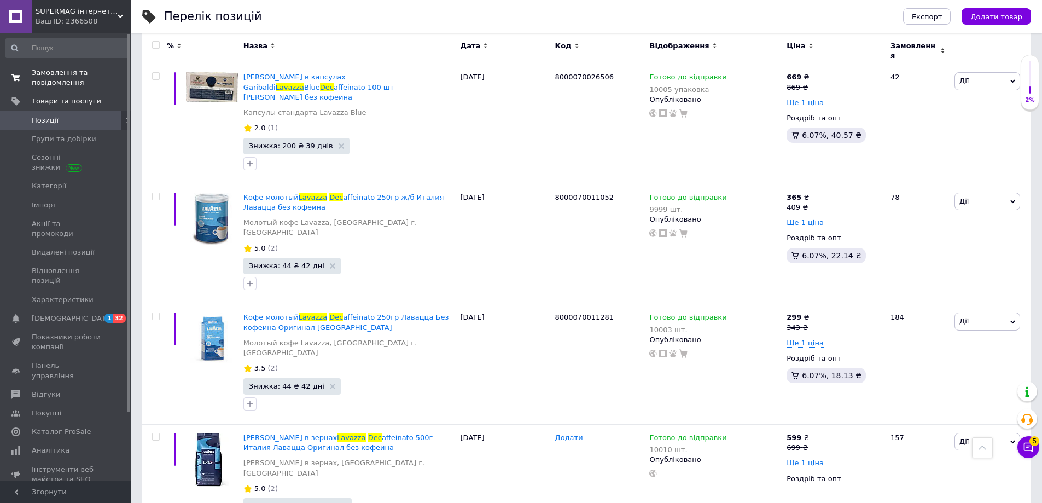
type input "lavazza dec"
click at [93, 90] on link "Замовлення та повідомлення 0 0" at bounding box center [67, 77] width 135 height 28
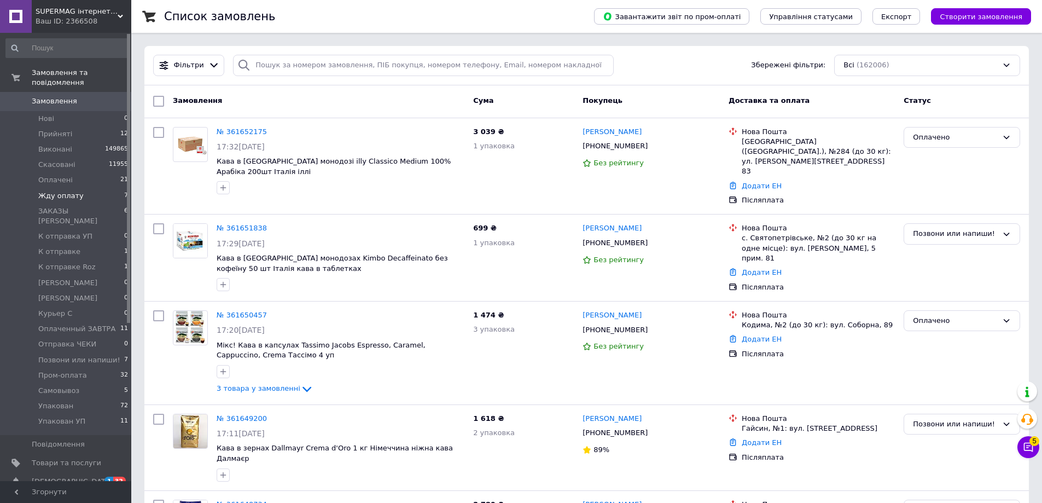
click at [47, 191] on span "Жду оплату" at bounding box center [60, 196] width 45 height 10
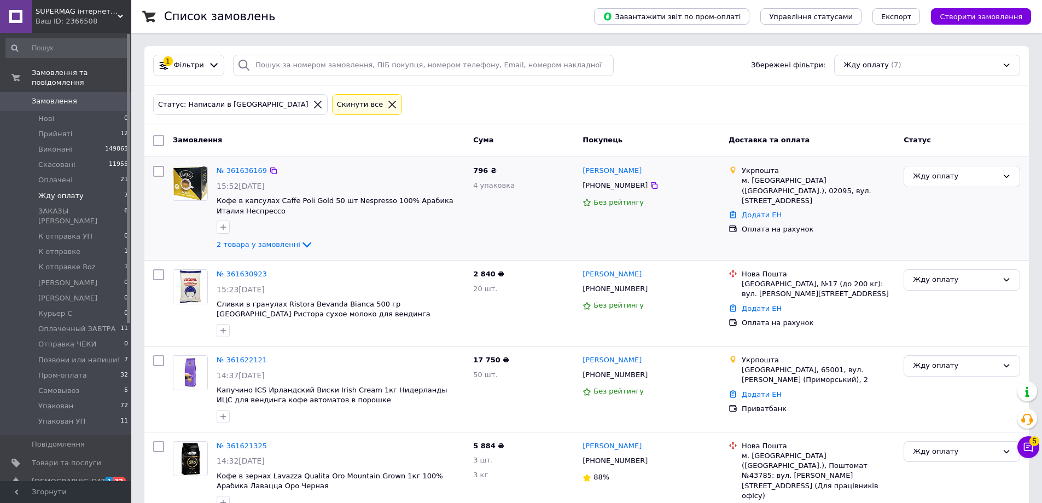
click at [828, 235] on div "Укрпошта м. Київ (Київська обл.), 02095, вул. Срібнокільська, 24 Додати ЕН Опла…" at bounding box center [811, 208] width 175 height 94
click at [95, 454] on link "Товари та послуги" at bounding box center [67, 463] width 135 height 19
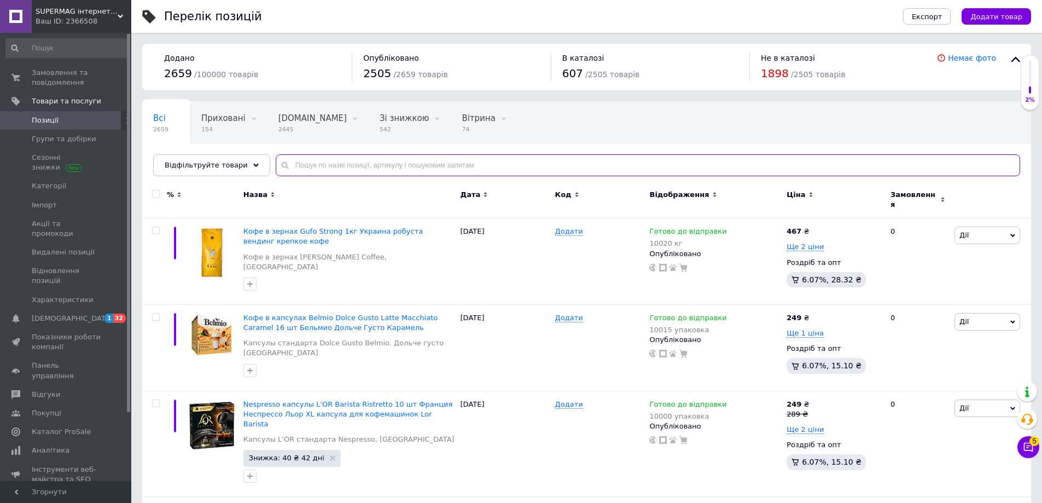
click at [338, 155] on input "text" at bounding box center [648, 165] width 745 height 22
click at [281, 163] on input "text" at bounding box center [648, 165] width 745 height 22
click at [48, 69] on span "Замовлення та повідомлення" at bounding box center [66, 78] width 69 height 20
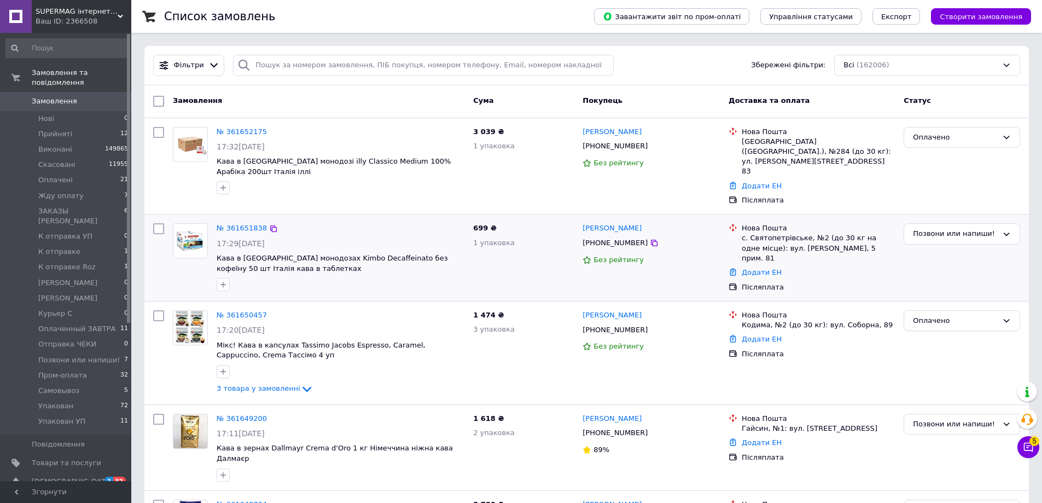
click at [413, 276] on div at bounding box center [340, 285] width 252 height 18
drag, startPoint x: 71, startPoint y: 305, endPoint x: 147, endPoint y: 5, distance: 309.9
click at [72, 324] on span "Оплаченный ЗАВТРА" at bounding box center [76, 329] width 77 height 10
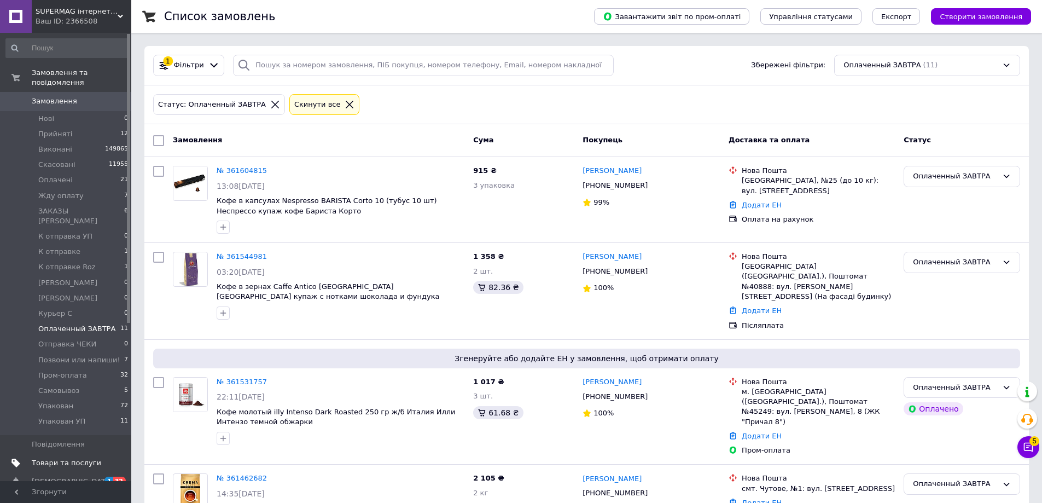
click at [86, 454] on link "Товари та послуги" at bounding box center [67, 463] width 135 height 19
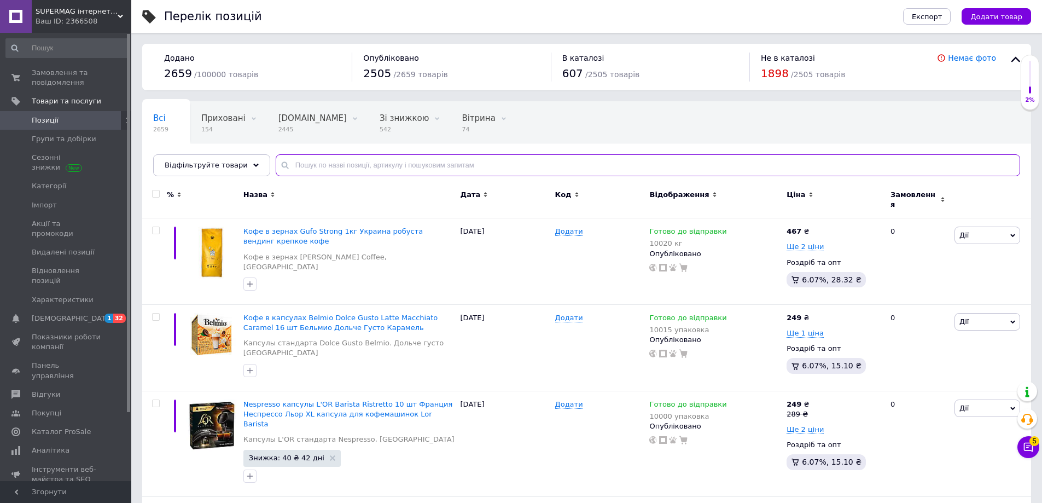
click at [306, 167] on input "text" at bounding box center [648, 165] width 745 height 22
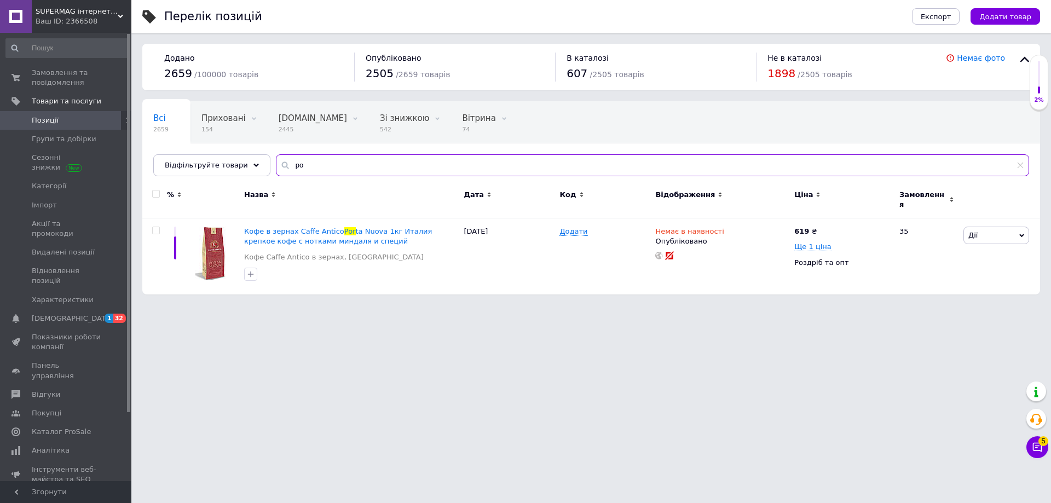
type input "p"
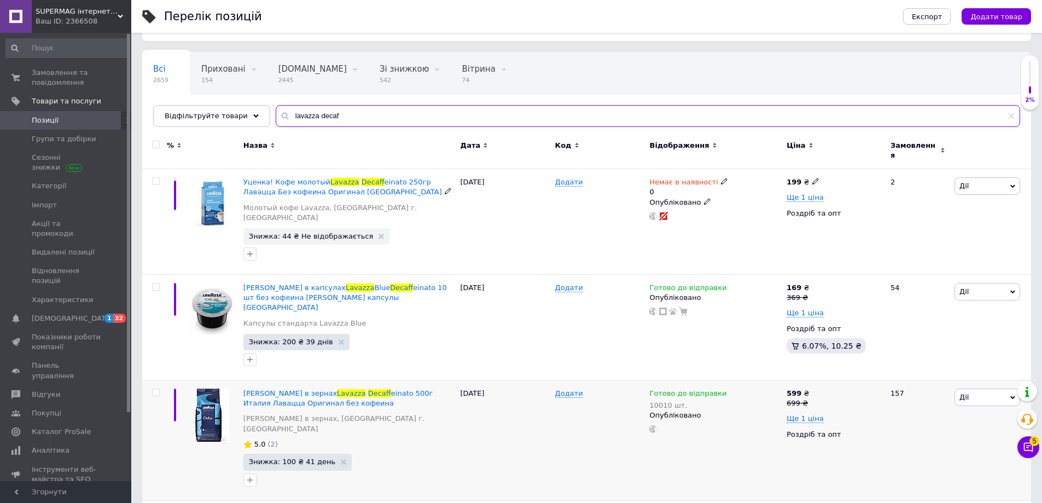
scroll to position [219, 0]
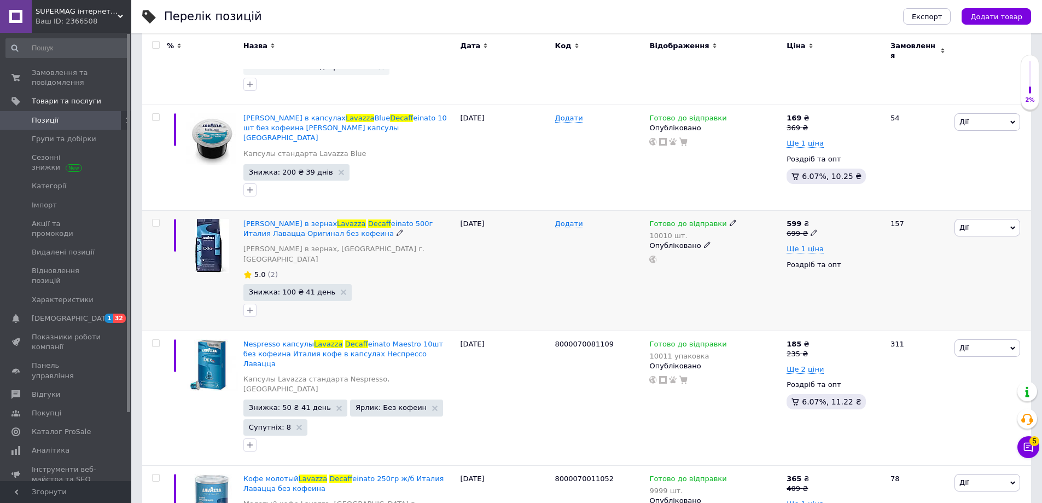
type input "lavazza decaf"
click at [730, 219] on icon at bounding box center [733, 222] width 7 height 7
click at [871, 222] on div "Наявність Готово до відправки В наявності Немає в наявності Під замовлення Зали…" at bounding box center [804, 235] width 149 height 98
click at [782, 257] on input "10010" at bounding box center [778, 268] width 83 height 22
type input "10001"
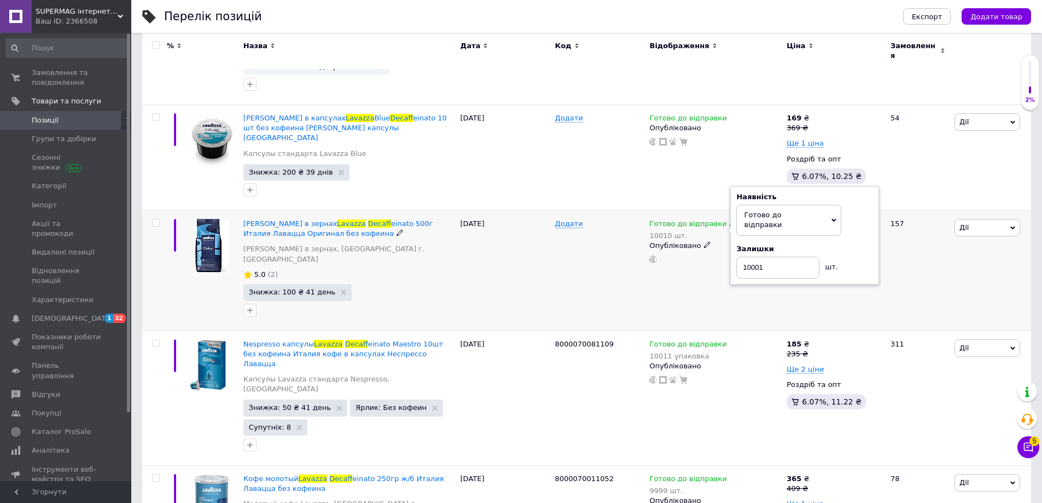
click at [566, 252] on div "Додати" at bounding box center [600, 271] width 95 height 120
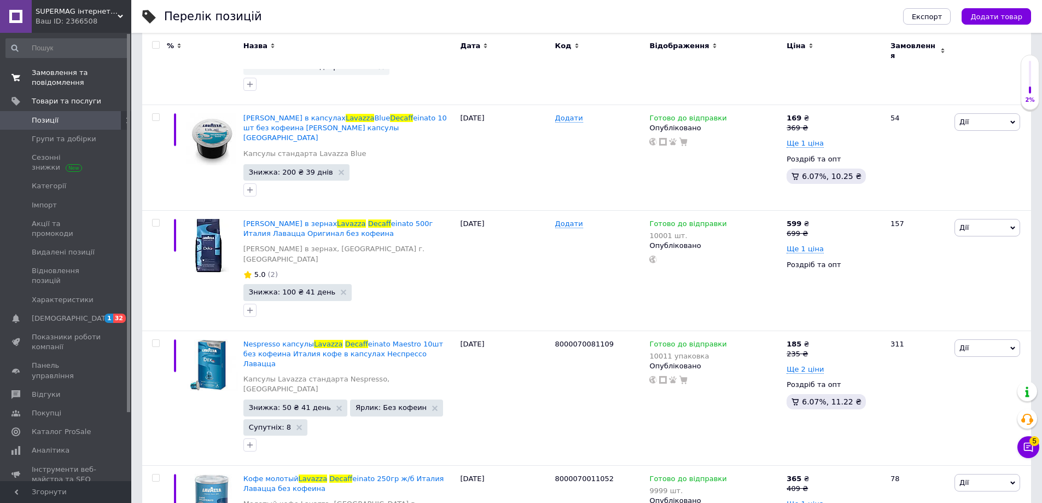
click at [104, 69] on span "0 0" at bounding box center [116, 78] width 30 height 20
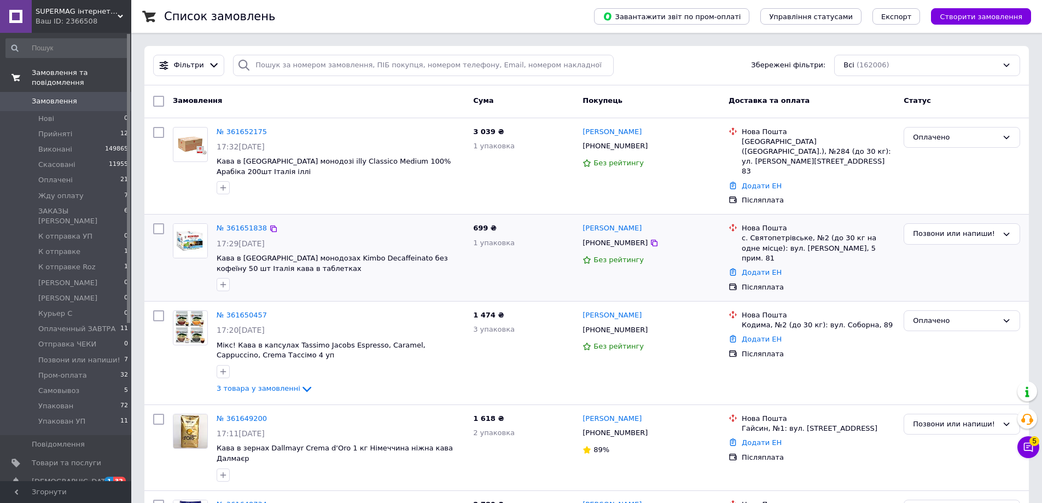
click at [836, 214] on div "№ 361651838 17:29, 12.09.2025 Кава в чалдах монодозах Kimbo Decaffeinato без ко…" at bounding box center [586, 257] width 885 height 86
click at [79, 175] on li "Оплачені 21" at bounding box center [67, 179] width 135 height 15
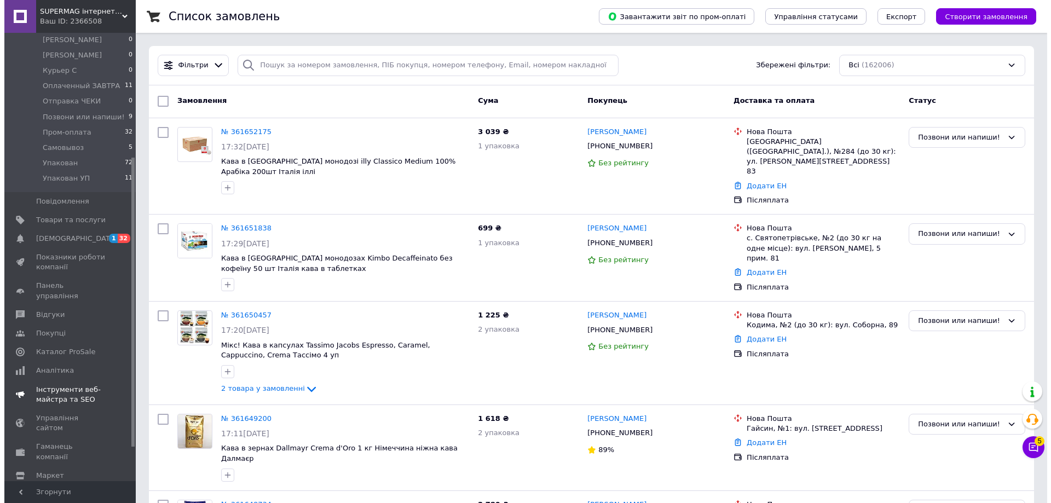
scroll to position [245, 0]
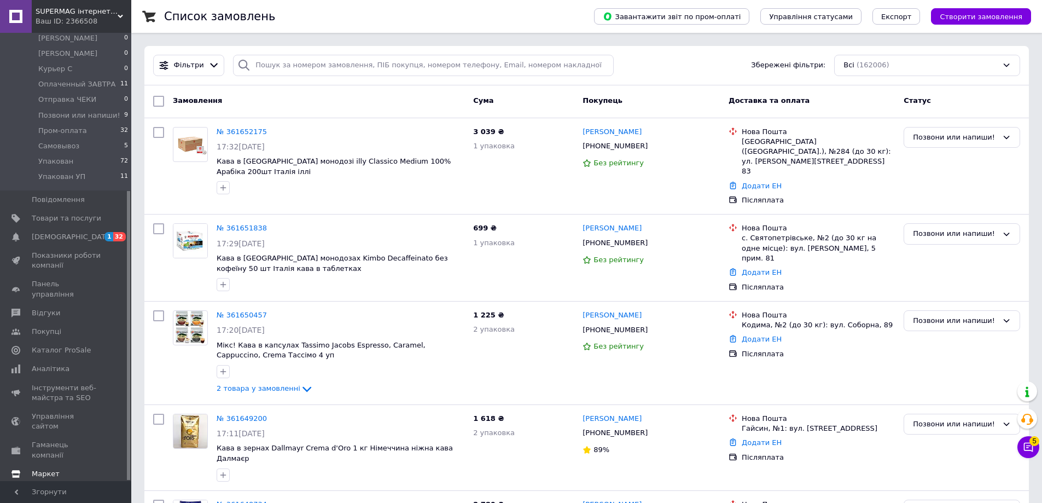
click at [66, 469] on span "Маркет" at bounding box center [66, 474] width 69 height 10
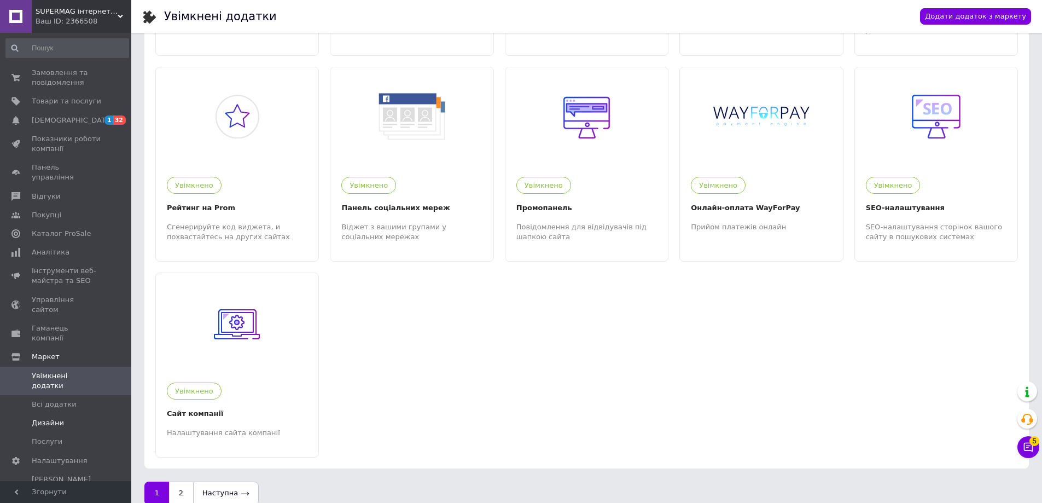
scroll to position [627, 0]
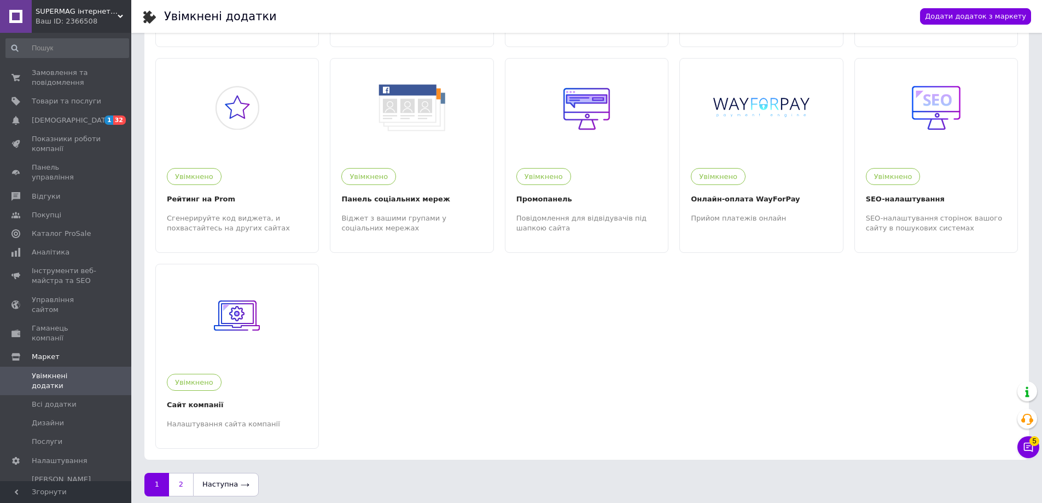
click at [187, 475] on link "2" at bounding box center [181, 484] width 24 height 23
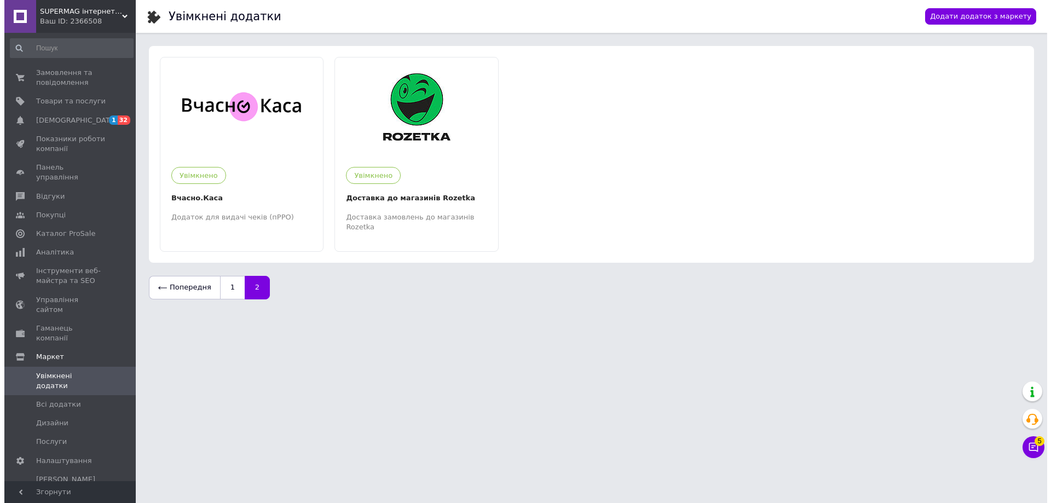
scroll to position [0, 0]
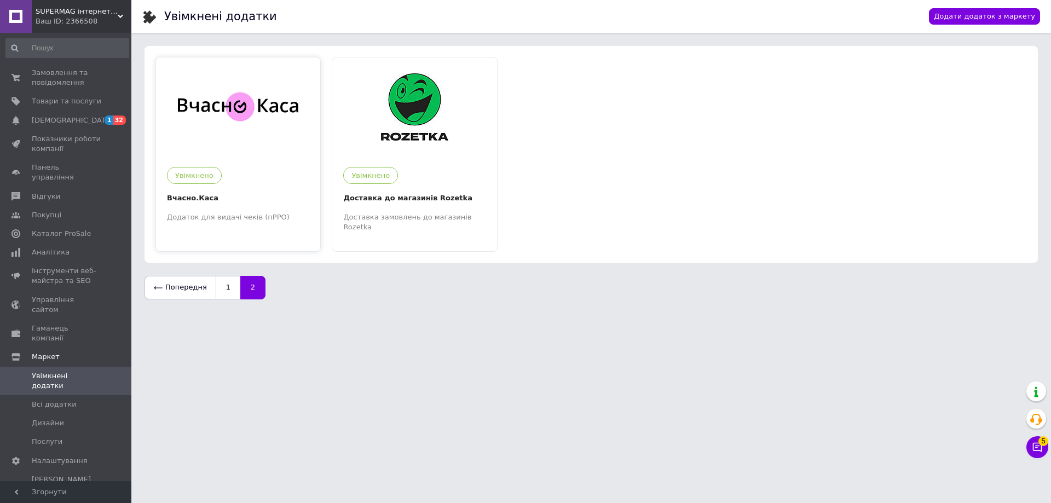
click at [299, 127] on div at bounding box center [238, 106] width 164 height 98
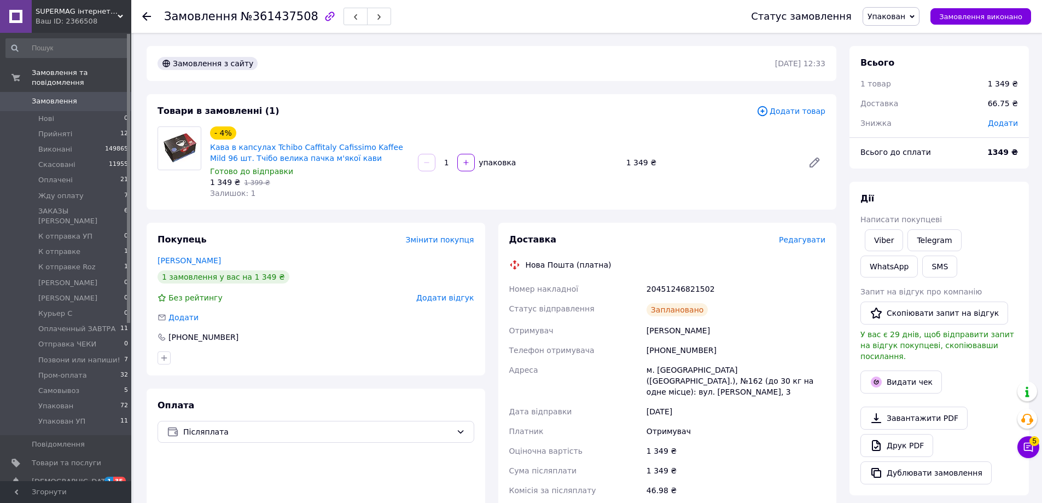
click at [666, 291] on div "20451246821502" at bounding box center [736, 289] width 183 height 20
copy div "20451246821502"
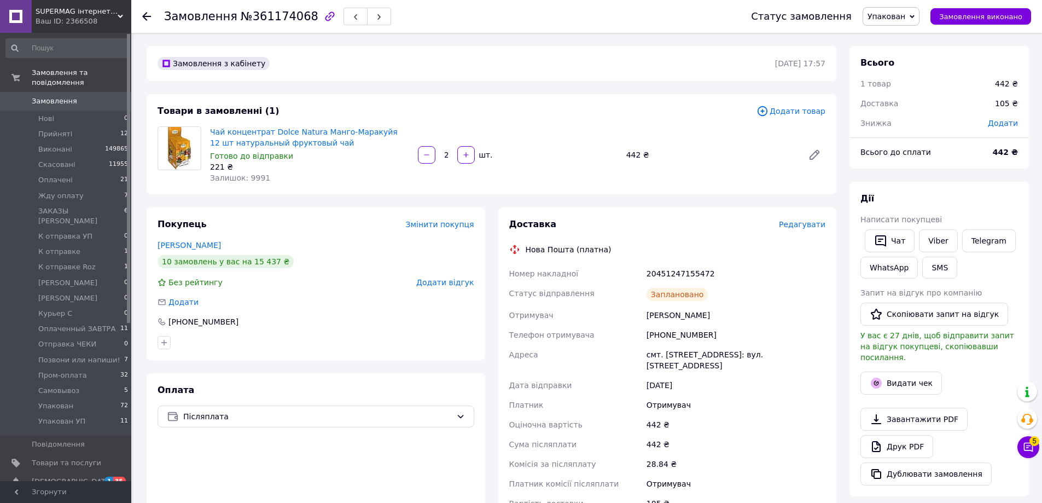
scroll to position [20, 0]
click at [685, 272] on div "20451247155472" at bounding box center [736, 274] width 183 height 20
copy div "20451247155472"
